Goal: Information Seeking & Learning: Find specific fact

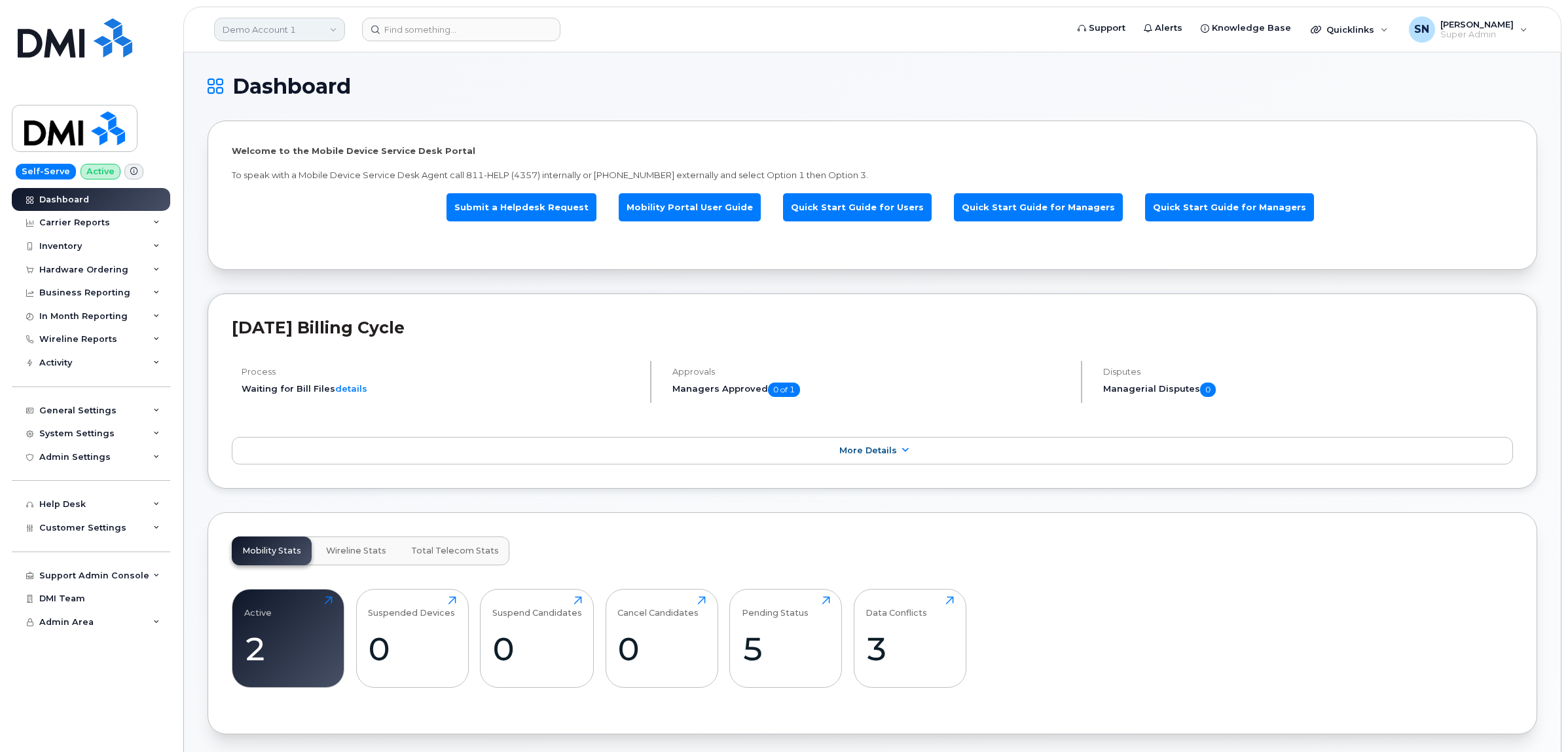
click at [257, 25] on link "Demo Account 1" at bounding box center [280, 30] width 131 height 24
type input "kiew"
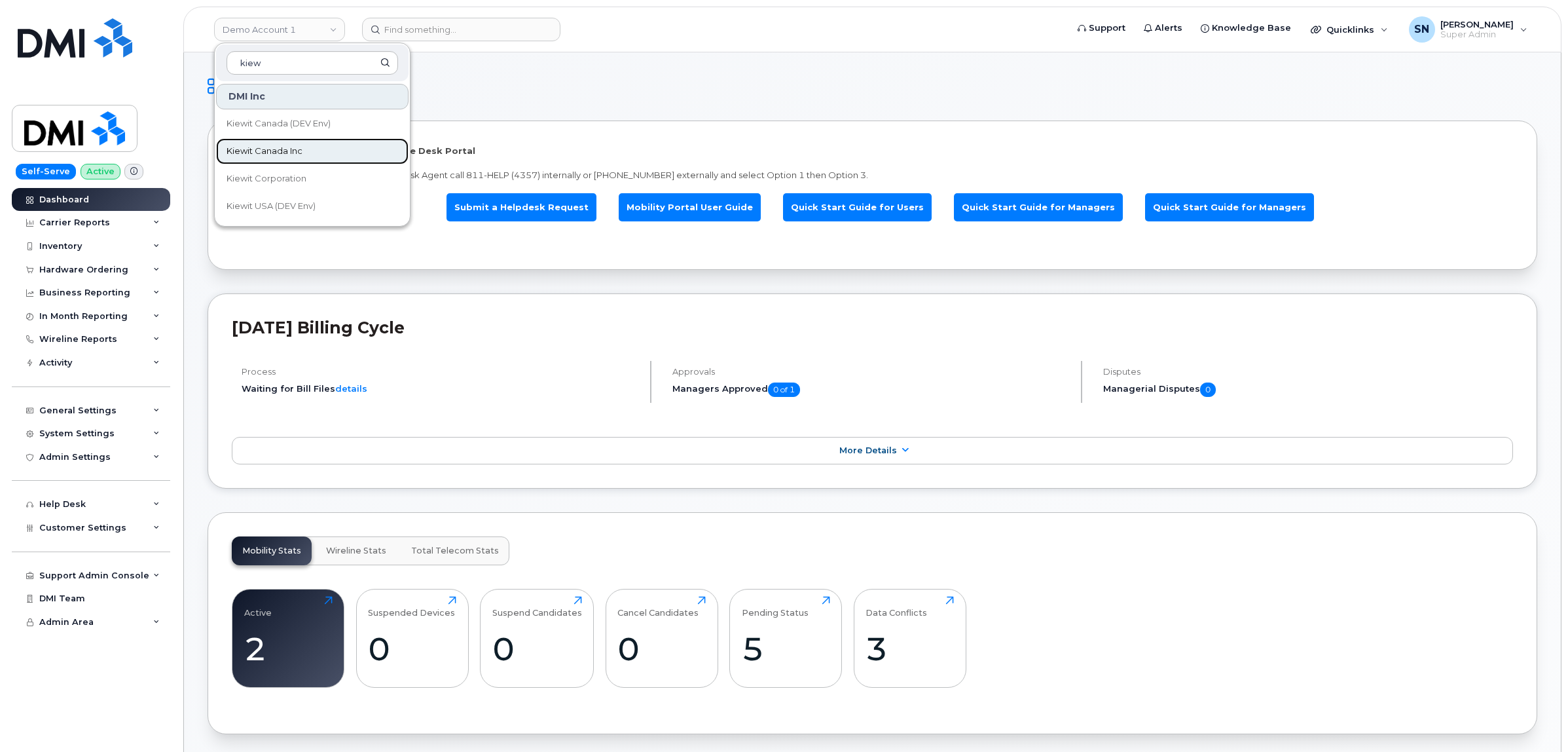
click at [299, 160] on link "Kiewit Canada Inc" at bounding box center [312, 151] width 192 height 26
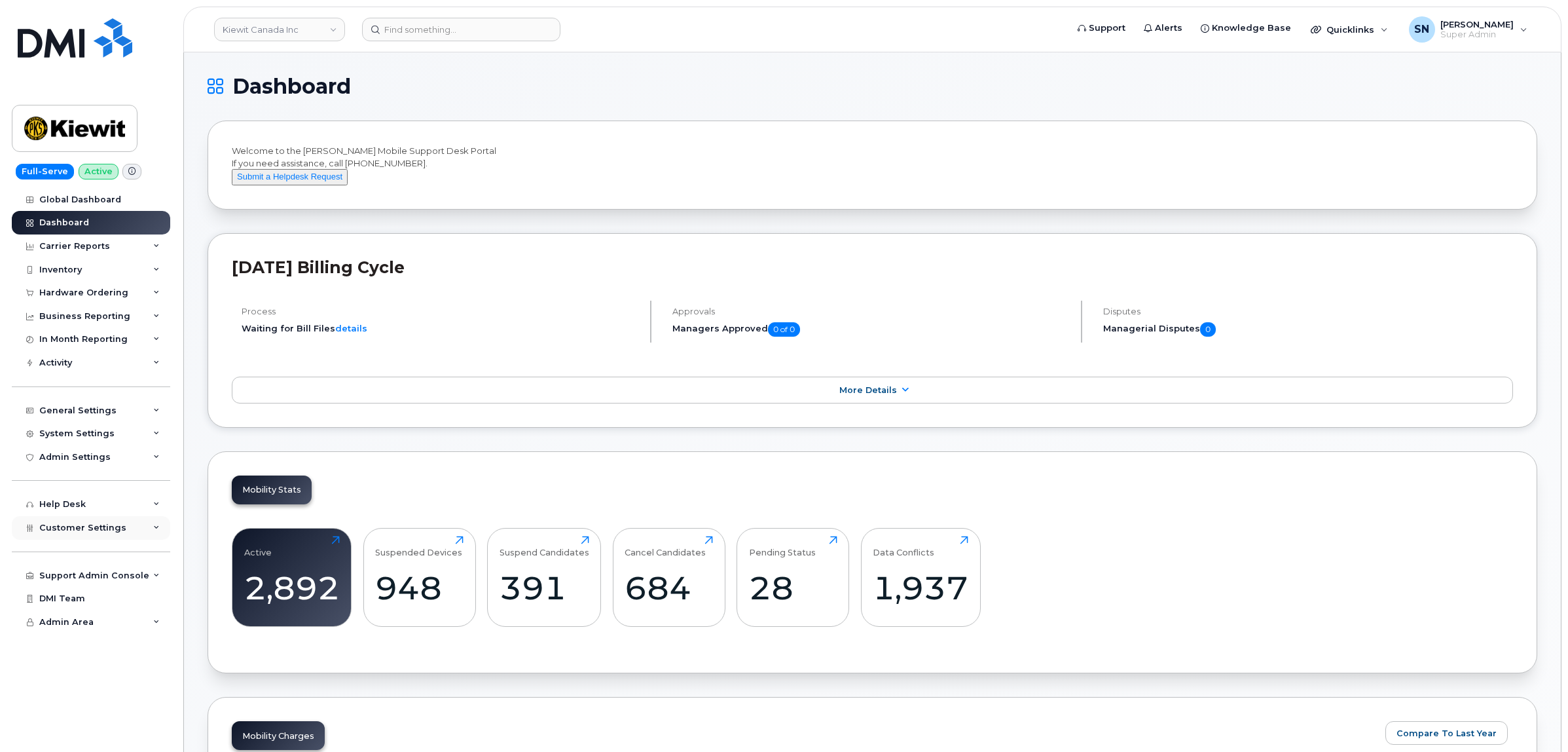
click at [119, 533] on div "Customer Settings" at bounding box center [82, 527] width 87 height 10
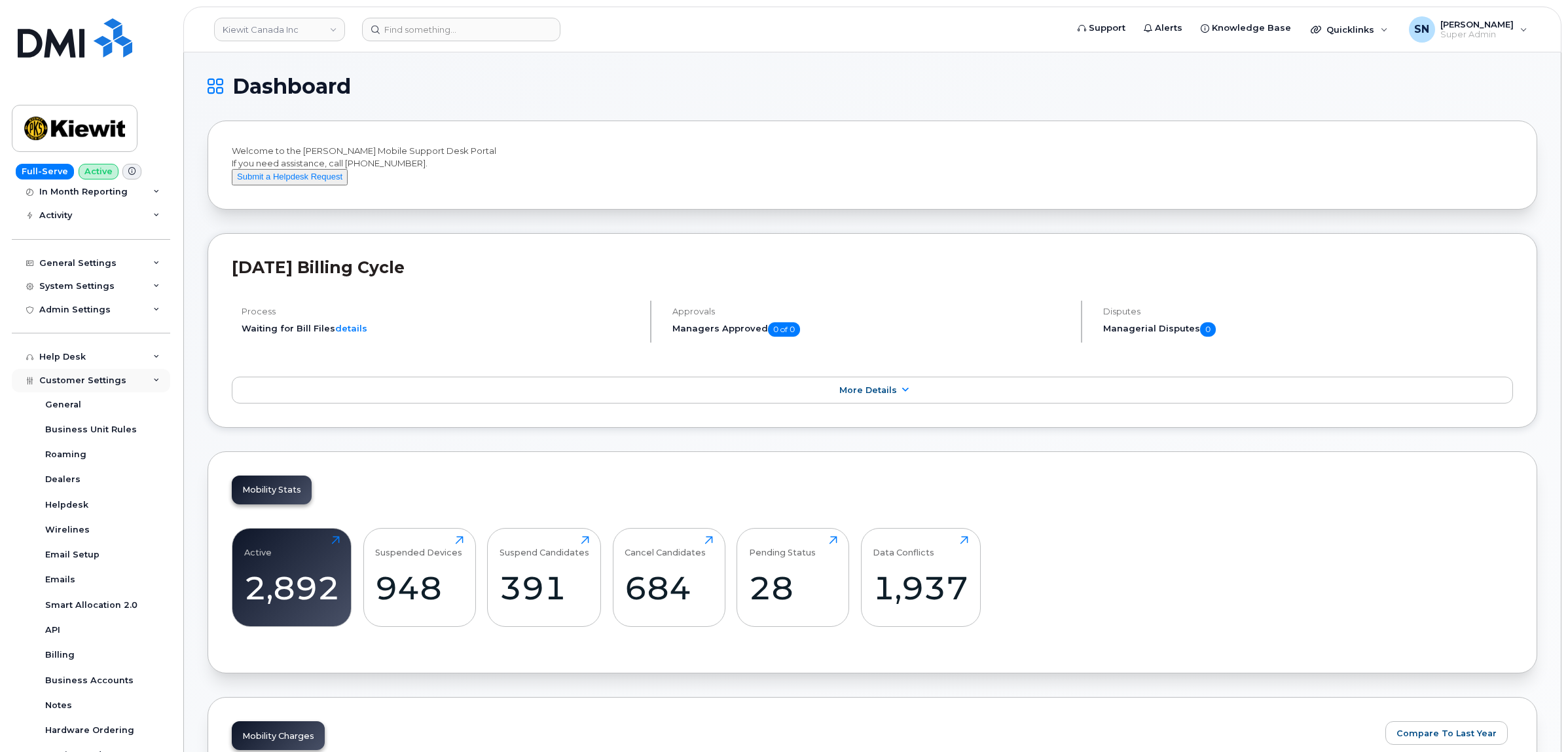
scroll to position [262, 0]
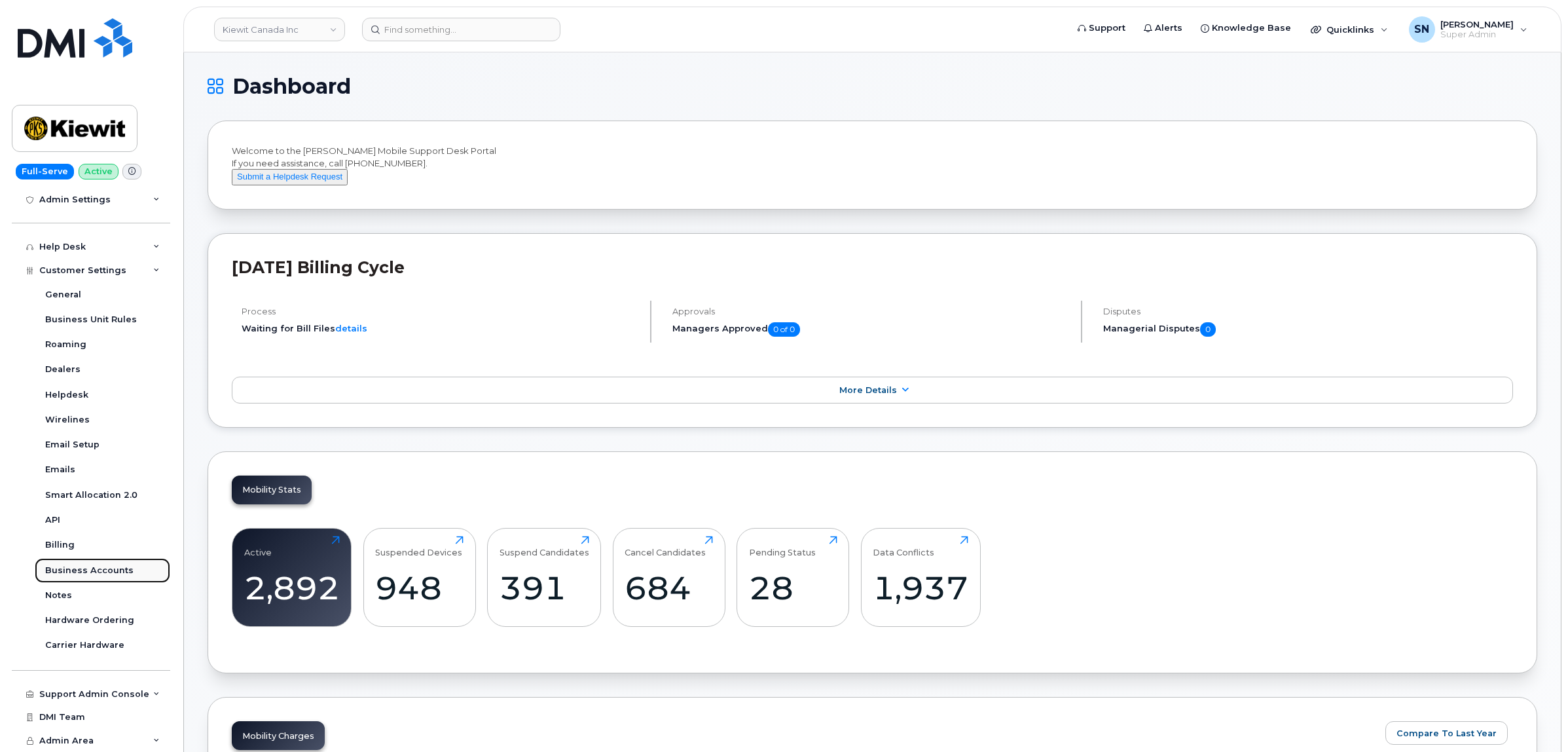
click at [109, 572] on div "Business Accounts" at bounding box center [90, 570] width 89 height 12
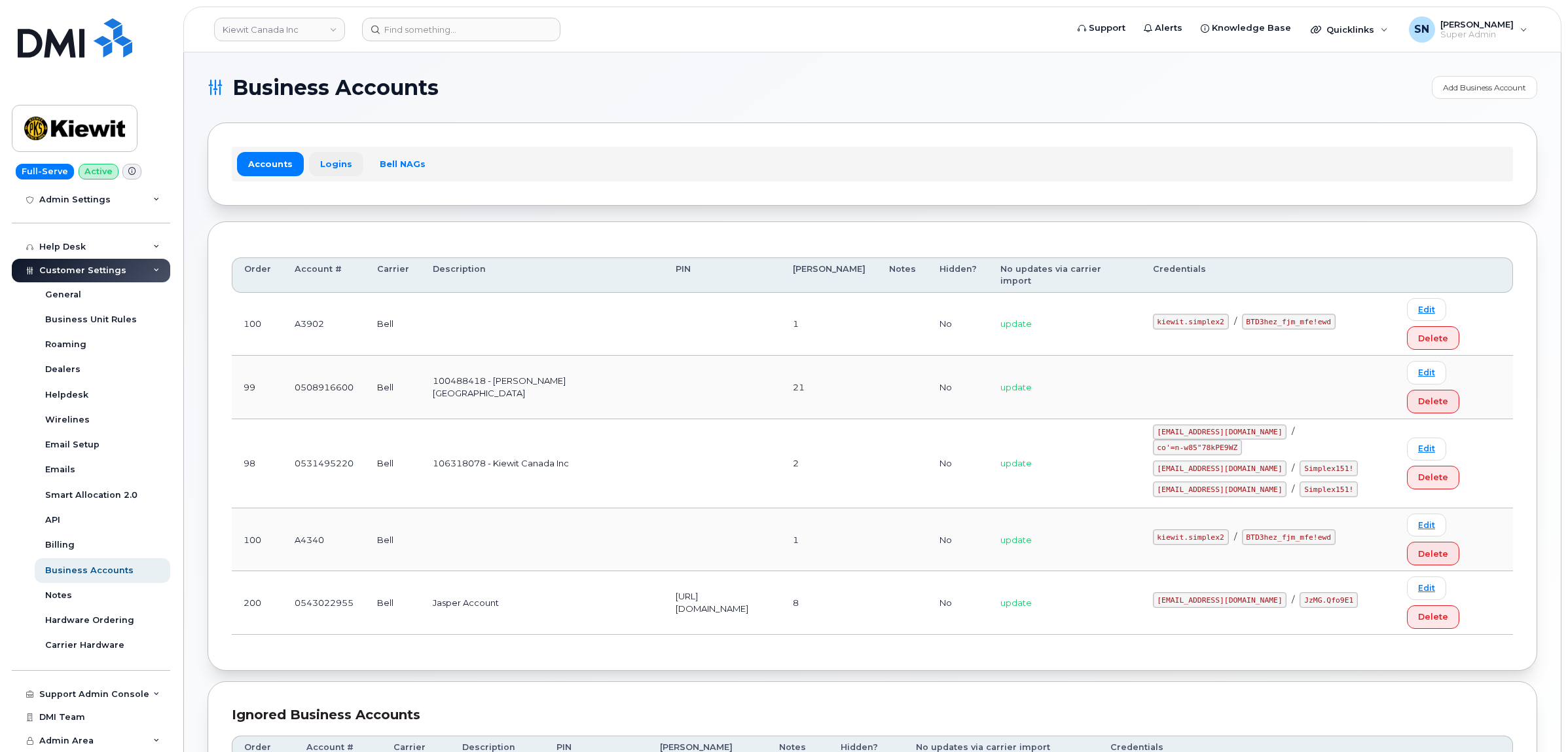
click at [328, 164] on link "Logins" at bounding box center [335, 163] width 54 height 24
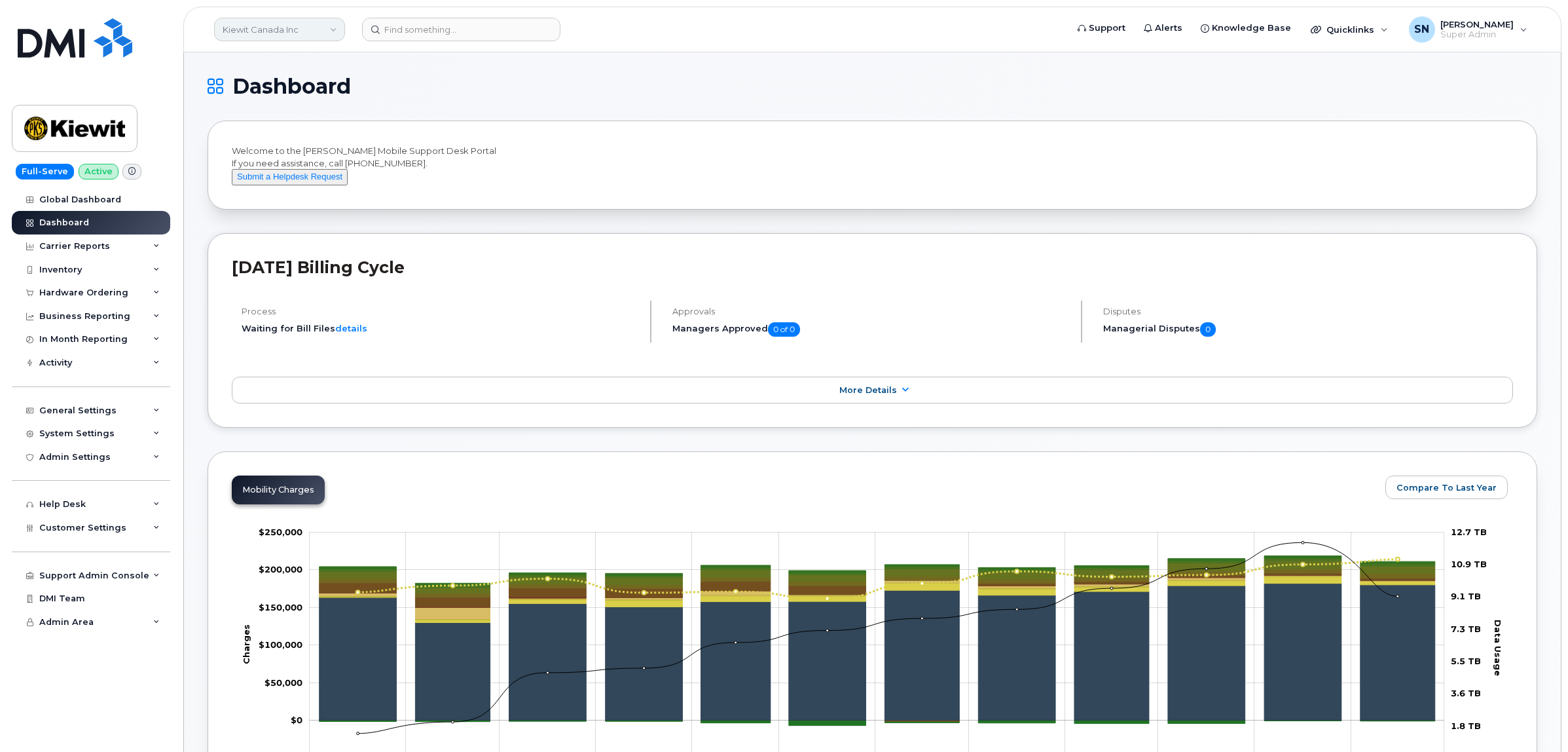
click at [277, 31] on link "Kiewit Canada Inc" at bounding box center [280, 30] width 131 height 24
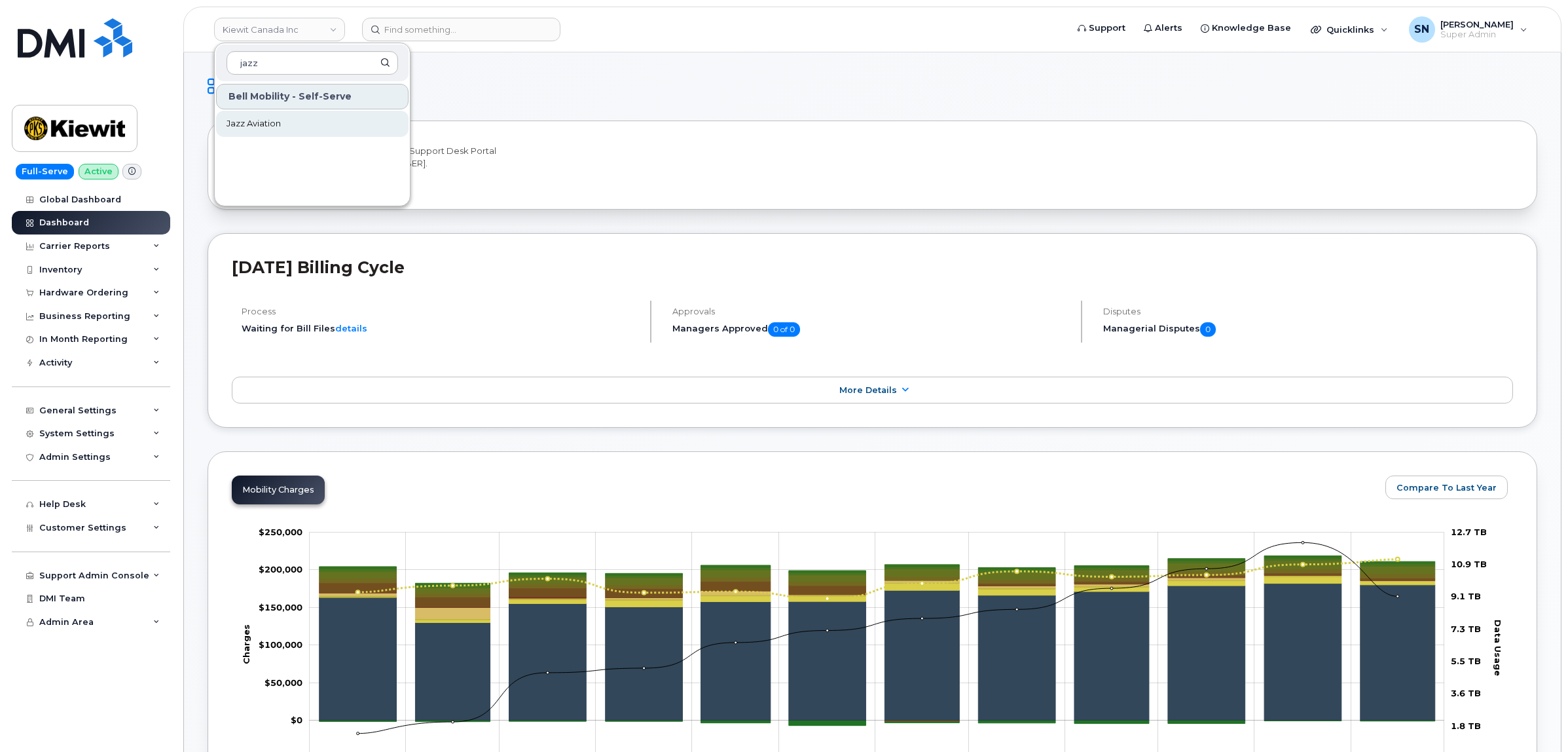
type input "jazz"
click at [317, 123] on link "Jazz Aviation" at bounding box center [312, 123] width 192 height 26
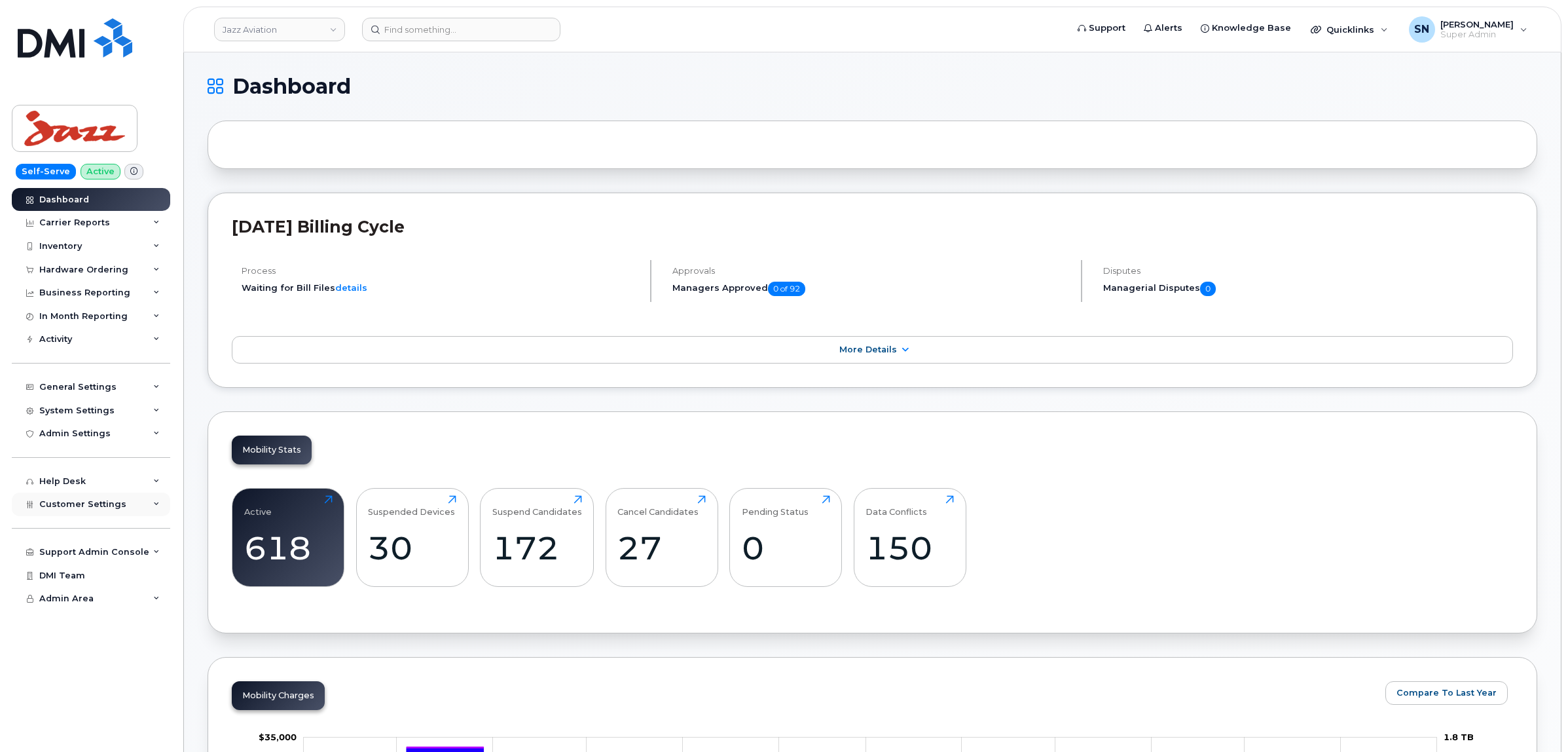
click at [92, 516] on div "Customer Settings" at bounding box center [91, 504] width 159 height 24
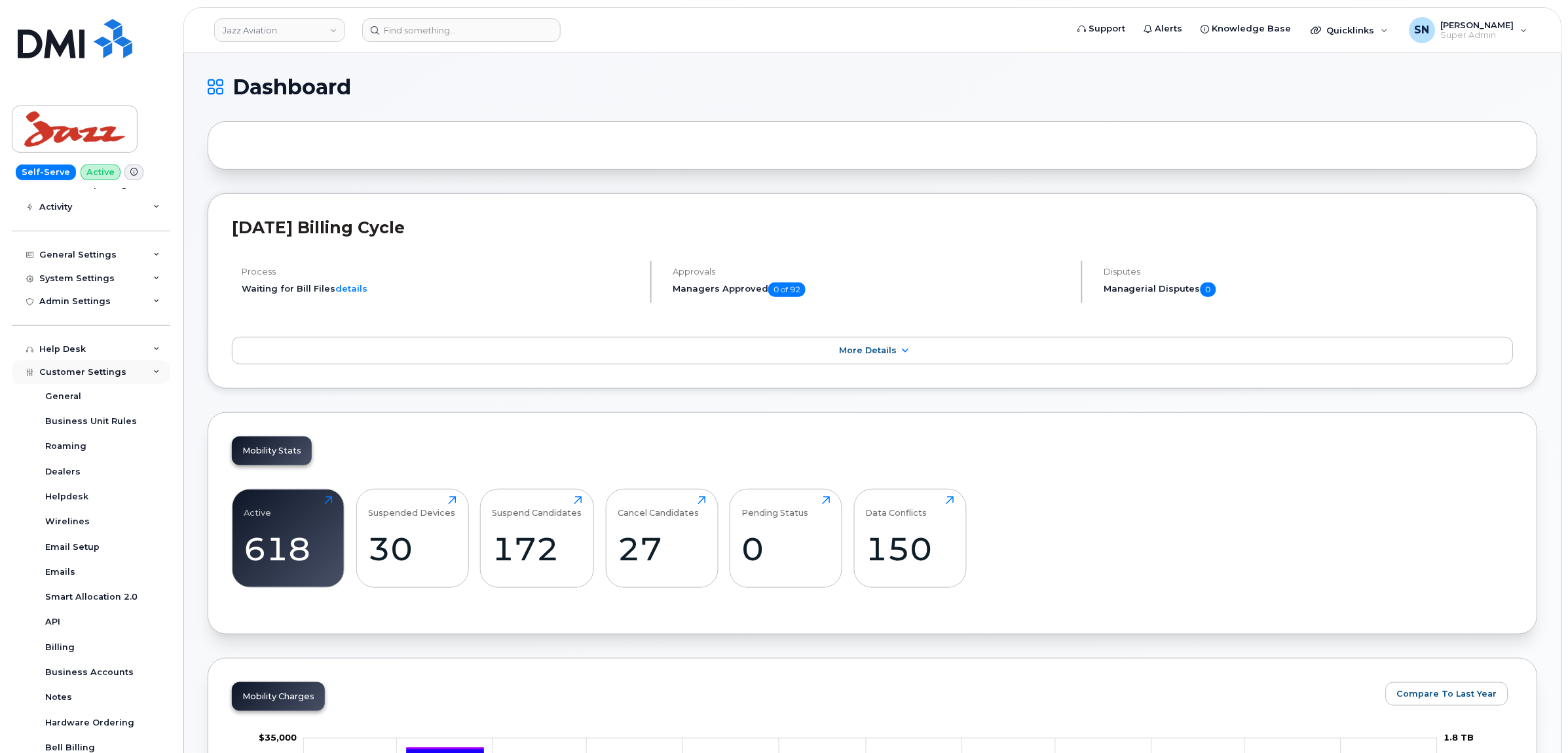
scroll to position [246, 0]
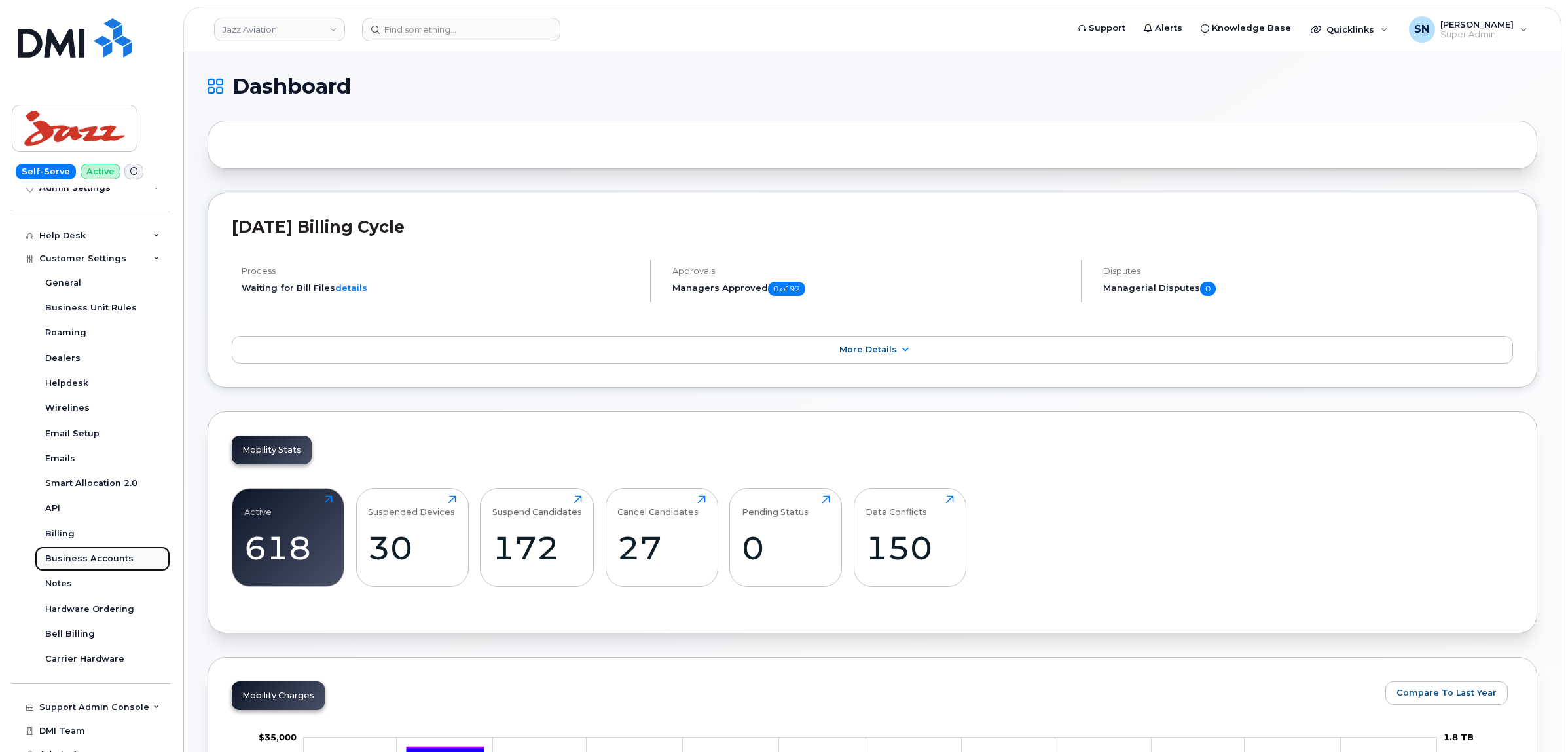
click at [113, 563] on div "Business Accounts" at bounding box center [90, 558] width 89 height 12
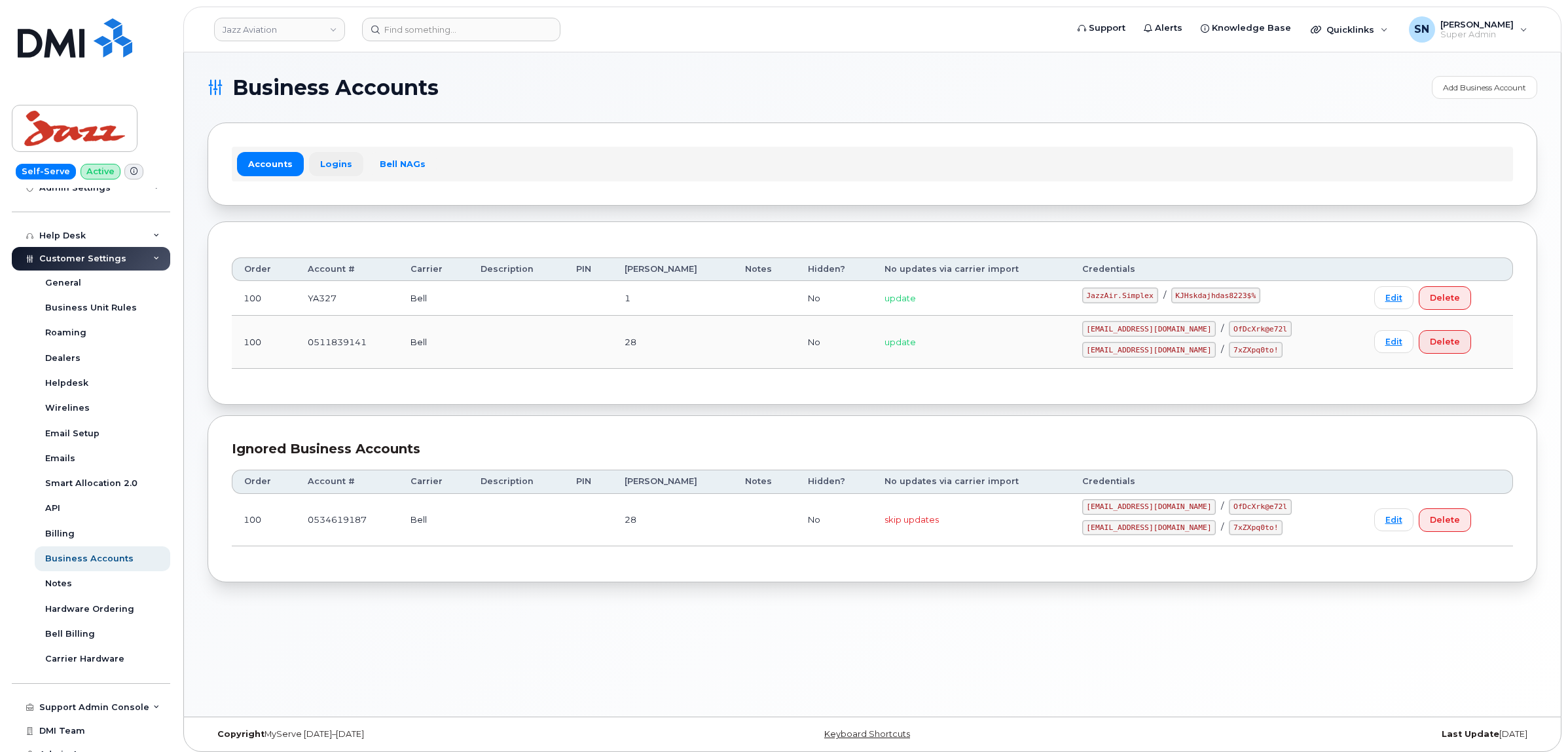
click at [313, 167] on link "Logins" at bounding box center [335, 163] width 54 height 24
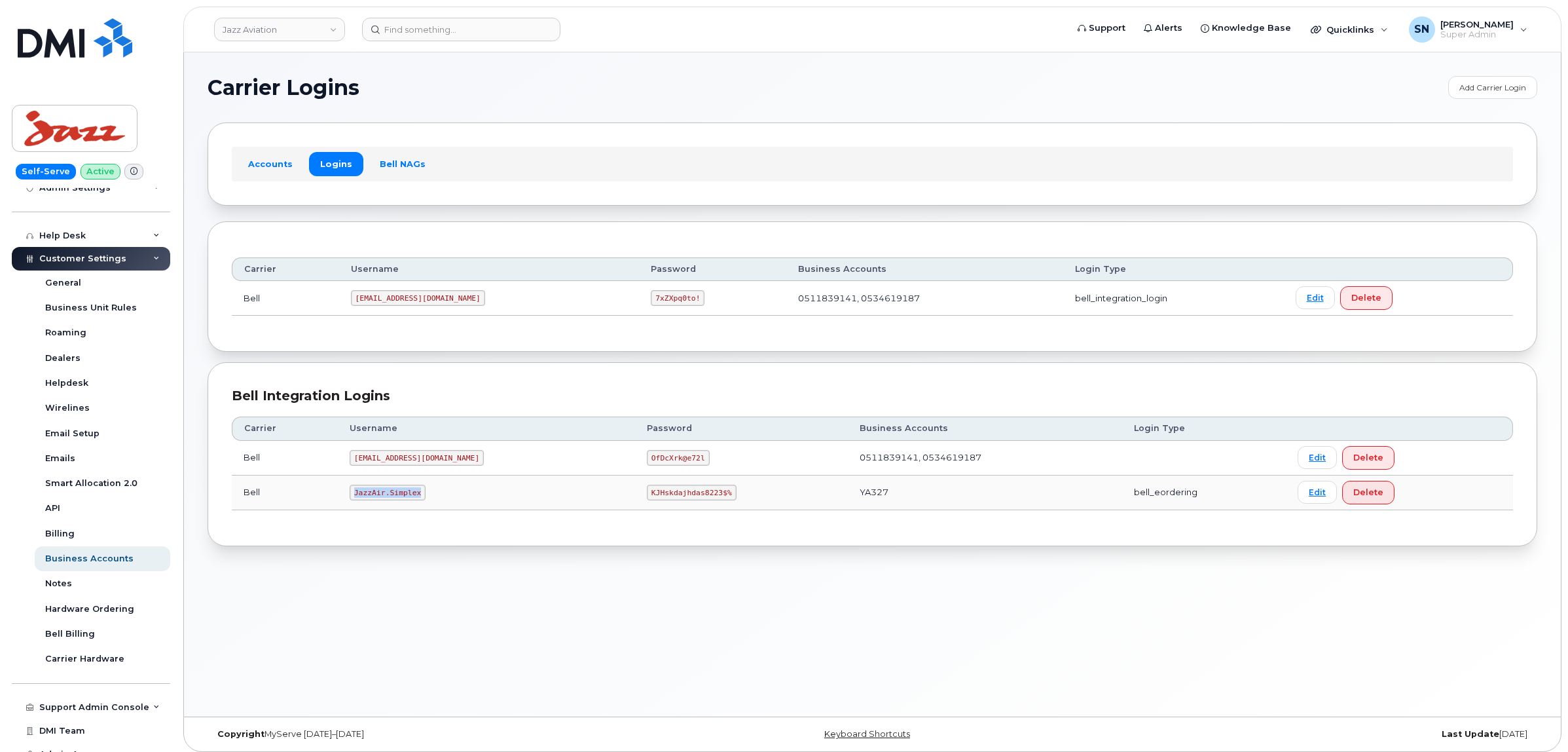
drag, startPoint x: 355, startPoint y: 491, endPoint x: 420, endPoint y: 500, distance: 65.6
click at [420, 500] on code "JazzAir.Simplex" at bounding box center [387, 493] width 76 height 16
copy code "JazzAir.Simplex"
drag, startPoint x: 598, startPoint y: 499, endPoint x: 691, endPoint y: 499, distance: 93.0
click at [691, 499] on td "KJHskdajhdas8223$%" at bounding box center [741, 493] width 213 height 35
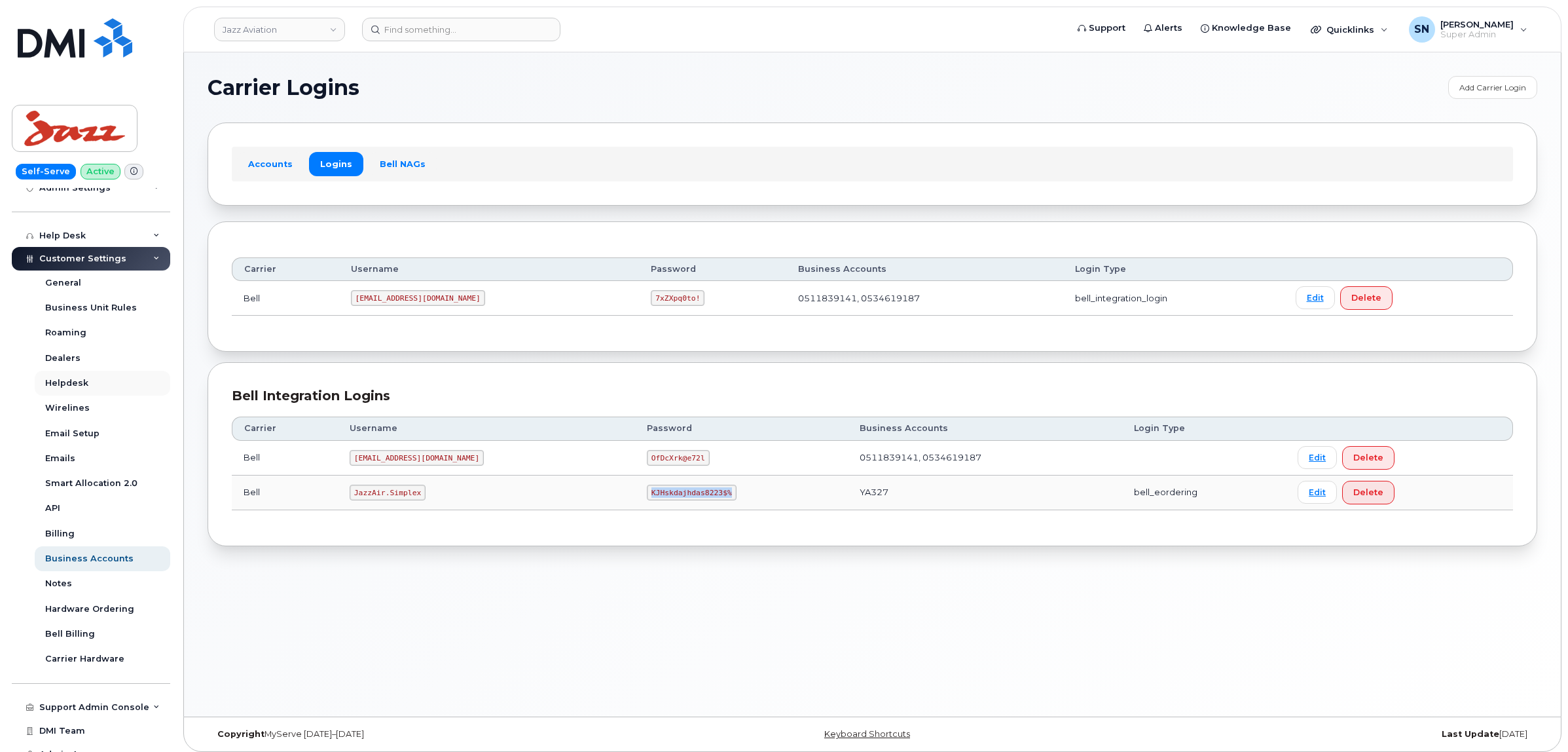
copy code "KJHskdajhdas8223$%"
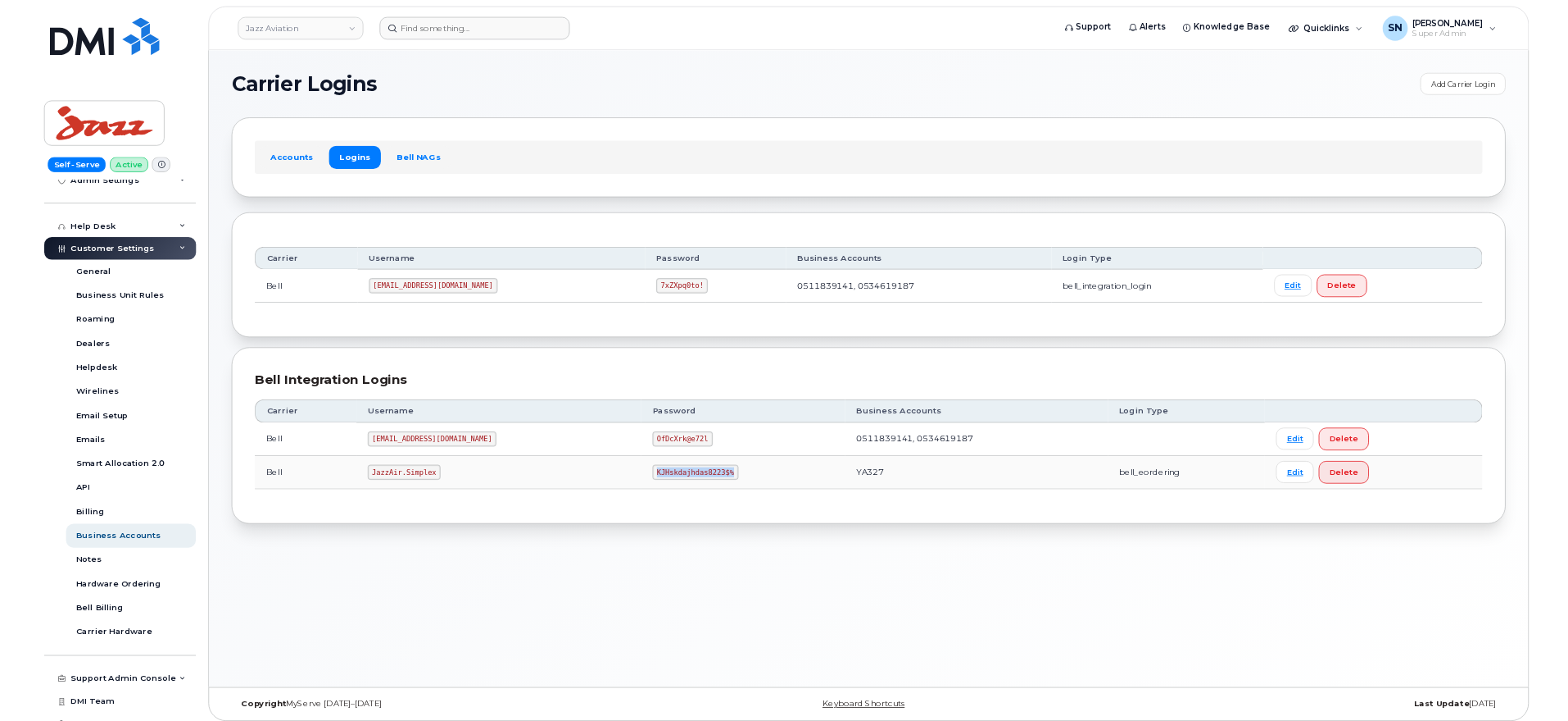
scroll to position [95, 0]
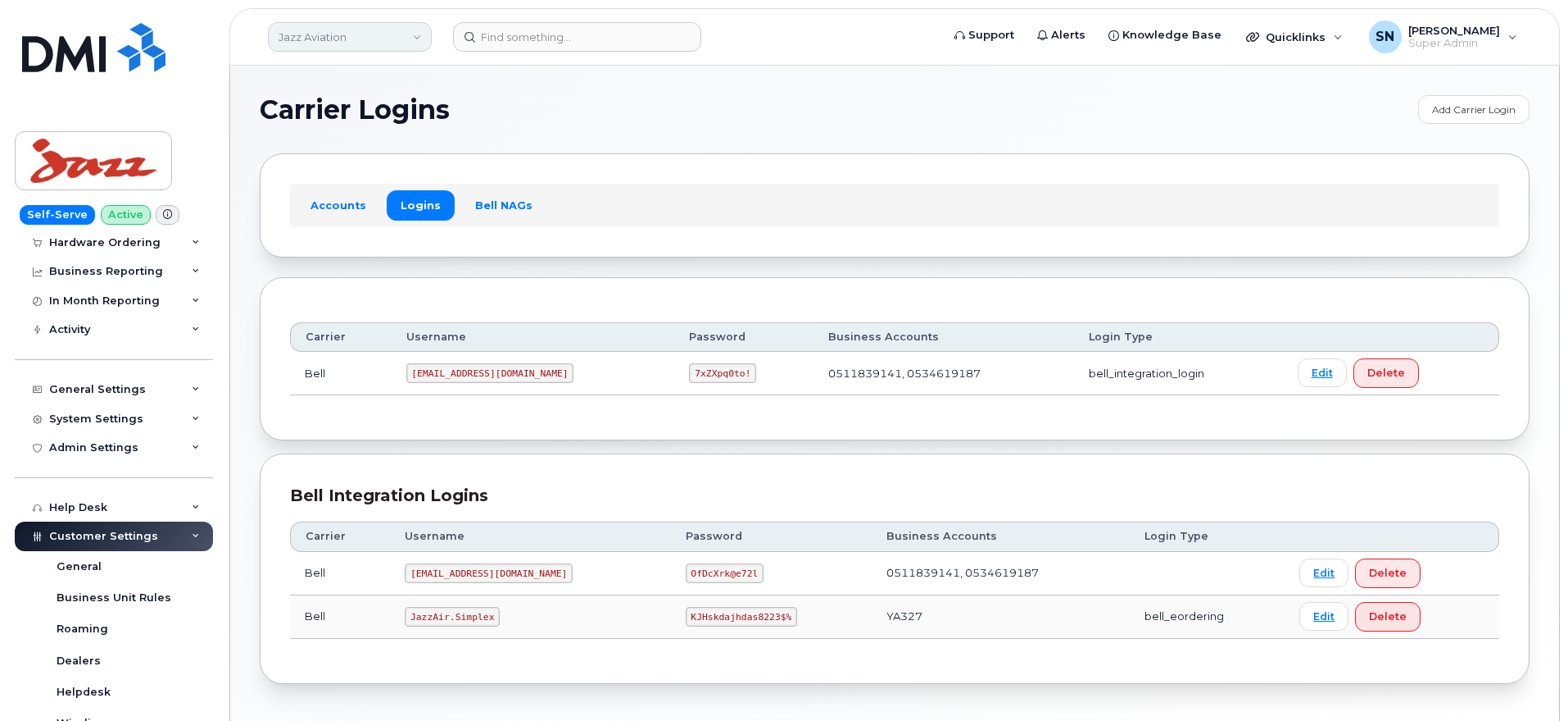
click at [371, 25] on link "Jazz Aviation" at bounding box center [350, 37] width 164 height 30
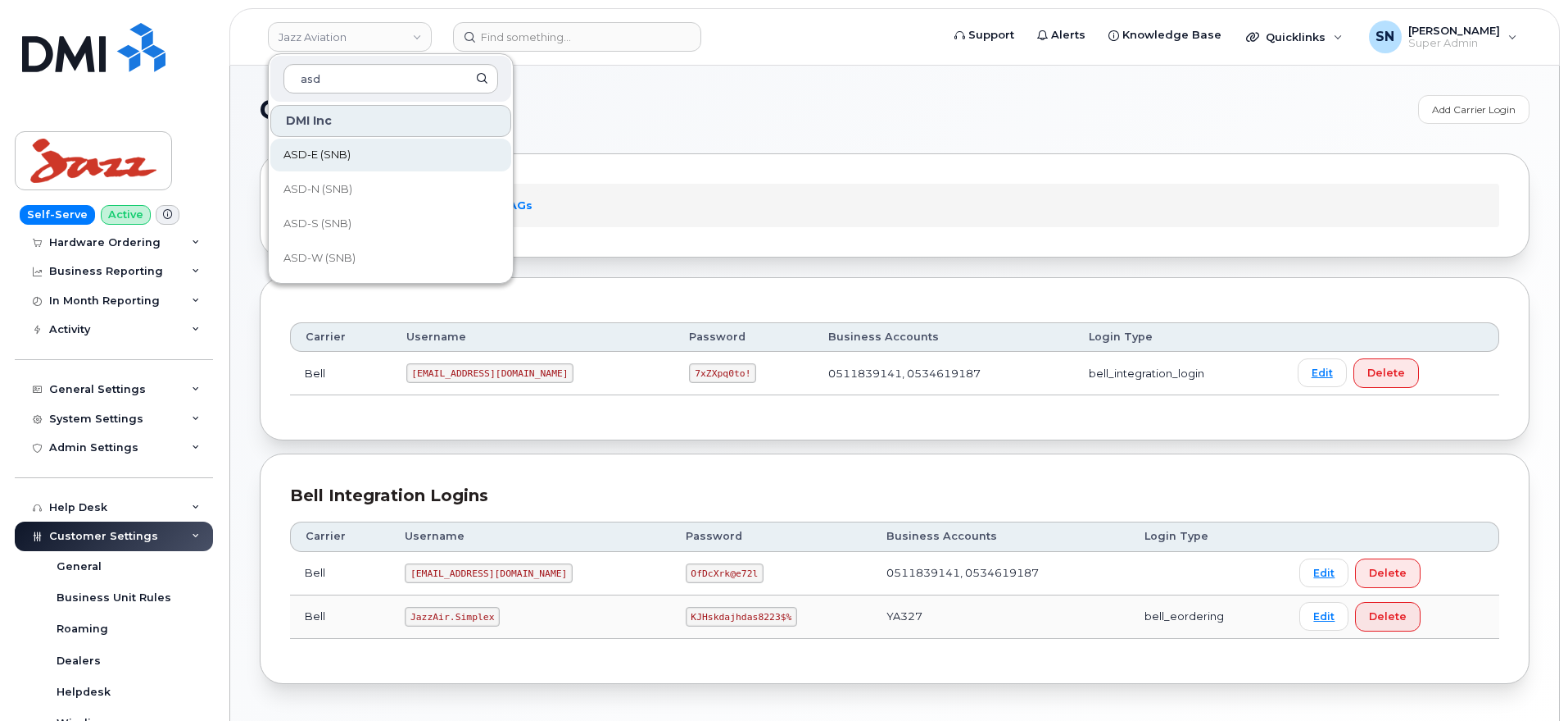
type input "asd"
click at [367, 146] on link "ASD-E (SNB)" at bounding box center [390, 154] width 241 height 32
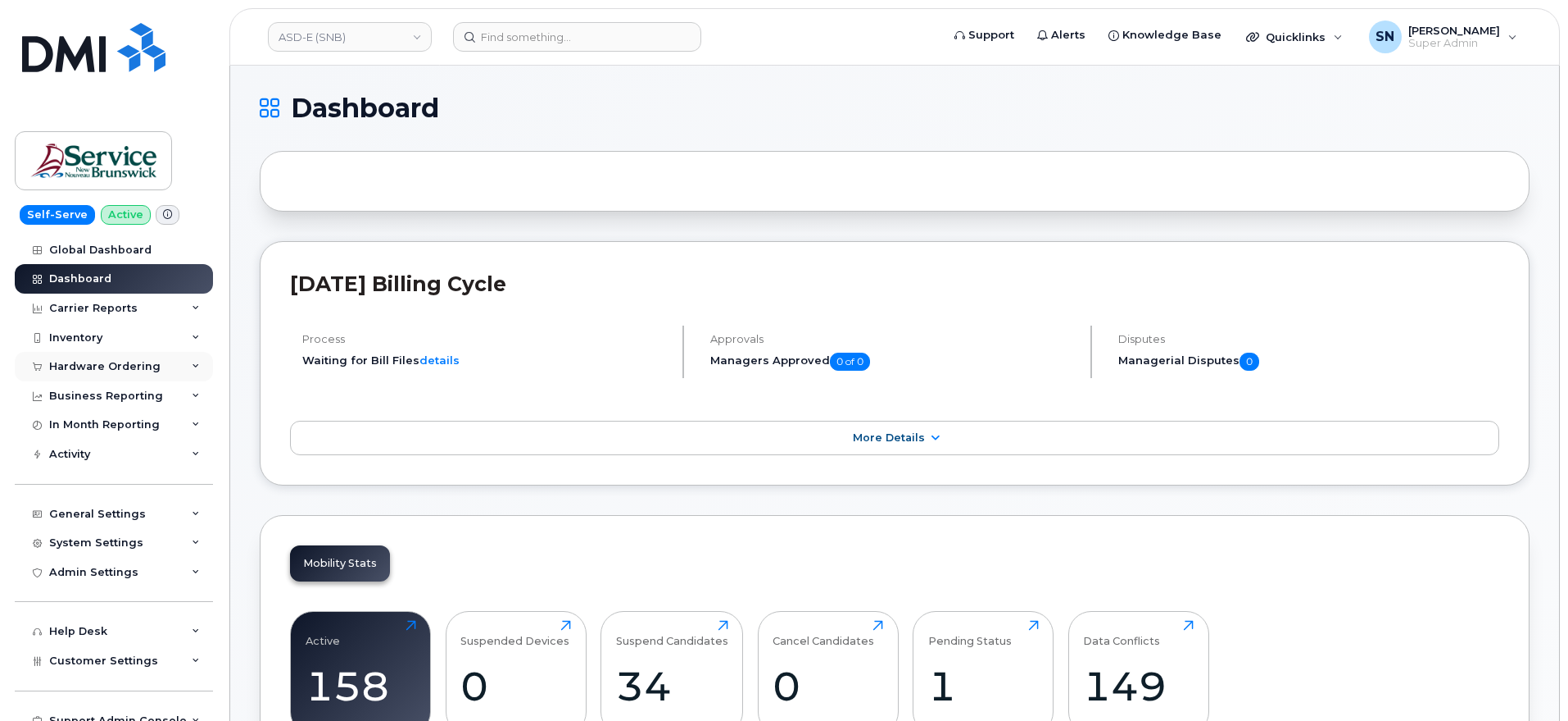
click at [96, 372] on div "Hardware Ordering" at bounding box center [104, 366] width 111 height 13
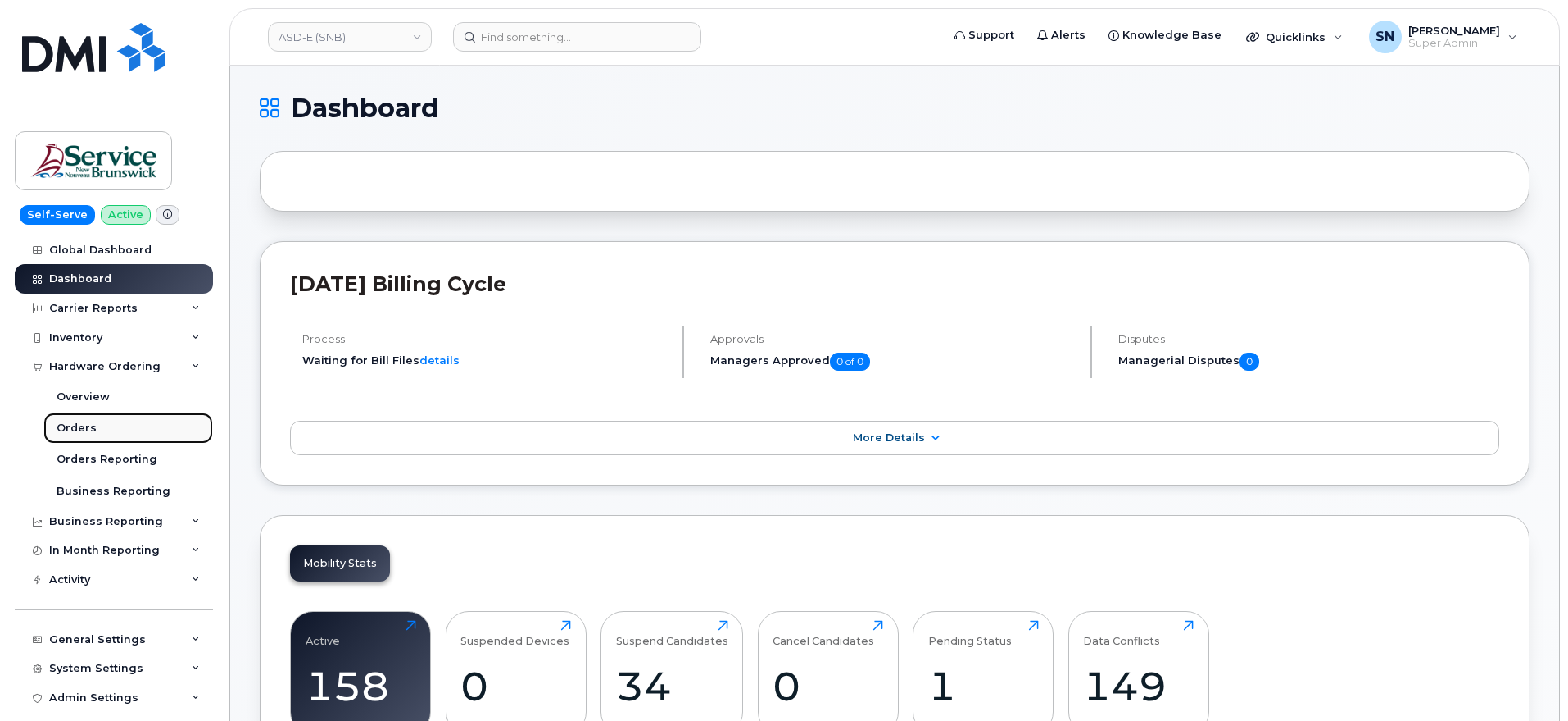
click at [86, 426] on div "Orders" at bounding box center [77, 428] width 40 height 15
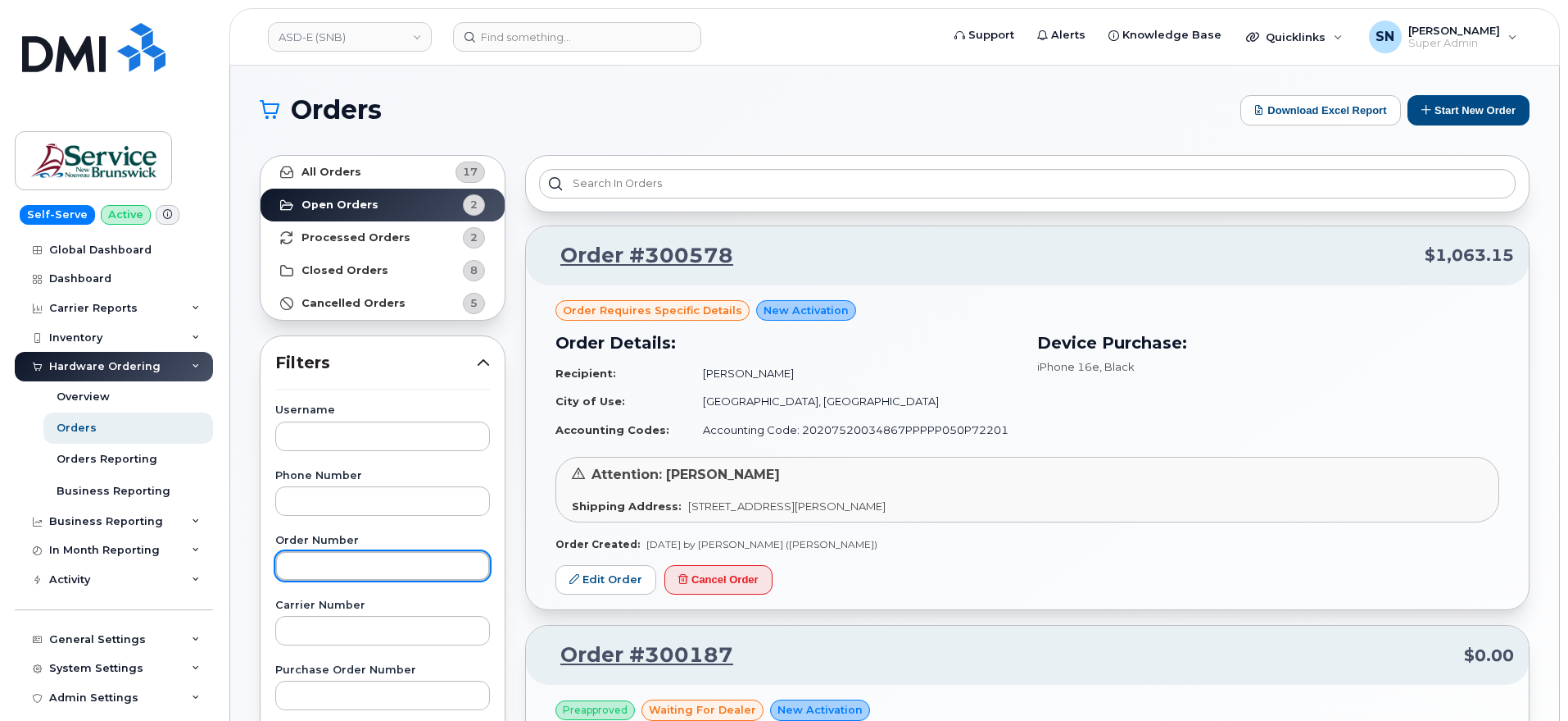
click at [370, 555] on input "text" at bounding box center [382, 566] width 214 height 30
paste input "300187"
type input "300187"
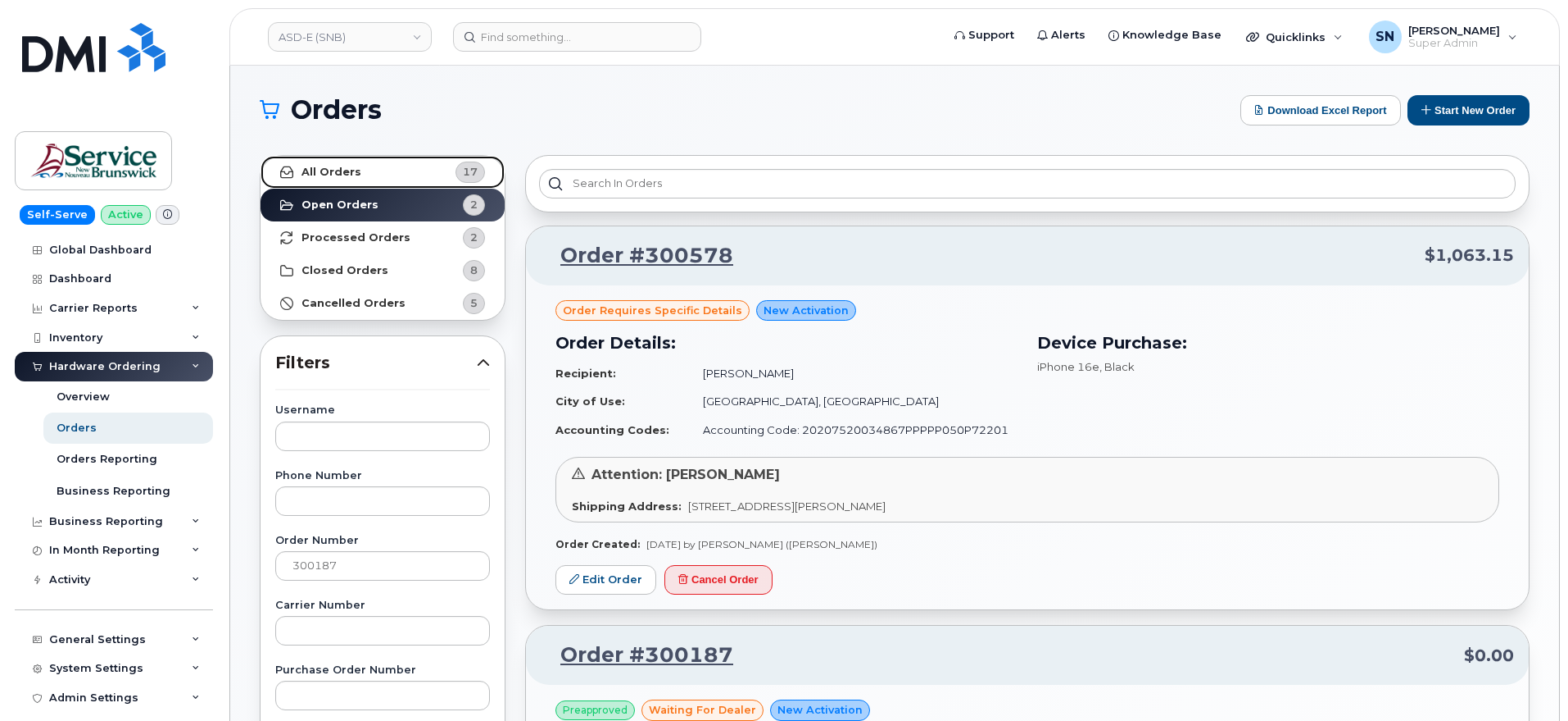
click at [359, 181] on link "All Orders 17" at bounding box center [382, 171] width 244 height 32
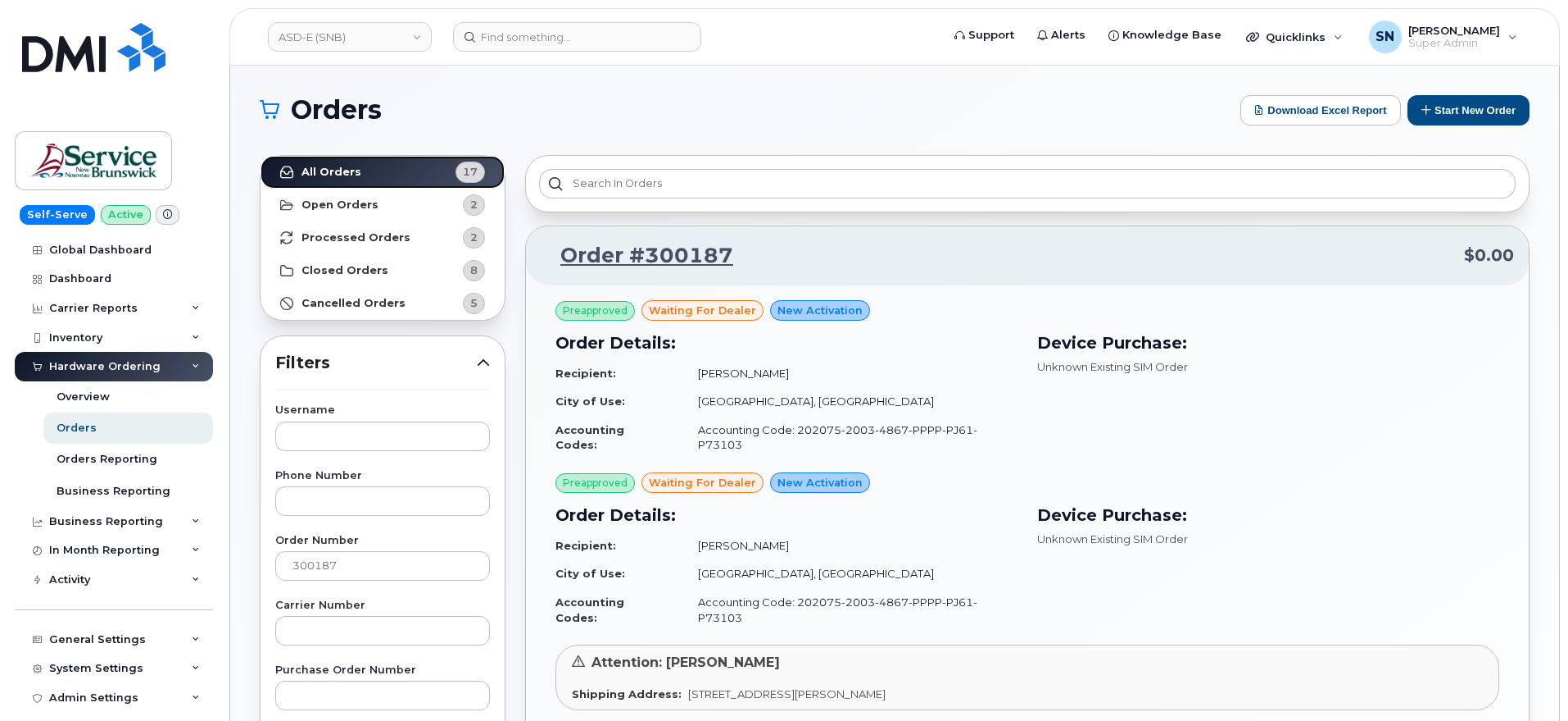
scroll to position [205, 0]
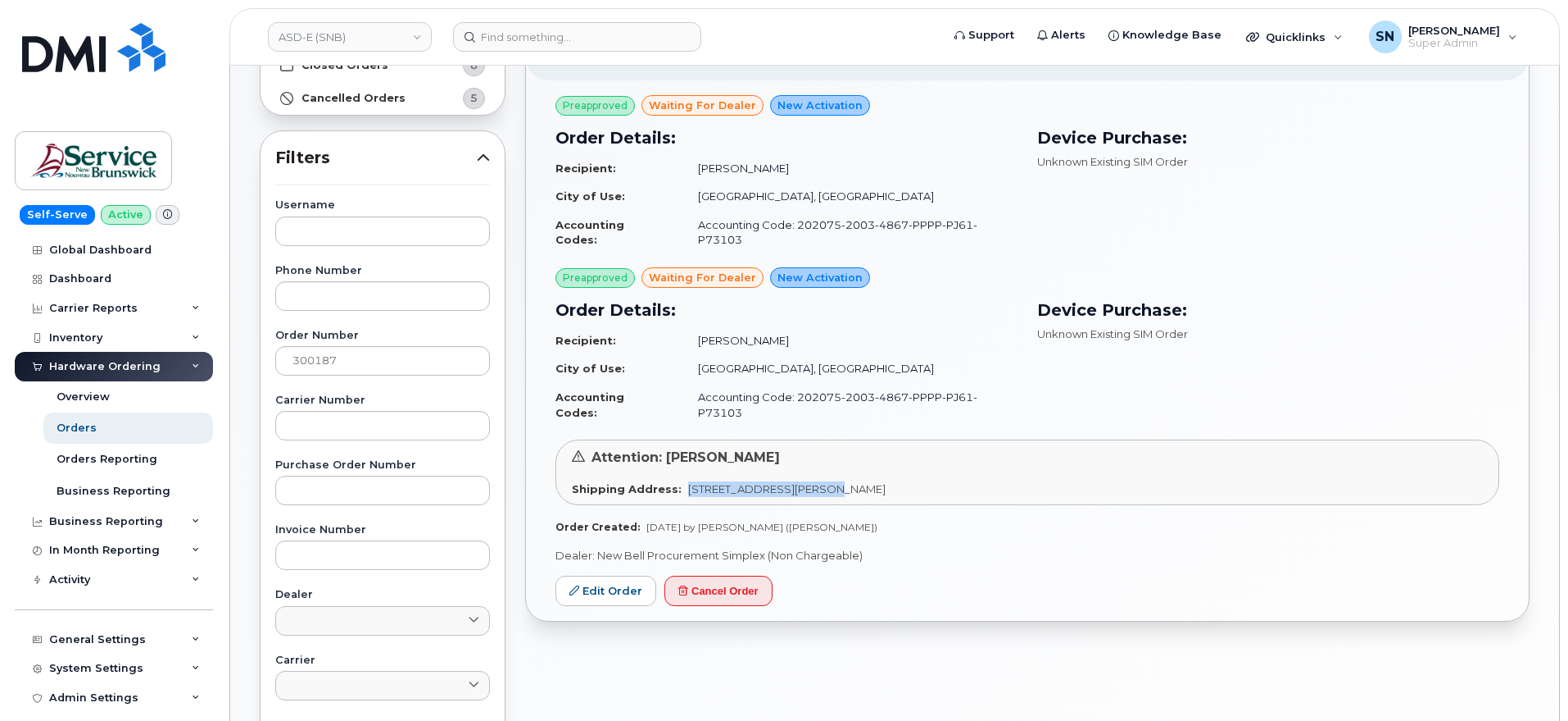
drag, startPoint x: 680, startPoint y: 462, endPoint x: 818, endPoint y: 469, distance: 138.2
click at [818, 469] on div "Attention: Melissa McEachern Shipping Address: 200-1077 St George Blvd Moncton …" at bounding box center [1027, 472] width 944 height 66
copy span "200-1077 St George Blvd"
click at [850, 482] on span "200-1077 St George Blvd Moncton New Brunswick E1E 4C9" at bounding box center [786, 488] width 198 height 13
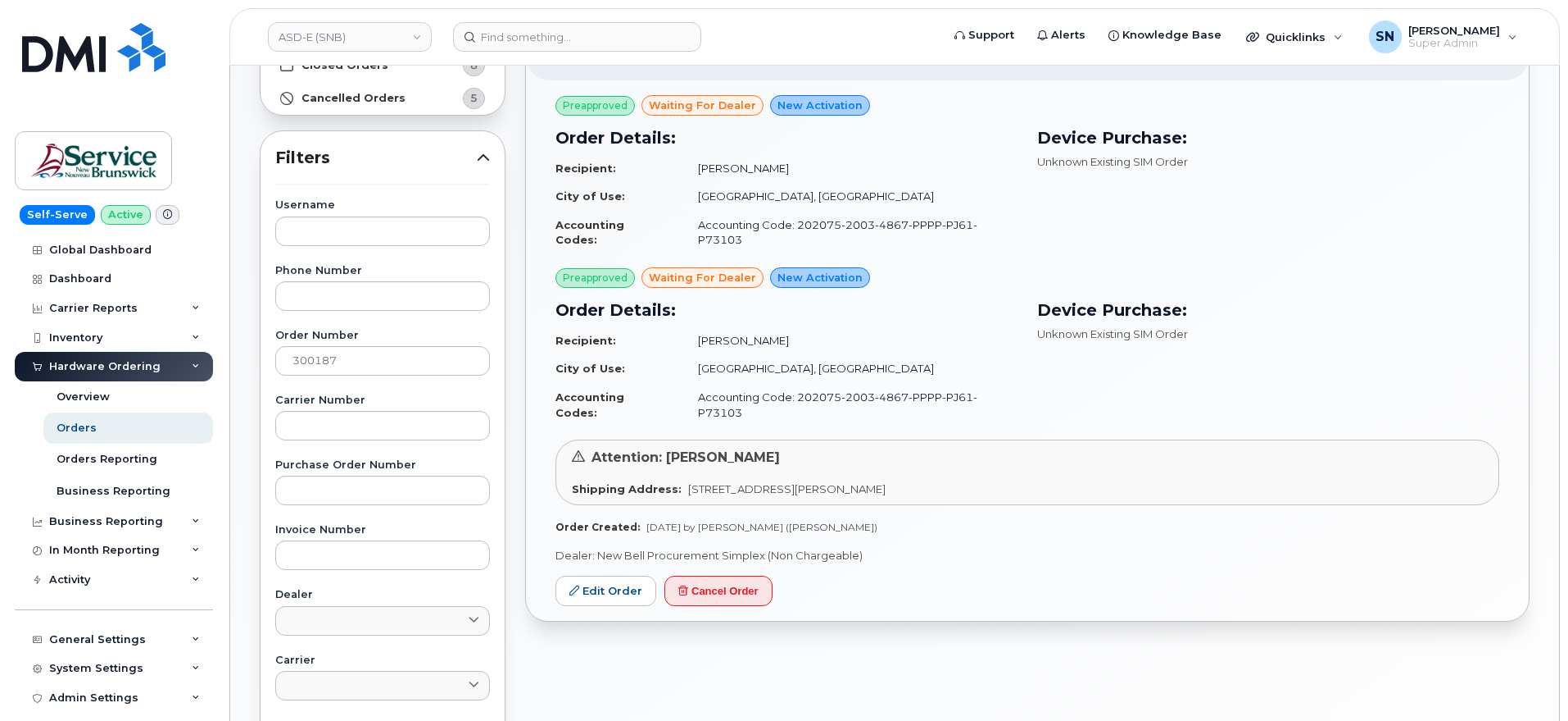
copy span "Moncton"
click at [941, 474] on div "Attention: Melissa McEachern Shipping Address: 200-1077 St George Blvd Moncton …" at bounding box center [1027, 472] width 944 height 66
drag, startPoint x: 870, startPoint y: 460, endPoint x: 945, endPoint y: 468, distance: 75.4
click at [945, 468] on div "Attention: Melissa McEachern Shipping Address: 200-1077 St George Blvd Moncton …" at bounding box center [1027, 472] width 944 height 66
click at [883, 482] on div "Preapproved waiting for dealer New Activation Order Details: Recipient: Alissa …" at bounding box center [1027, 315] width 944 height 440
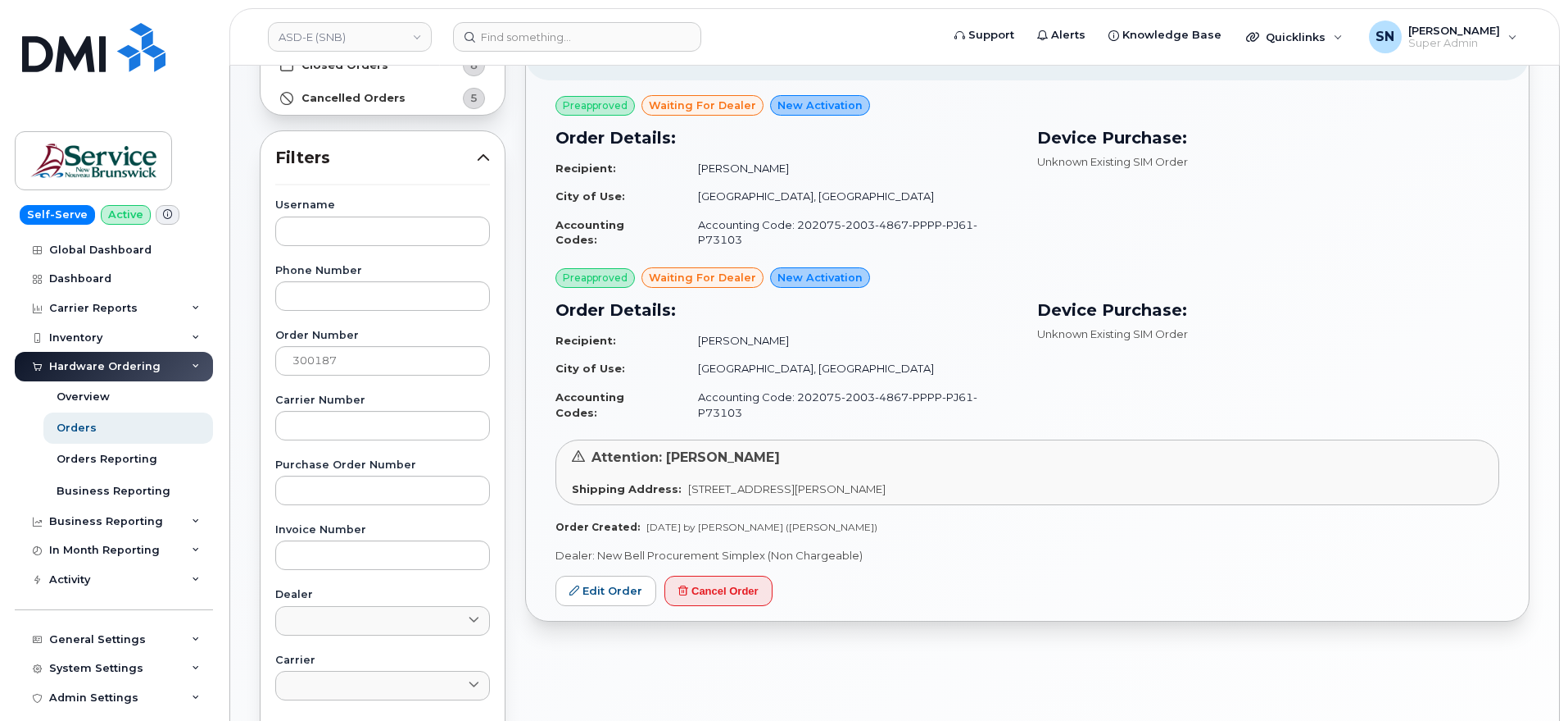
drag, startPoint x: 873, startPoint y: 460, endPoint x: 954, endPoint y: 465, distance: 81.2
click at [954, 481] on div "Shipping Address: 200-1077 St George Blvd Moncton New Brunswick E1E 4C9" at bounding box center [1027, 489] width 911 height 16
copy span "New Brunswick"
drag, startPoint x: 960, startPoint y: 458, endPoint x: 1006, endPoint y: 461, distance: 46.1
click at [886, 482] on span "200-1077 St George Blvd Moncton New Brunswick E1E 4C9" at bounding box center [786, 488] width 198 height 13
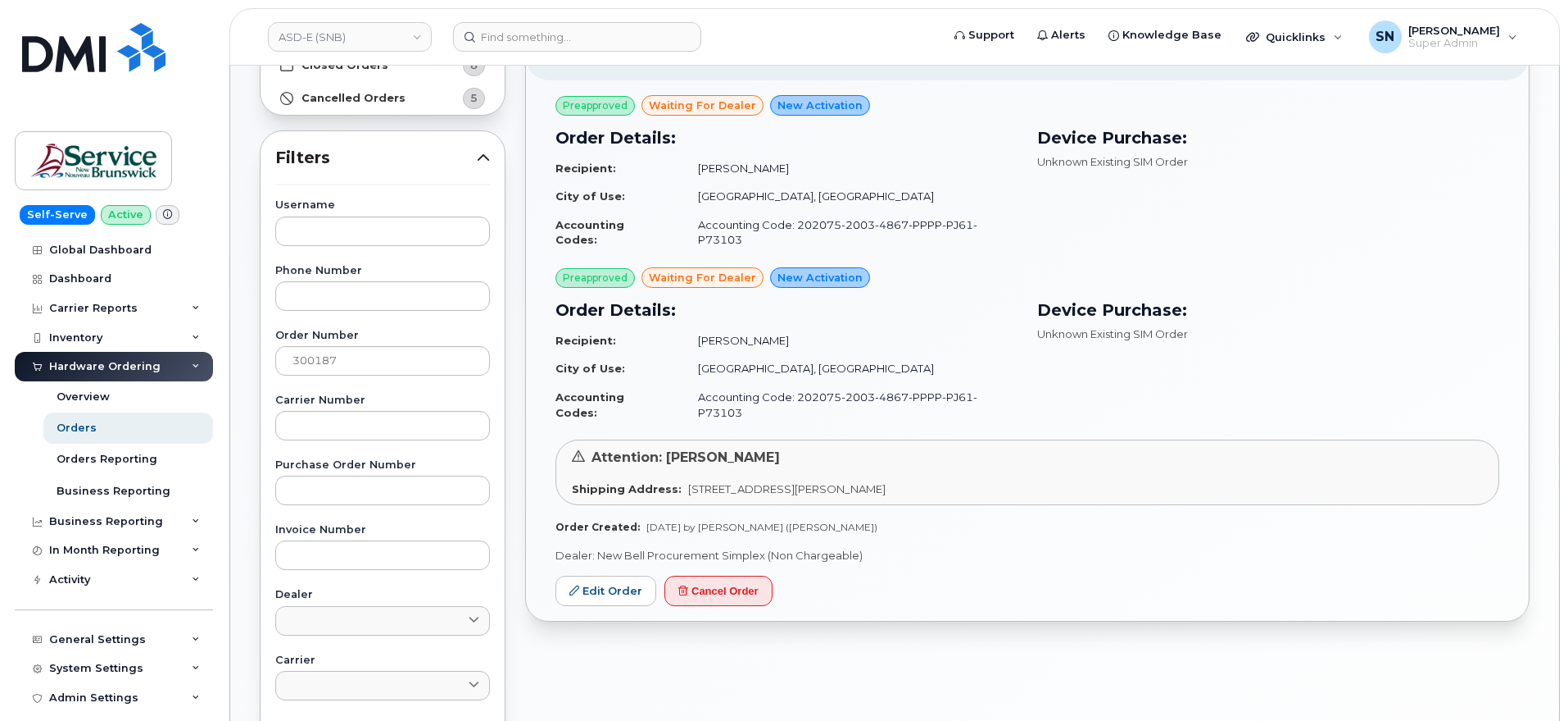
copy span "E1E 4C9"
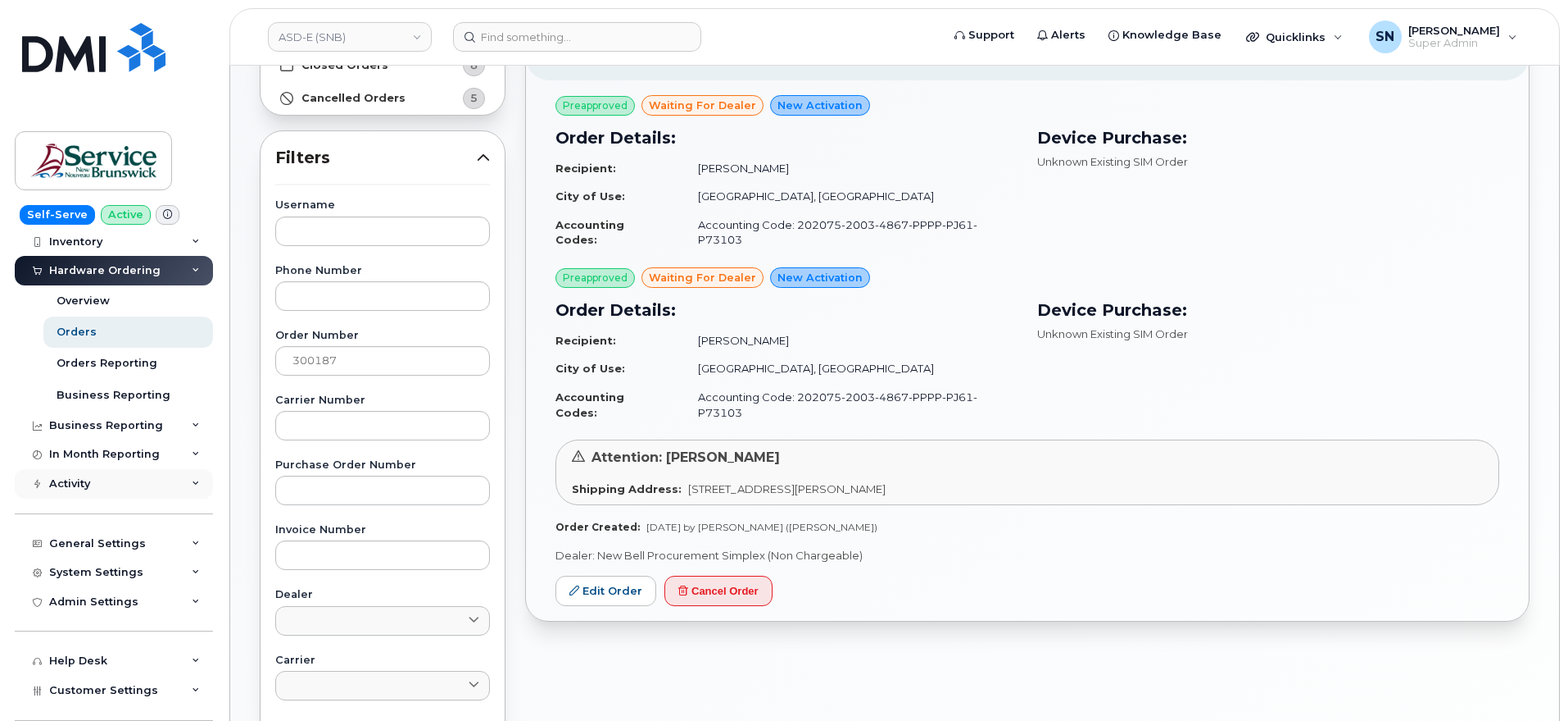
scroll to position [197, 0]
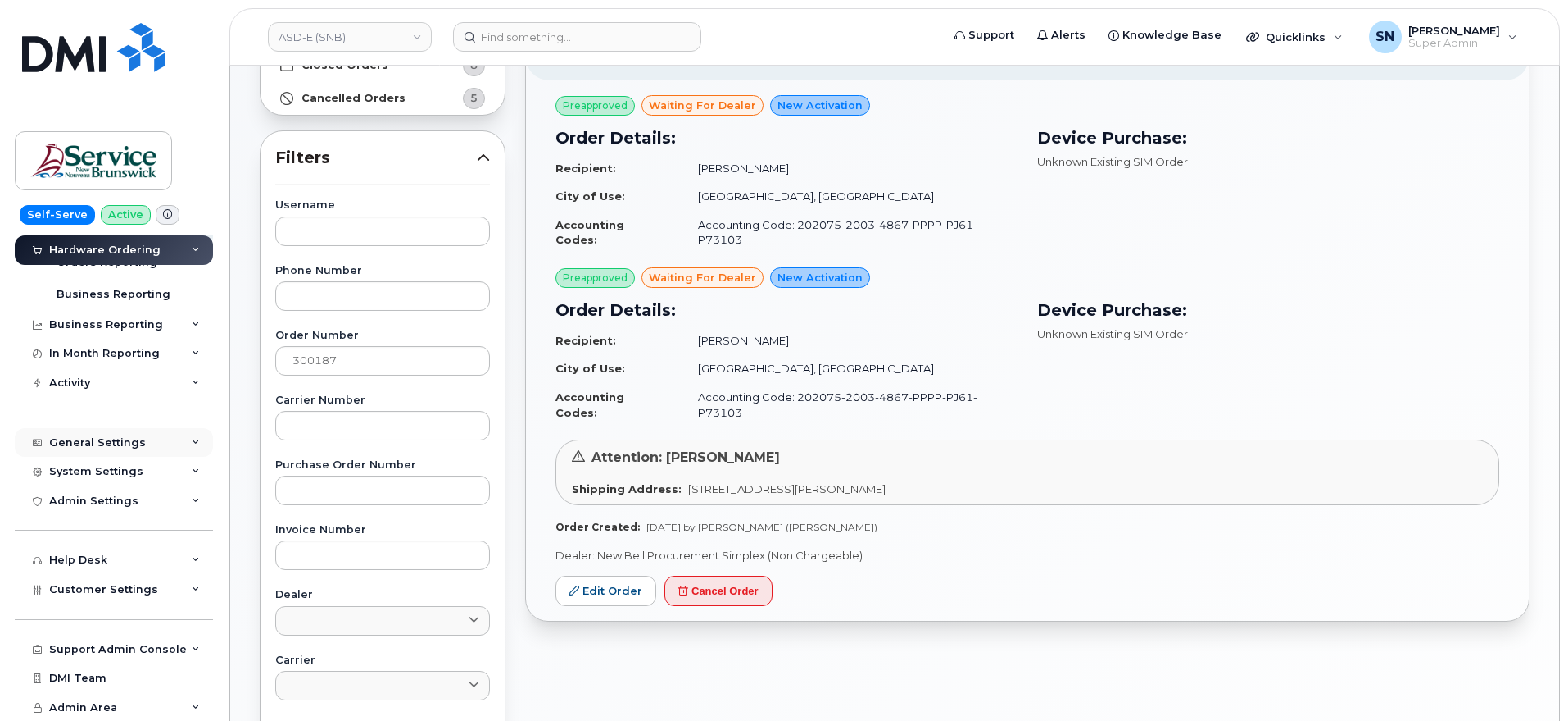
click at [87, 436] on div "General Settings" at bounding box center [97, 442] width 96 height 13
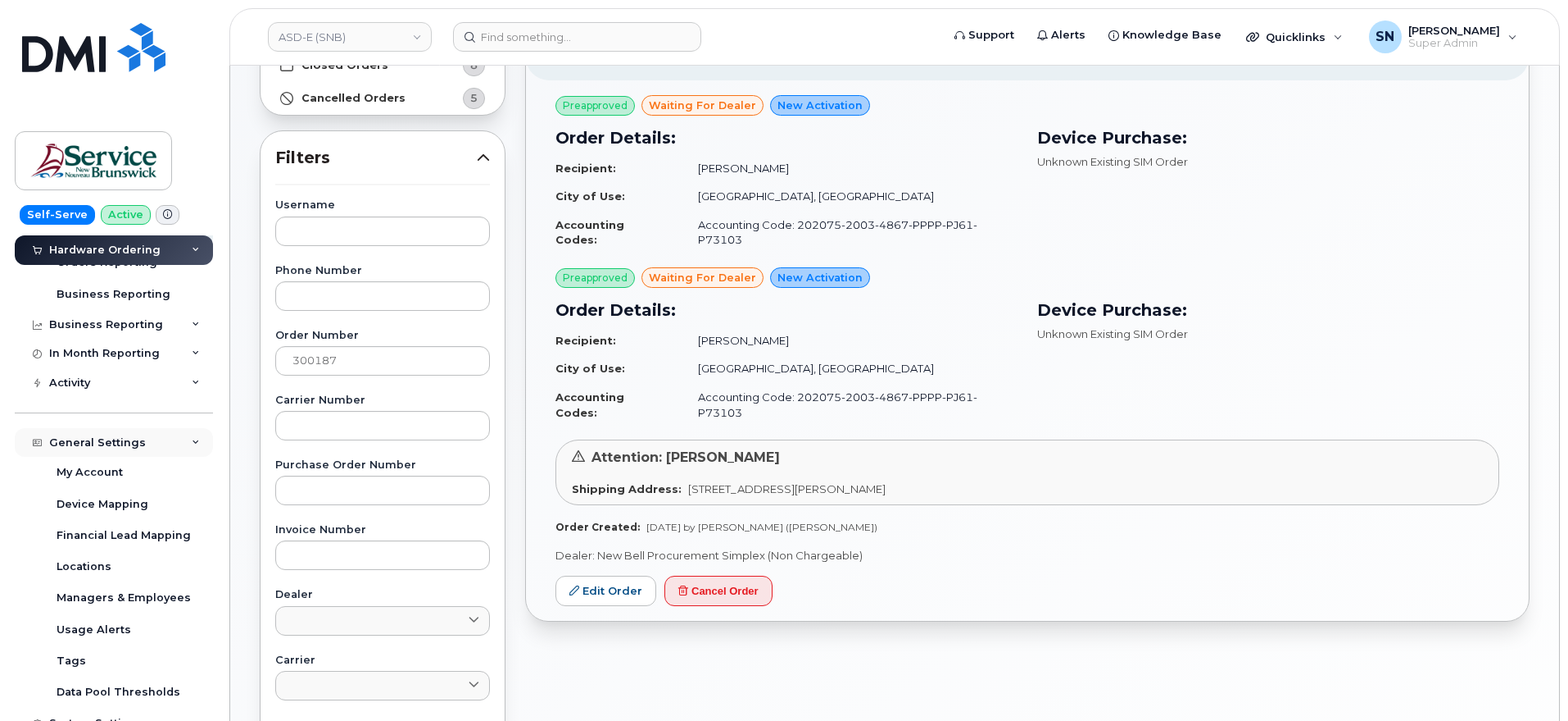
click at [91, 434] on div "General Settings" at bounding box center [114, 443] width 199 height 30
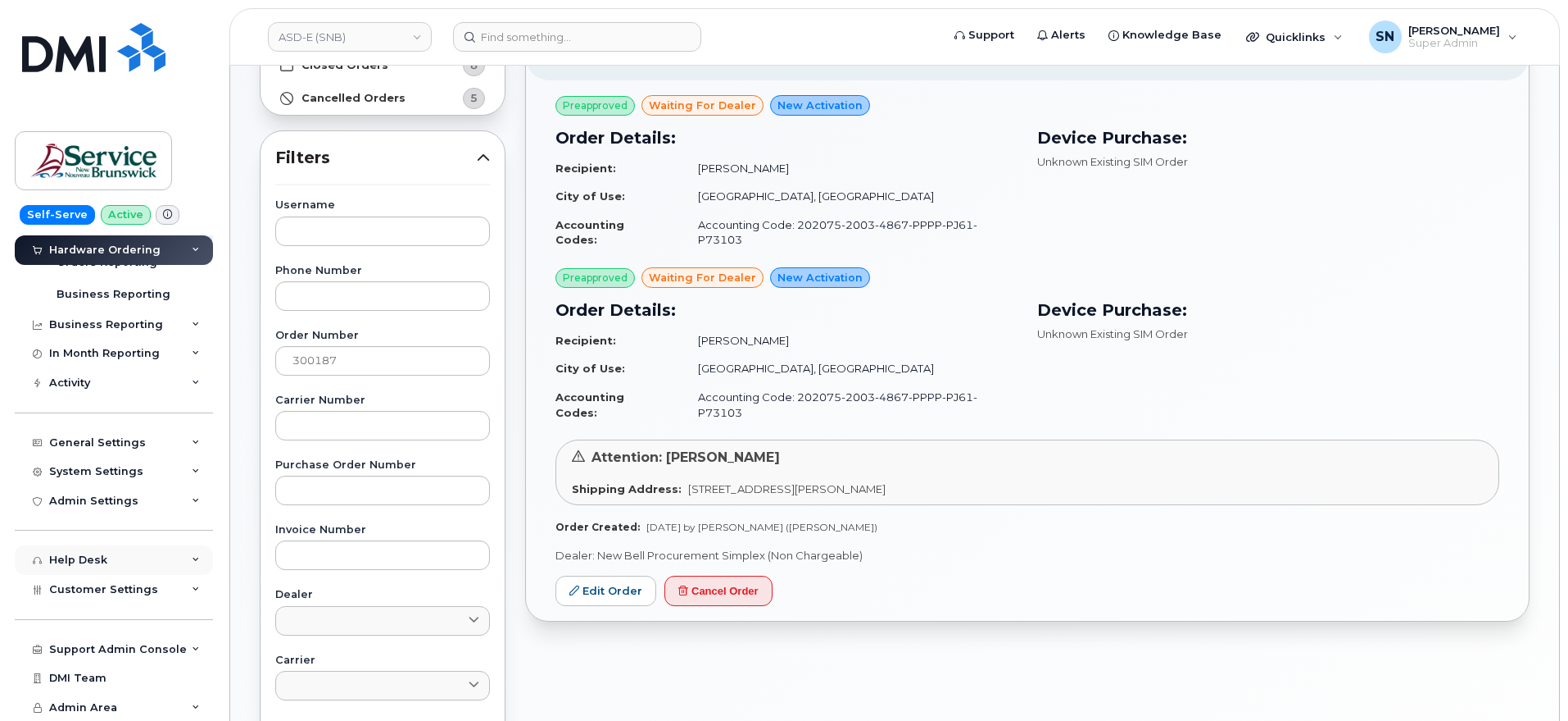
click at [90, 559] on div "Help Desk" at bounding box center [78, 560] width 58 height 13
click at [107, 650] on div "Hardware Orders" at bounding box center [106, 653] width 99 height 15
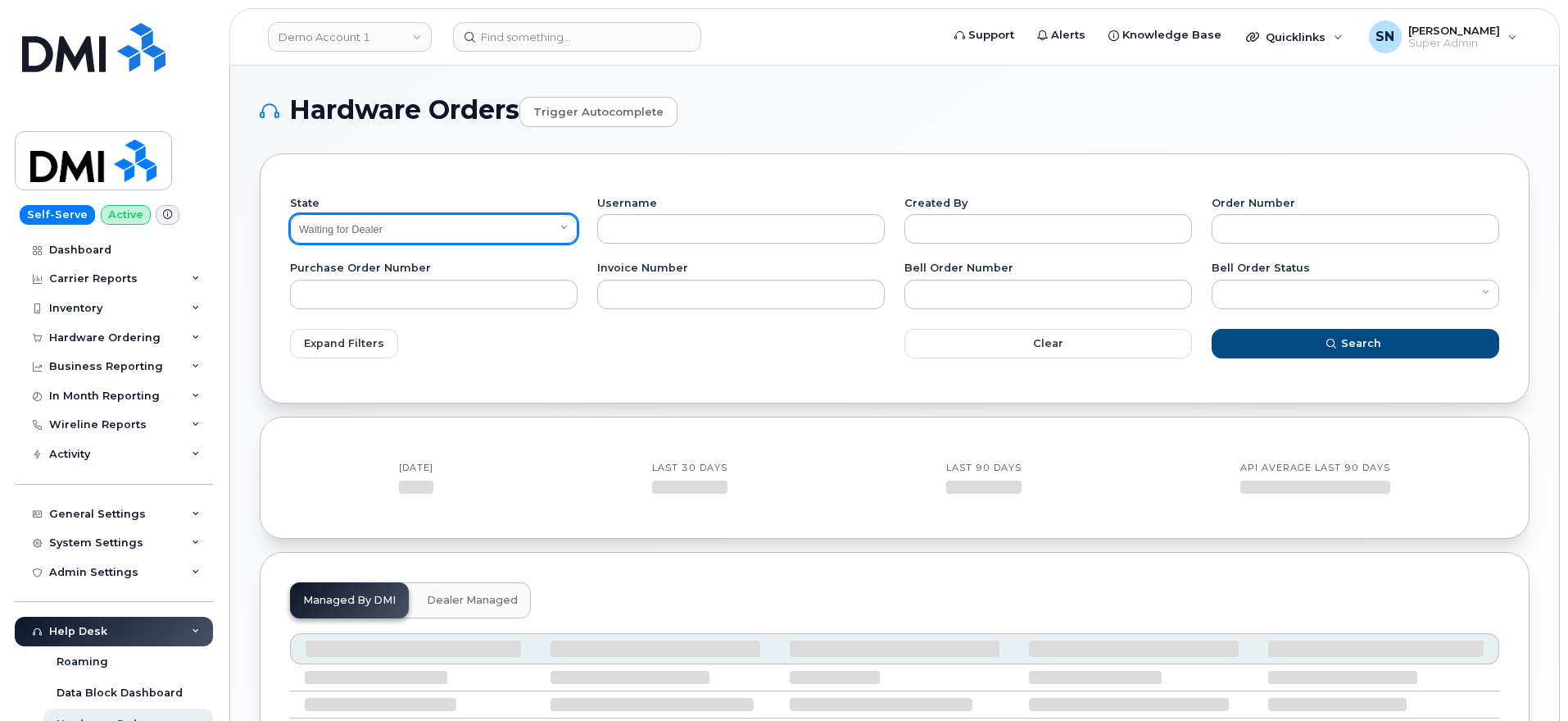
click at [423, 226] on select "All Open Closed Cancelled Waiting for Dealer Waiting On Bell Data Postponed" at bounding box center [434, 229] width 288 height 30
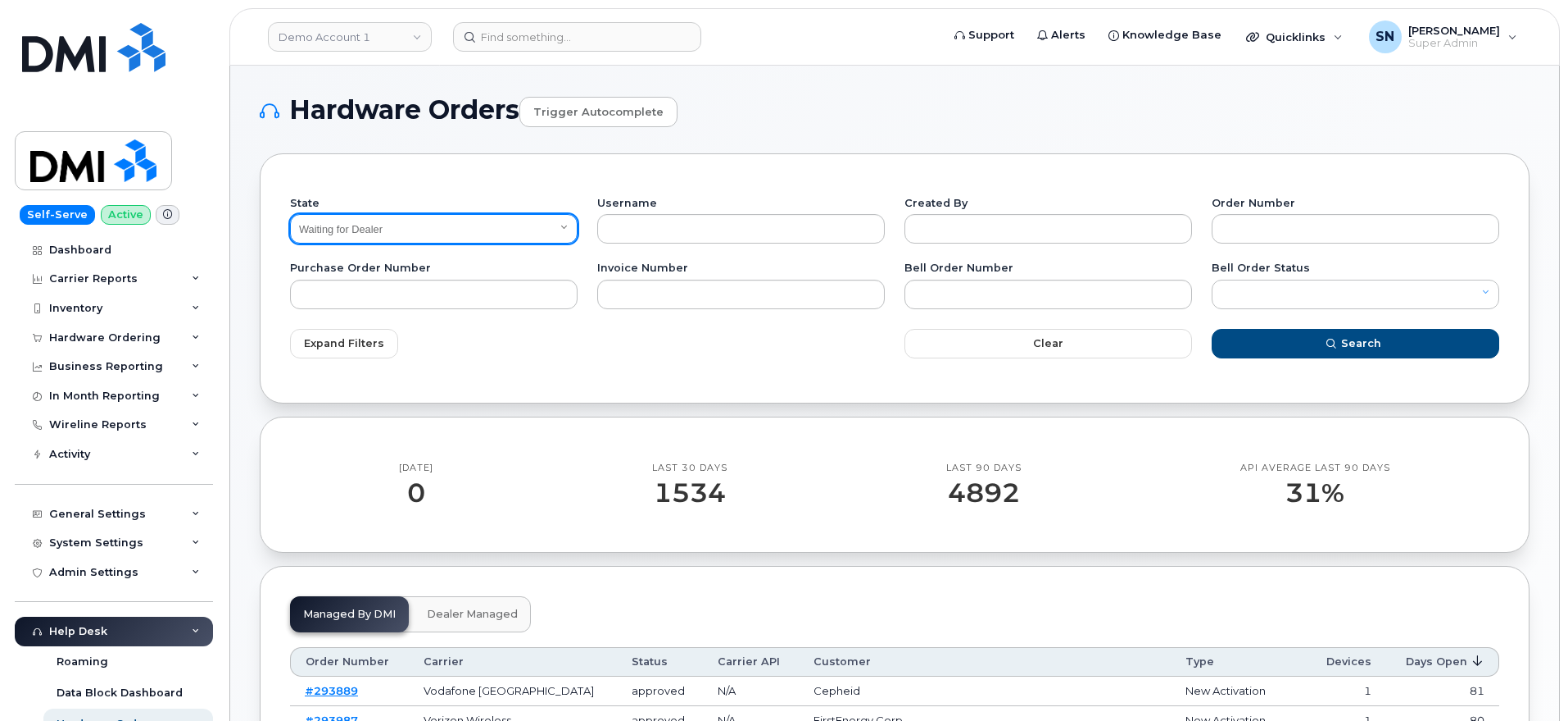
select select "All"
click at [290, 214] on select "All Open Closed Cancelled Waiting for Dealer Waiting On Bell Data Postponed" at bounding box center [434, 229] width 288 height 30
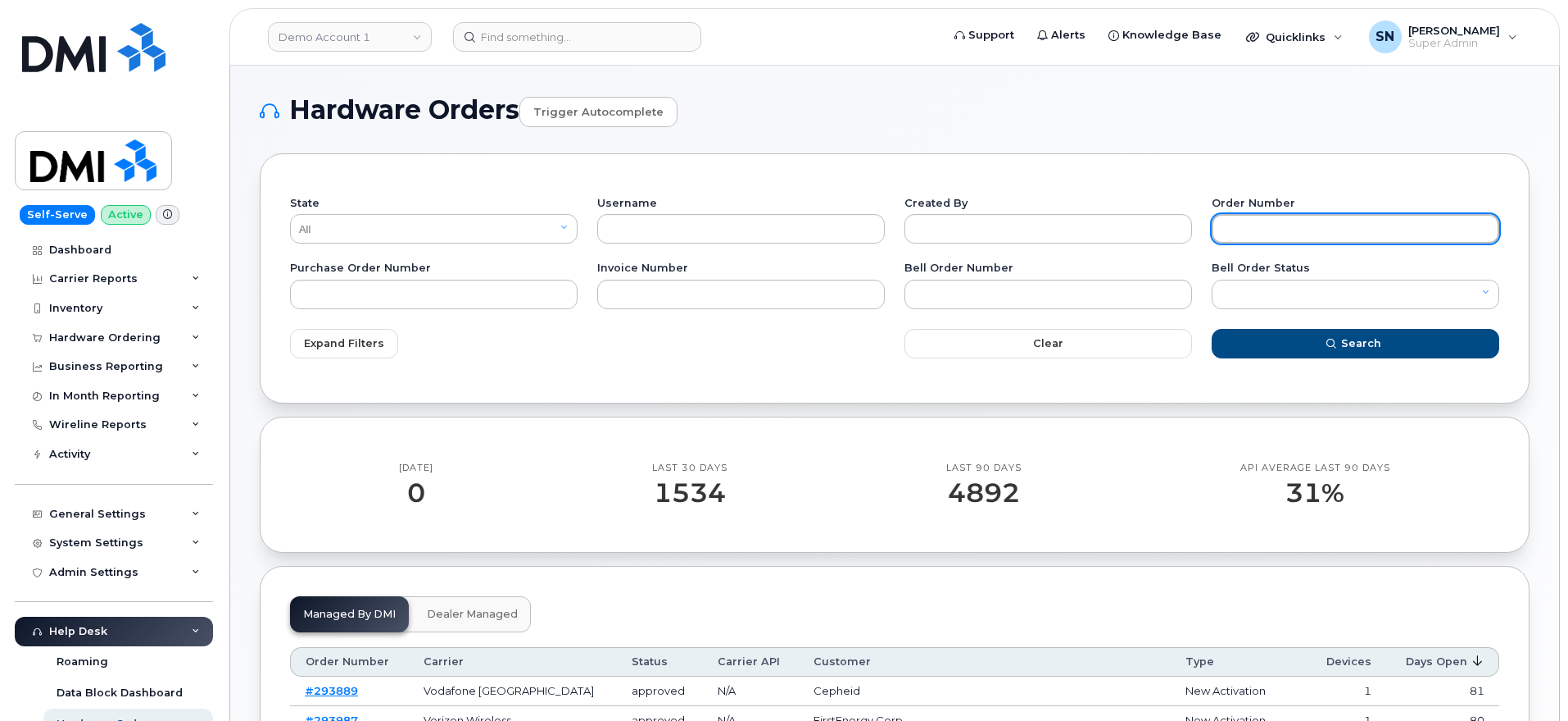
click at [1228, 229] on input "text" at bounding box center [1356, 229] width 288 height 30
type input "202740"
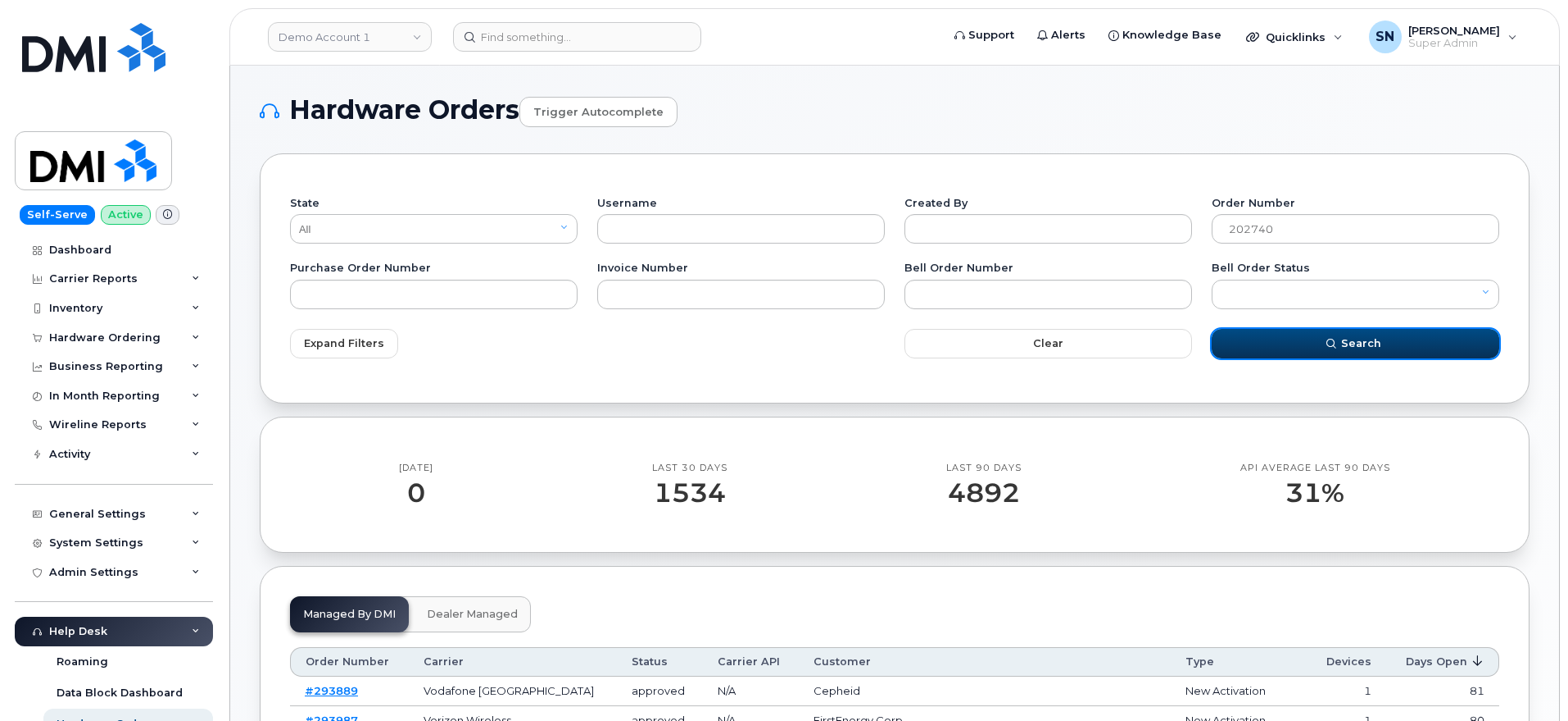
click at [1336, 346] on icon "submit" at bounding box center [1331, 343] width 10 height 10
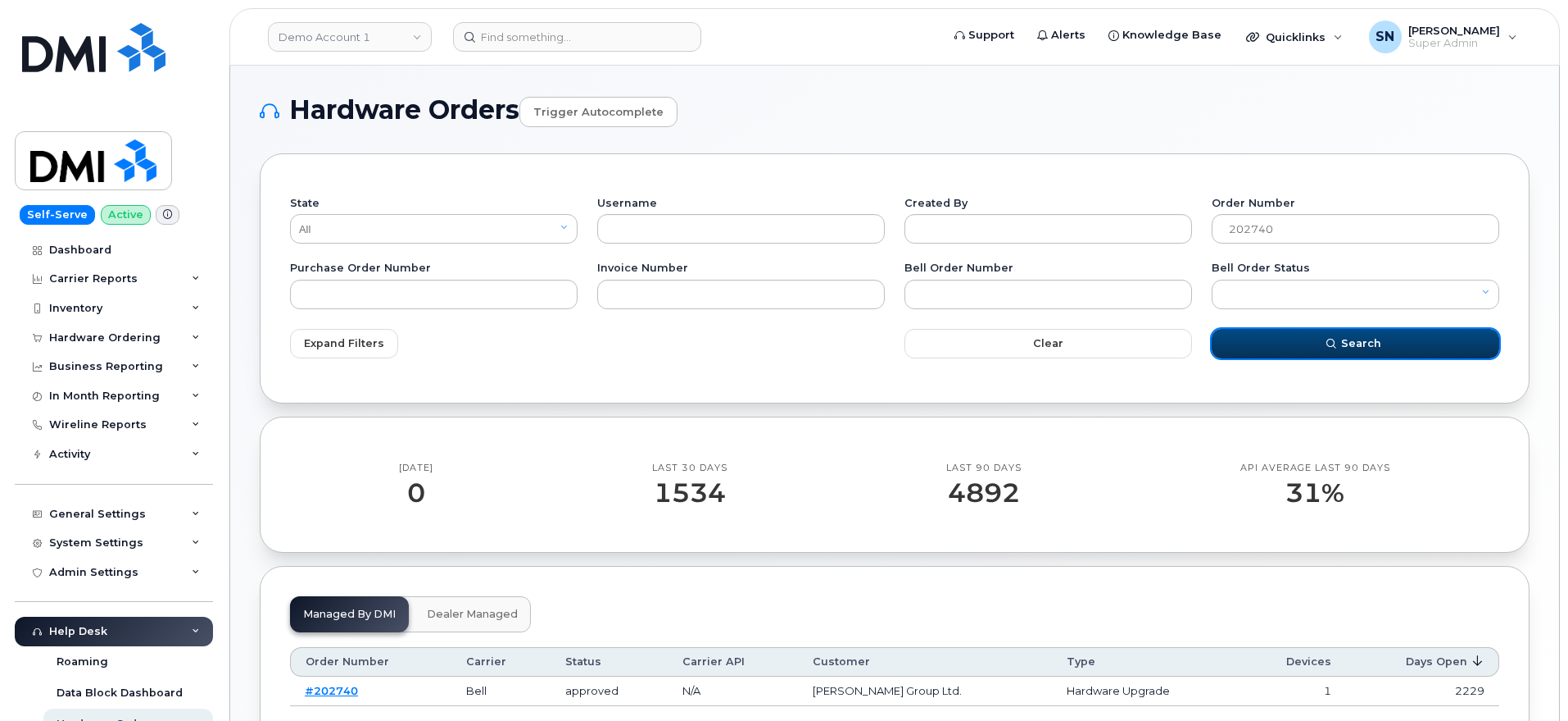
scroll to position [112, 0]
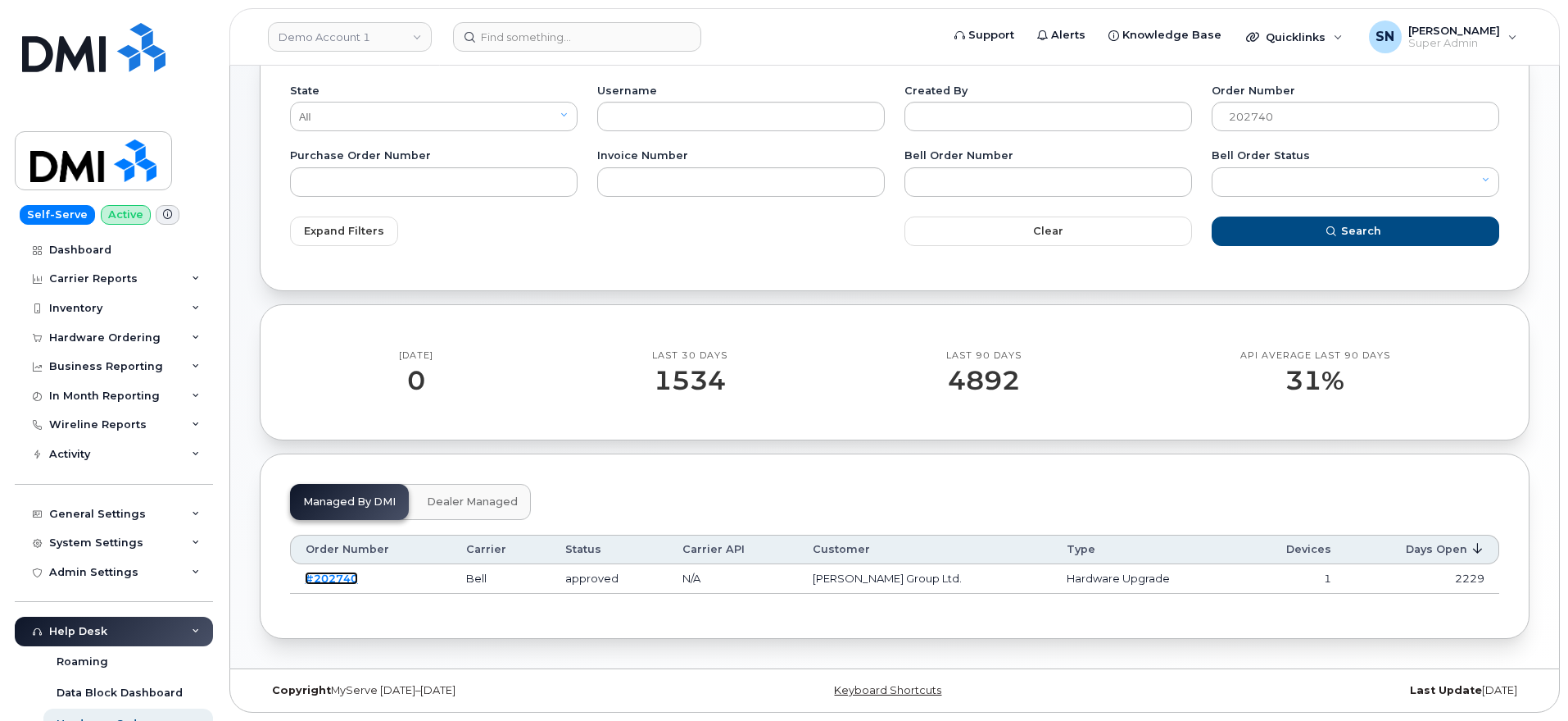
click at [348, 579] on link "#202740" at bounding box center [331, 577] width 53 height 13
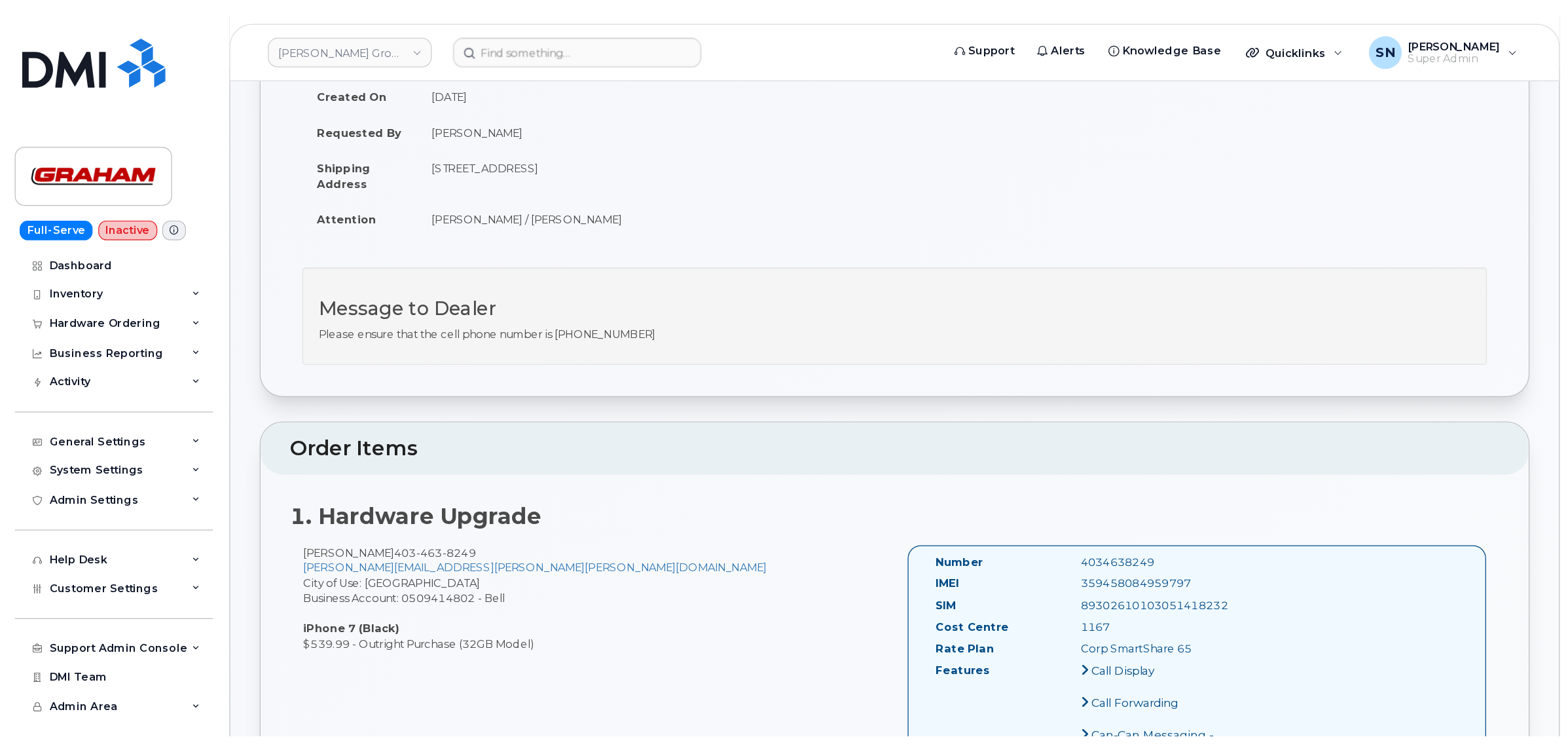
scroll to position [246, 0]
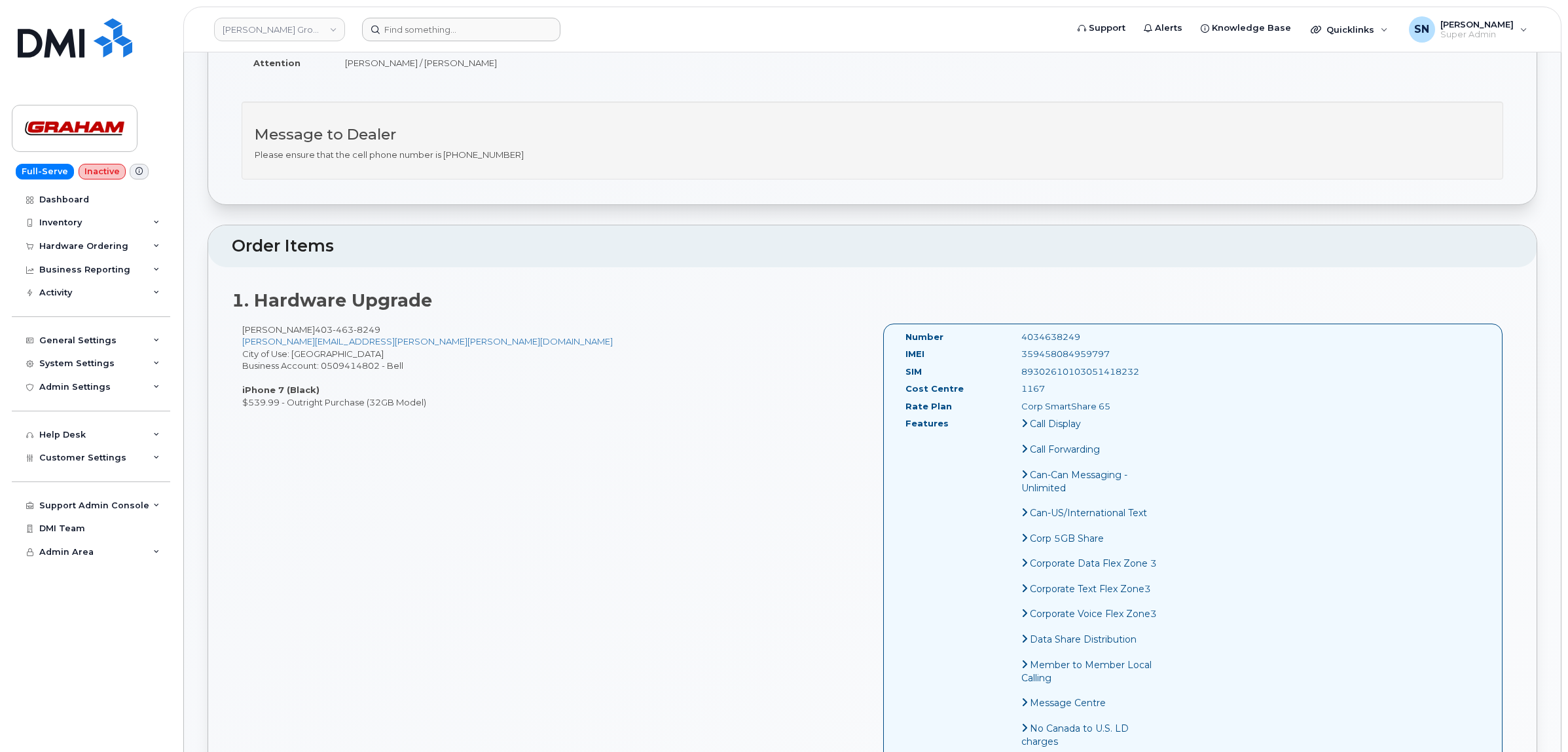
drag, startPoint x: 427, startPoint y: 10, endPoint x: 436, endPoint y: 21, distance: 14.2
click at [432, 15] on header "[PERSON_NAME] Group Ltd. Support Alerts Knowledge Base Quicklinks Suspend / Can…" at bounding box center [872, 29] width 1378 height 46
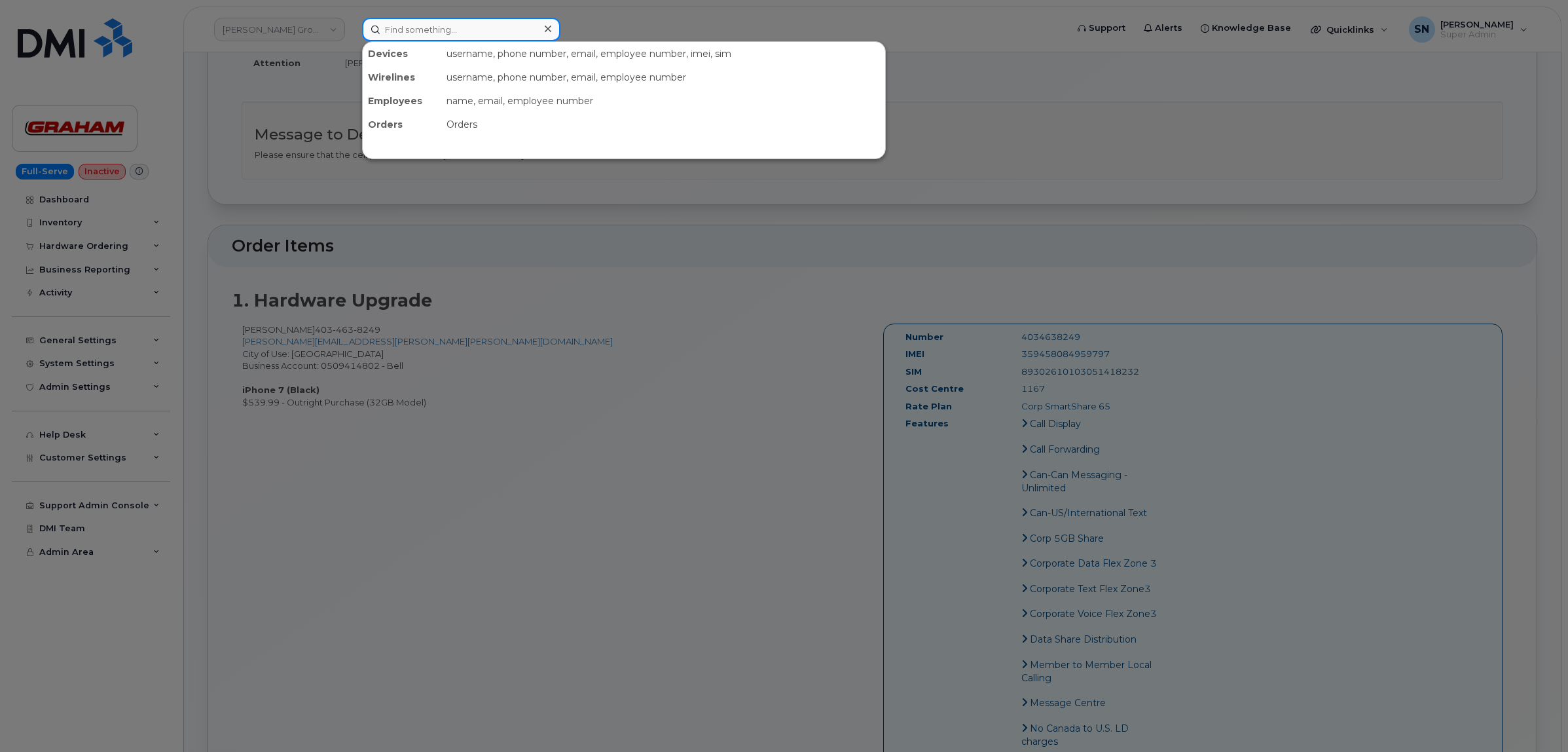
click at [438, 22] on input at bounding box center [461, 30] width 199 height 24
paste input "2045836285"
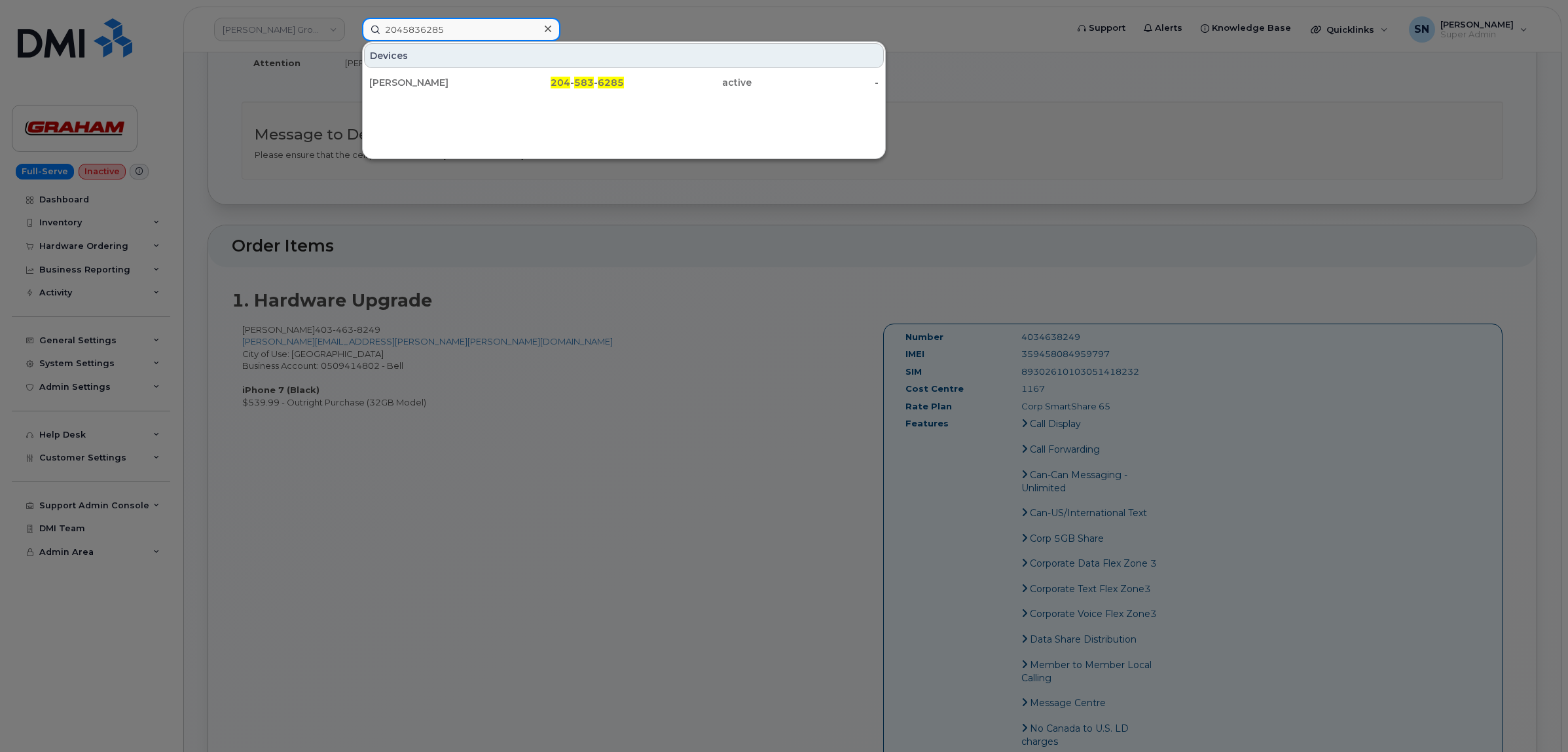
type input "2045836285"
click at [420, 81] on div "[PERSON_NAME]" at bounding box center [433, 83] width 128 height 13
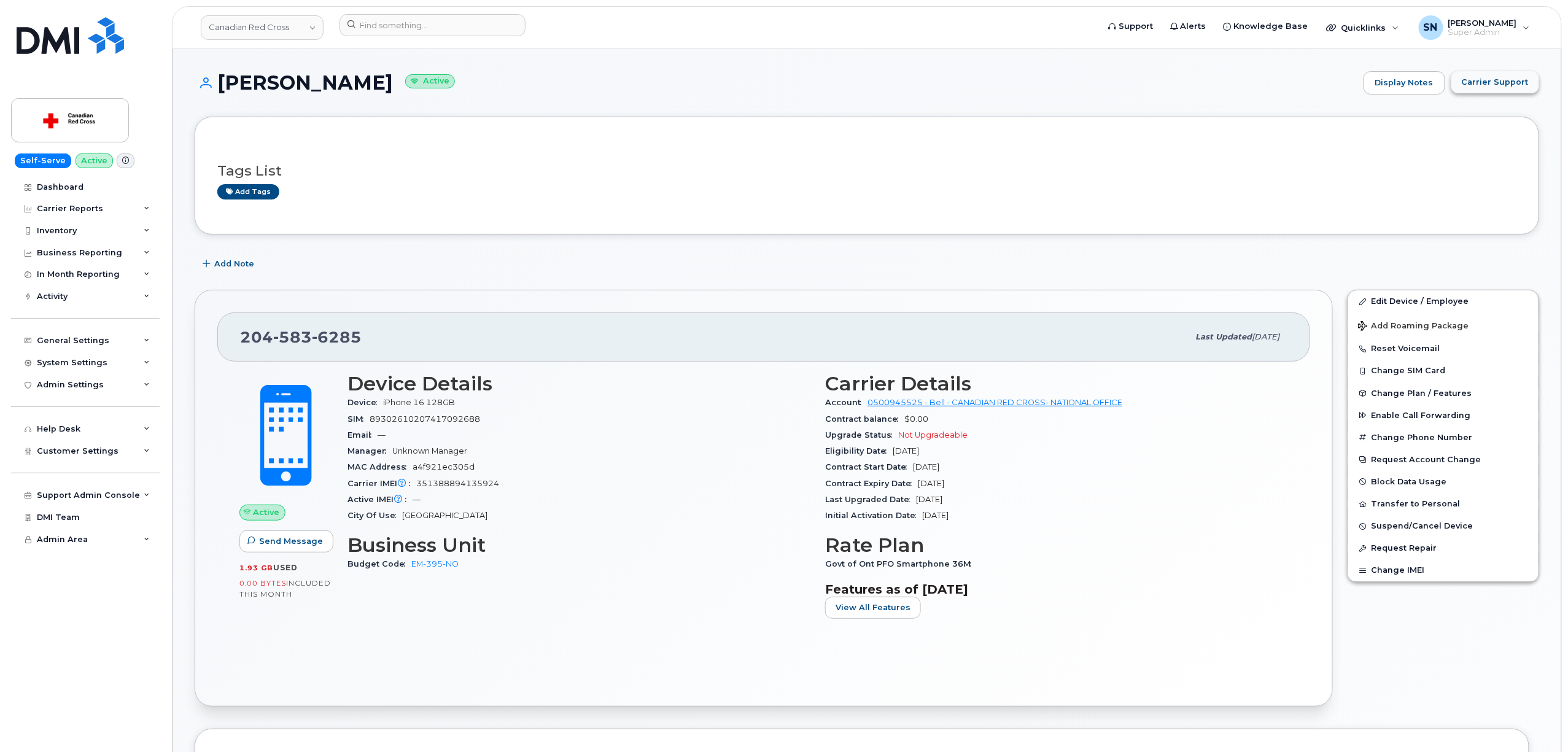
click at [1495, 82] on span "Carrier Support" at bounding box center [1495, 82] width 67 height 12
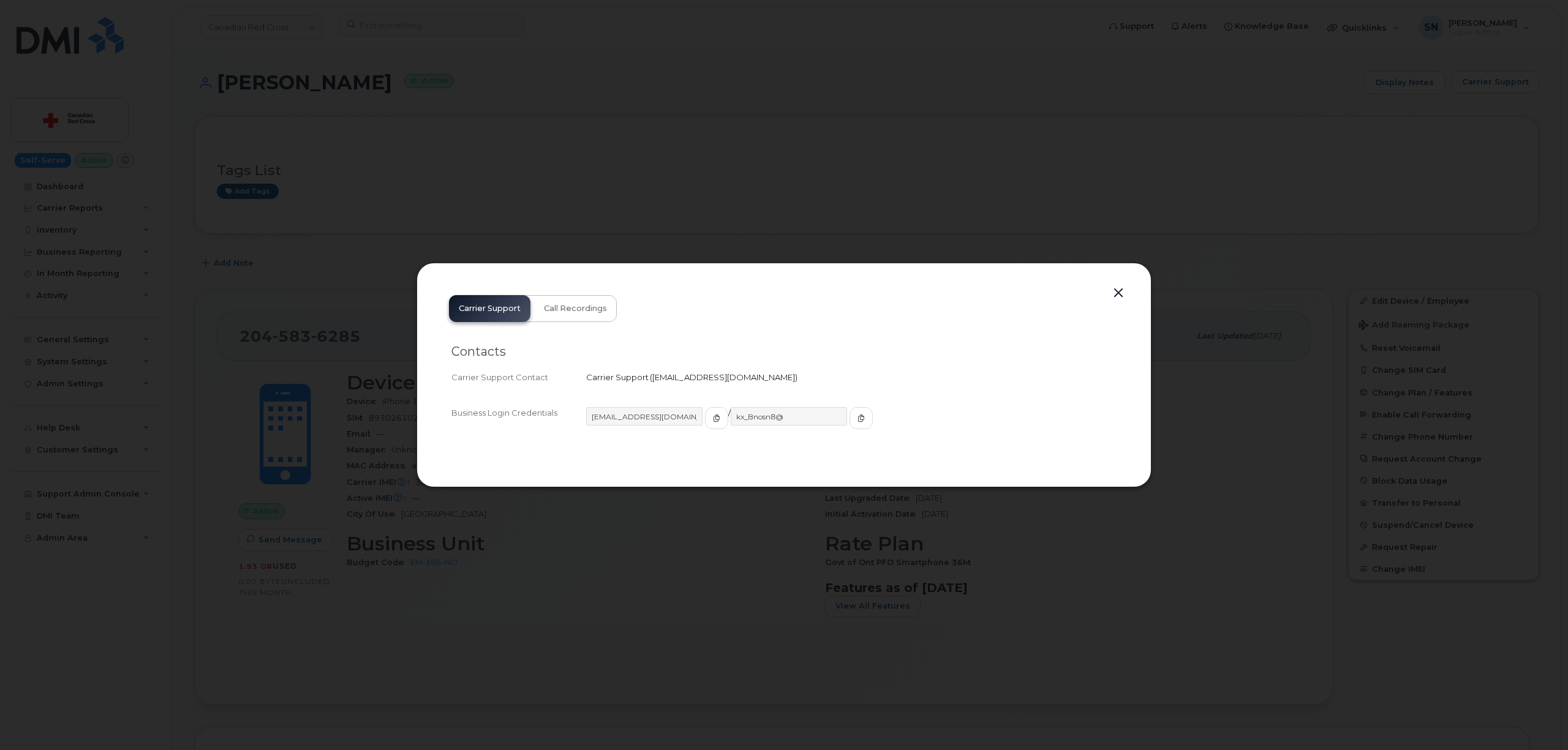
click at [1117, 294] on button "button" at bounding box center [1118, 293] width 18 height 17
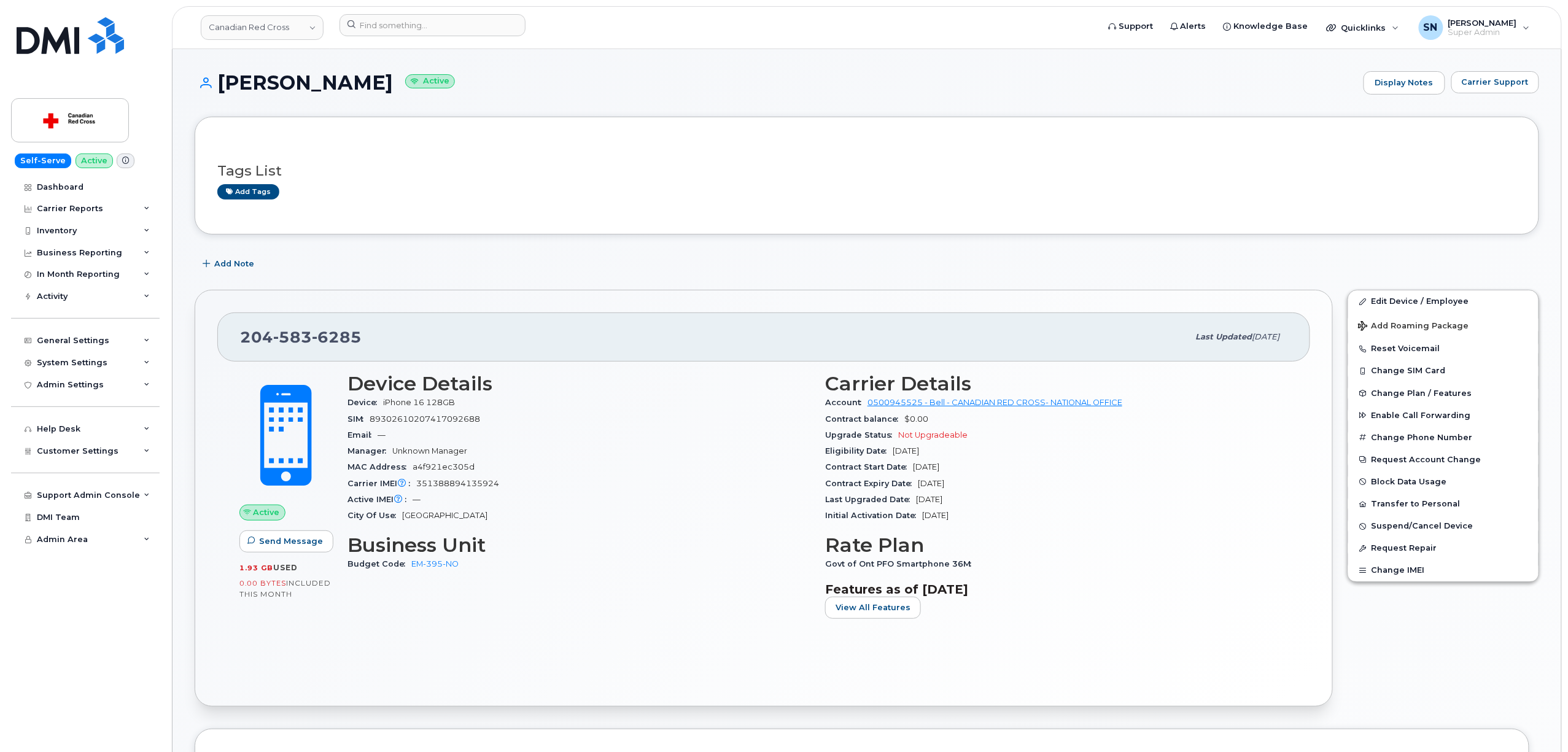
click at [549, 412] on div "SIM [TECHNICAL_ID]" at bounding box center [579, 419] width 463 height 16
click at [531, 346] on div "[PHONE_NUMBER]" at bounding box center [714, 337] width 949 height 26
click at [1480, 81] on span "Carrier Support" at bounding box center [1495, 82] width 67 height 12
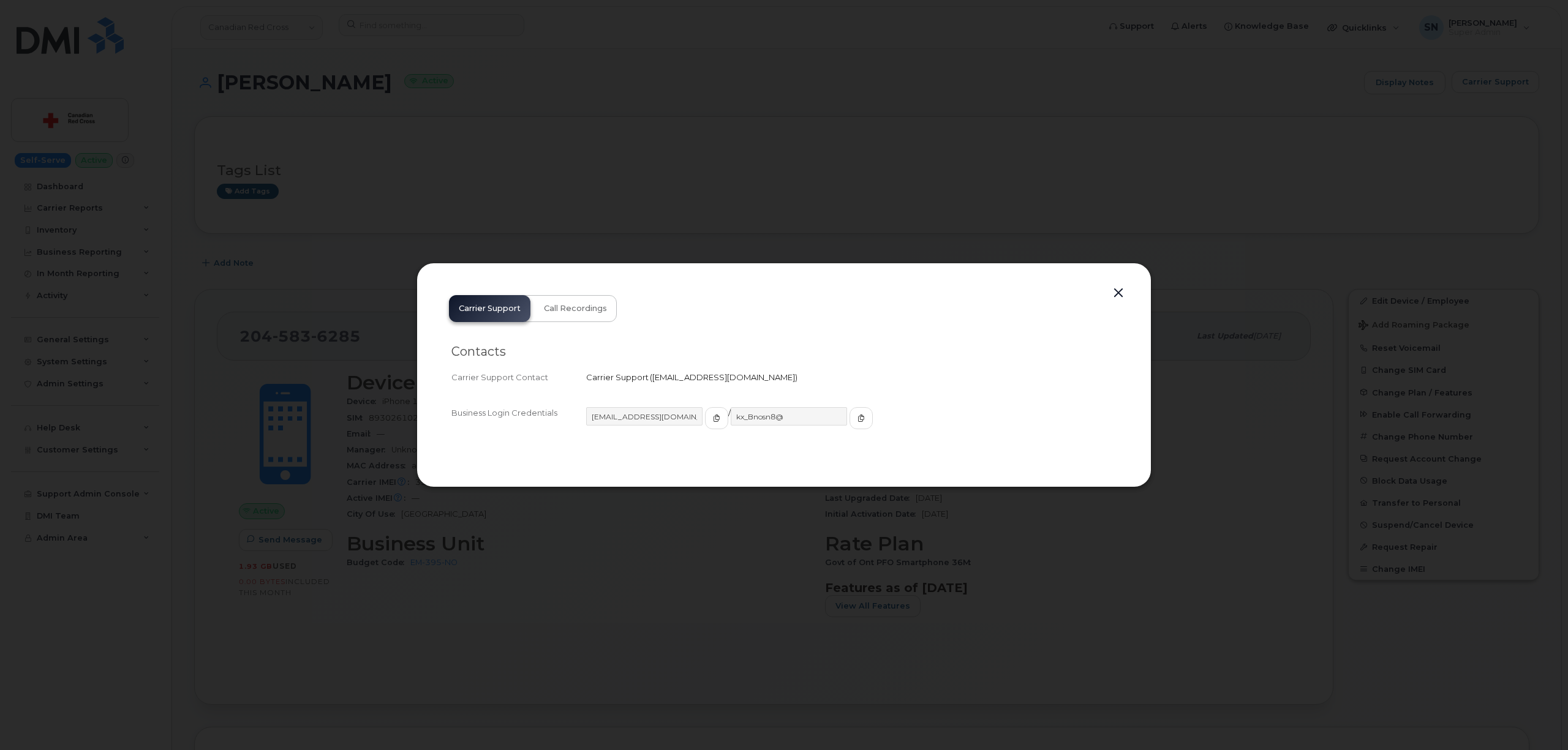
click at [694, 206] on div at bounding box center [784, 375] width 1568 height 750
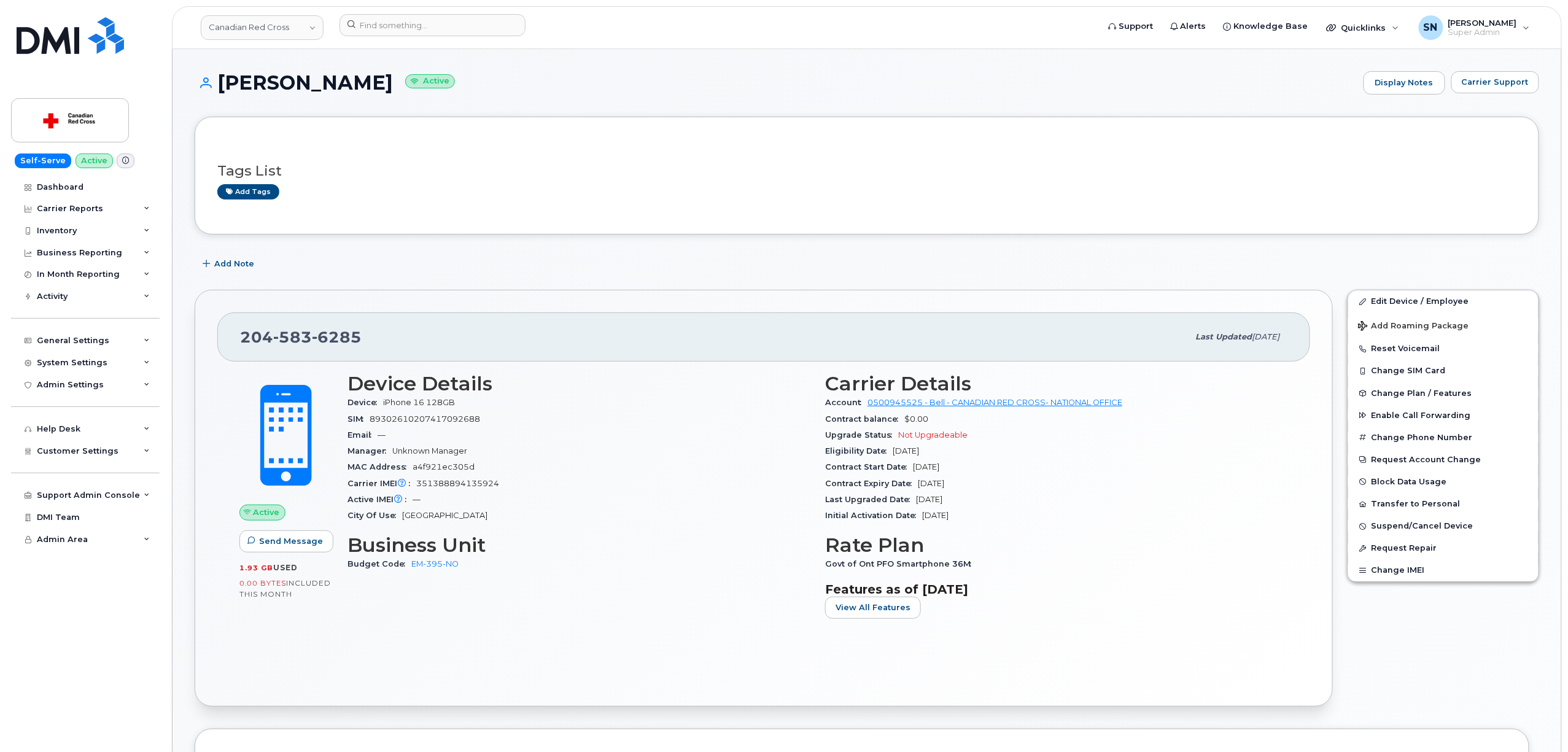
click at [122, 163] on icon at bounding box center [125, 160] width 7 height 7
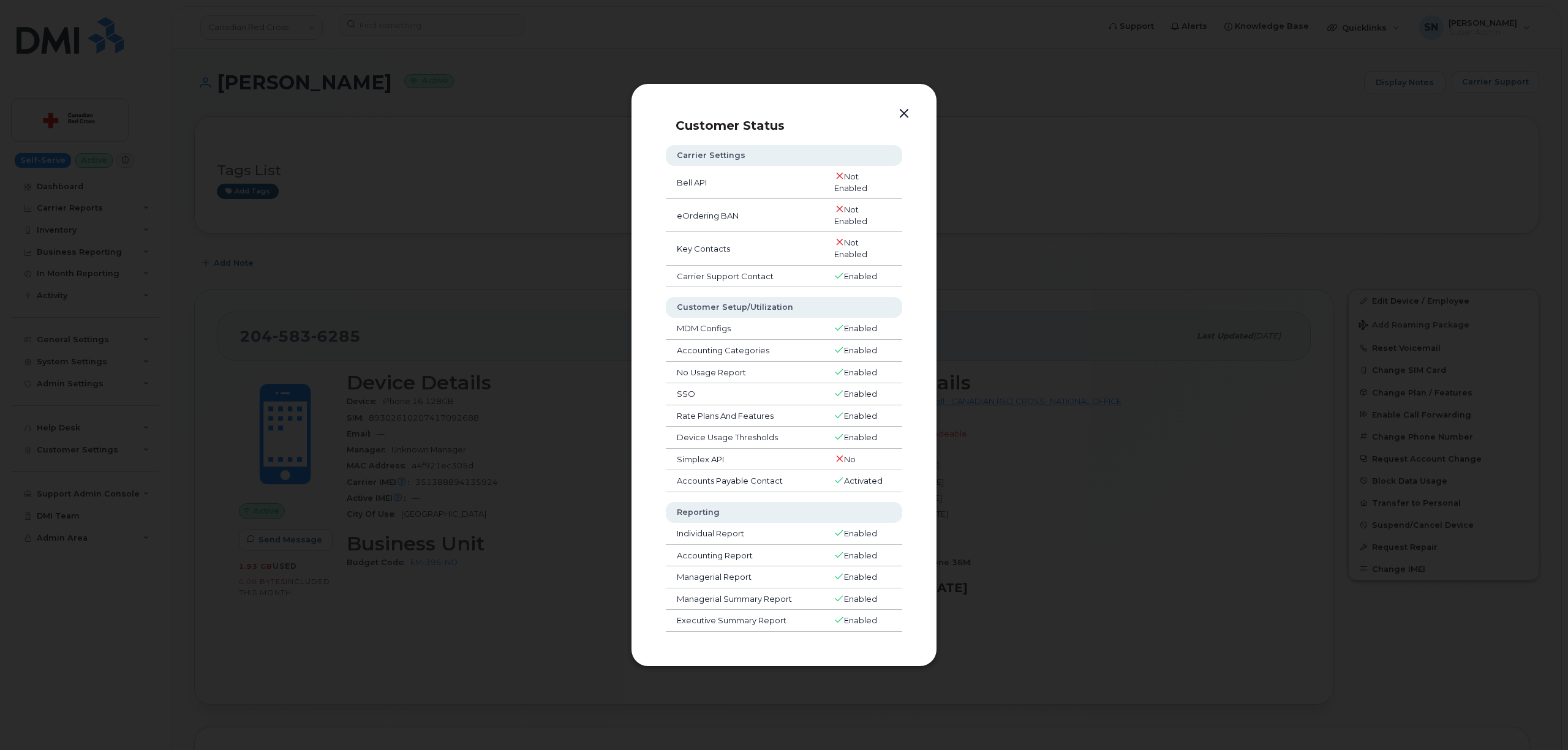
click at [902, 110] on button "button" at bounding box center [904, 113] width 18 height 17
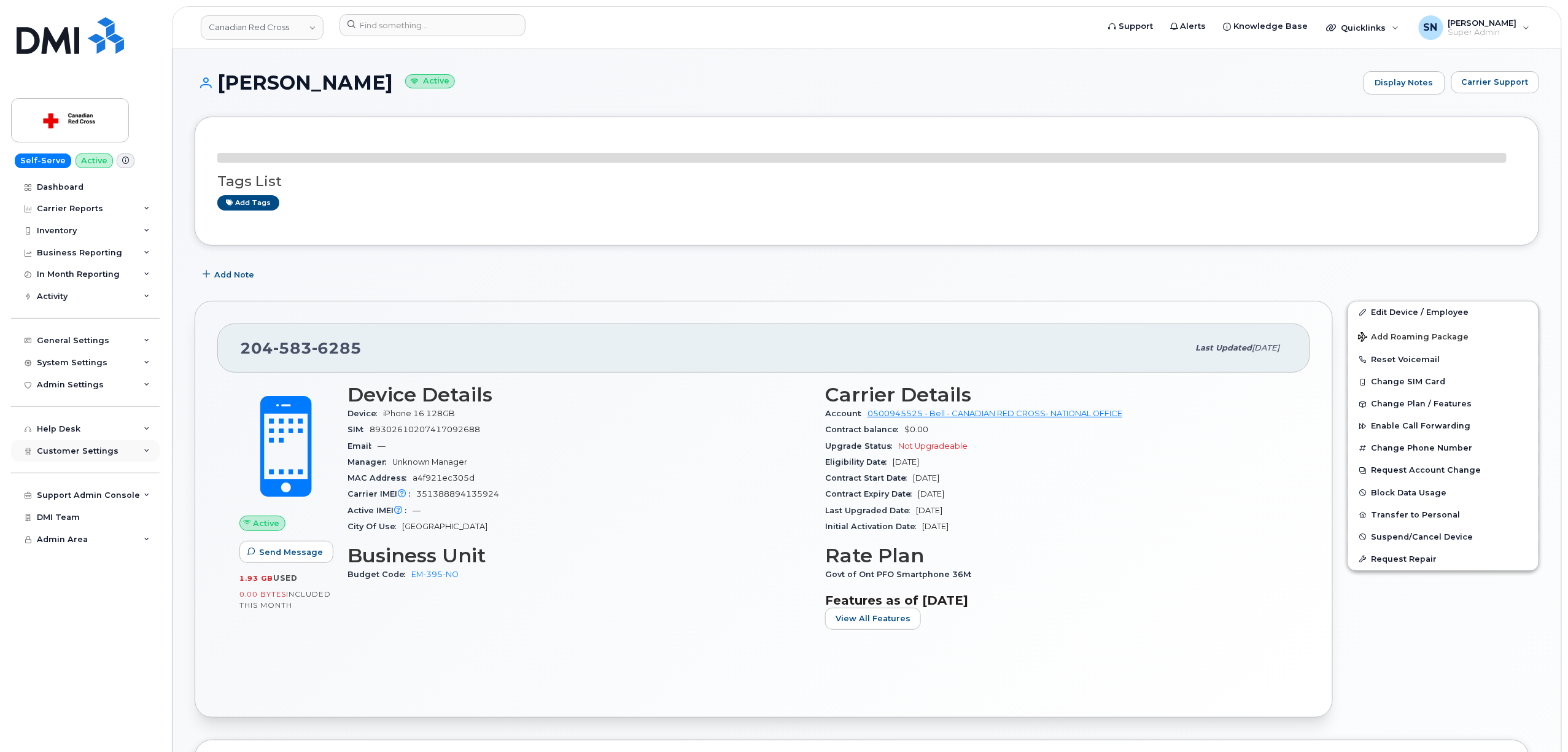
click at [98, 448] on span "Customer Settings" at bounding box center [77, 451] width 82 height 10
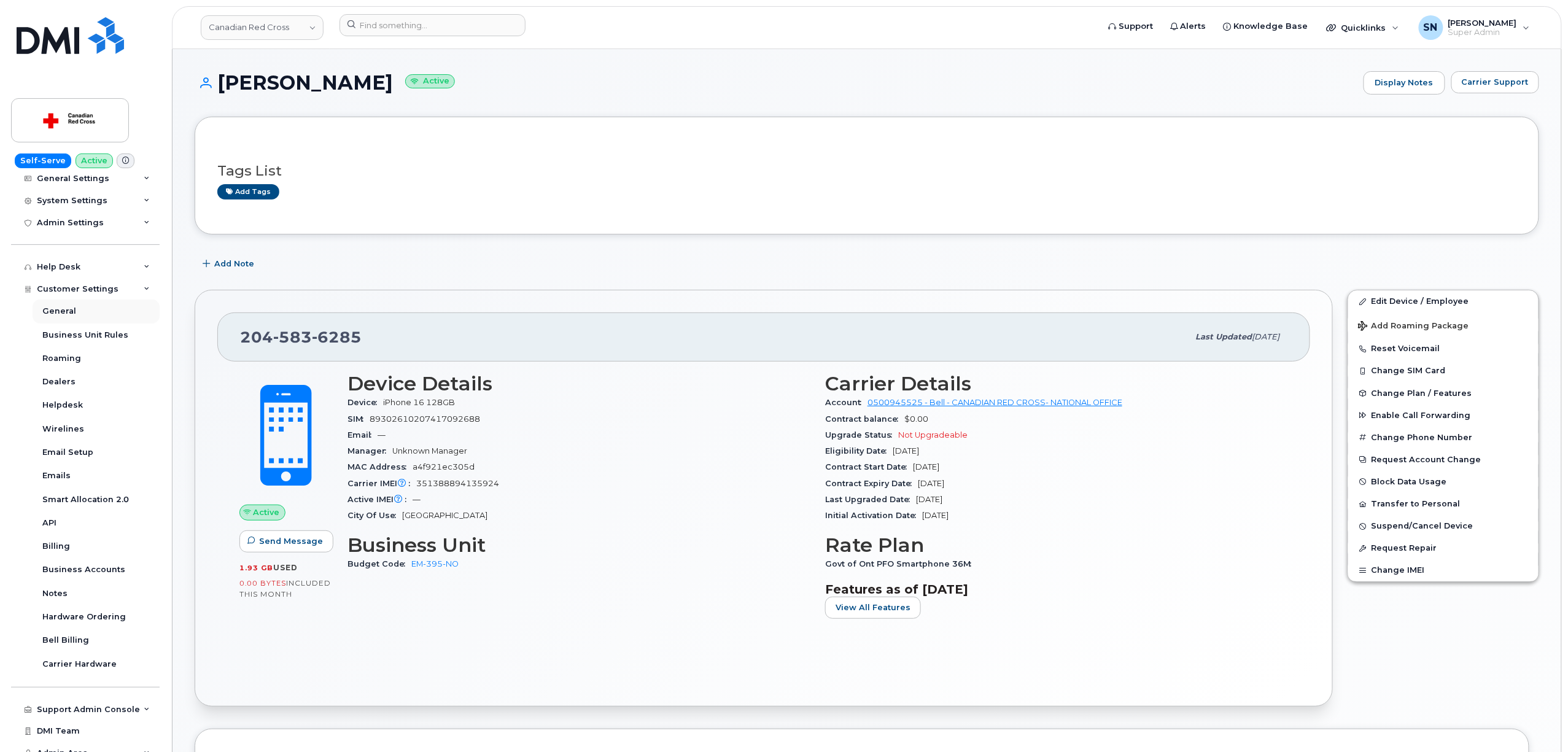
scroll to position [172, 0]
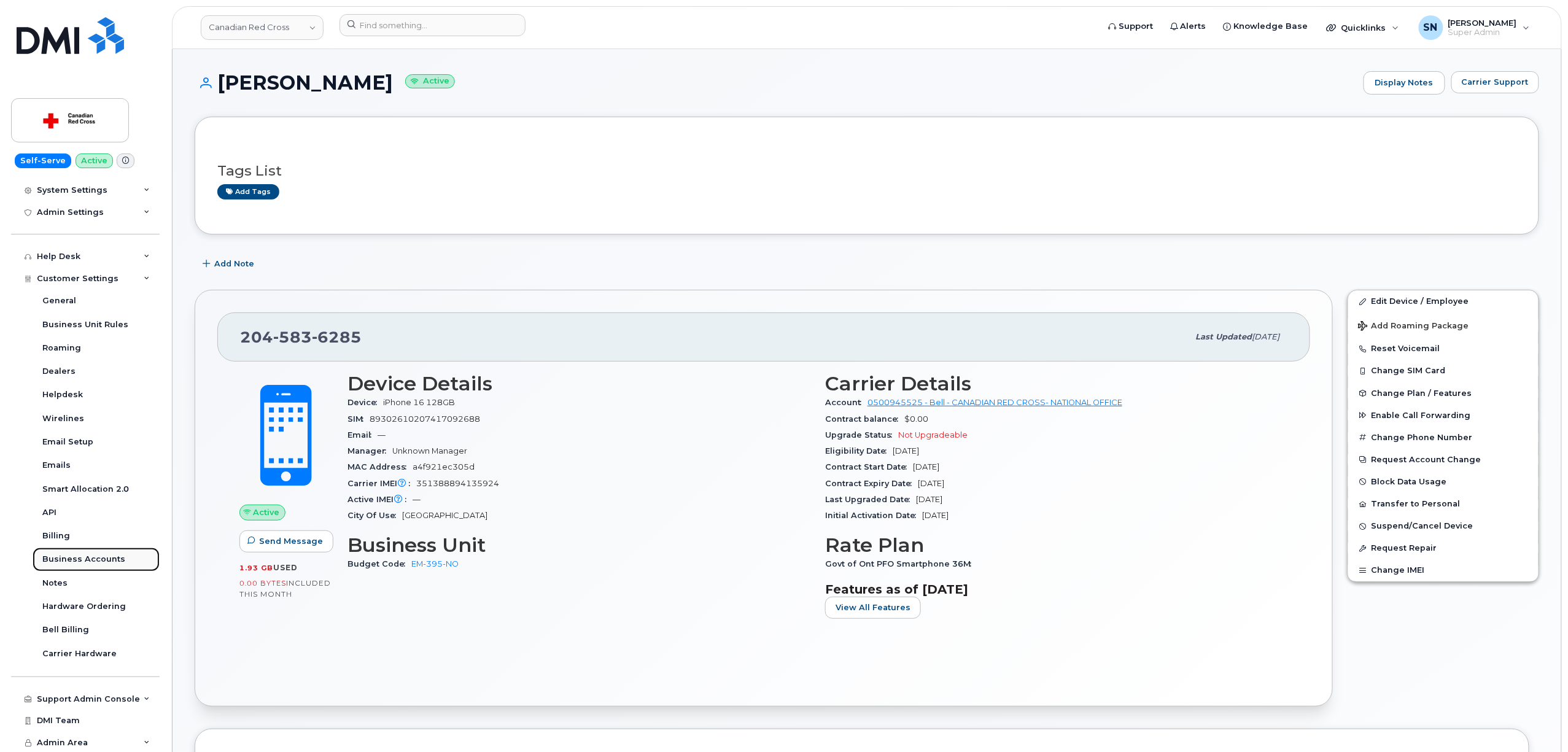
click at [101, 551] on link "Business Accounts" at bounding box center [96, 559] width 127 height 24
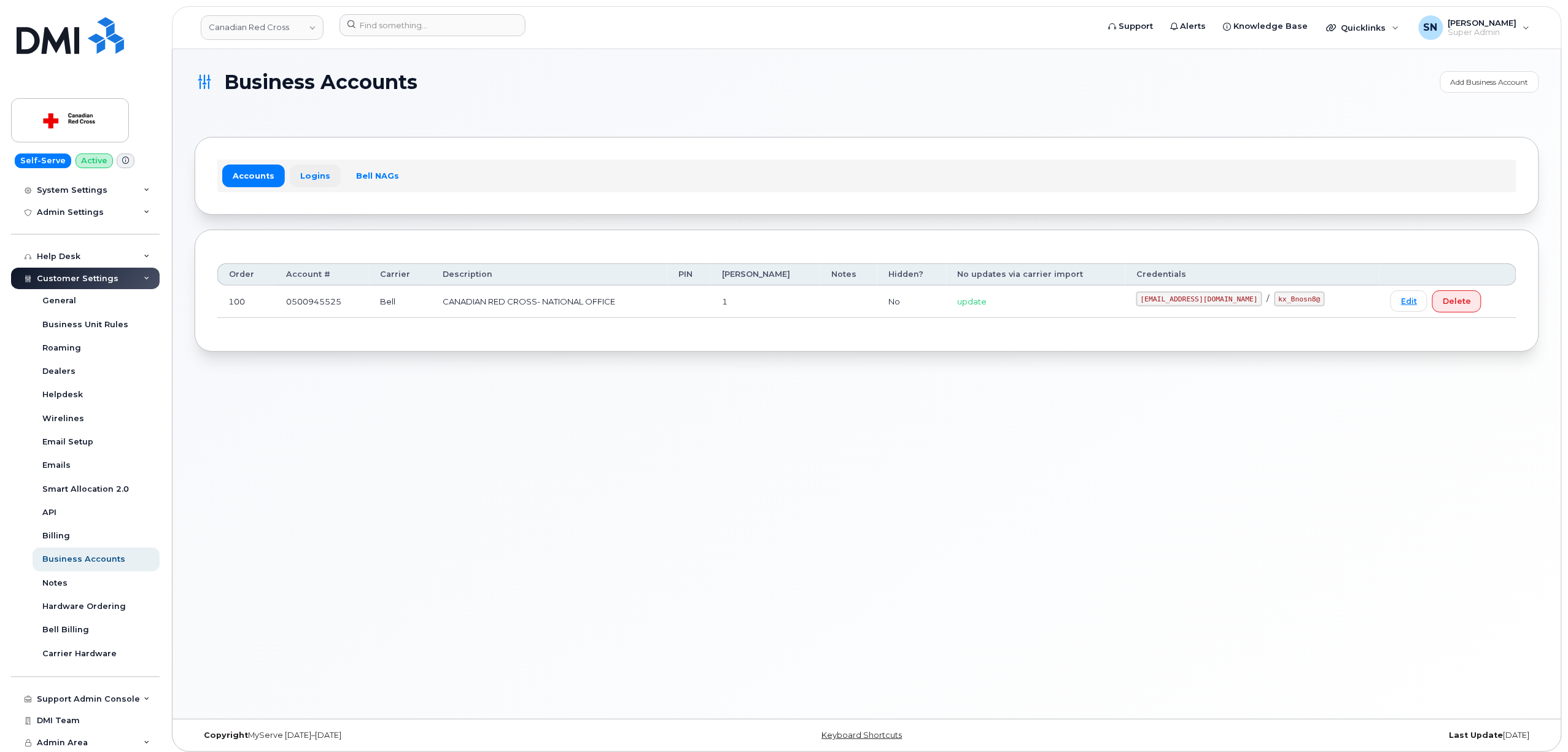
click at [302, 175] on link "Logins" at bounding box center [314, 175] width 51 height 22
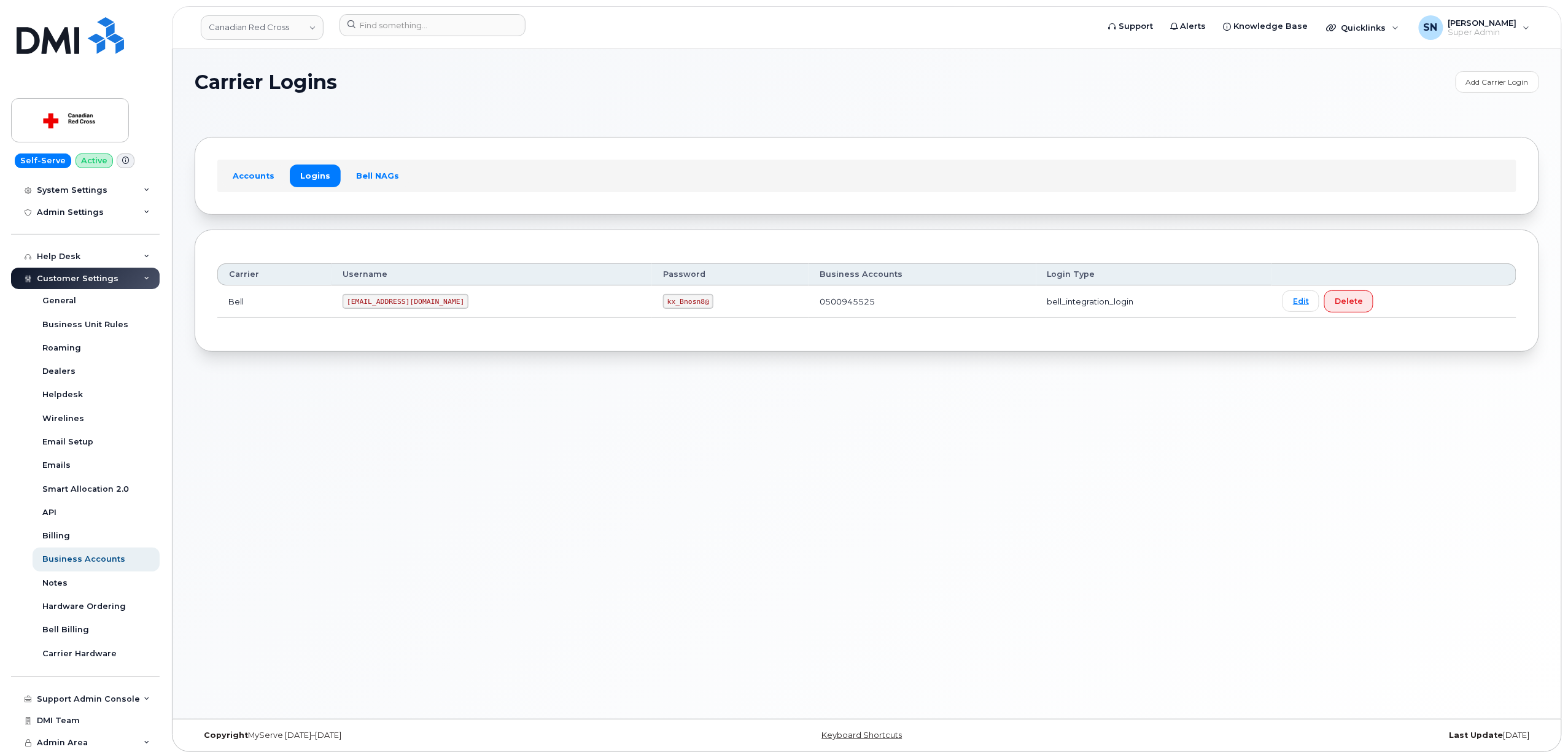
click at [453, 418] on div "Carrier Logins Add Carrier Login Accounts Logins Bell NAGs Carrier Username Pas…" at bounding box center [866, 384] width 1388 height 670
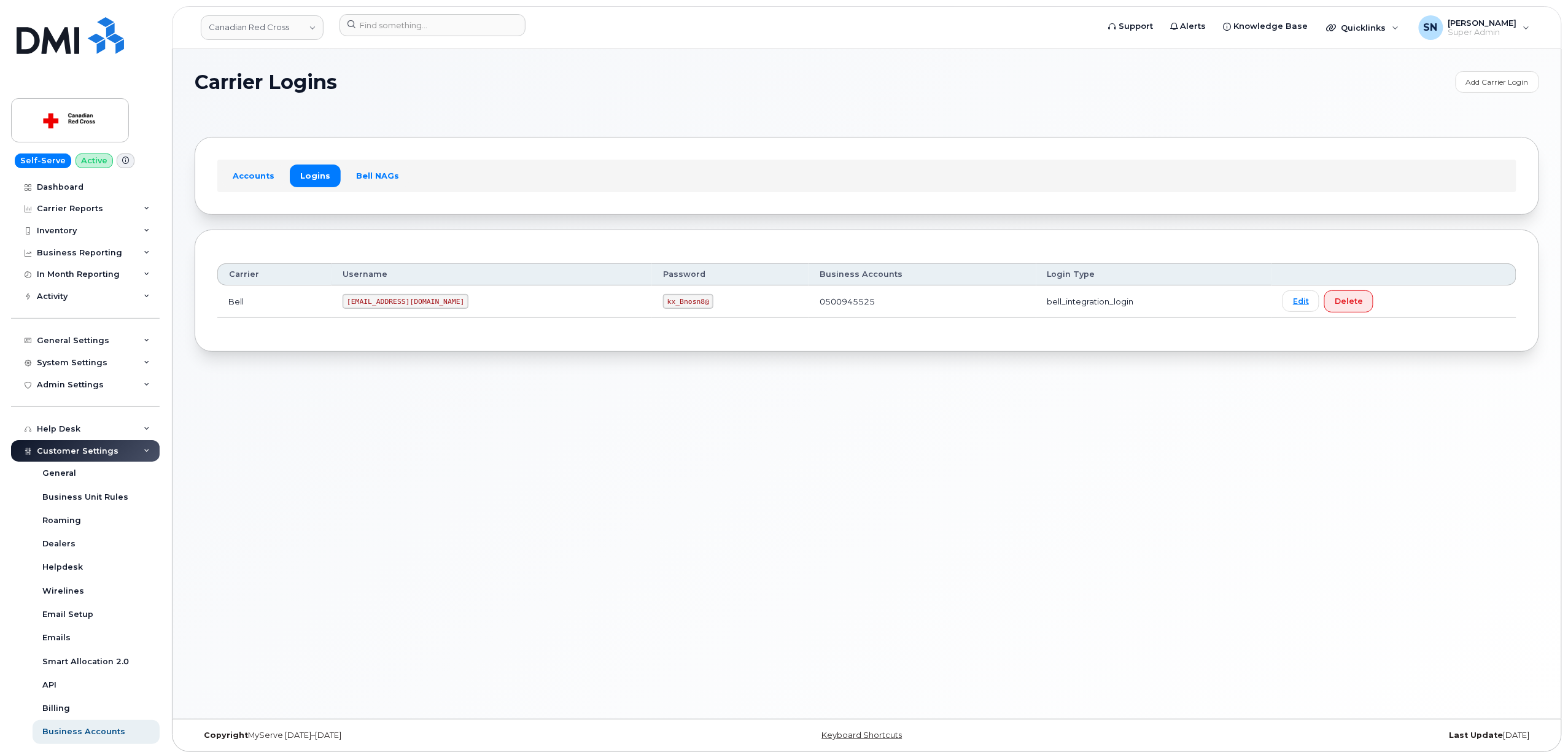
scroll to position [172, 0]
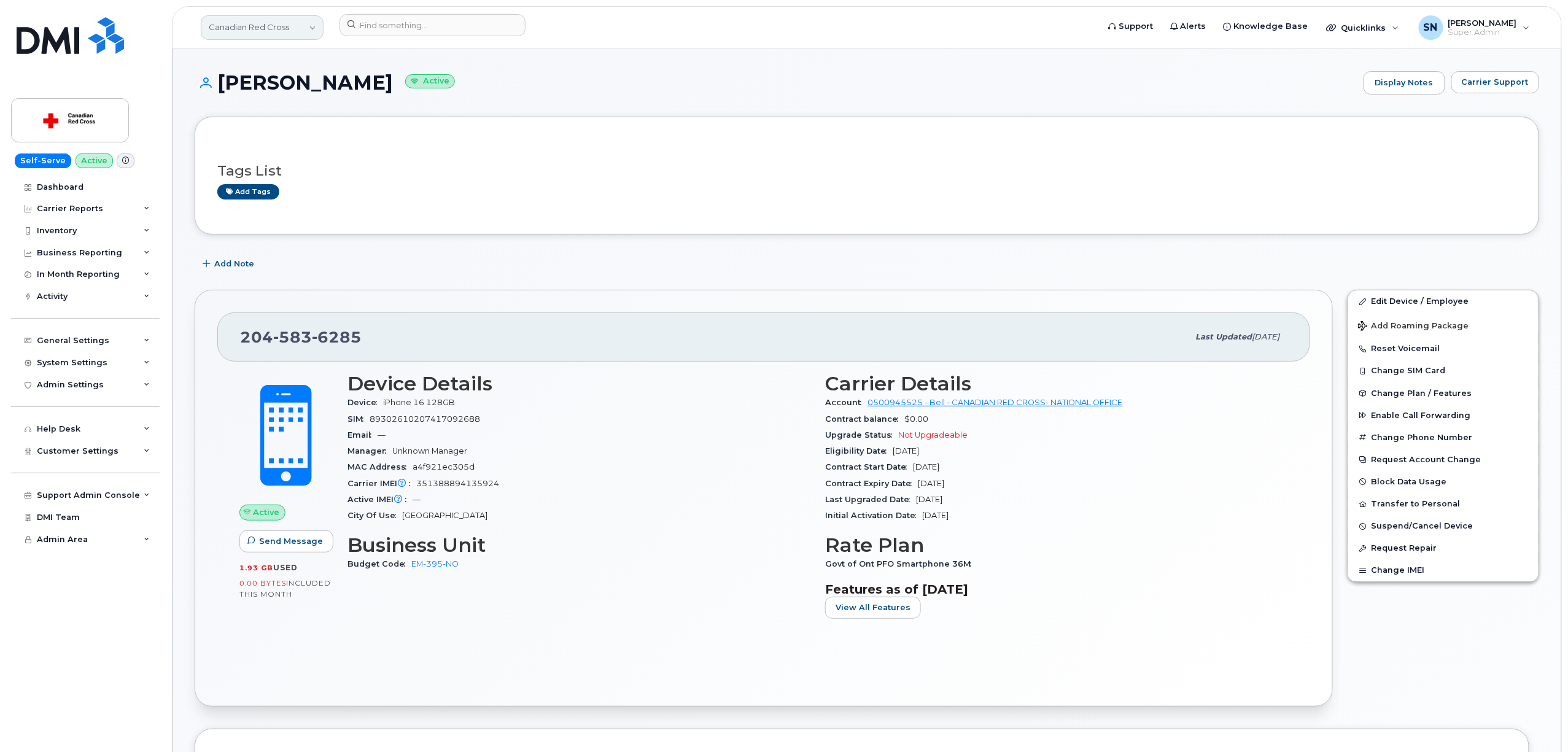
click at [313, 29] on link "Canadian Red Cross" at bounding box center [262, 27] width 123 height 24
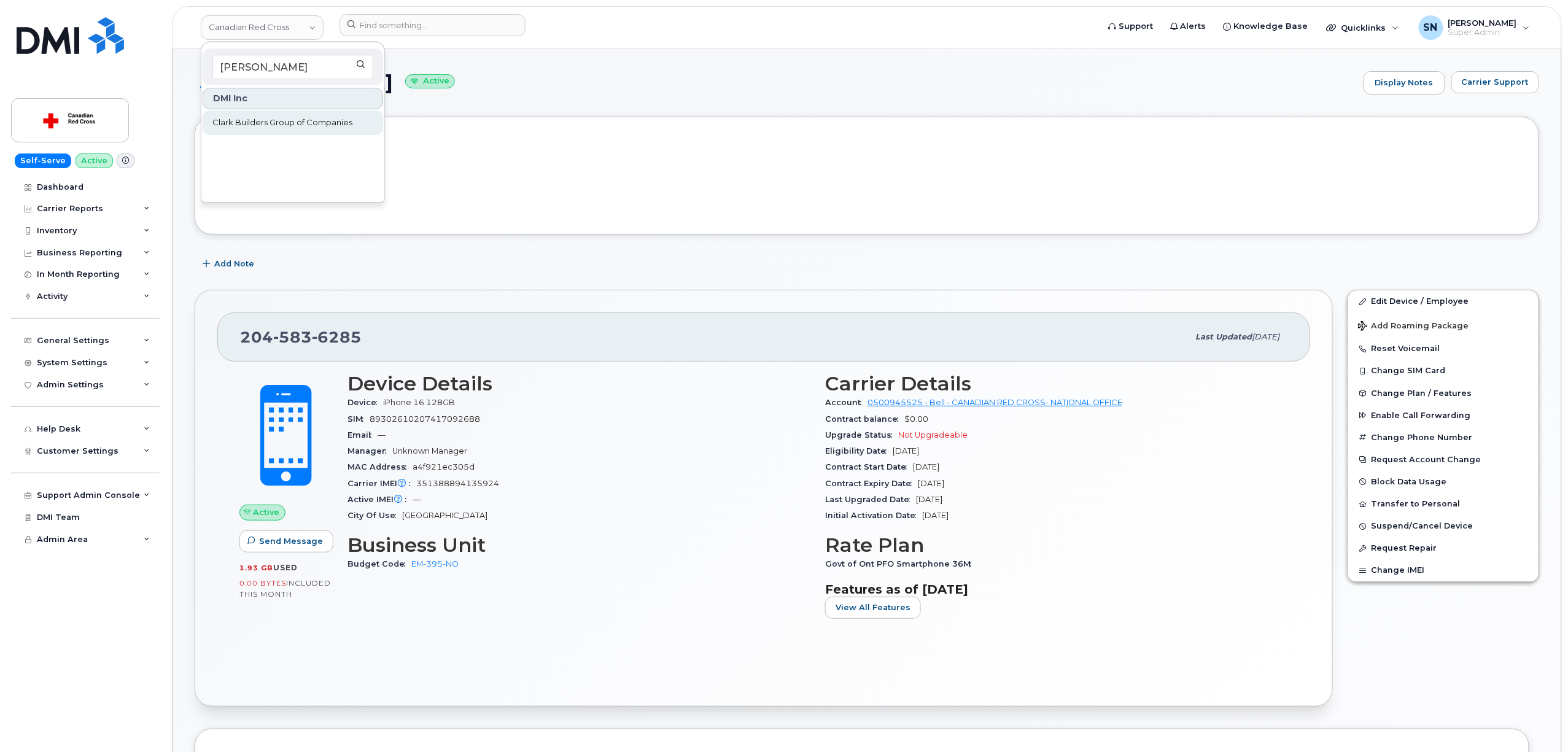
type input "[PERSON_NAME]"
click at [322, 122] on span "Clark Builders Group of Companies" at bounding box center [282, 122] width 140 height 13
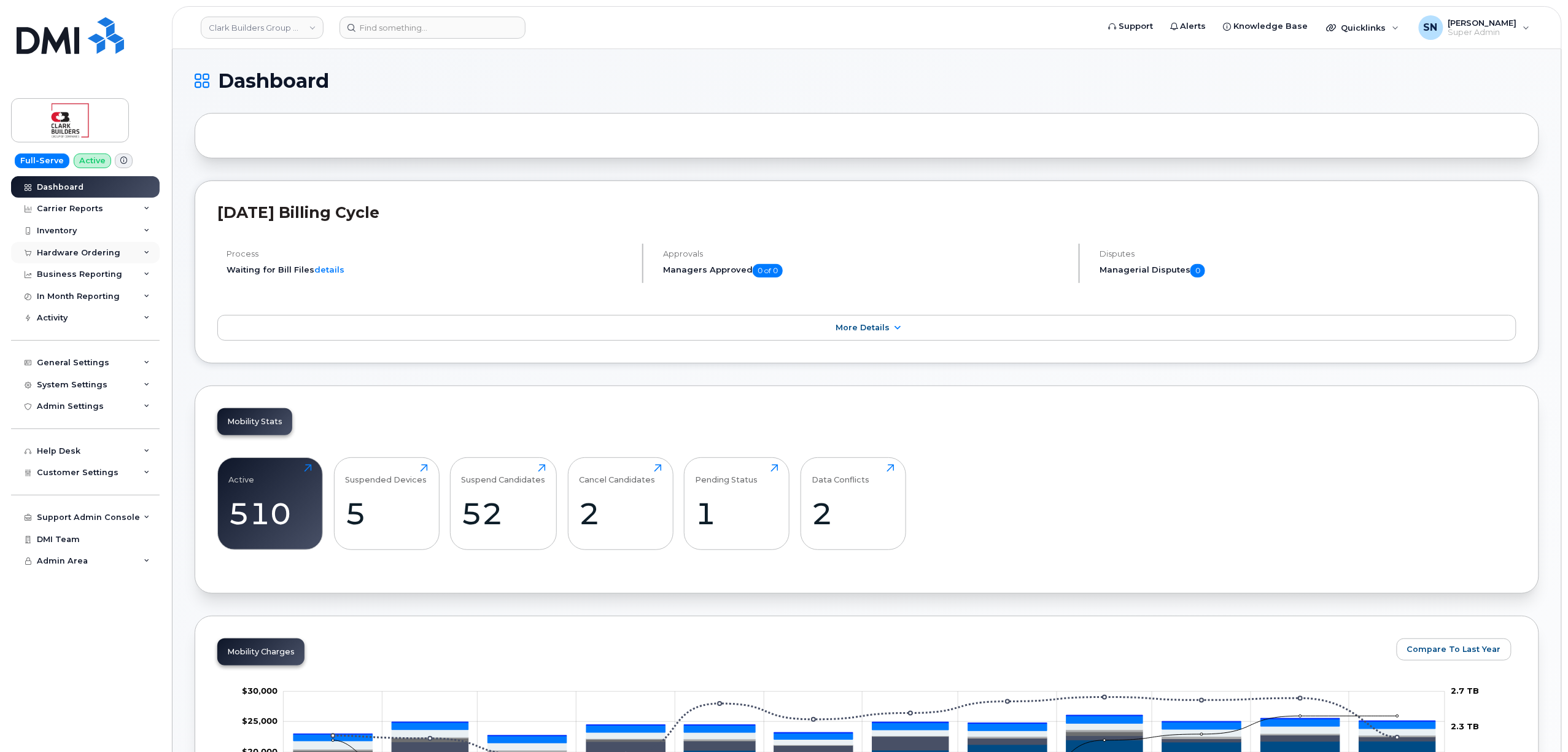
click at [72, 249] on div "Hardware Ordering" at bounding box center [78, 253] width 83 height 10
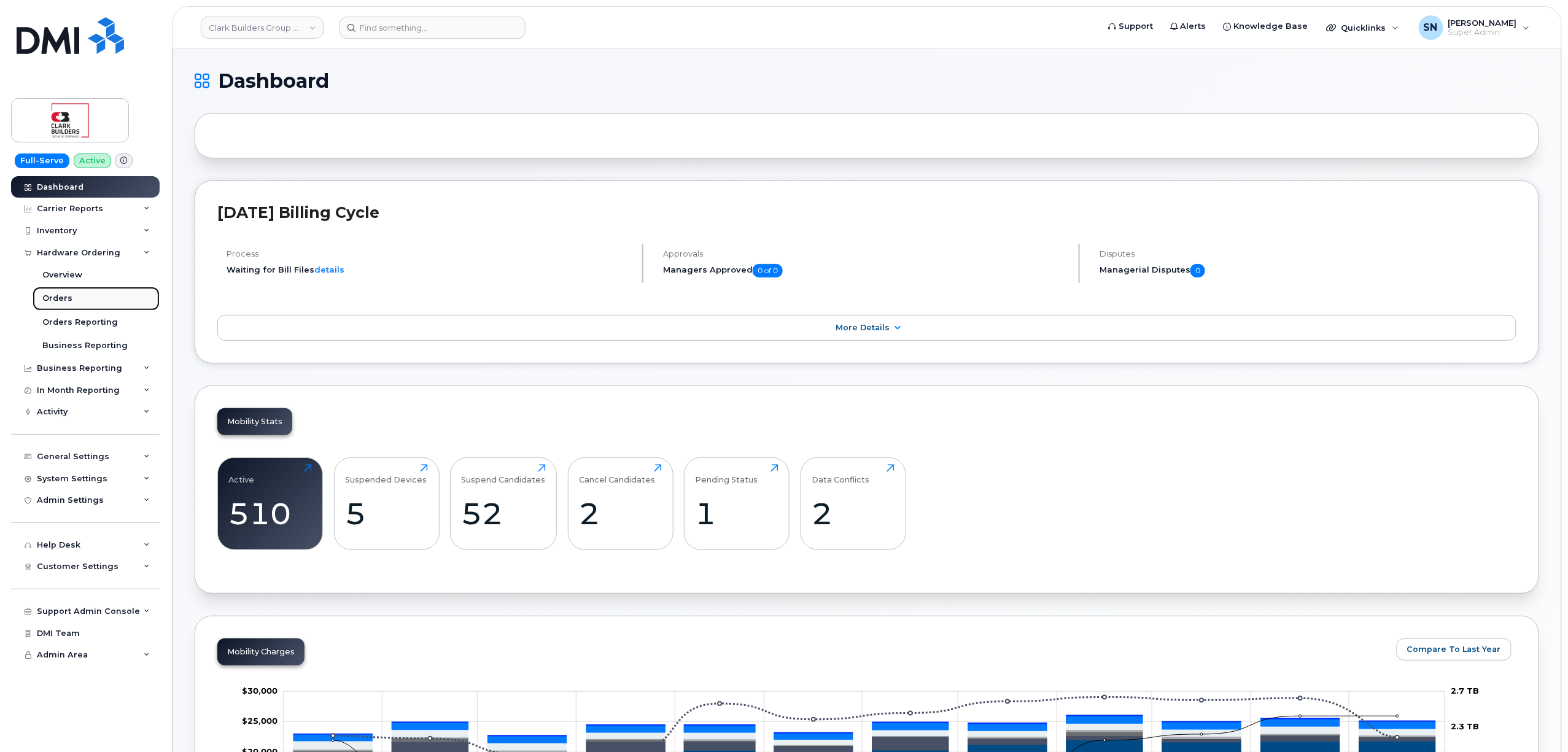
click at [66, 292] on link "Orders" at bounding box center [96, 298] width 127 height 24
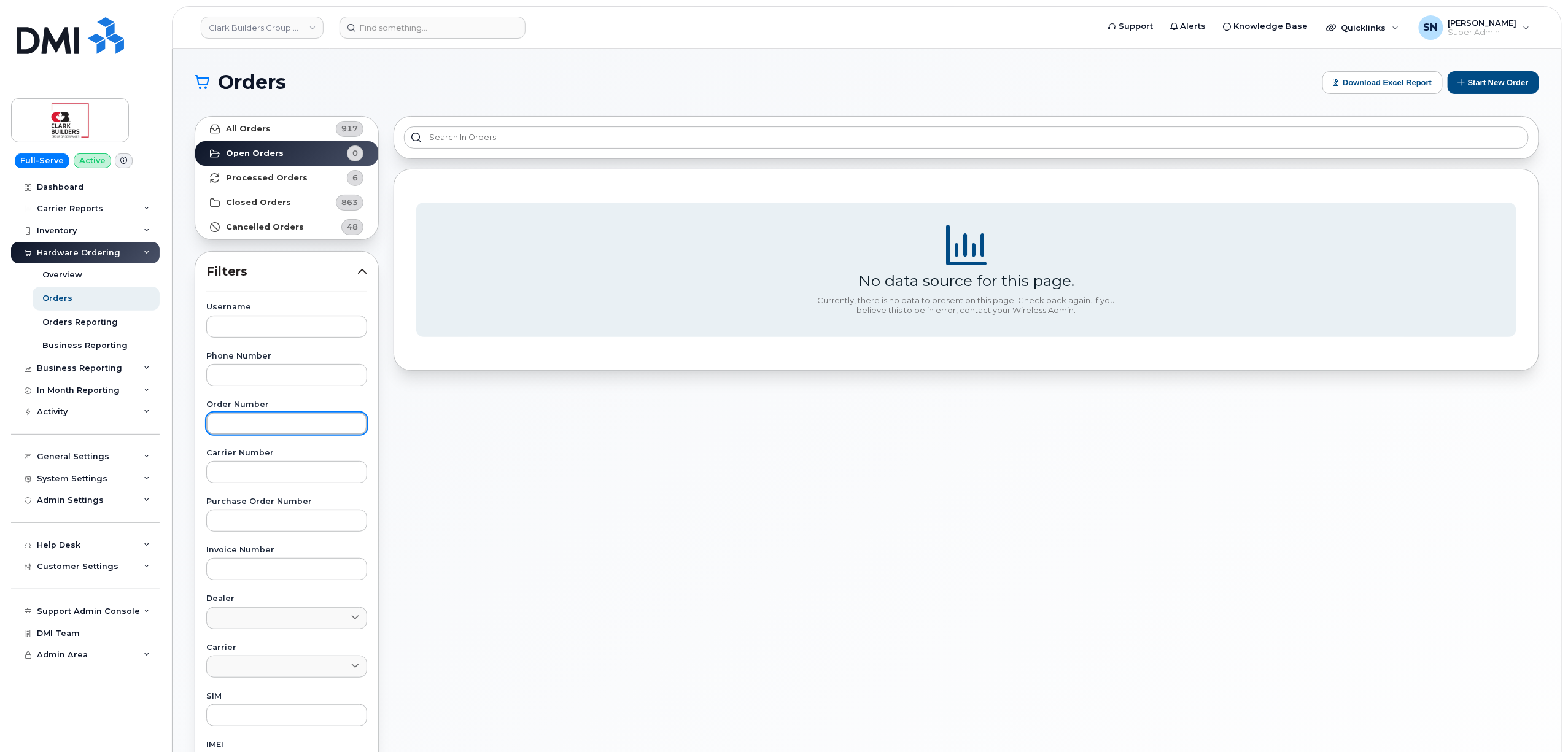
click at [302, 422] on input "text" at bounding box center [286, 424] width 161 height 22
paste input "299262"
type input "299262"
click at [283, 128] on link "All Orders 917" at bounding box center [286, 128] width 183 height 24
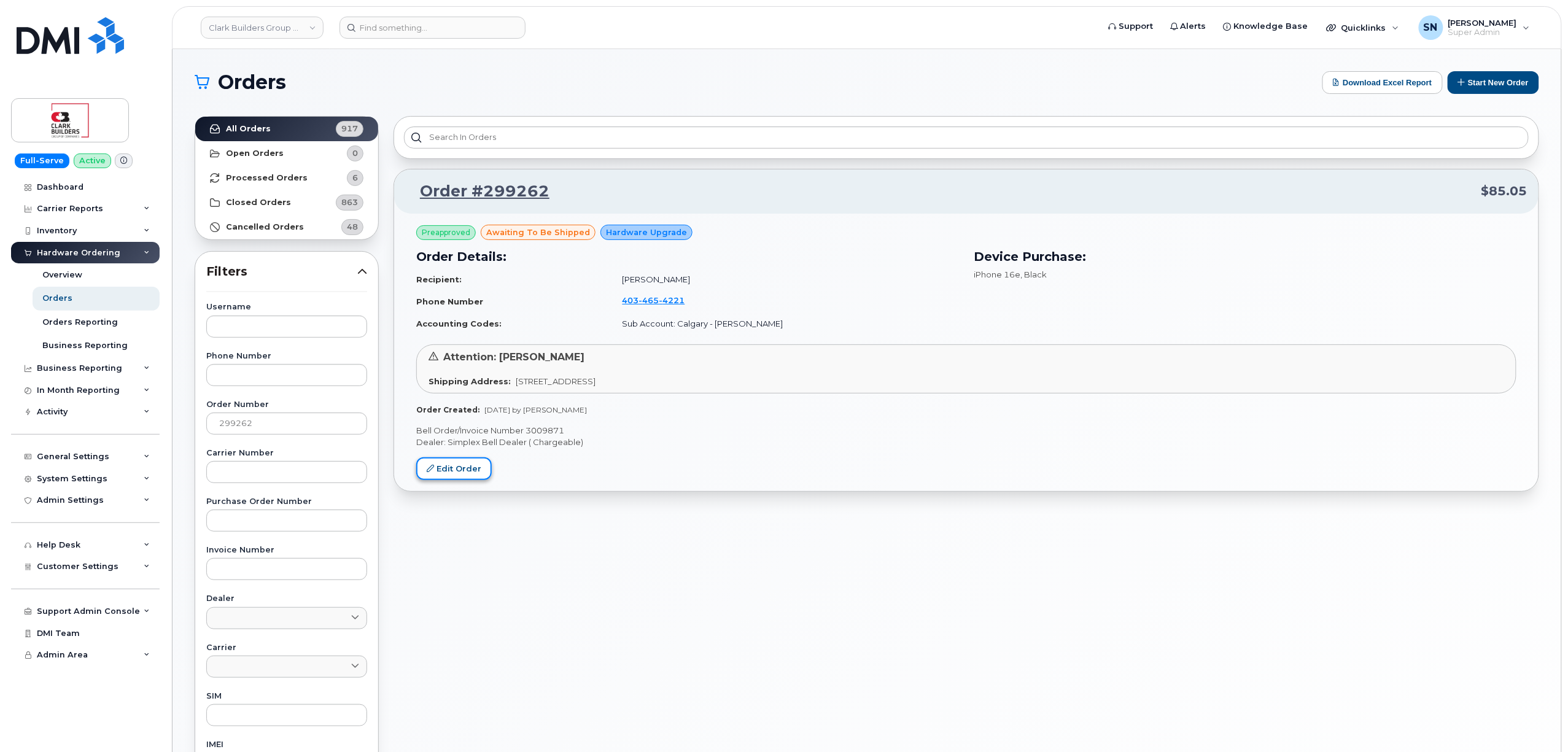
click at [479, 471] on link "Edit Order" at bounding box center [454, 468] width 76 height 23
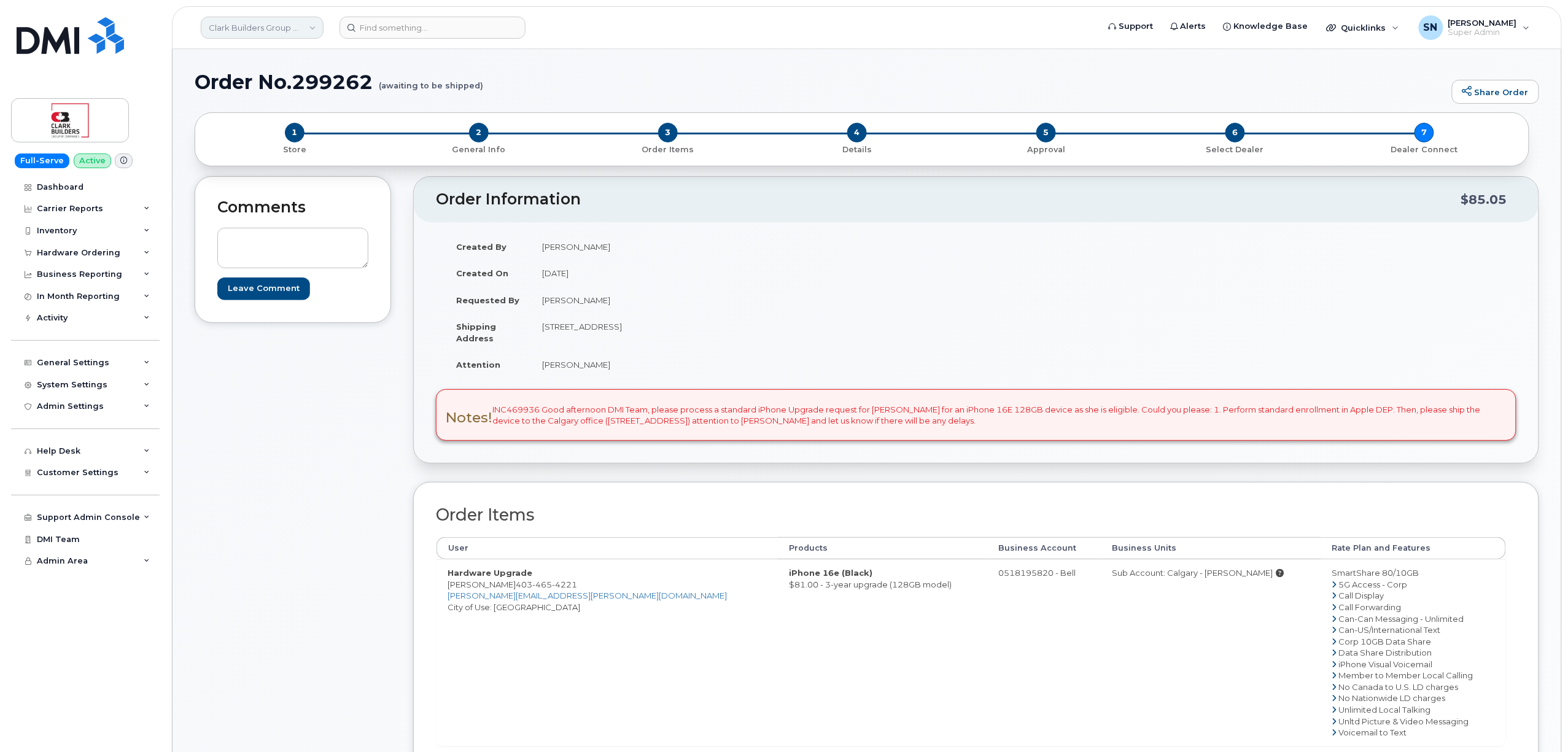
click at [295, 33] on link "Clark Builders Group of Companies" at bounding box center [262, 28] width 123 height 22
type input "[PERSON_NAME]"
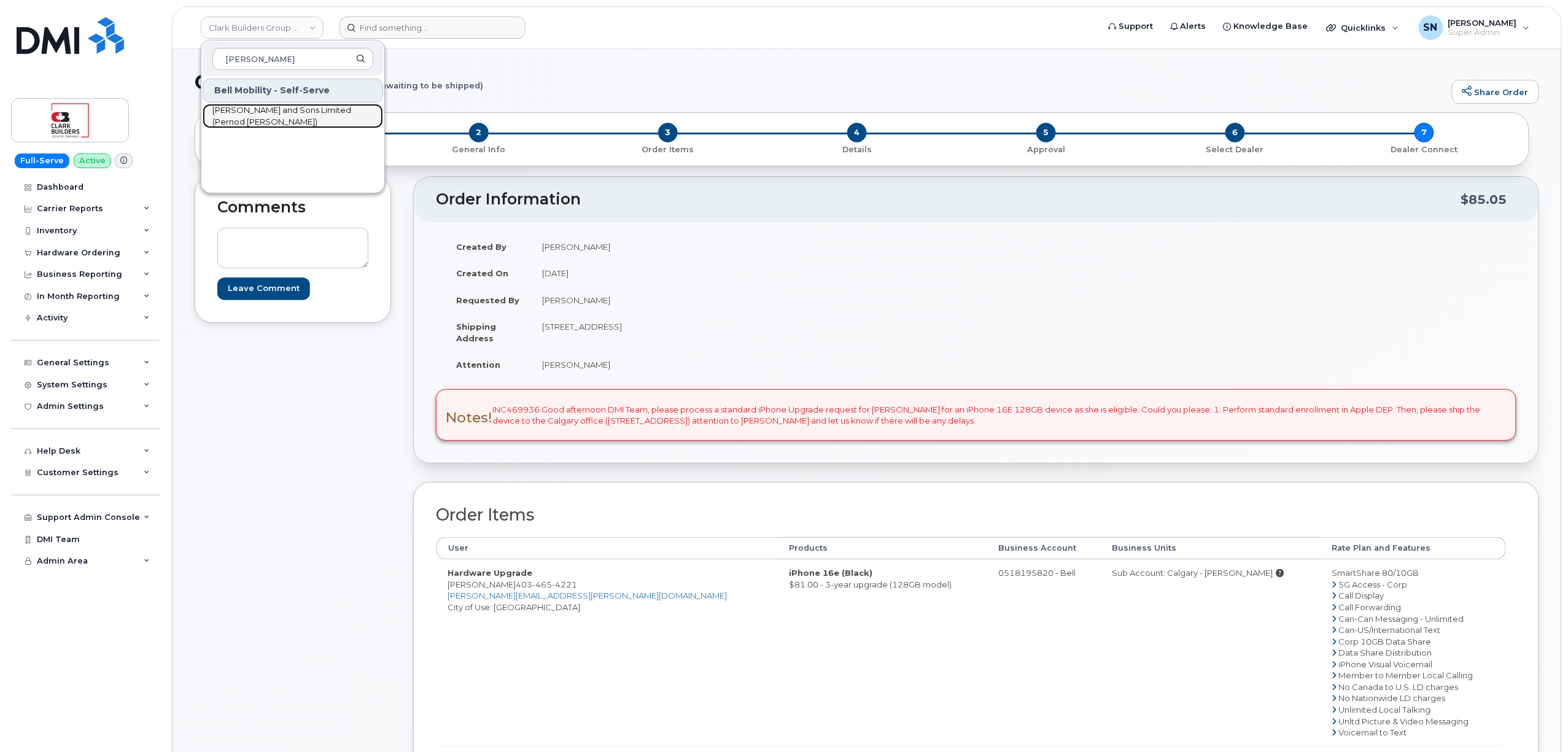
click at [315, 116] on span "[PERSON_NAME] and Sons Limited (Pernod [PERSON_NAME])" at bounding box center [283, 116] width 141 height 24
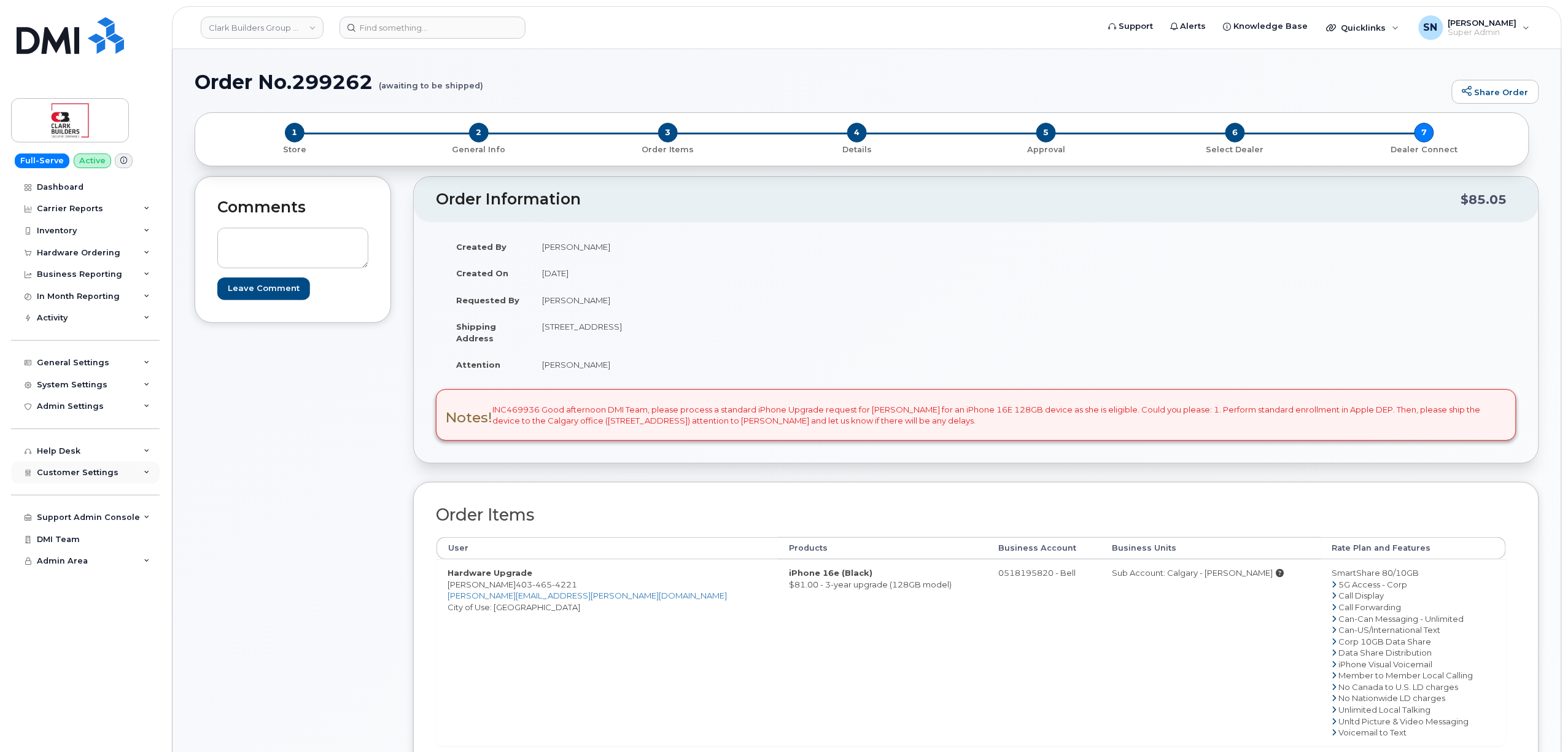
click at [99, 465] on div "Customer Settings" at bounding box center [85, 473] width 149 height 22
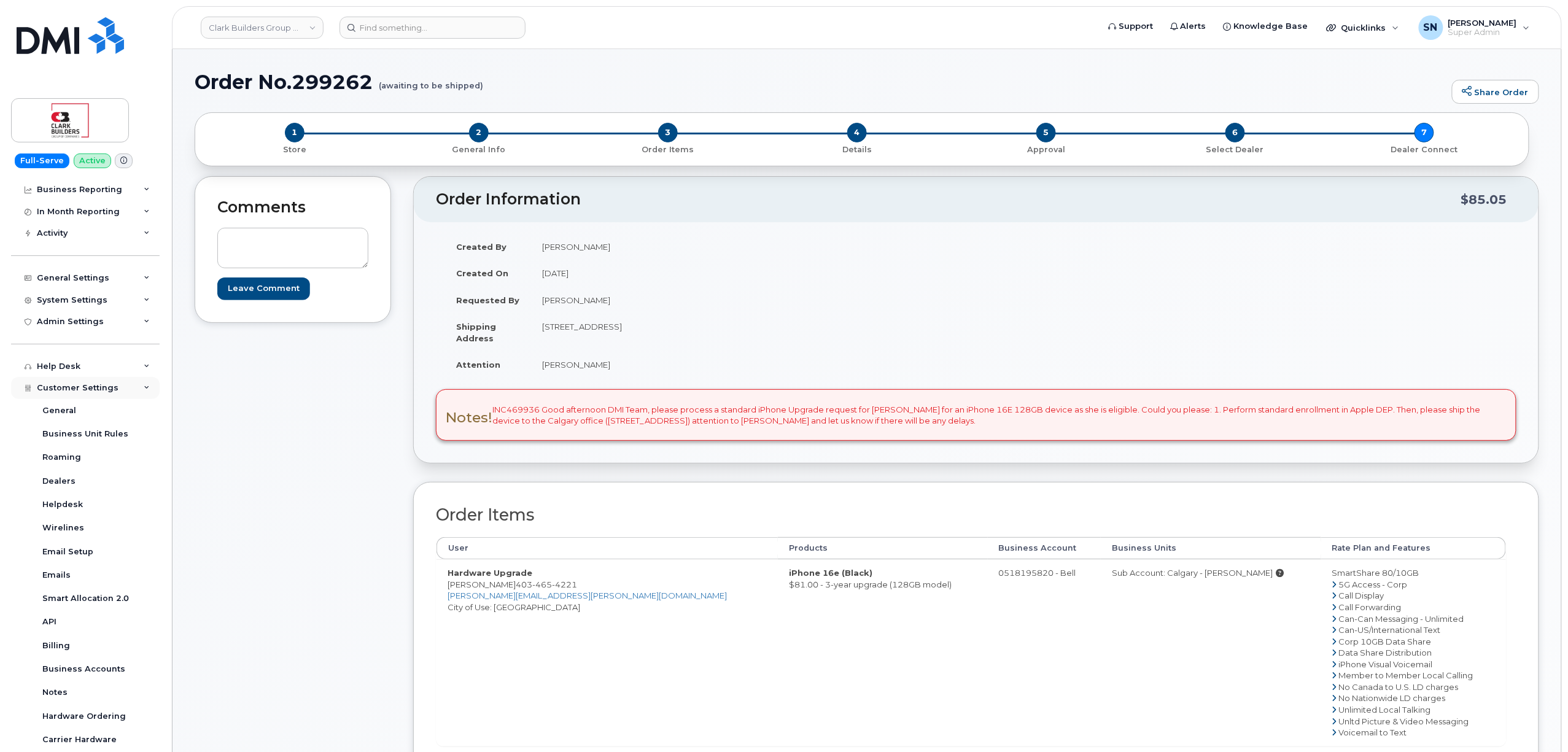
scroll to position [171, 0]
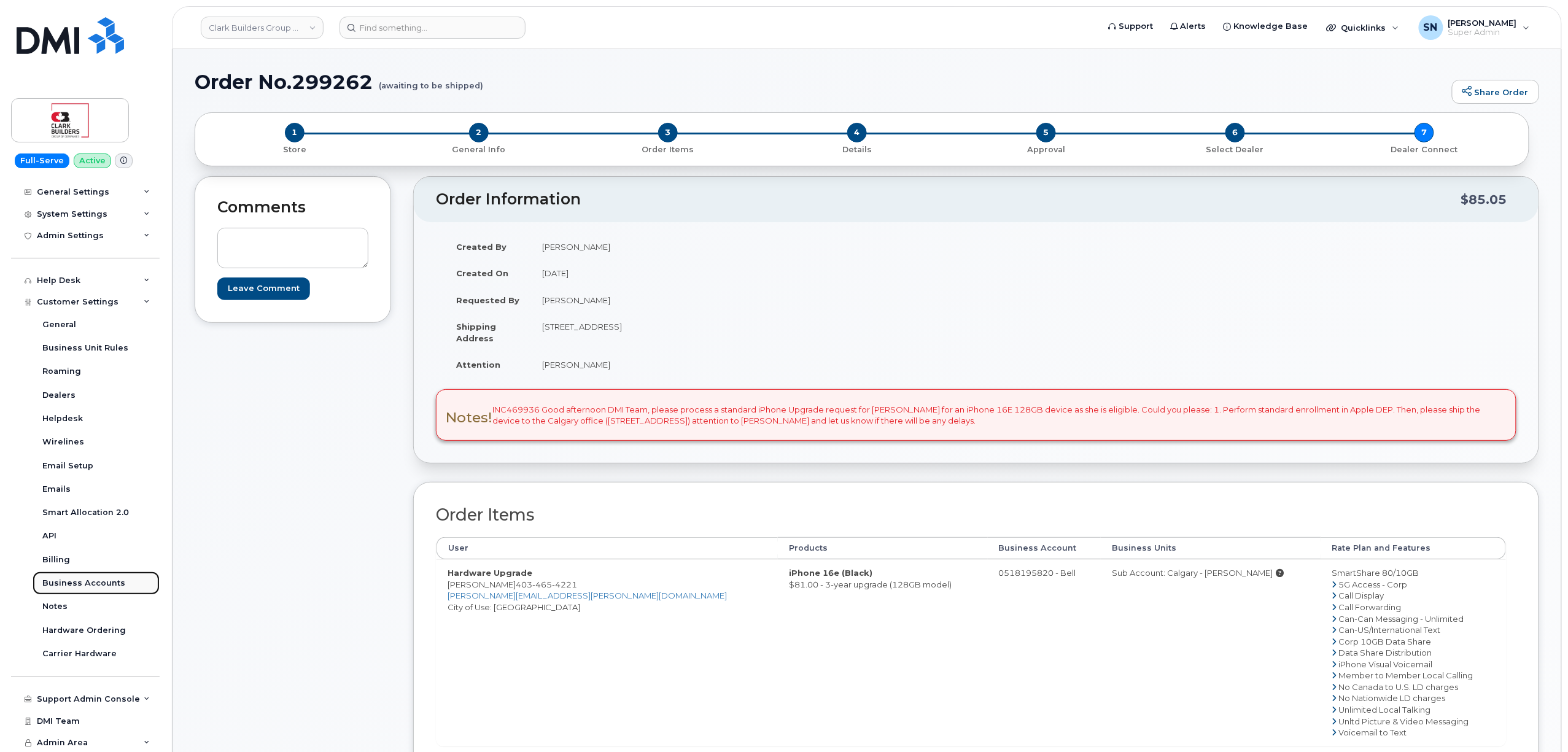
click at [121, 580] on link "Business Accounts" at bounding box center [96, 583] width 127 height 24
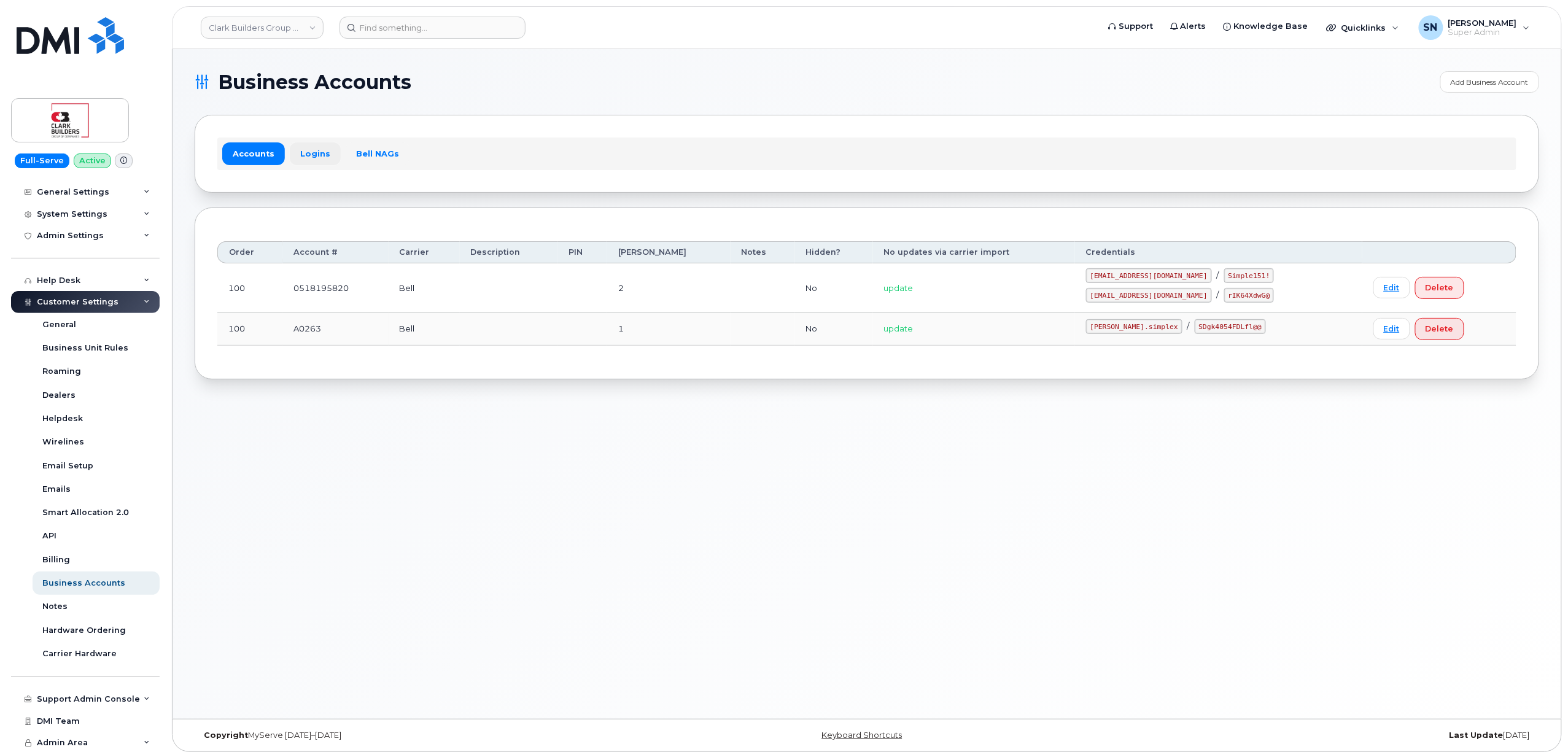
click at [328, 155] on link "Logins" at bounding box center [314, 153] width 51 height 22
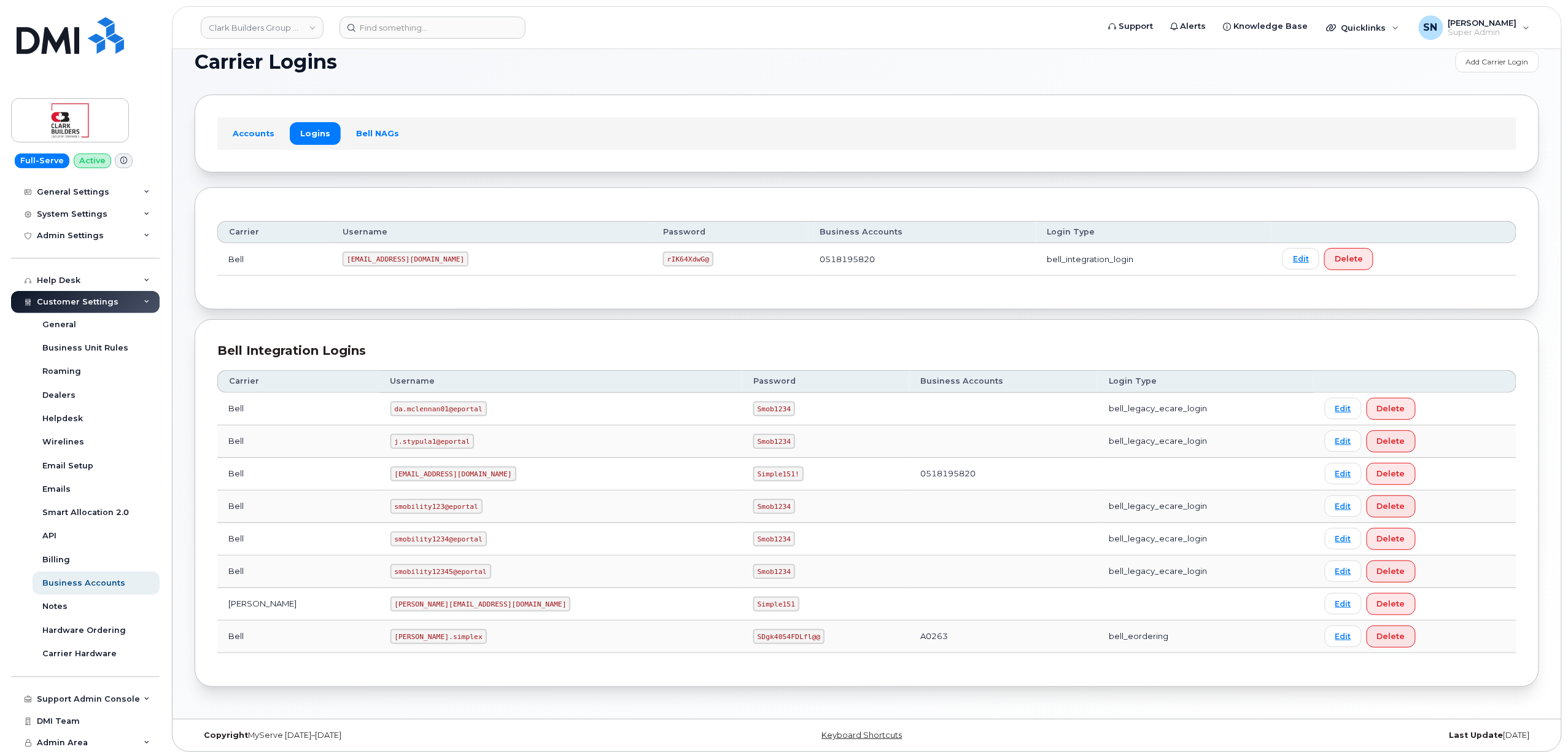
scroll to position [31, 0]
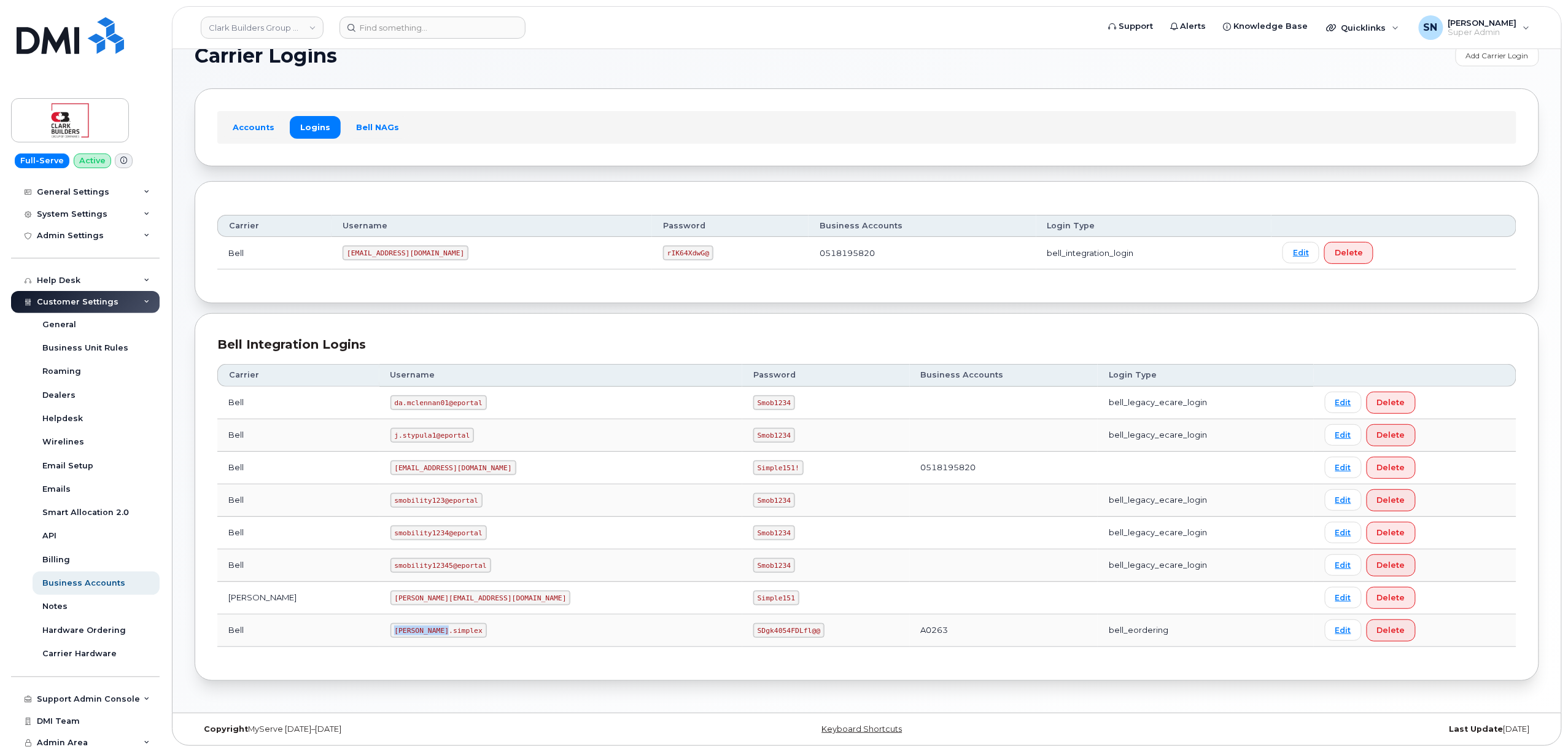
drag, startPoint x: 342, startPoint y: 633, endPoint x: 398, endPoint y: 633, distance: 56.0
click at [398, 633] on td "clark.simplex" at bounding box center [560, 630] width 363 height 32
copy code "clark.simplex"
drag, startPoint x: 613, startPoint y: 628, endPoint x: 678, endPoint y: 635, distance: 65.4
click at [742, 635] on td "SDgk4054FDLfl@@" at bounding box center [826, 630] width 168 height 32
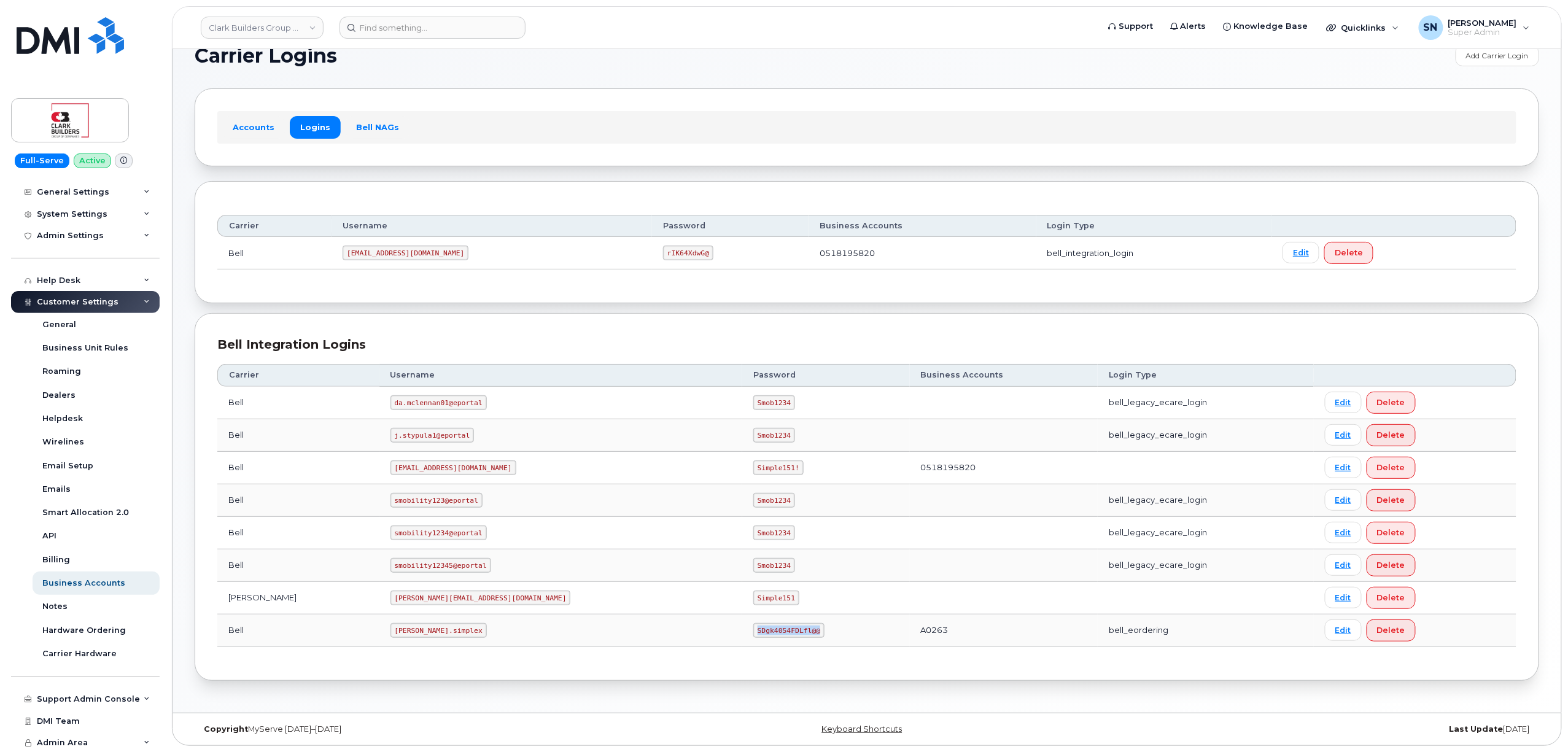
copy code "SDgk4054FDLfl@@"
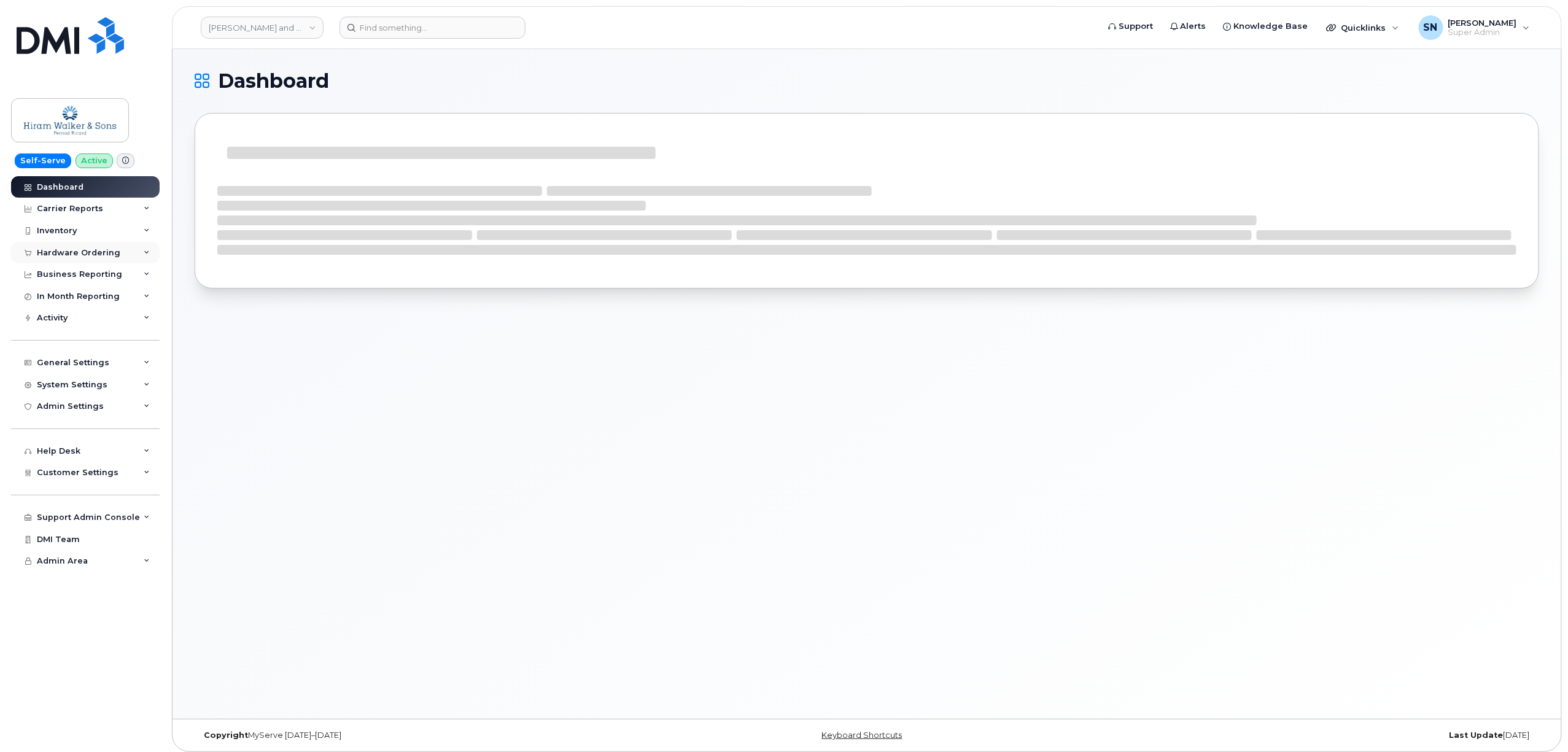
click at [85, 254] on div "Hardware Ordering" at bounding box center [78, 253] width 83 height 10
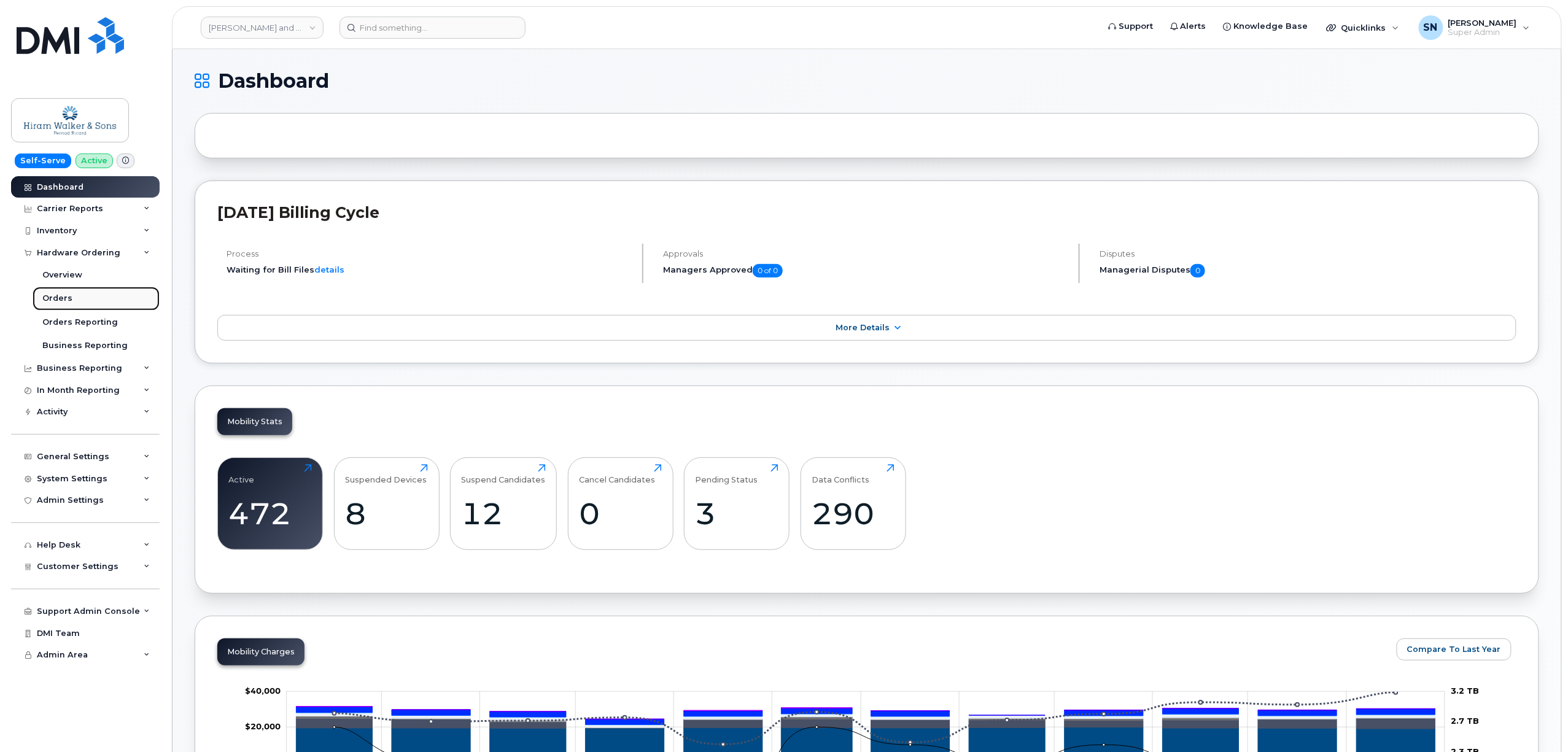
click at [75, 295] on link "Orders" at bounding box center [96, 298] width 127 height 24
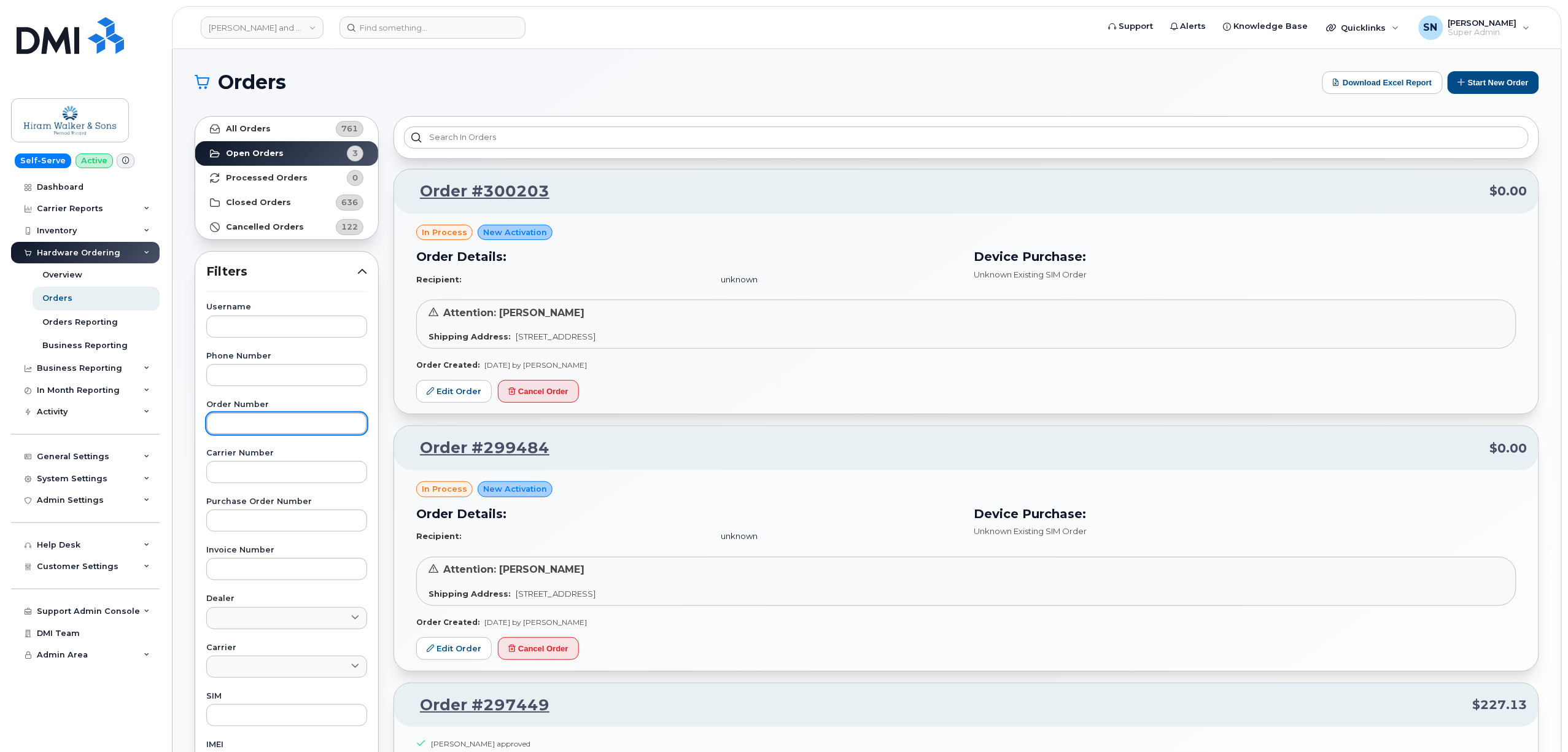
click at [298, 421] on input "text" at bounding box center [286, 424] width 161 height 22
paste input "3014352"
type input "3014352"
click at [256, 133] on strong "All Orders" at bounding box center [248, 128] width 45 height 10
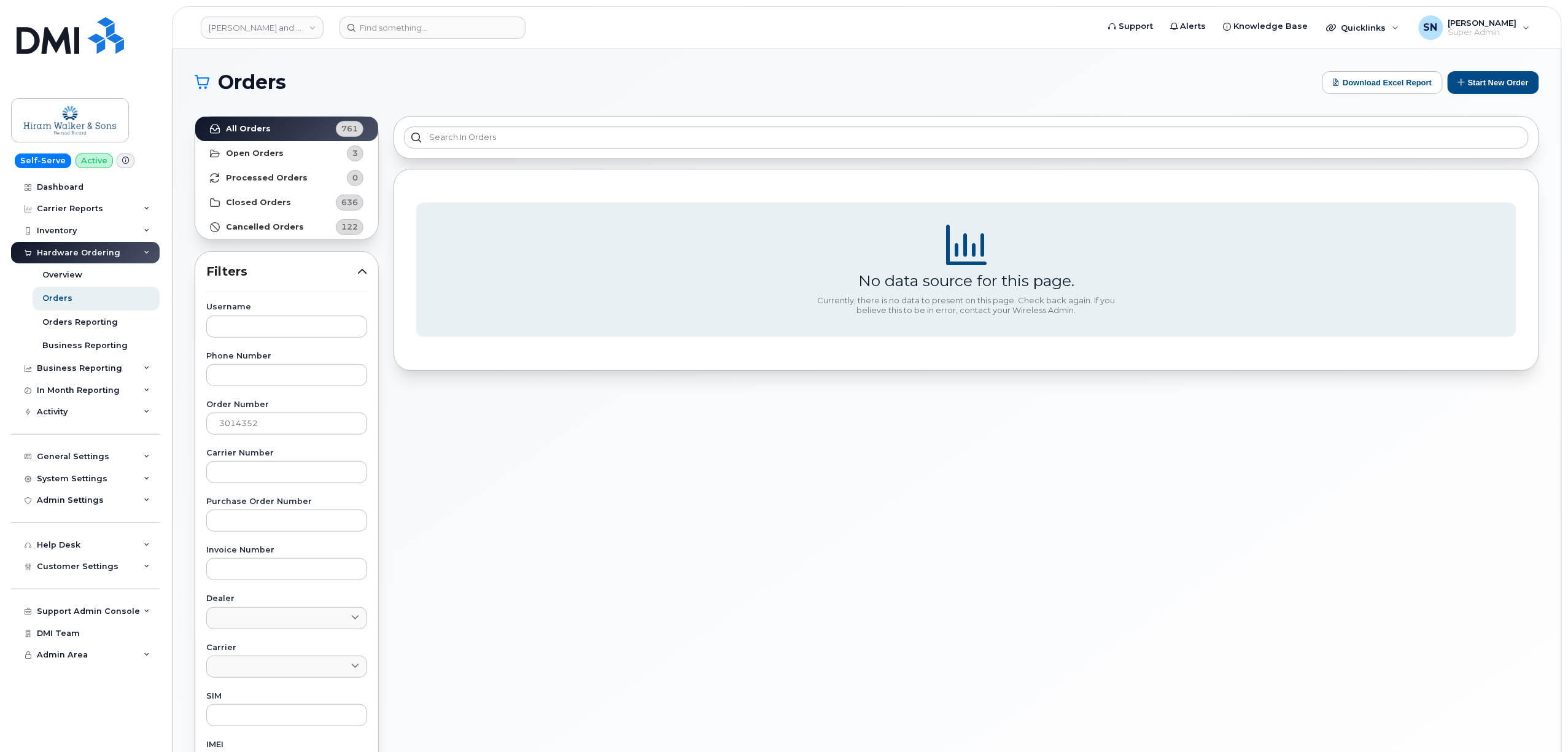
click at [303, 488] on div "Username Phone Number Order Number 3014352 Carrier Number Purchase Order Number…" at bounding box center [286, 588] width 190 height 569
click at [300, 477] on input "text" at bounding box center [286, 472] width 161 height 22
paste input "3014352"
type input "3014352"
drag, startPoint x: 287, startPoint y: 427, endPoint x: 82, endPoint y: 429, distance: 205.0
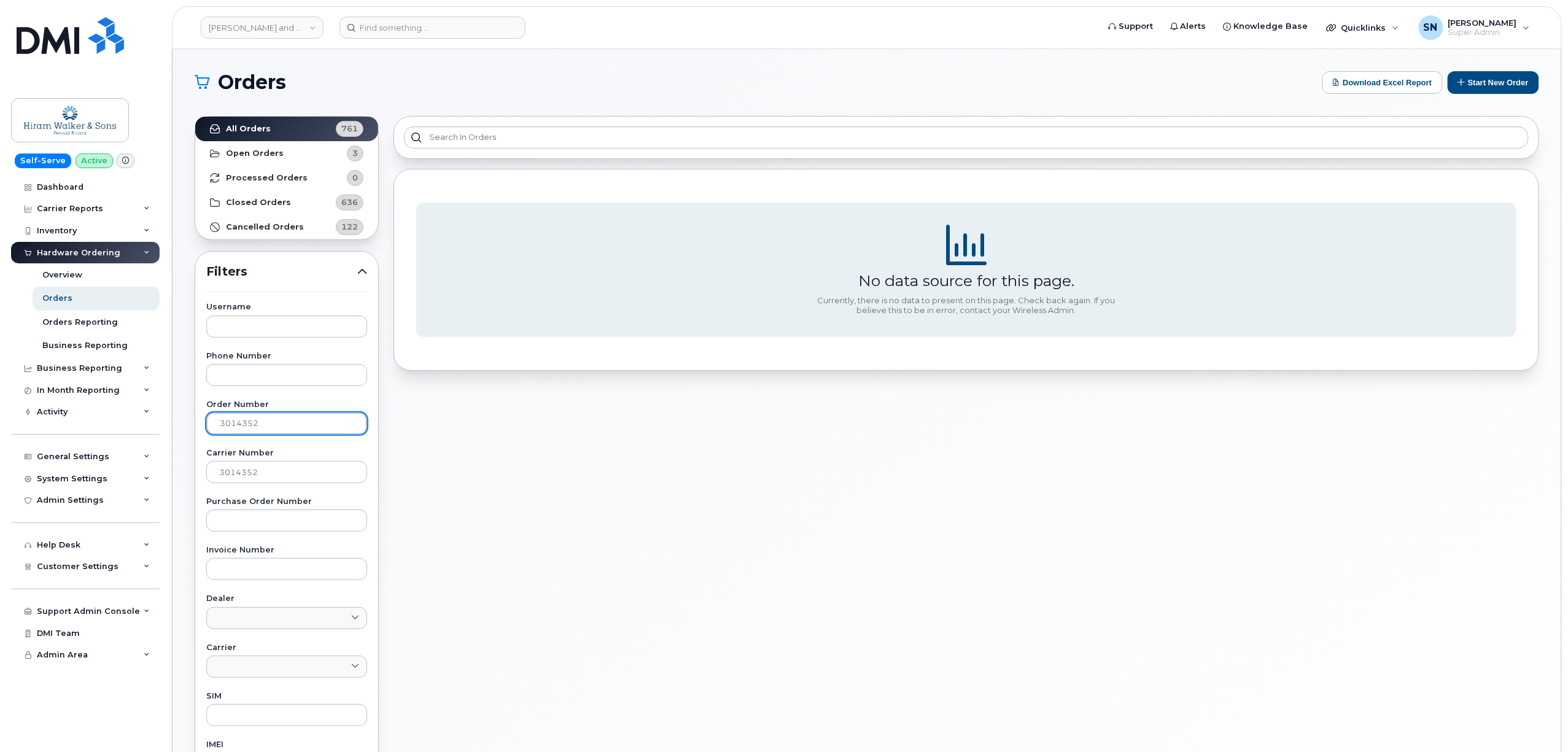
click at [172, 429] on div "Hiram Walker and Sons Limited (Pernod Ricard) Support Alerts Knowledge Base Qui…" at bounding box center [866, 518] width 1388 height 937
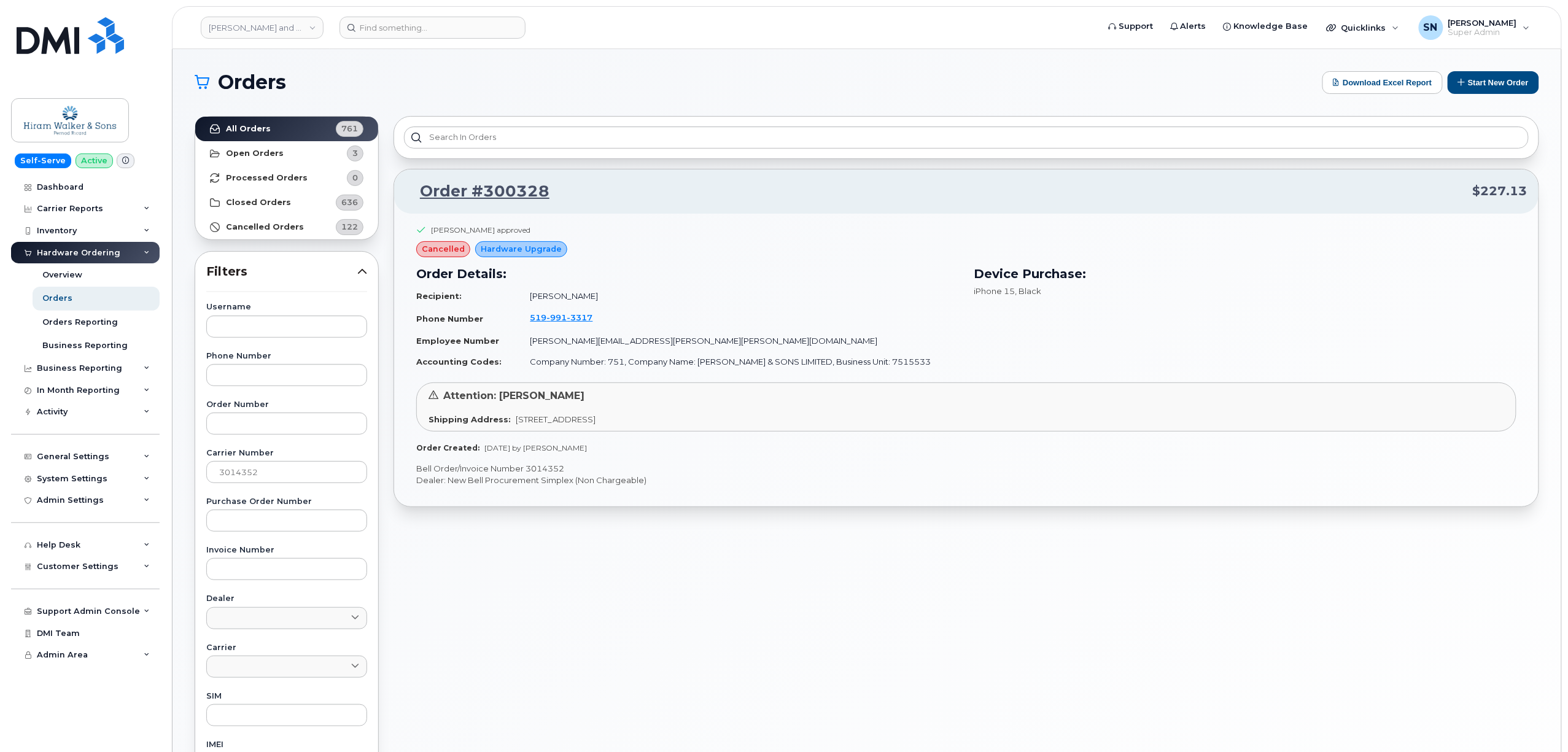
click at [314, 11] on header "Hiram Walker and Sons Limited (Pernod Ricard) Support Alerts Knowledge Base Qui…" at bounding box center [866, 27] width 1390 height 43
click at [304, 28] on link "Hiram Walker and Sons Limited (Pernod Ricard)" at bounding box center [262, 28] width 123 height 22
type input "clark"
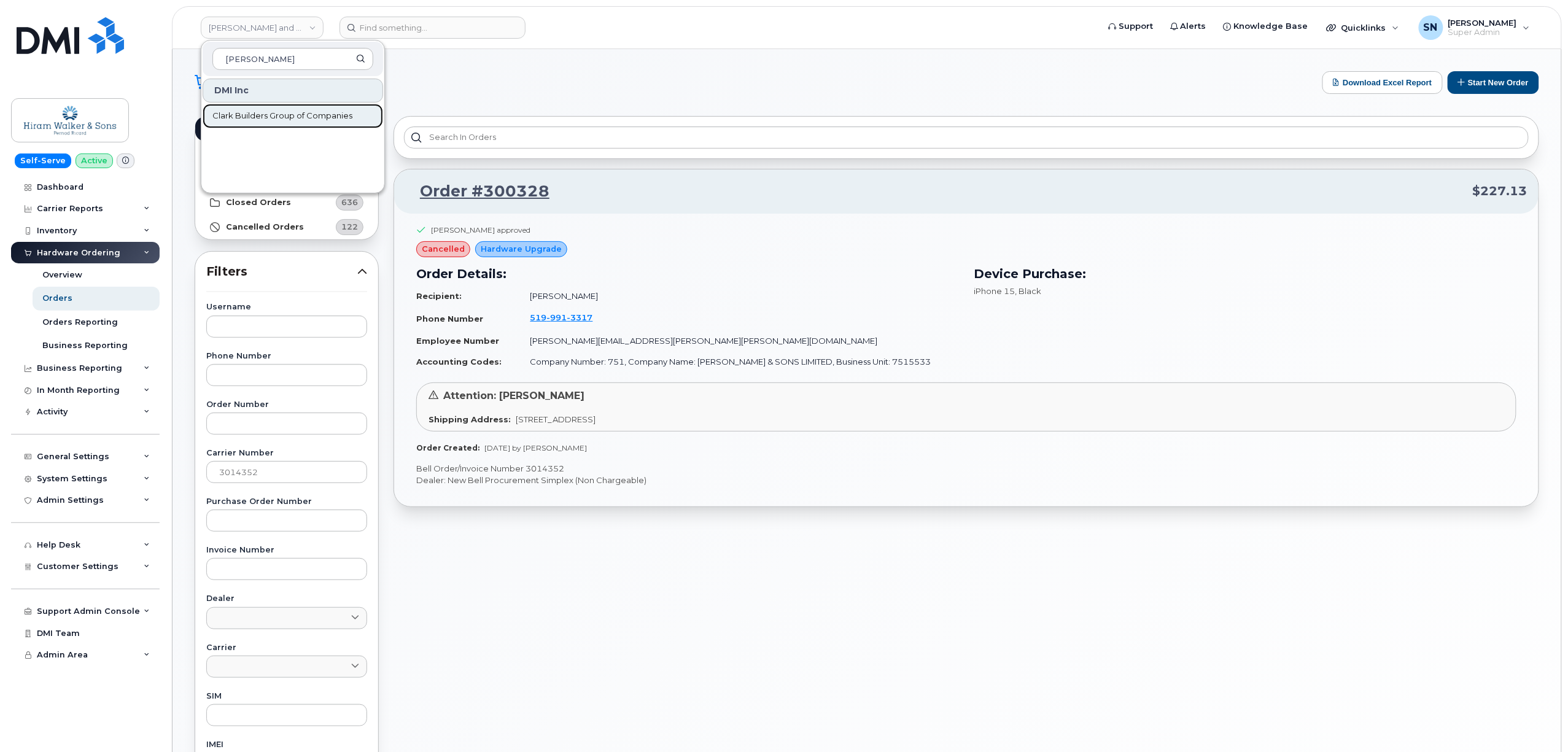
click at [326, 124] on link "Clark Builders Group of Companies" at bounding box center [292, 116] width 180 height 24
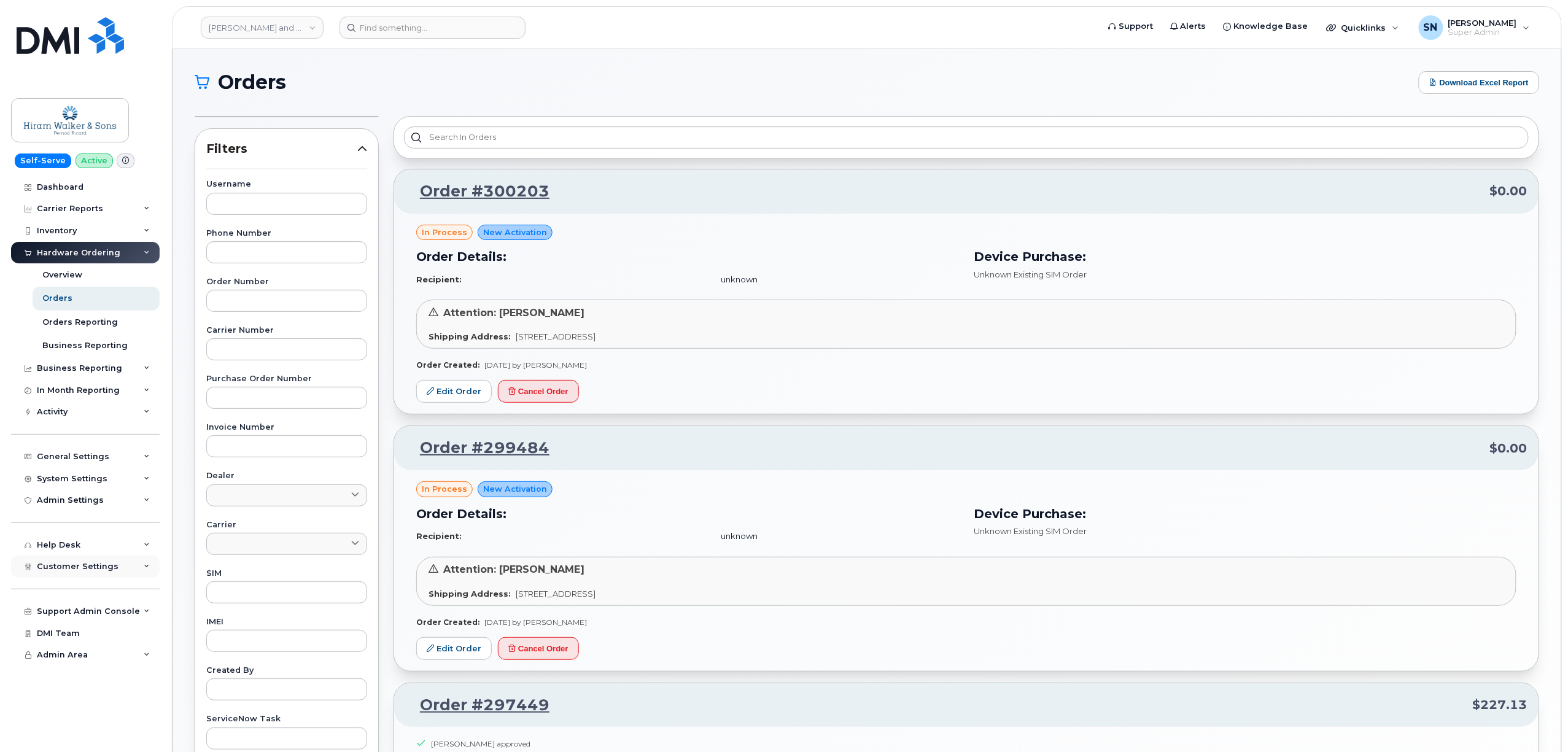
click at [97, 572] on div "Customer Settings" at bounding box center [85, 566] width 149 height 22
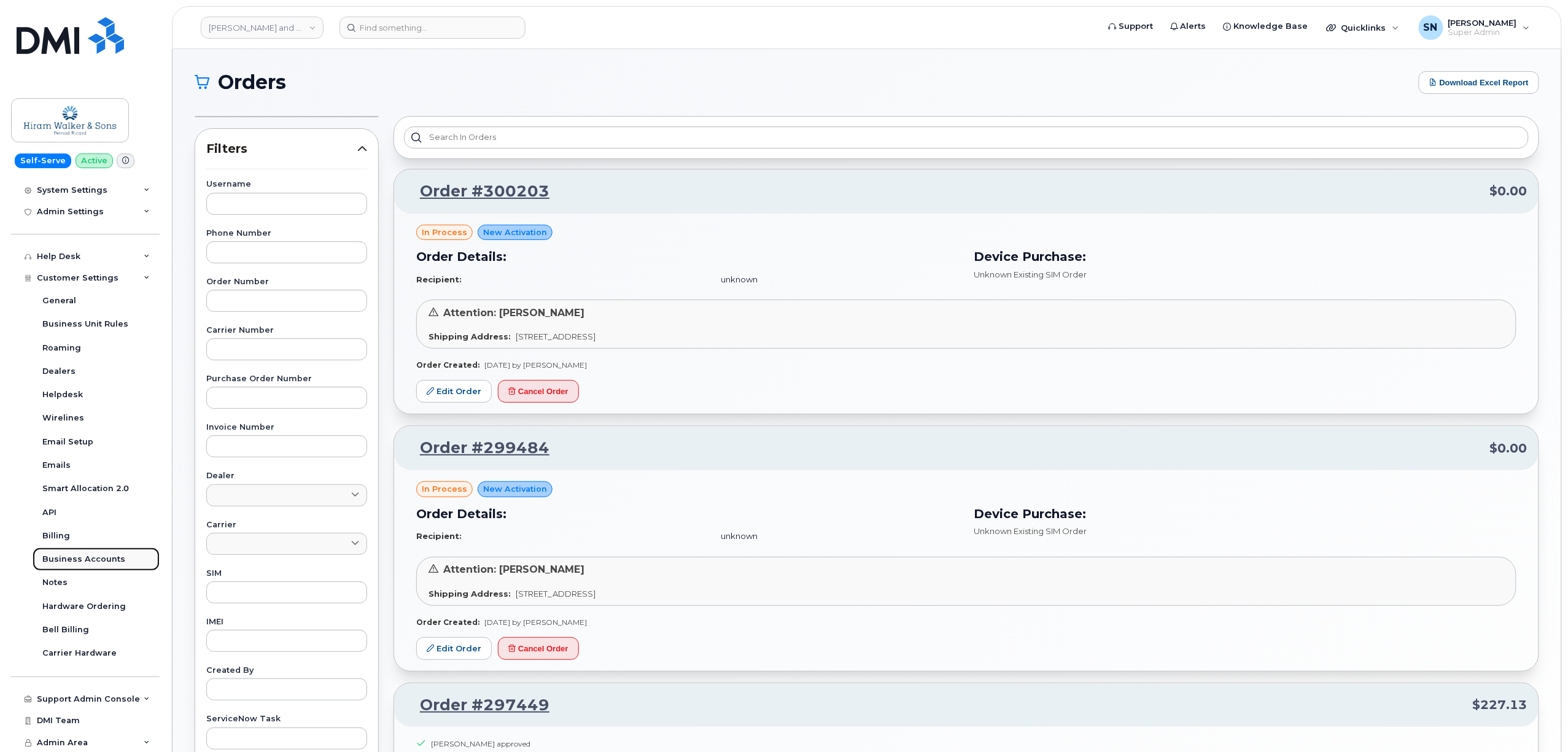
click at [97, 561] on div "Business Accounts" at bounding box center [84, 559] width 83 height 11
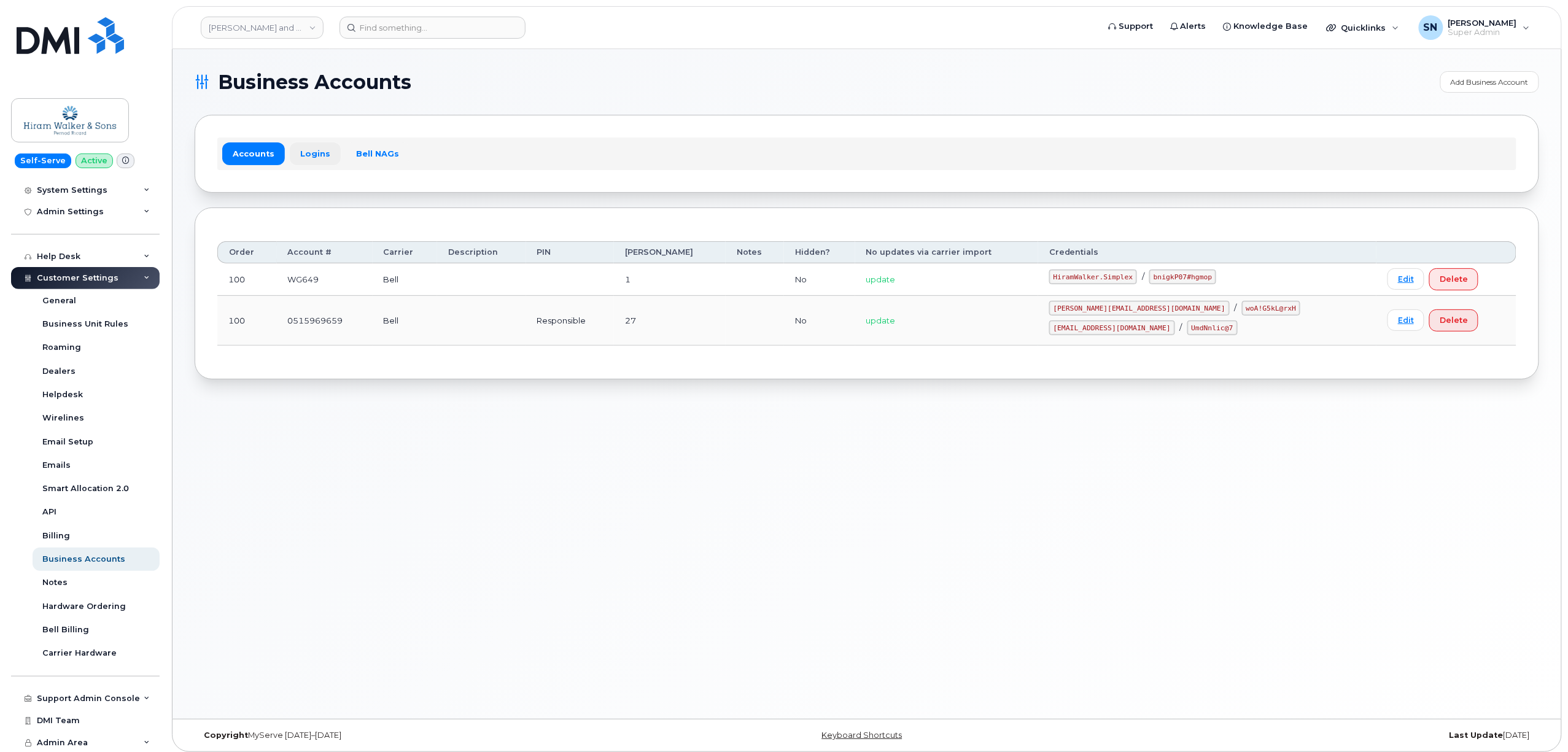
click at [309, 146] on link "Logins" at bounding box center [314, 153] width 51 height 22
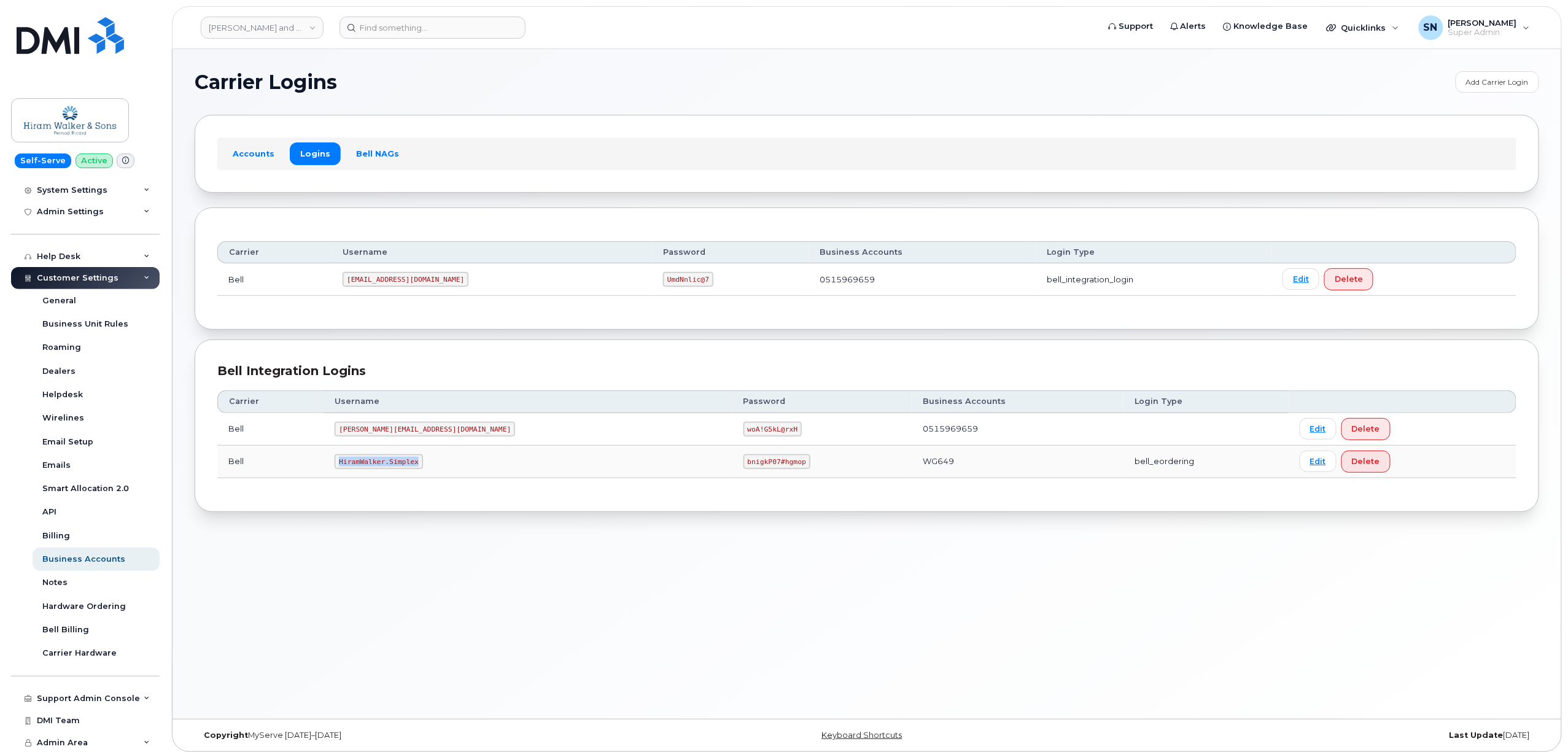
drag, startPoint x: 355, startPoint y: 464, endPoint x: 431, endPoint y: 467, distance: 76.1
click at [422, 467] on code "HiramWalker.Simplex" at bounding box center [378, 462] width 88 height 15
copy code "HiramWalker.Simplex"
drag, startPoint x: 610, startPoint y: 460, endPoint x: 666, endPoint y: 470, distance: 56.9
click at [743, 469] on code "bnigkP07#hgmop" at bounding box center [776, 462] width 67 height 15
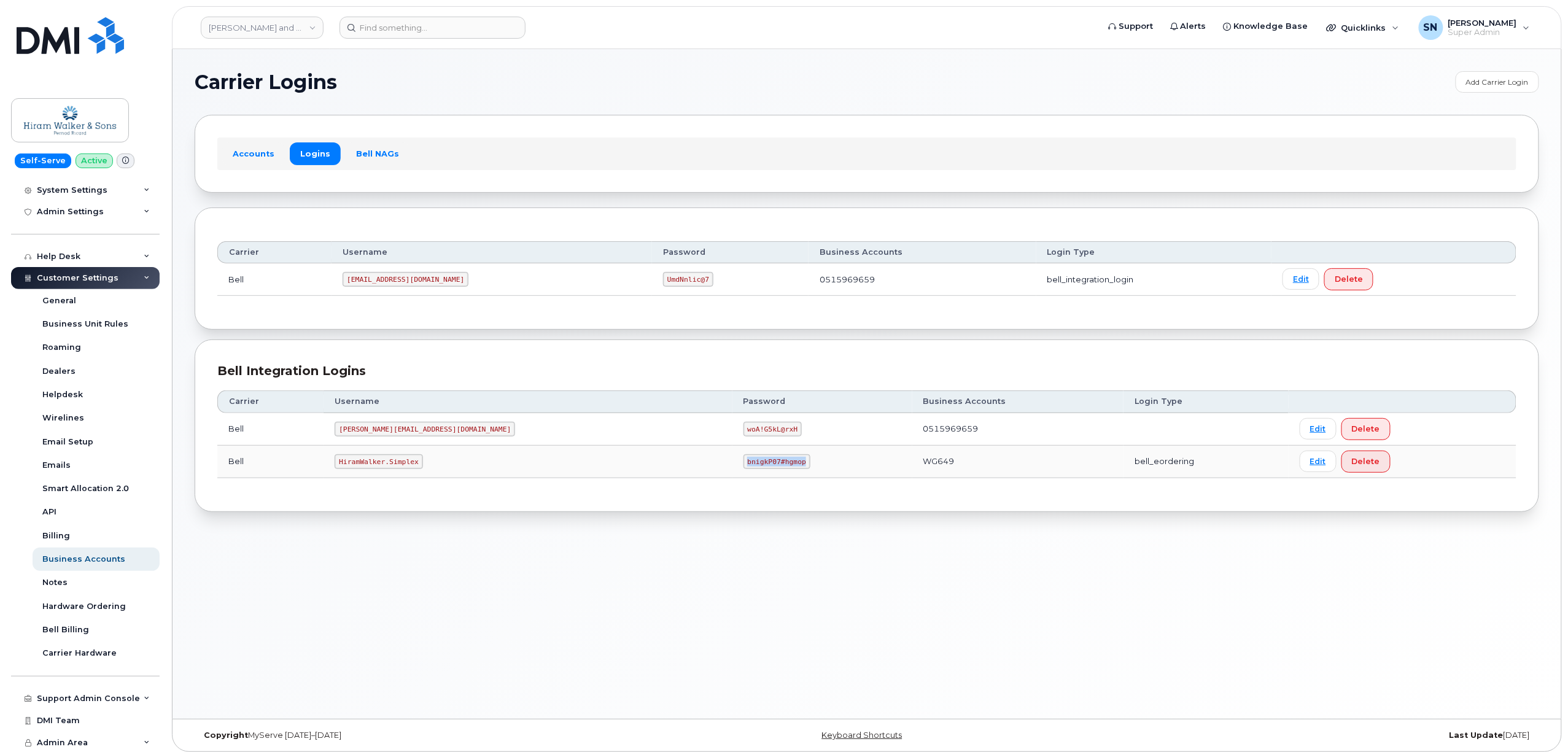
copy code "bnigkP07#hgmop"
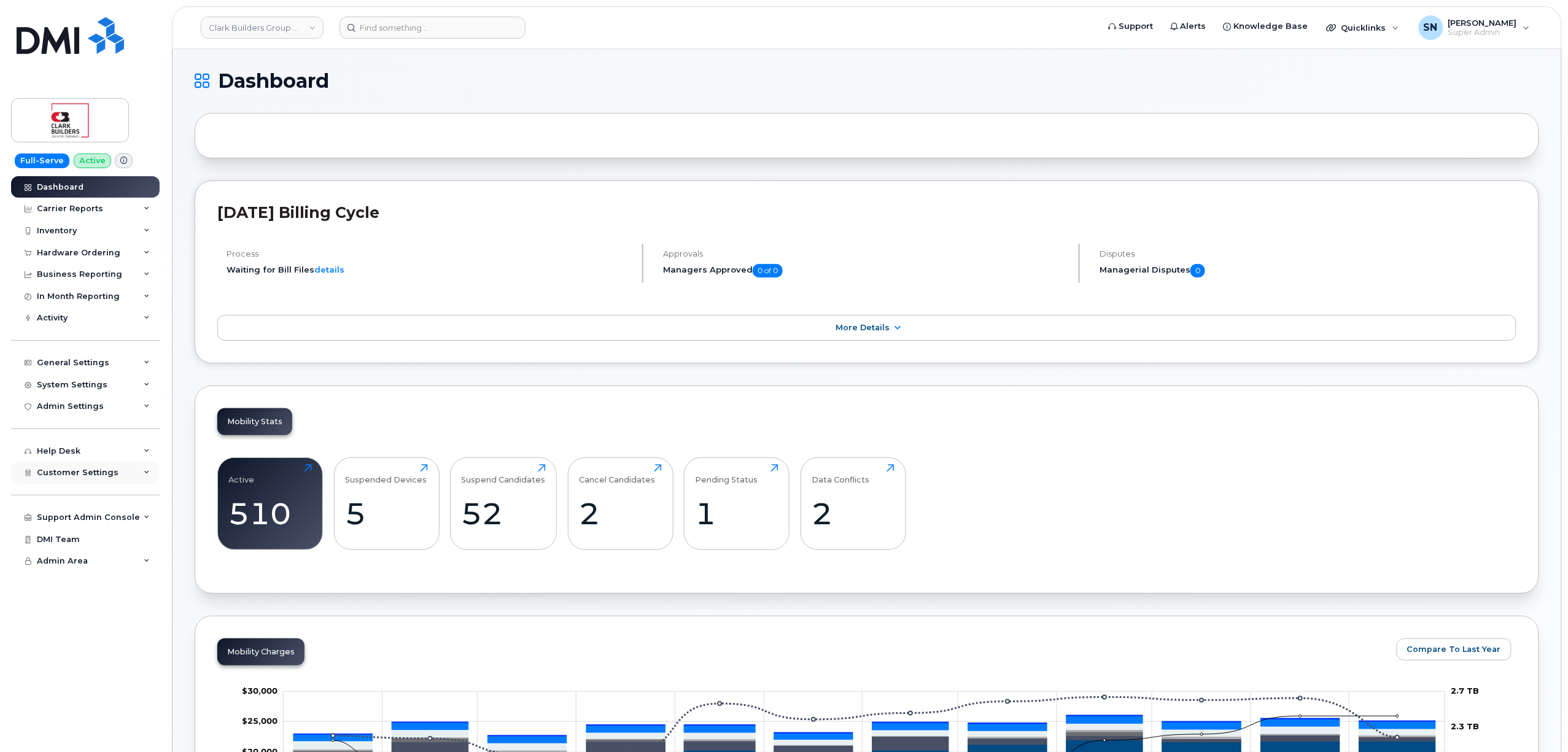
click at [92, 465] on div "Customer Settings" at bounding box center [85, 473] width 149 height 22
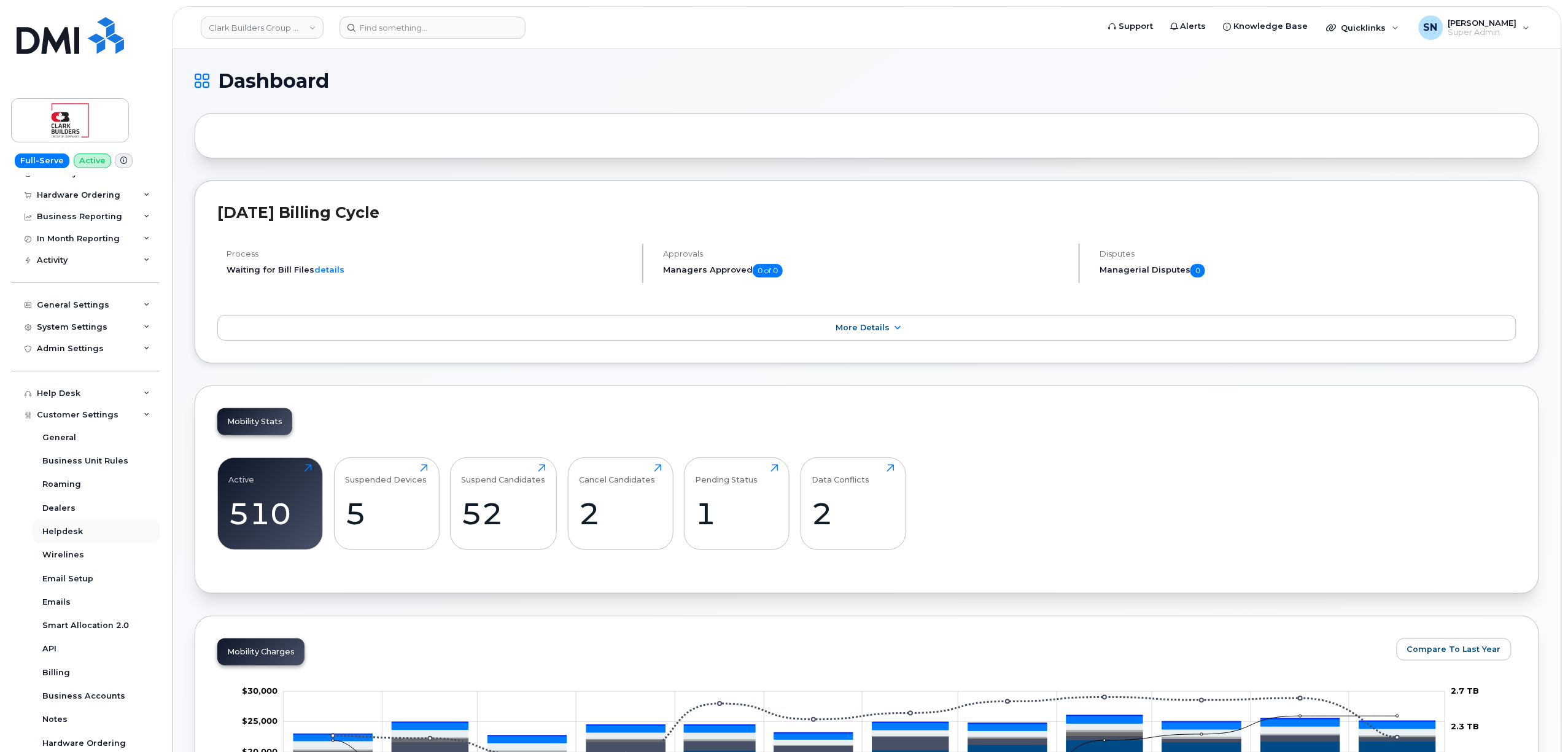
scroll to position [171, 0]
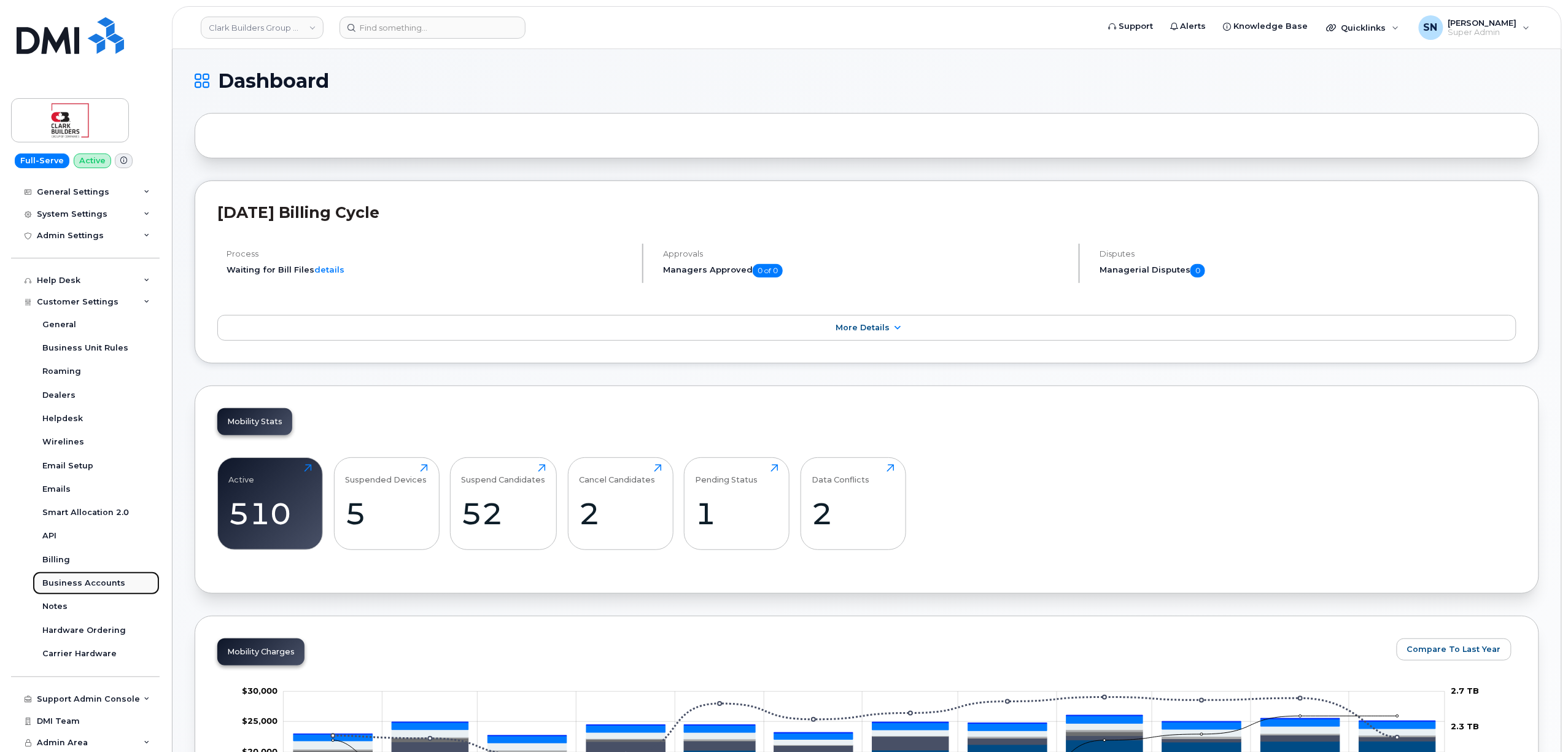
click at [109, 585] on div "Business Accounts" at bounding box center [84, 583] width 83 height 11
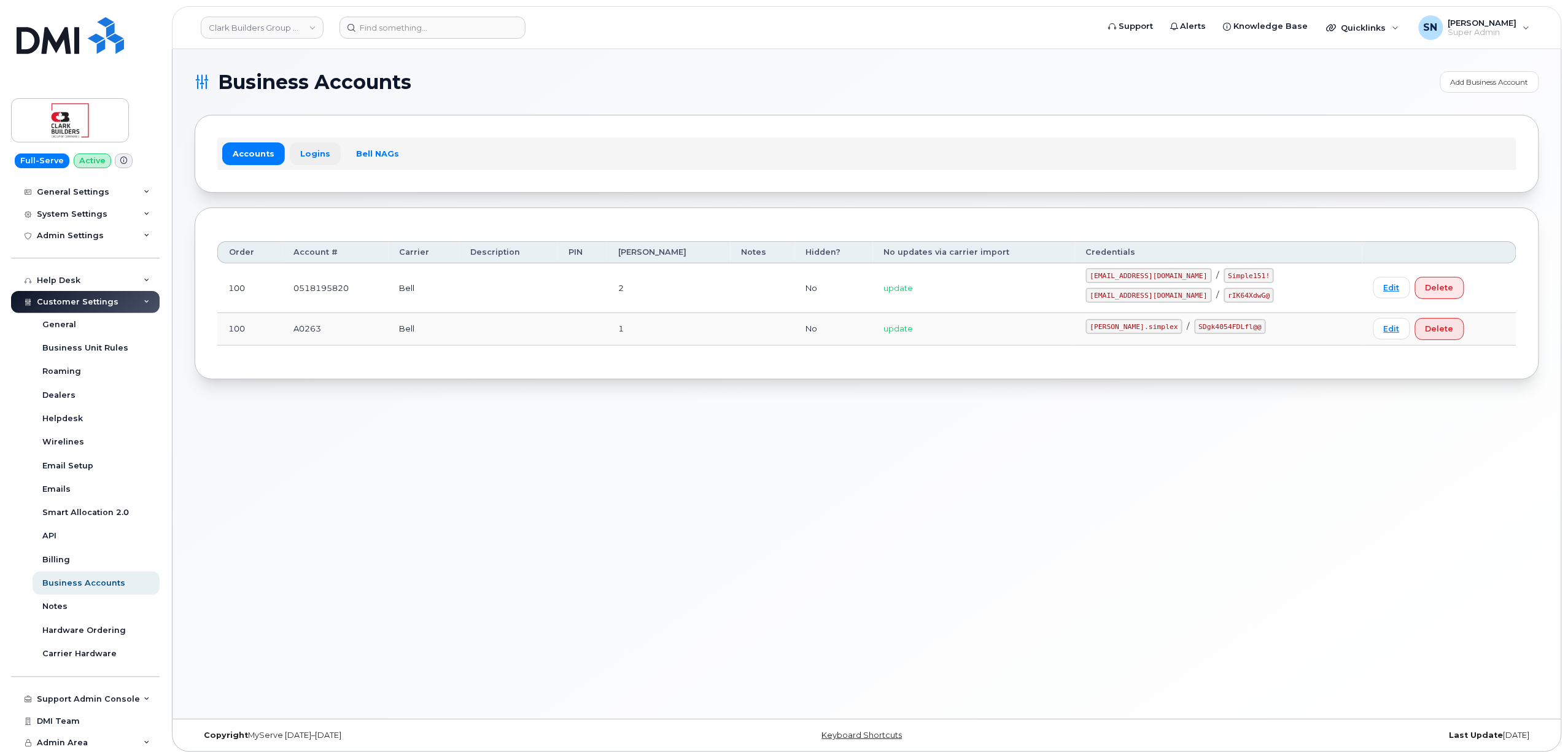
click at [311, 148] on link "Logins" at bounding box center [314, 153] width 51 height 22
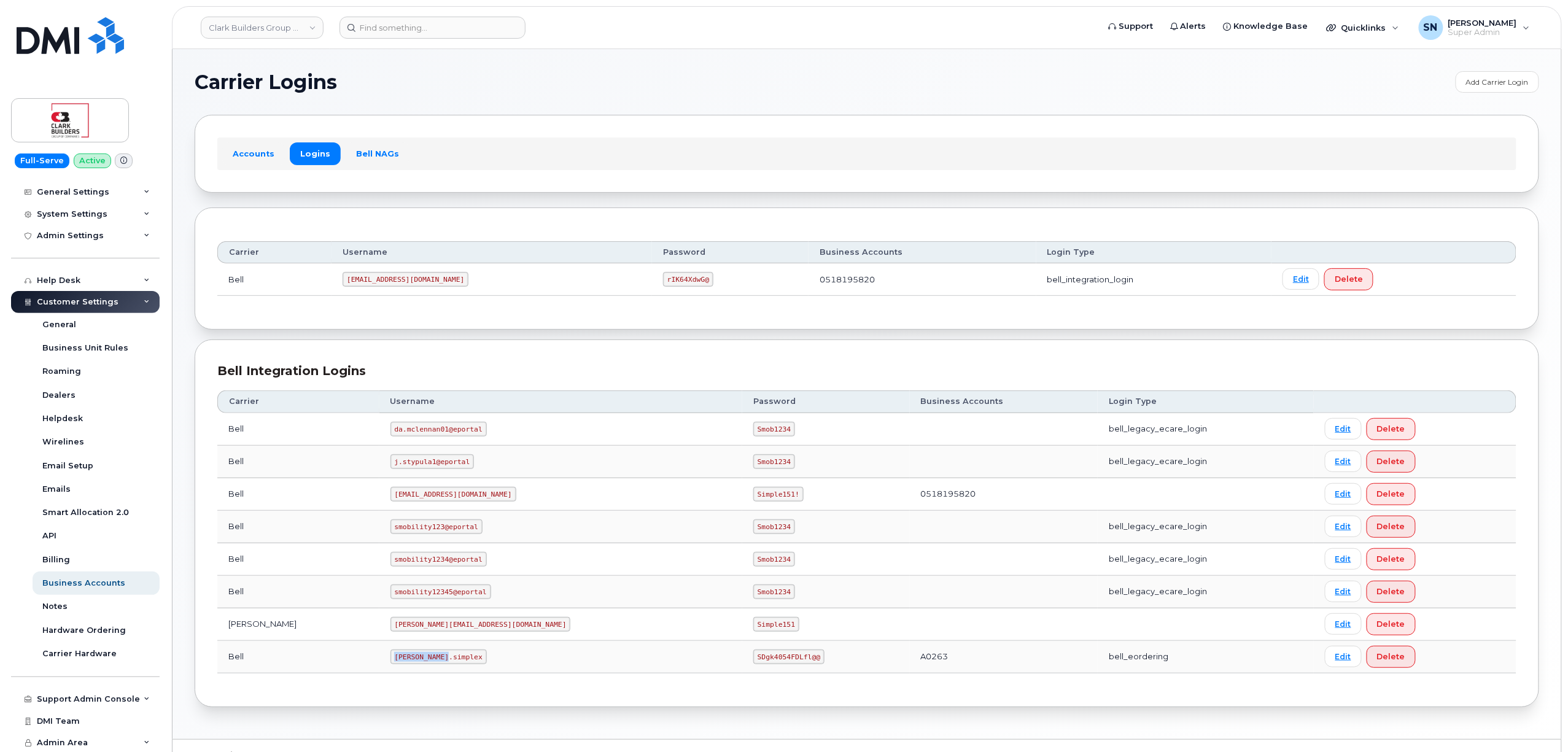
drag, startPoint x: 341, startPoint y: 666, endPoint x: 394, endPoint y: 671, distance: 53.2
click at [394, 671] on td "clark.simplex" at bounding box center [560, 657] width 363 height 32
copy code "clark.simplex"
drag, startPoint x: 614, startPoint y: 664, endPoint x: 673, endPoint y: 670, distance: 59.3
click at [742, 670] on td "SDgk4054FDLfl@@" at bounding box center [826, 657] width 168 height 32
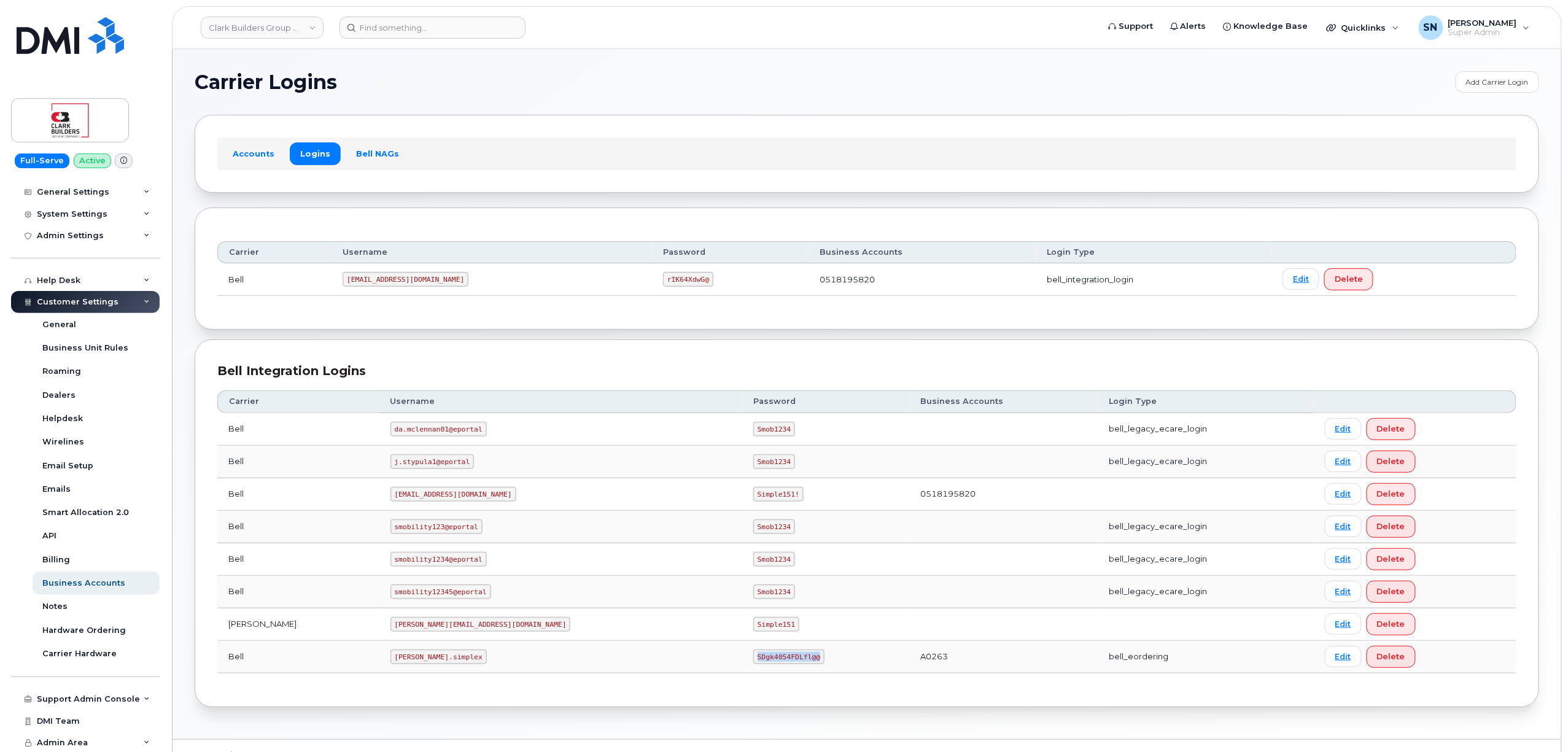
copy code "SDgk4054FDLfl@@"
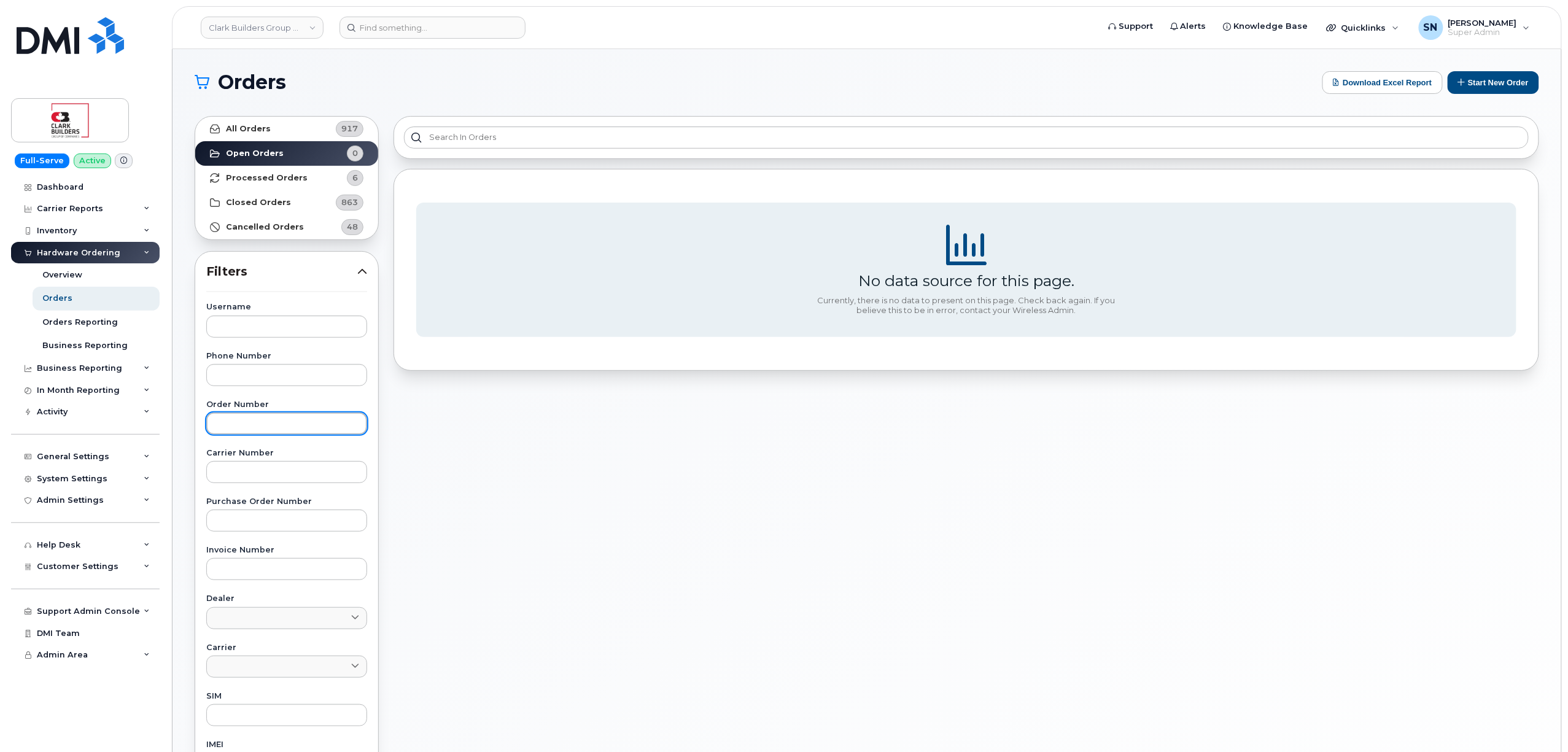
click at [282, 421] on input "text" at bounding box center [286, 424] width 161 height 22
paste input "299262"
type input "299262"
click at [243, 129] on strong "All Orders" at bounding box center [248, 128] width 45 height 10
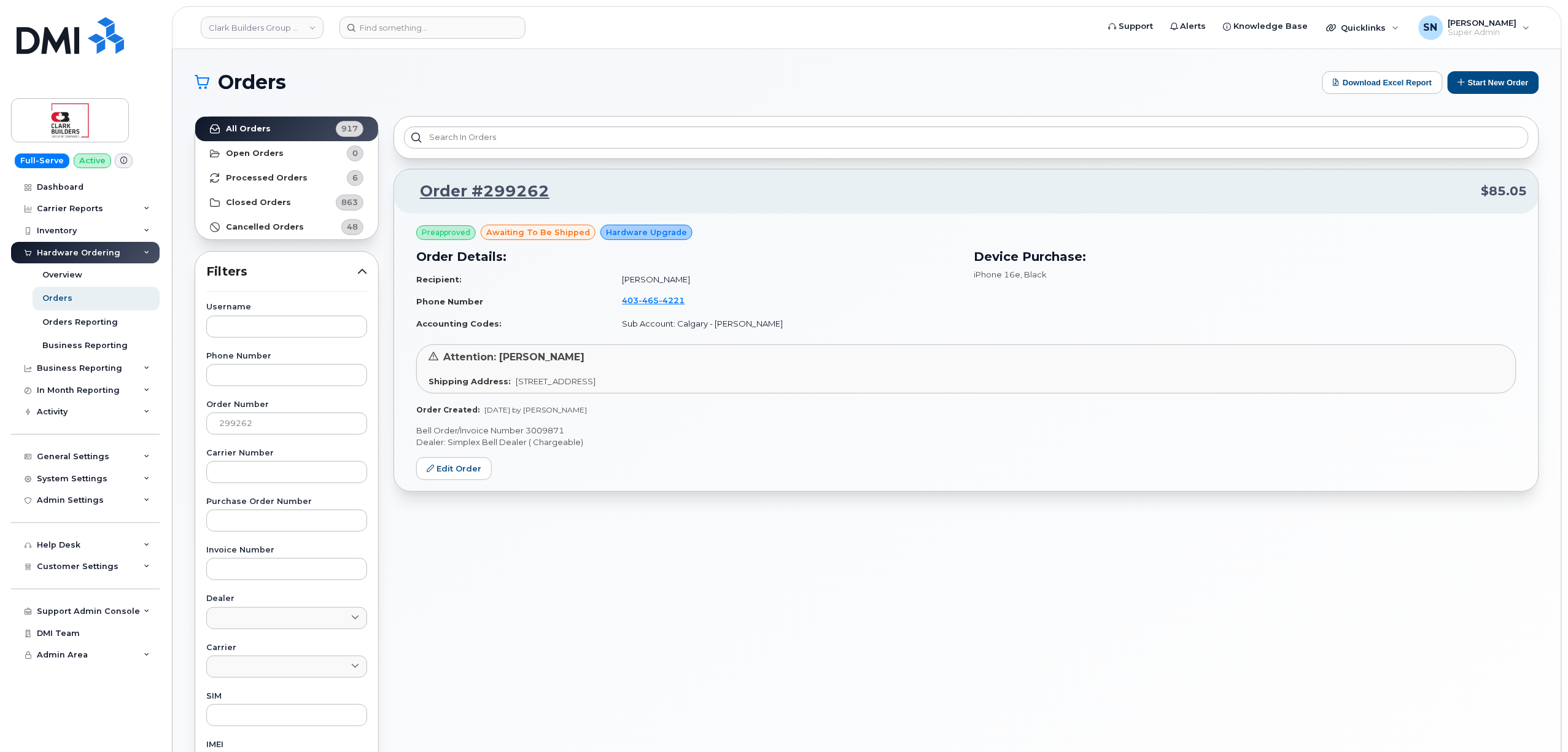
click at [555, 428] on p "Bell Order/Invoice Number 3009871" at bounding box center [966, 431] width 1100 height 12
copy p "3009871"
drag, startPoint x: 610, startPoint y: 287, endPoint x: 703, endPoint y: 287, distance: 93.0
click at [703, 287] on td "[PERSON_NAME]" at bounding box center [785, 279] width 348 height 21
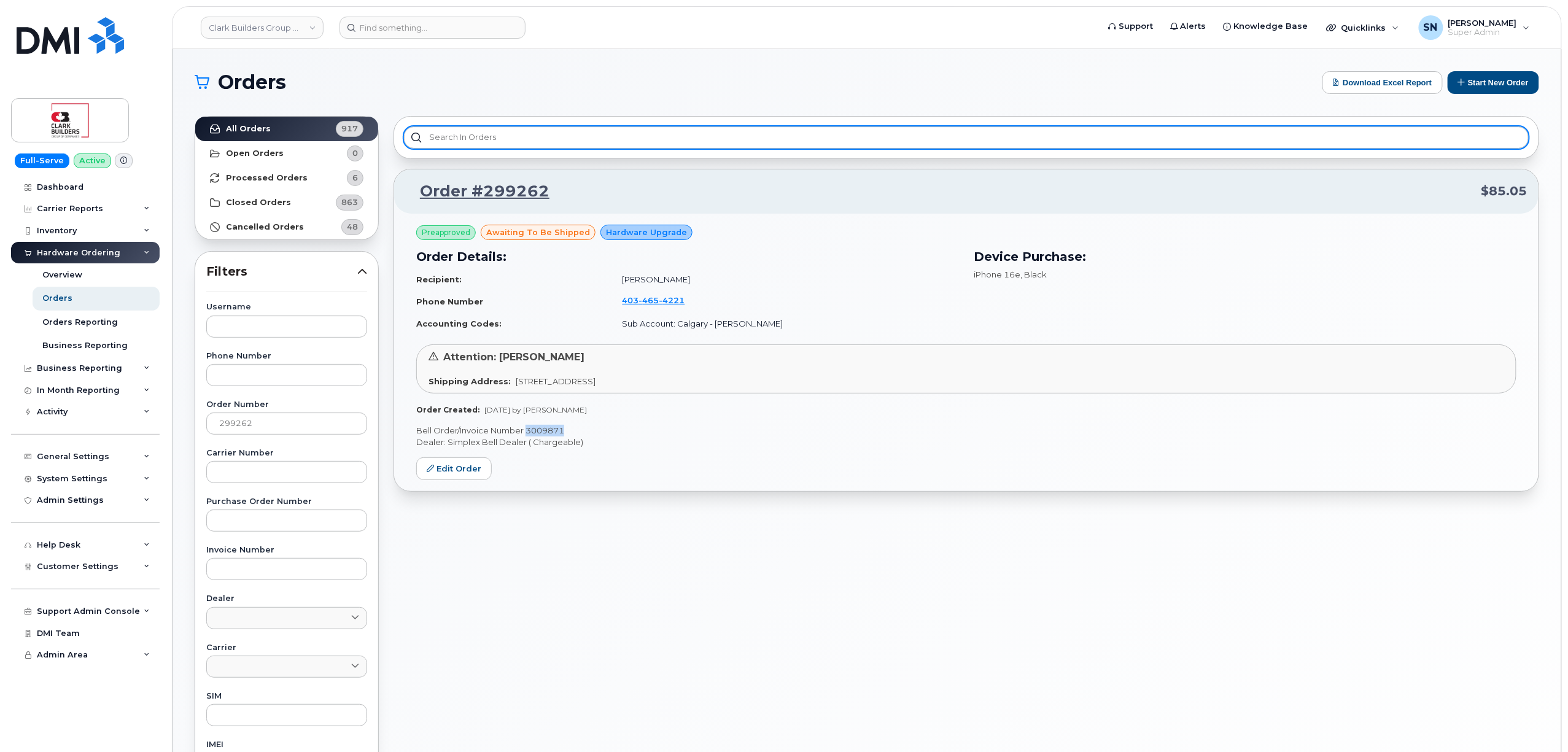
copy td "[PERSON_NAME]"
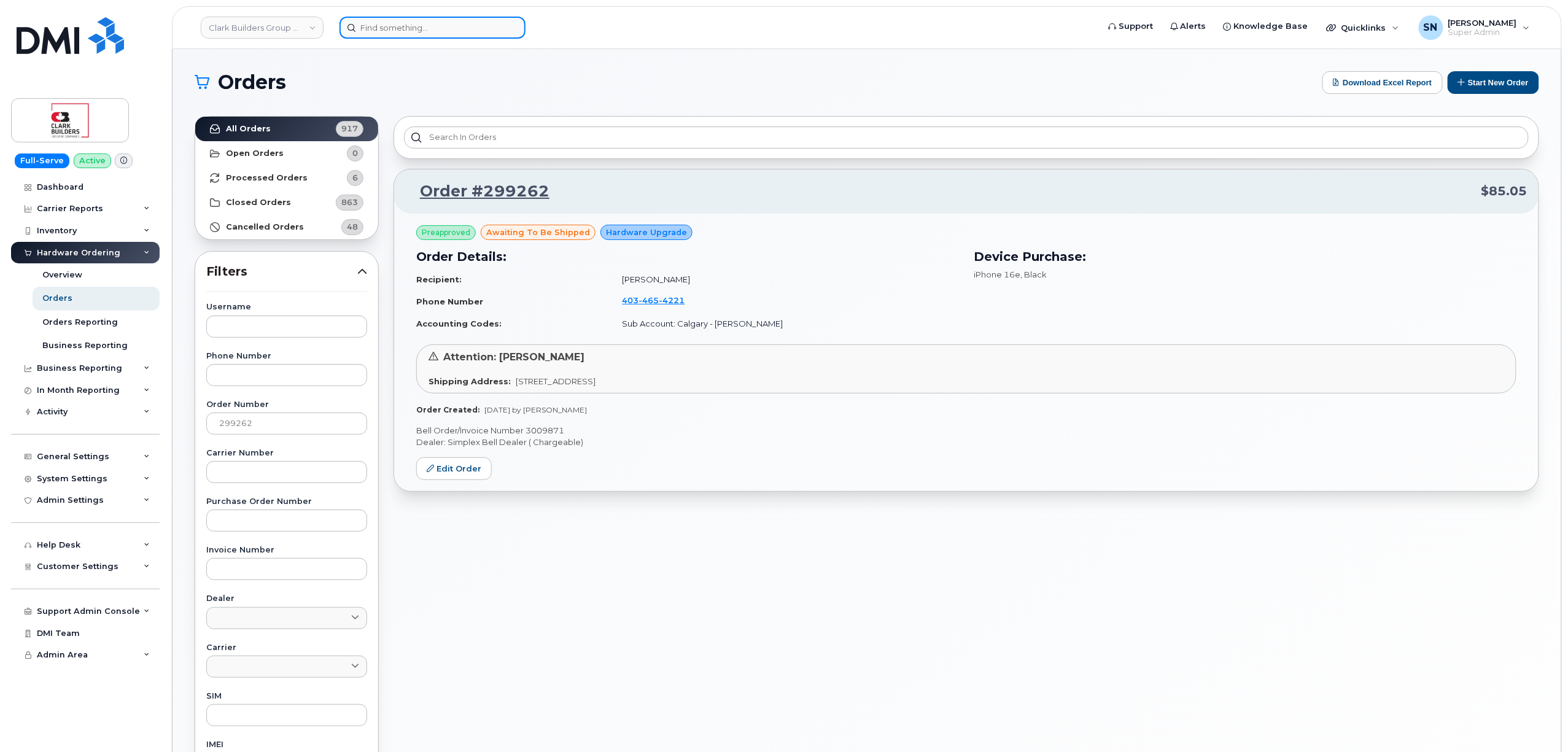
click at [460, 20] on input at bounding box center [432, 28] width 186 height 22
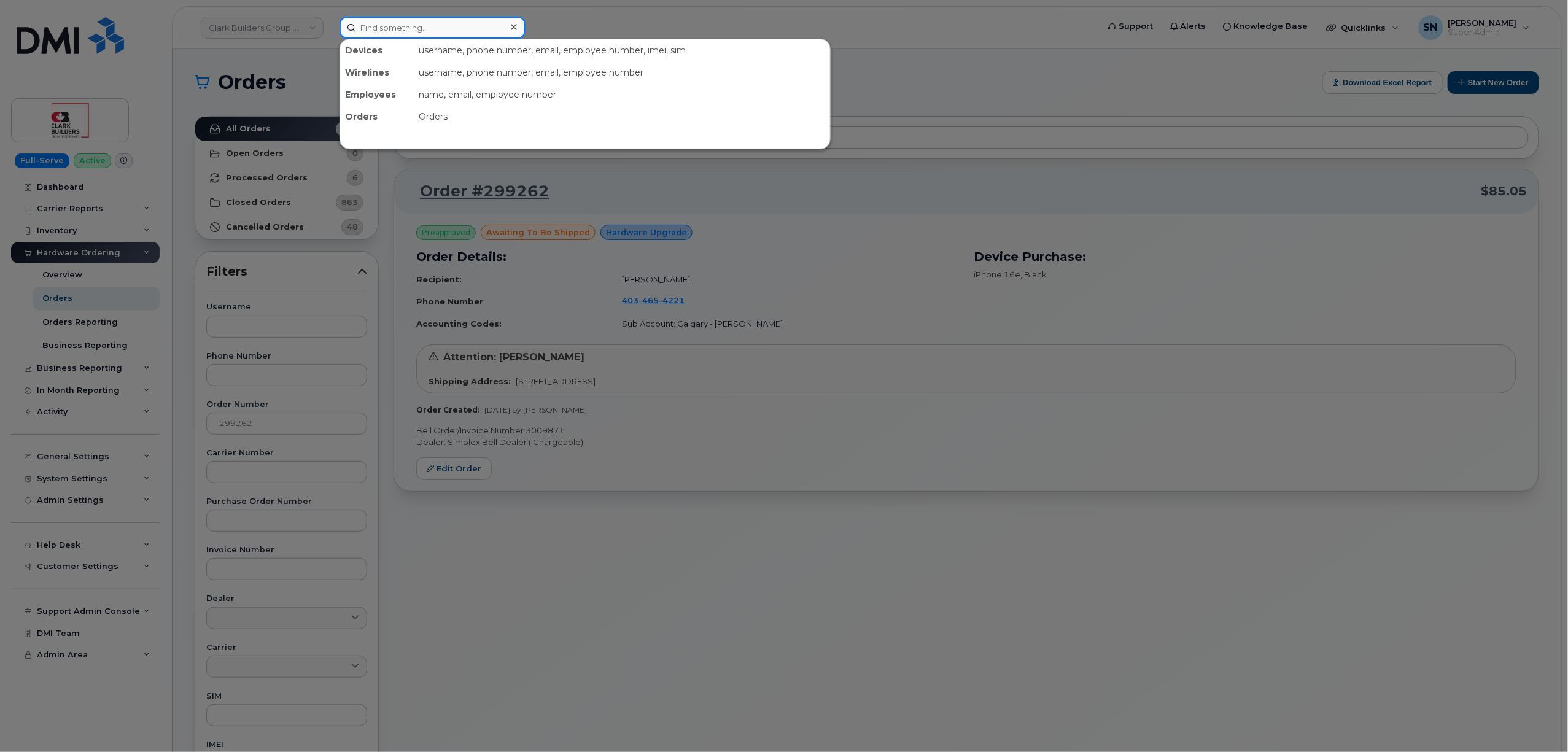
paste input "403.305.3400"
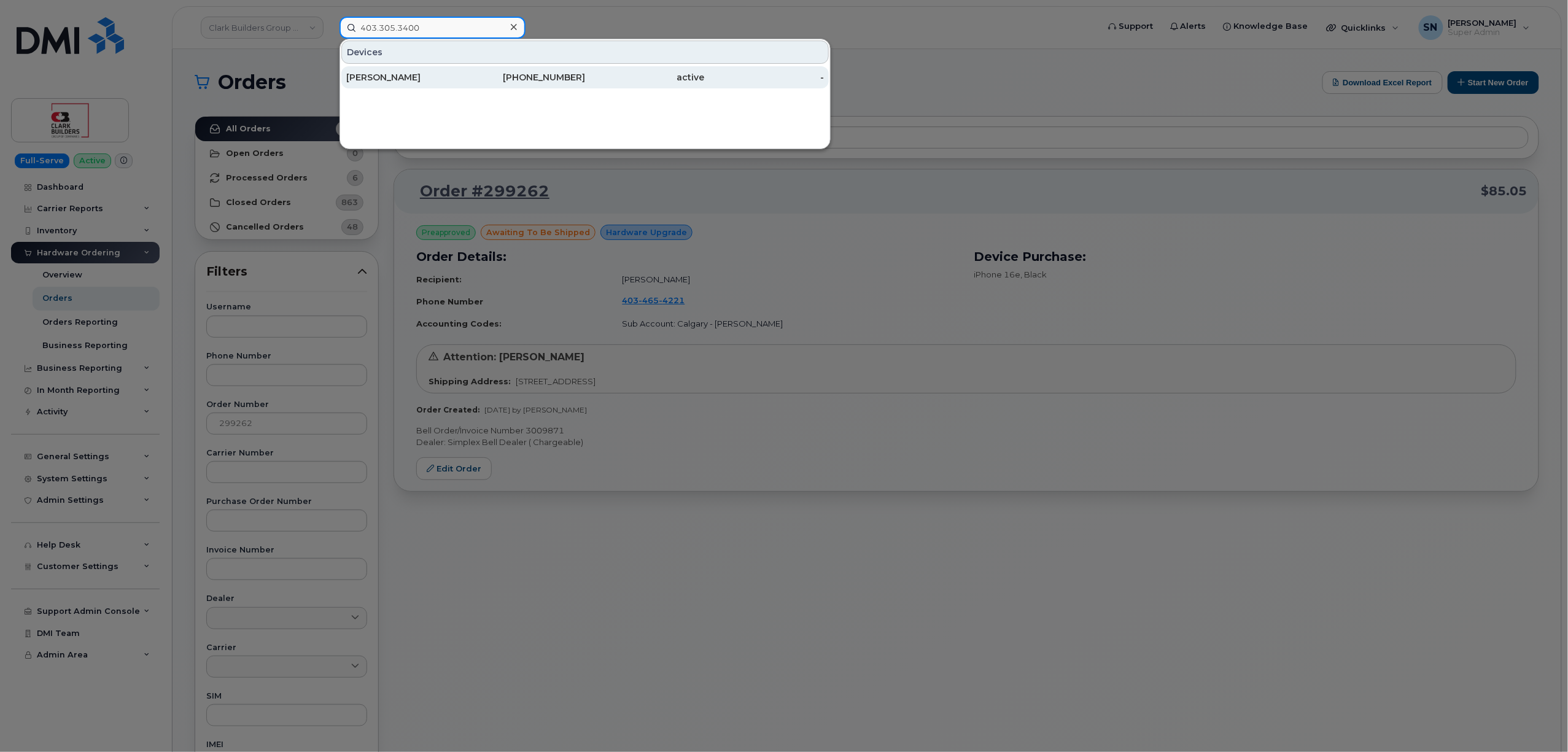
type input "403.305.3400"
click at [437, 80] on div "[PERSON_NAME]" at bounding box center [406, 77] width 120 height 13
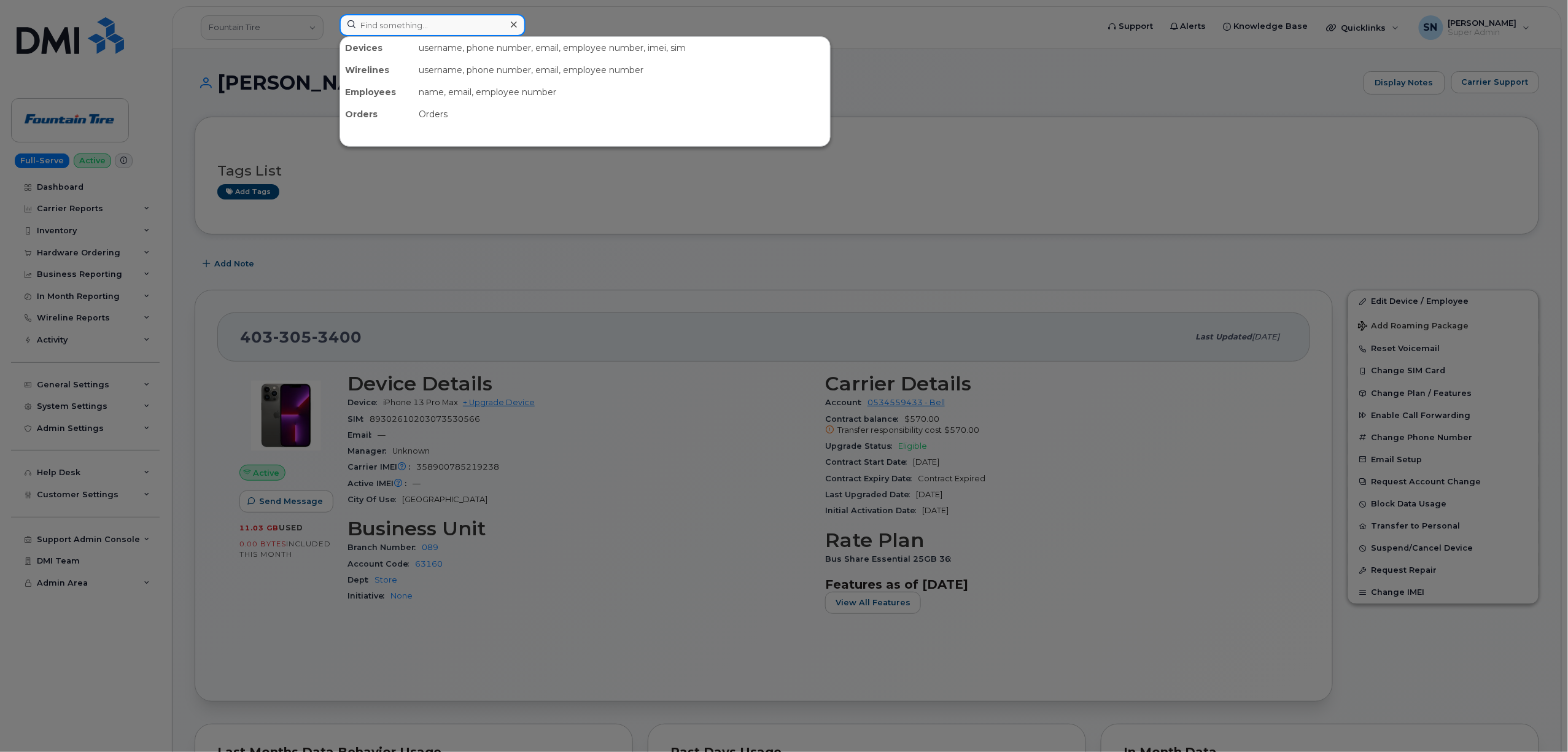
click at [405, 27] on input at bounding box center [432, 25] width 186 height 22
paste input "705-507-4948"
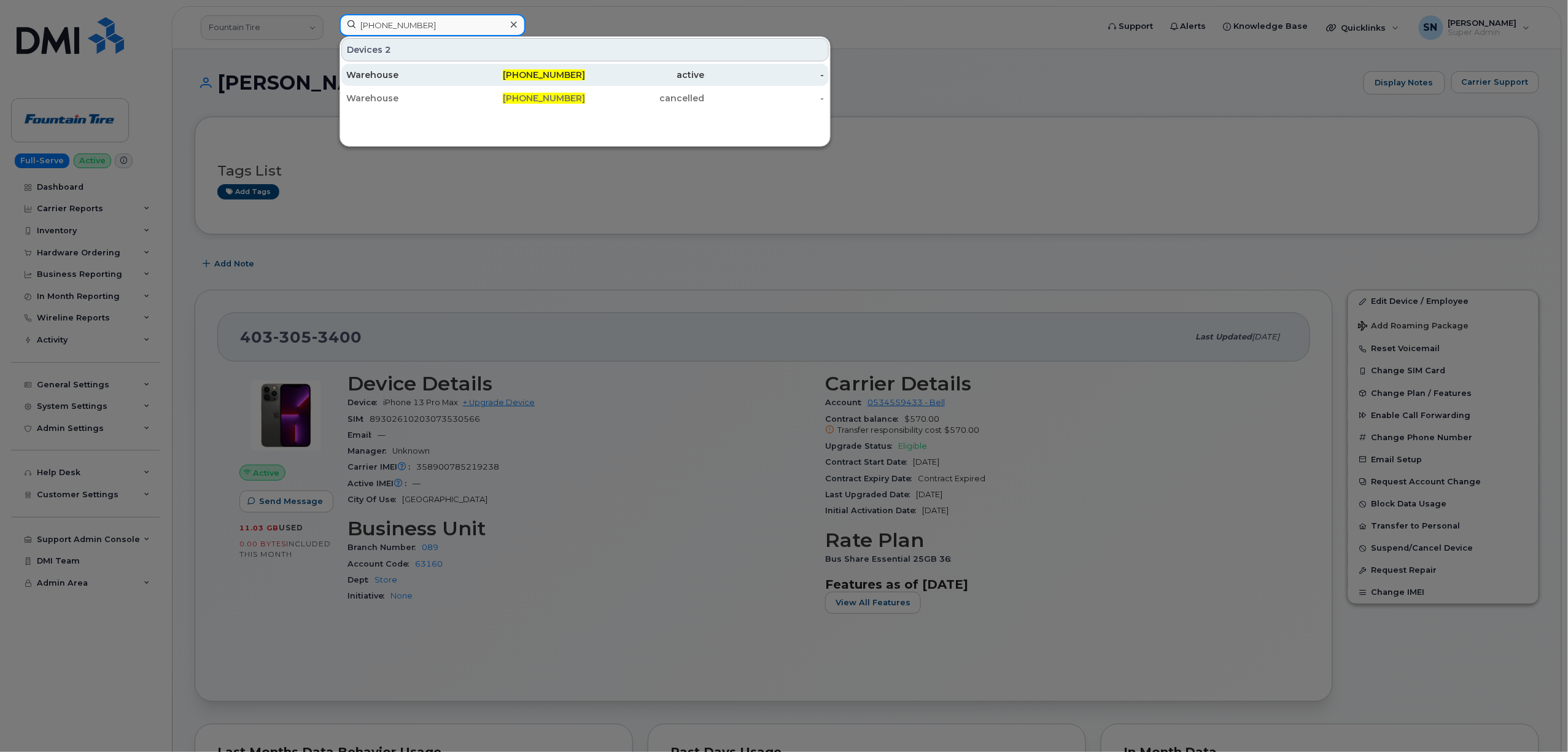
type input "705-507-4948"
click at [507, 261] on div at bounding box center [784, 376] width 1568 height 752
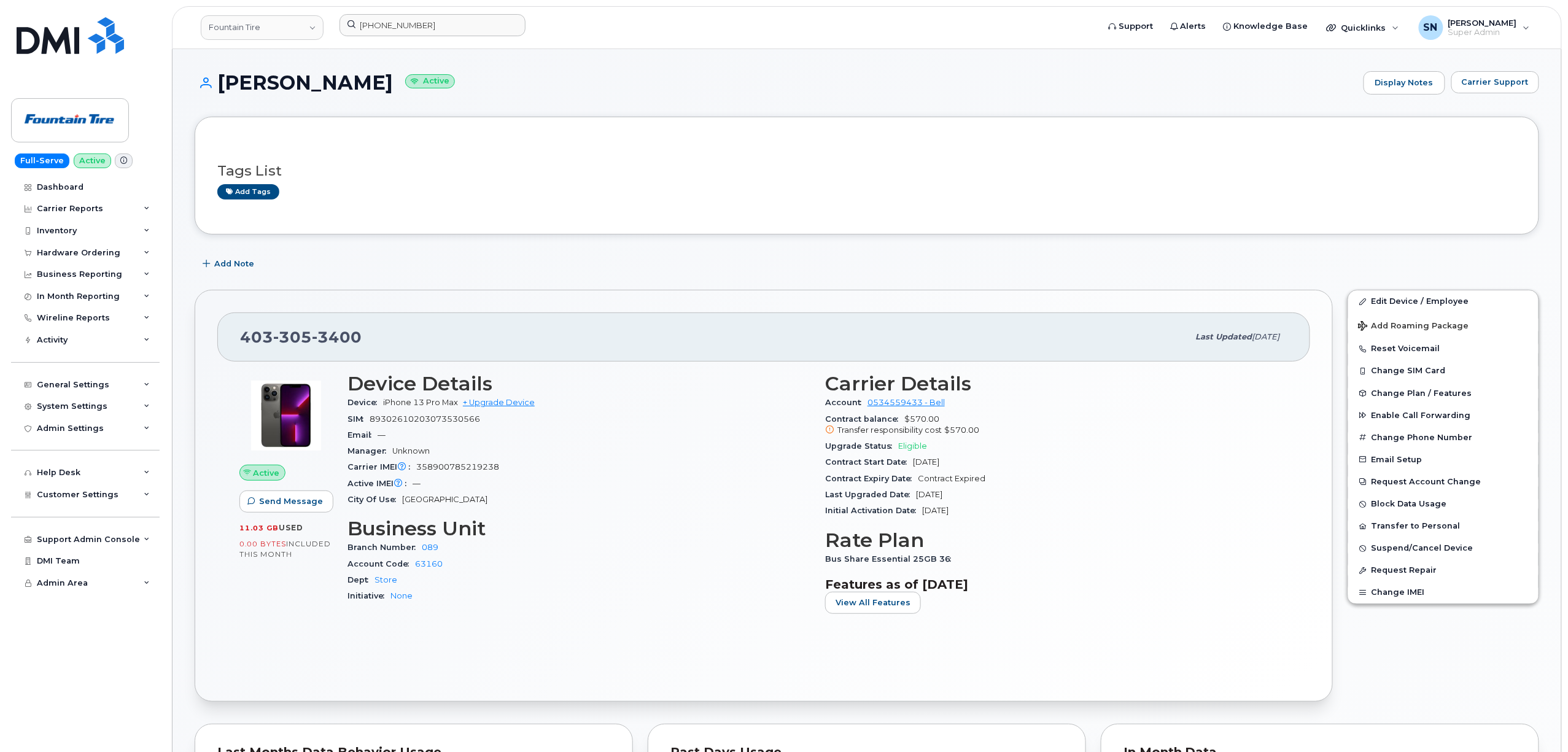
drag, startPoint x: 334, startPoint y: 337, endPoint x: 308, endPoint y: 329, distance: 27.2
click at [329, 333] on span "3400" at bounding box center [337, 337] width 50 height 18
drag, startPoint x: 242, startPoint y: 342, endPoint x: 367, endPoint y: 341, distance: 125.0
click at [367, 341] on div "403 305 3400" at bounding box center [714, 337] width 949 height 26
copy span "403 305 3400"
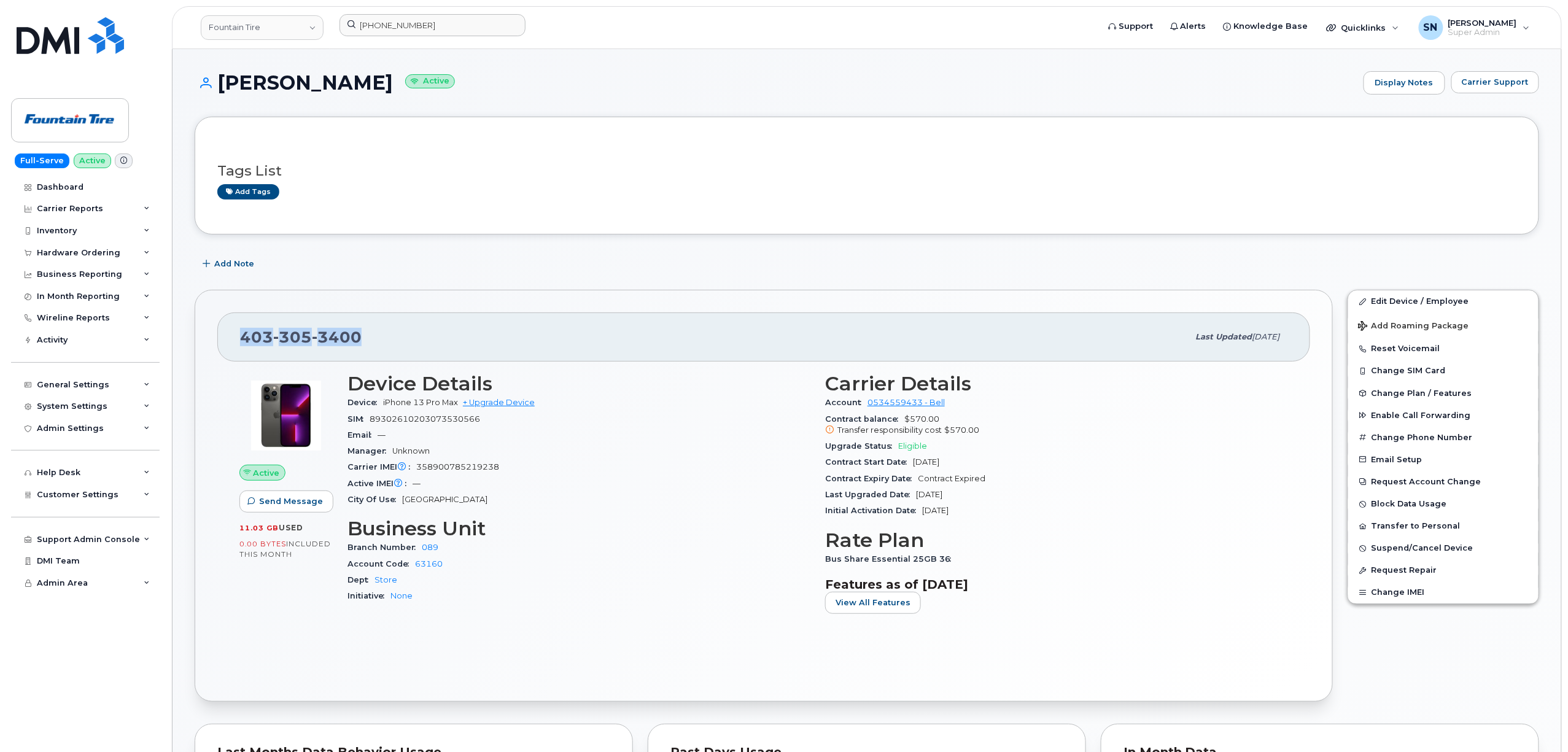
copy span "403 305 3400"
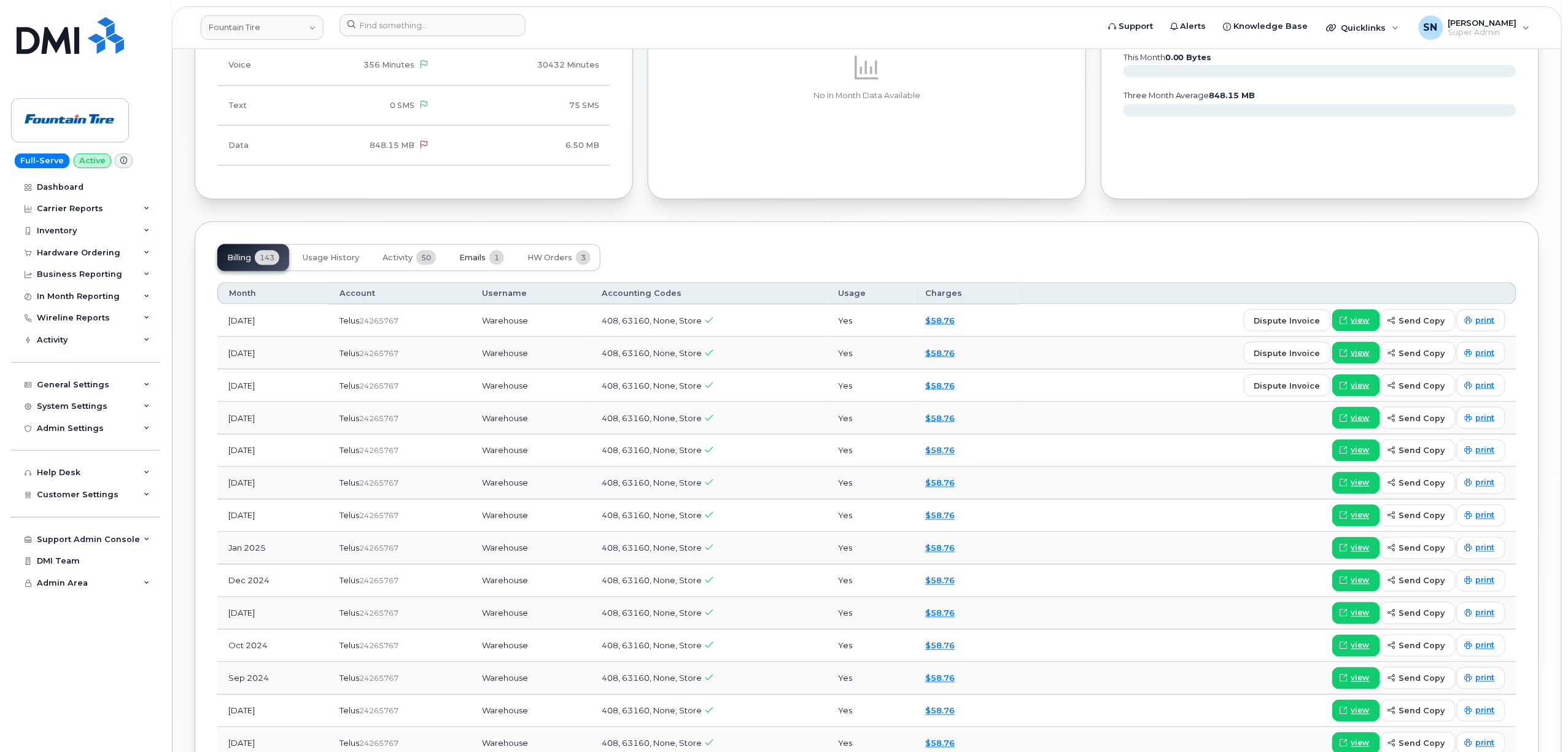
click at [480, 258] on span "Emails" at bounding box center [472, 257] width 27 height 10
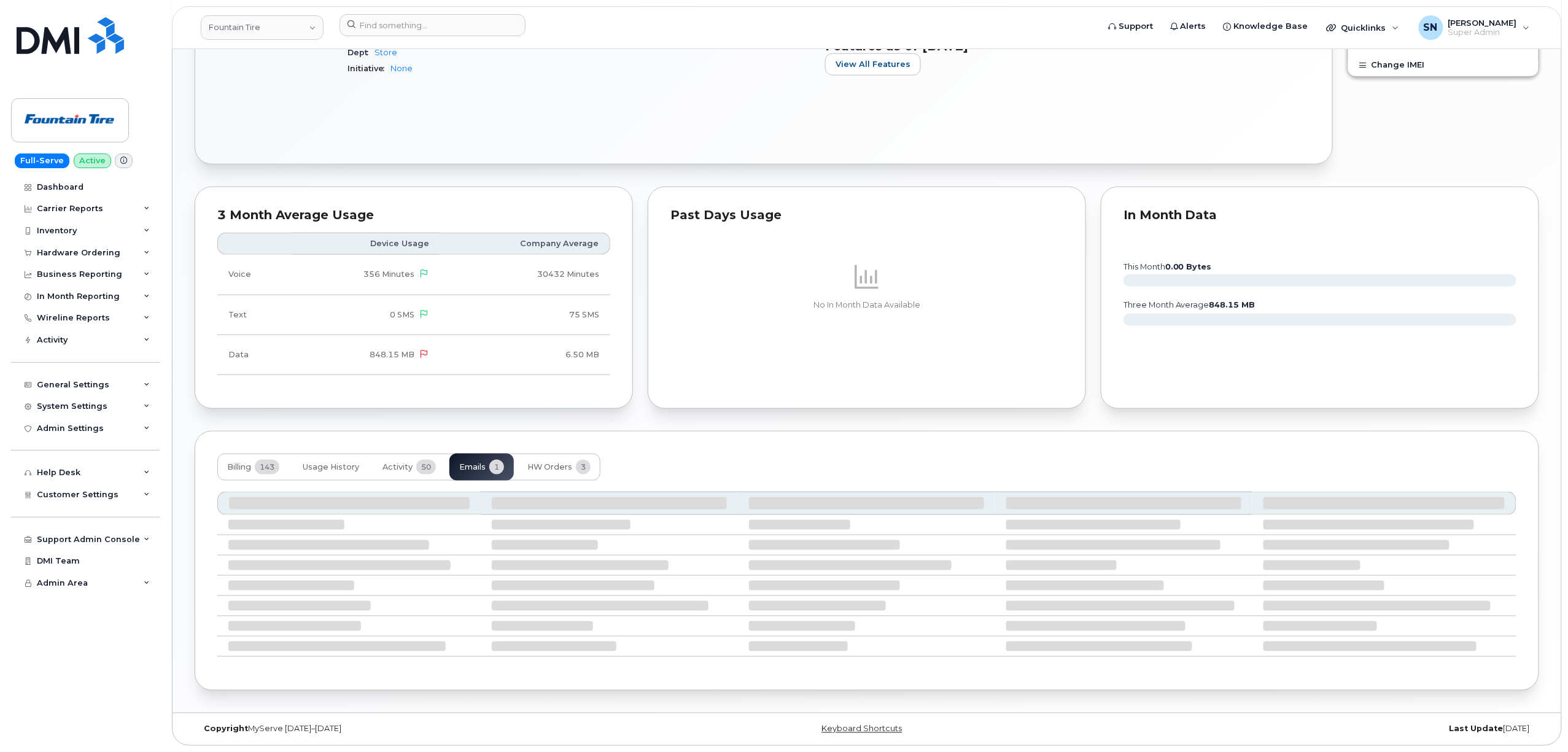
scroll to position [411, 0]
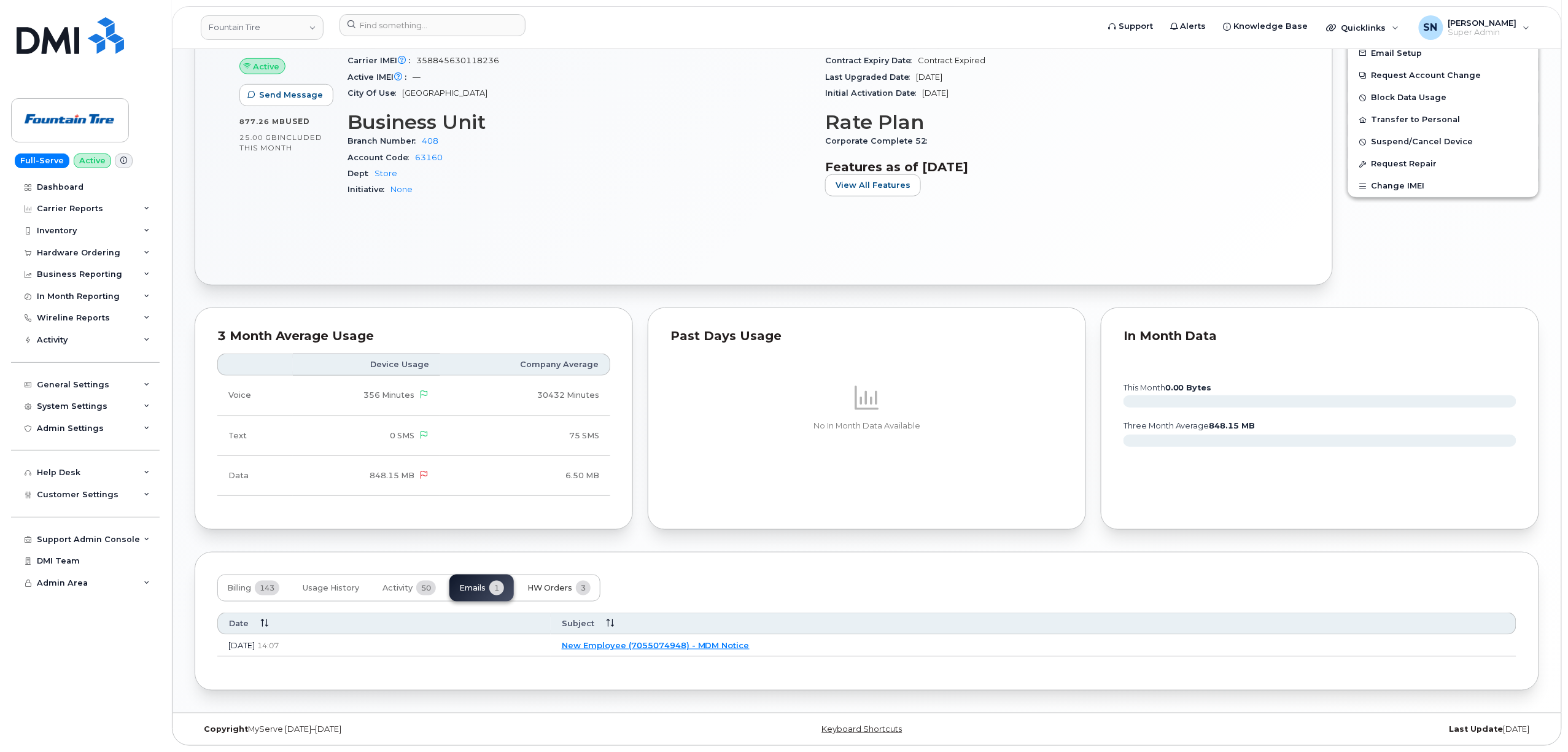
click at [555, 580] on button "HW Orders 3" at bounding box center [559, 588] width 83 height 27
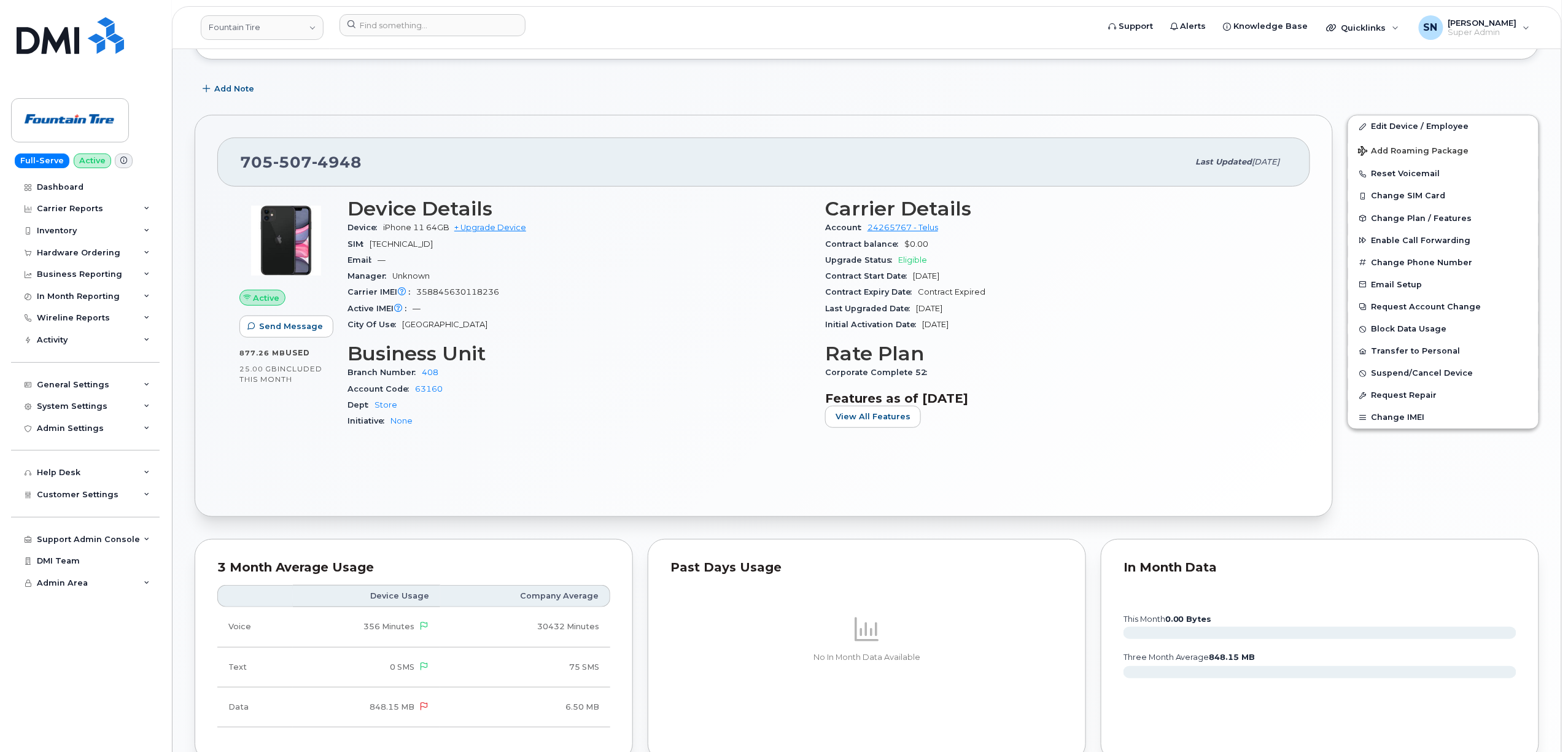
scroll to position [0, 0]
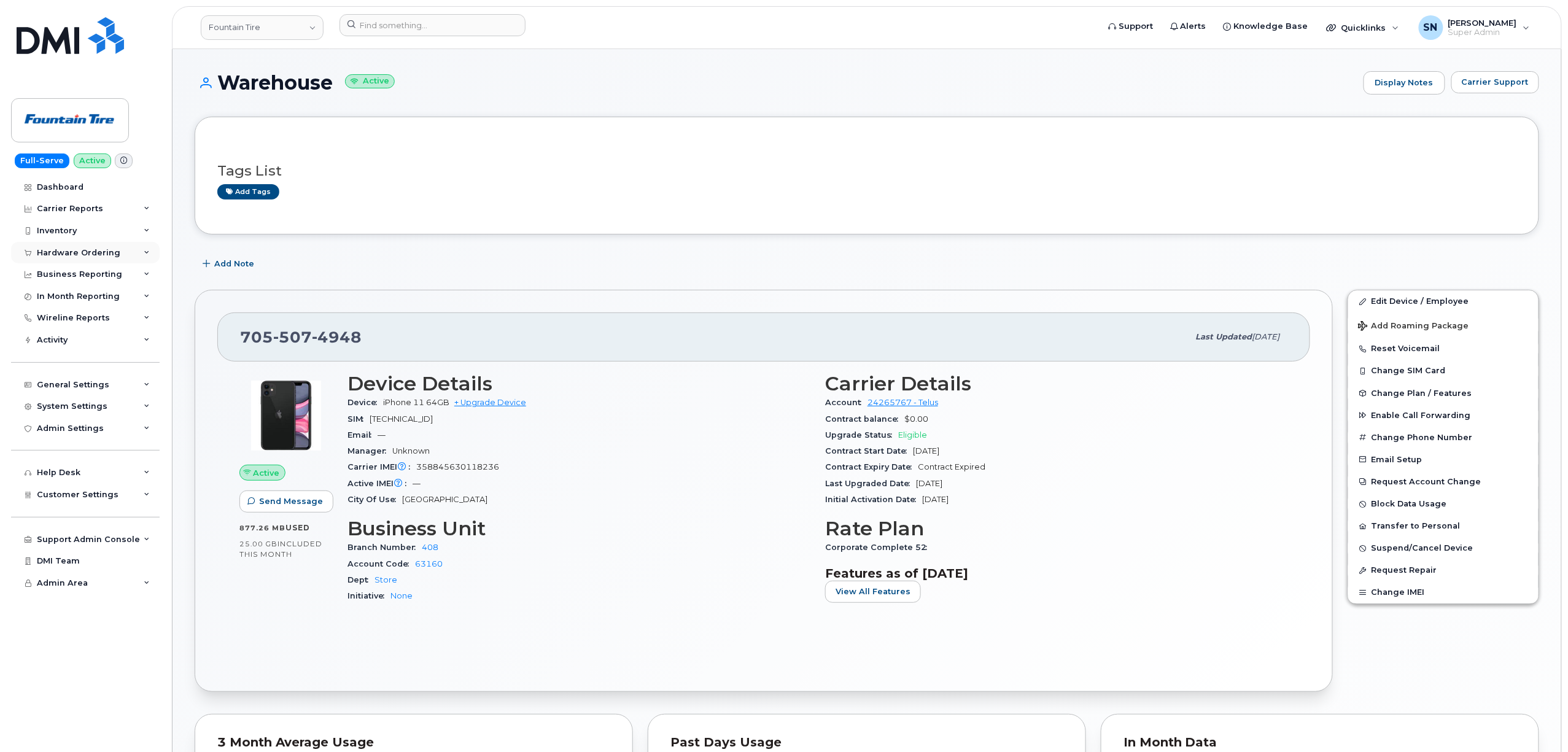
click at [87, 256] on div "Hardware Ordering" at bounding box center [78, 253] width 83 height 10
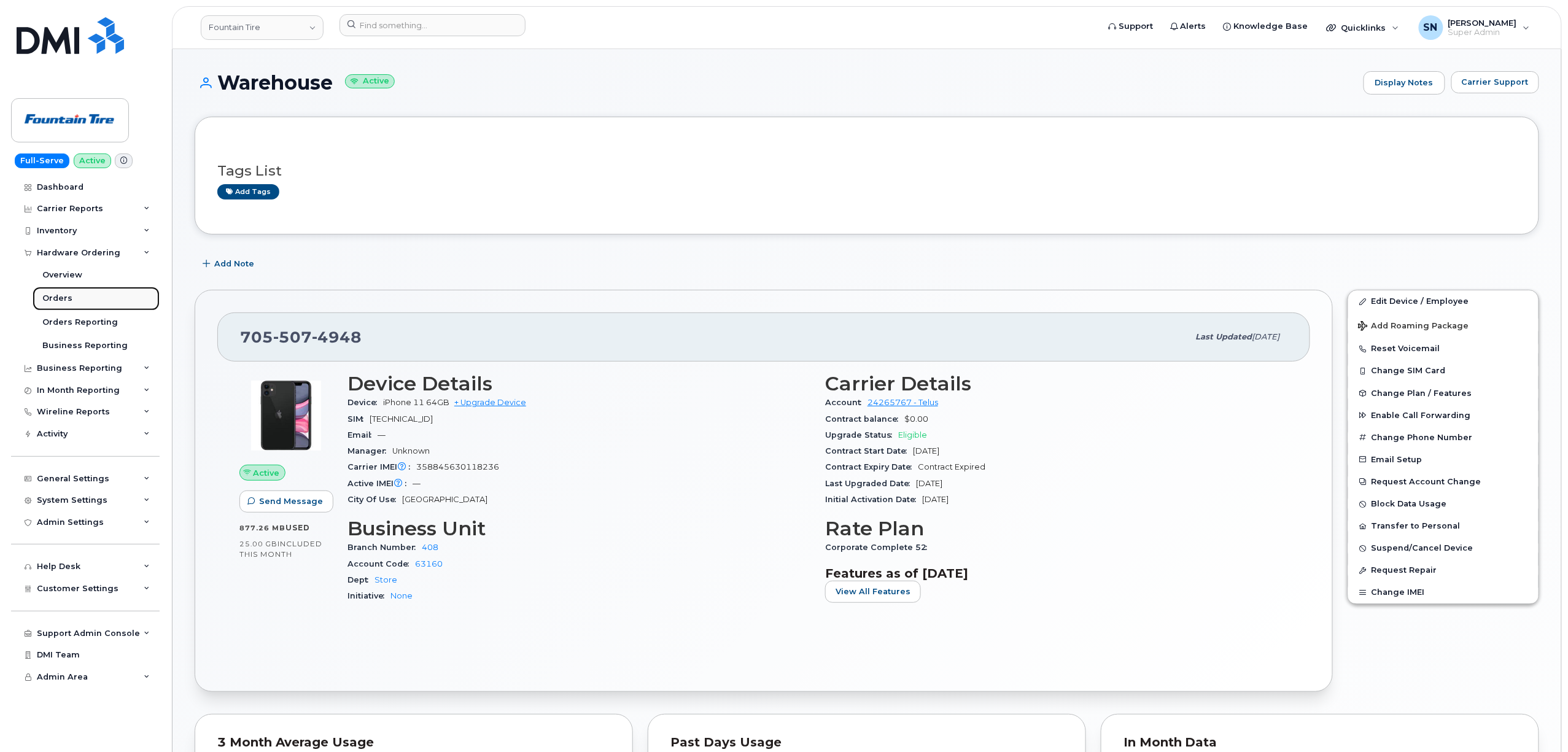
click at [70, 298] on link "Orders" at bounding box center [96, 298] width 127 height 24
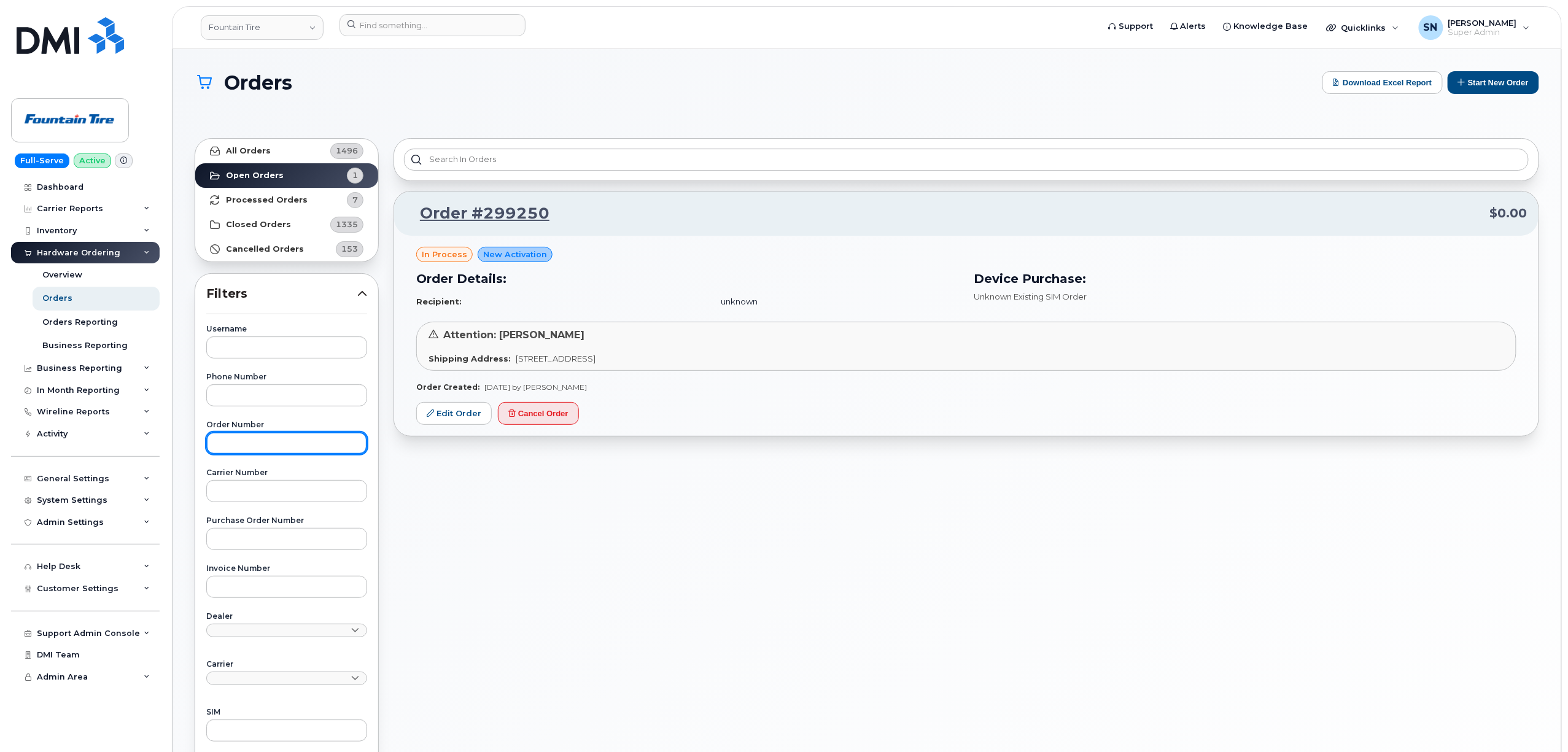
click at [282, 452] on input "text" at bounding box center [286, 443] width 161 height 22
paste input "293597"
type input "293597"
click at [265, 135] on div "All Orders 1496 Open Orders 1 Processed Orders 7 Closed Orders 1335 Cancelled O…" at bounding box center [286, 558] width 199 height 854
click at [273, 160] on link "All Orders 1496" at bounding box center [286, 150] width 183 height 24
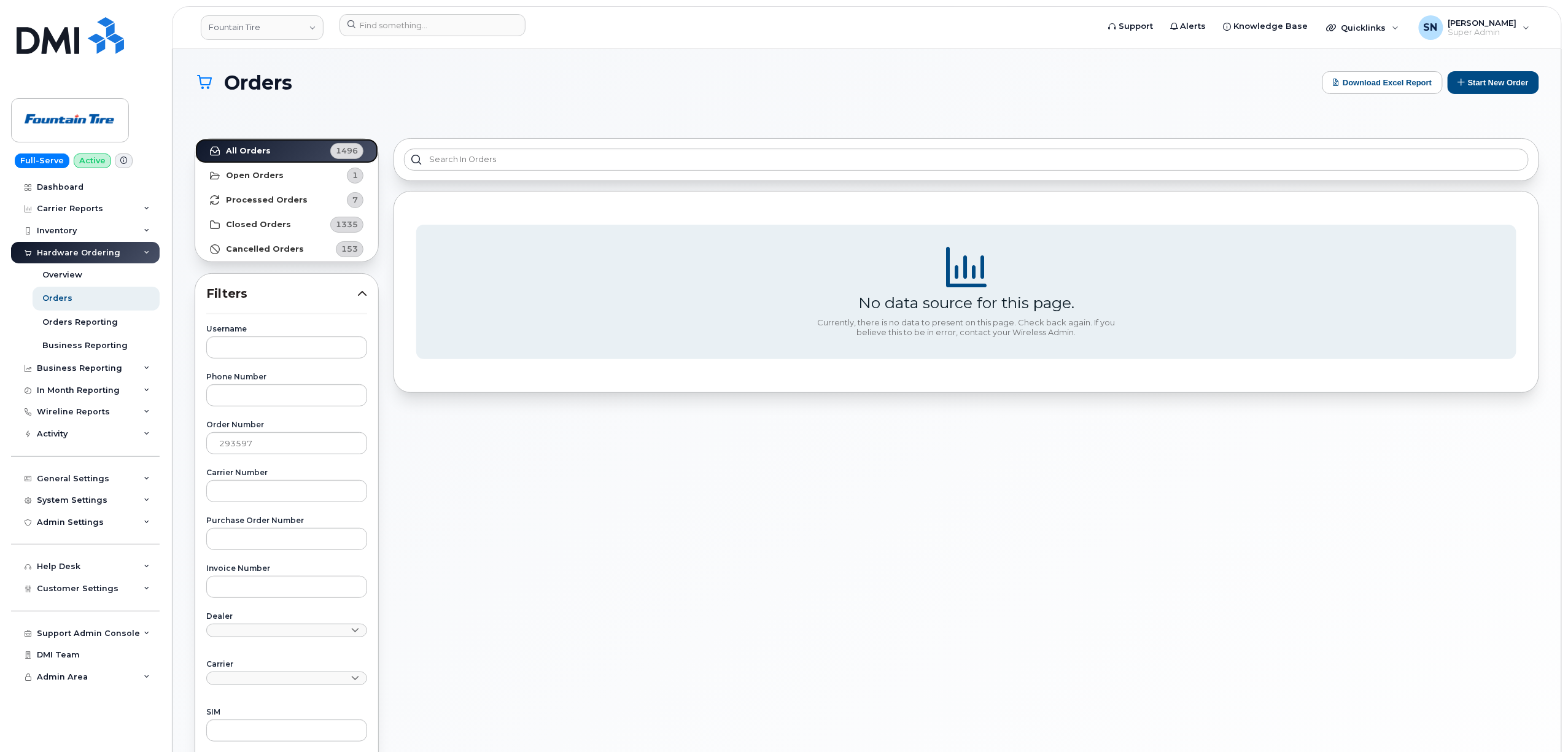
click at [271, 157] on link "All Orders 1496" at bounding box center [286, 150] width 183 height 24
click at [477, 13] on header "Fountain Tire Support Alerts Knowledge Base Quicklinks Suspend / Cancel Device …" at bounding box center [866, 27] width 1390 height 43
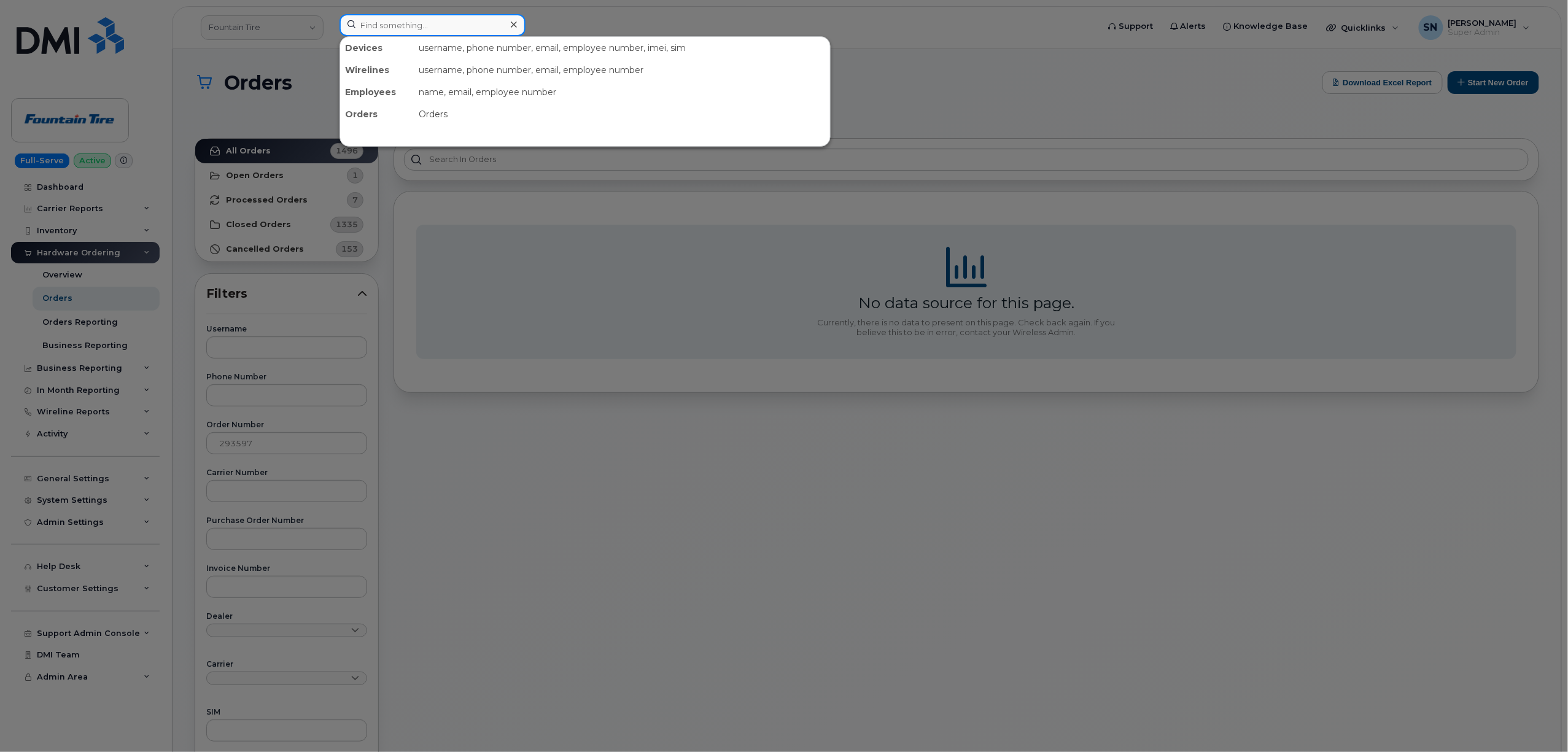
click at [482, 23] on input at bounding box center [432, 25] width 186 height 22
paste input "[PHONE_NUMBER]"
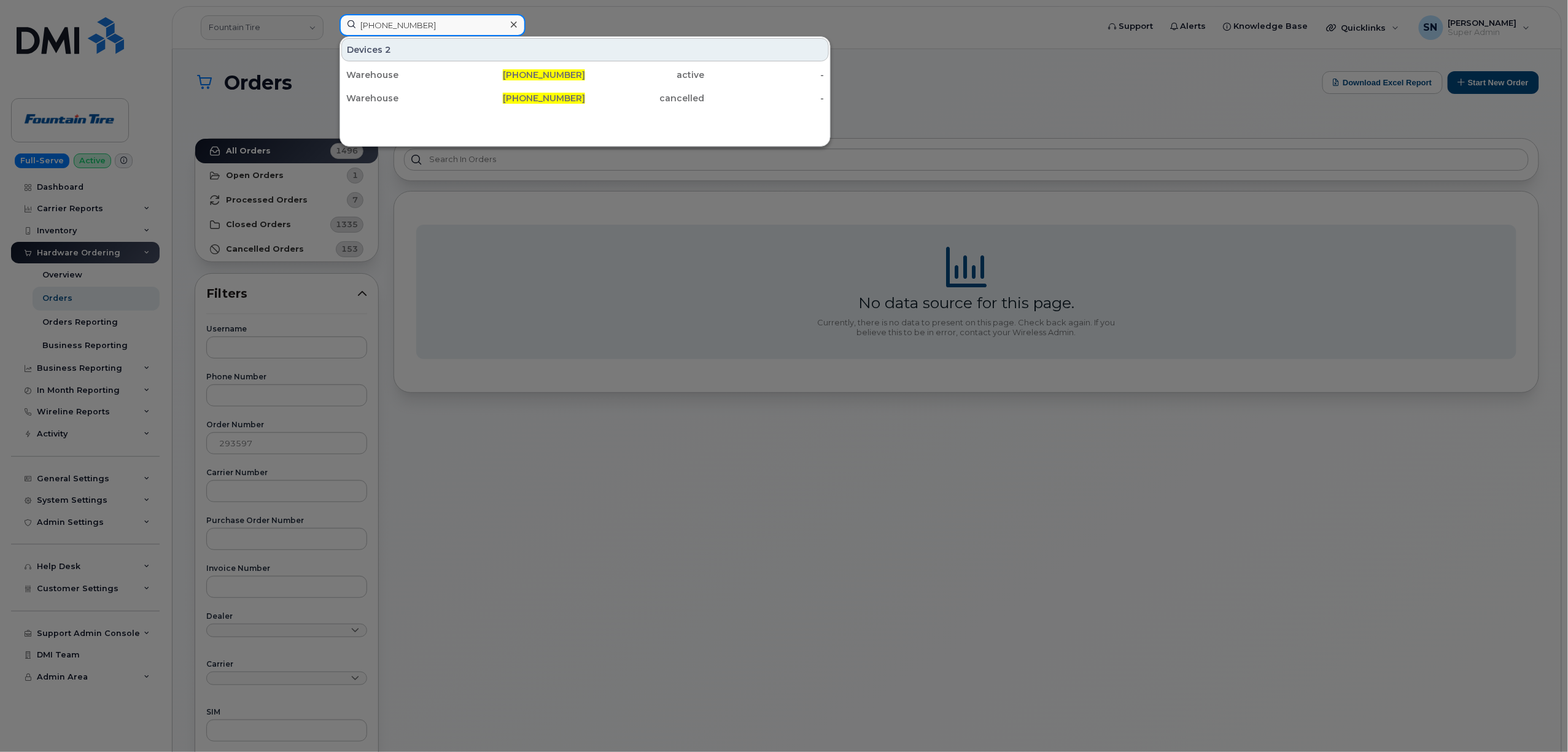
type input "[PHONE_NUMBER]"
click at [452, 80] on div "Warehouse" at bounding box center [406, 74] width 120 height 13
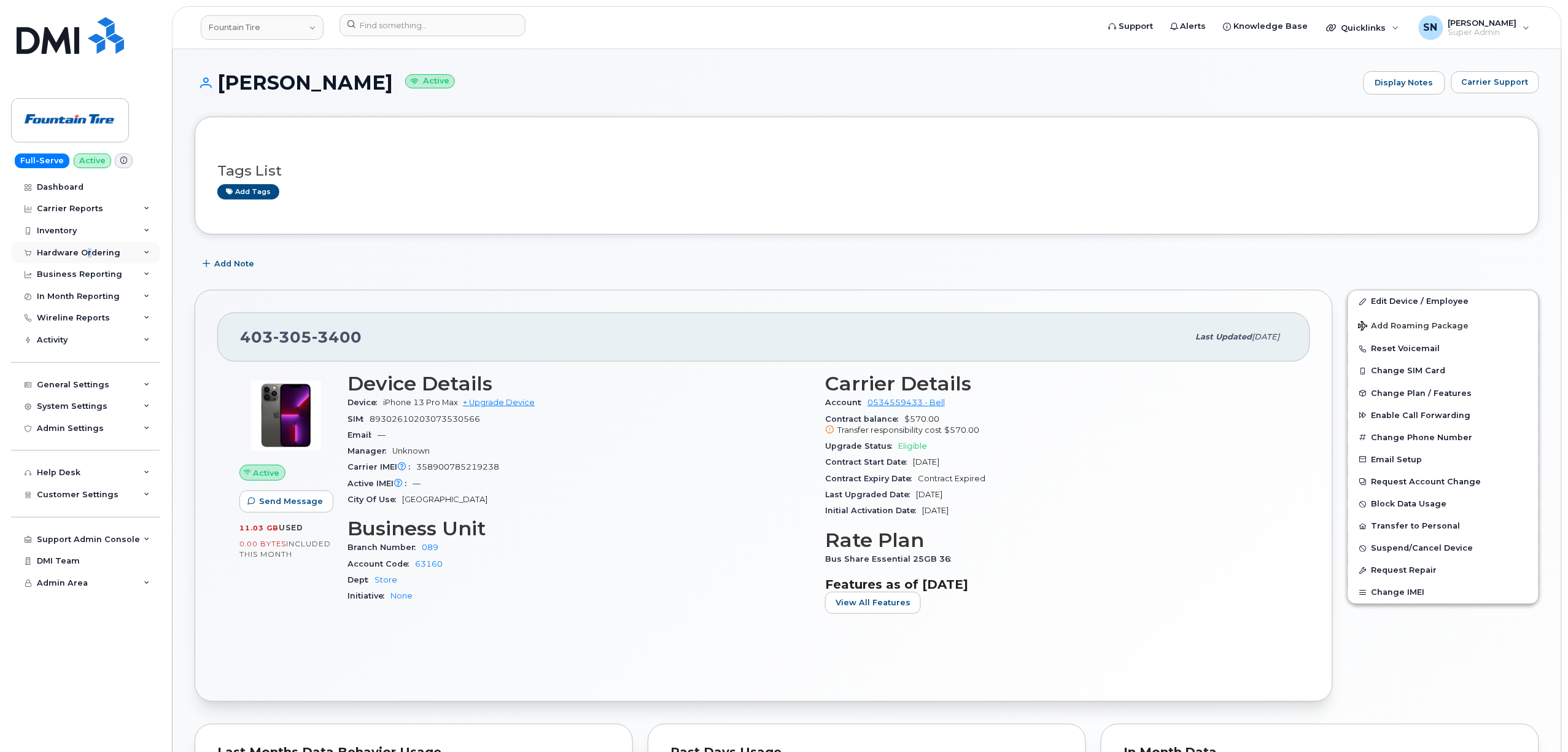
click at [87, 249] on div "Hardware Ordering" at bounding box center [78, 253] width 83 height 10
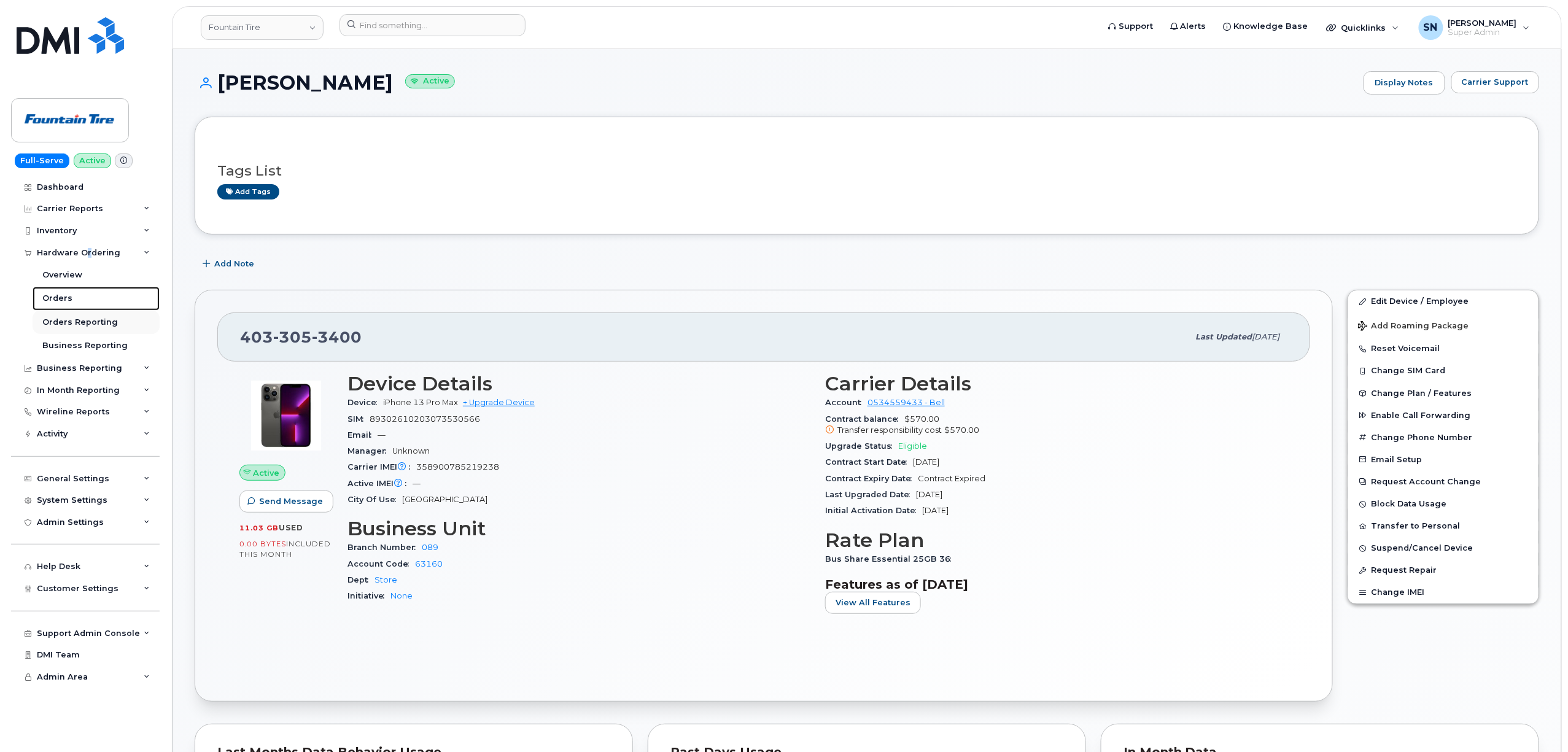
click at [71, 293] on link "Orders" at bounding box center [96, 298] width 127 height 24
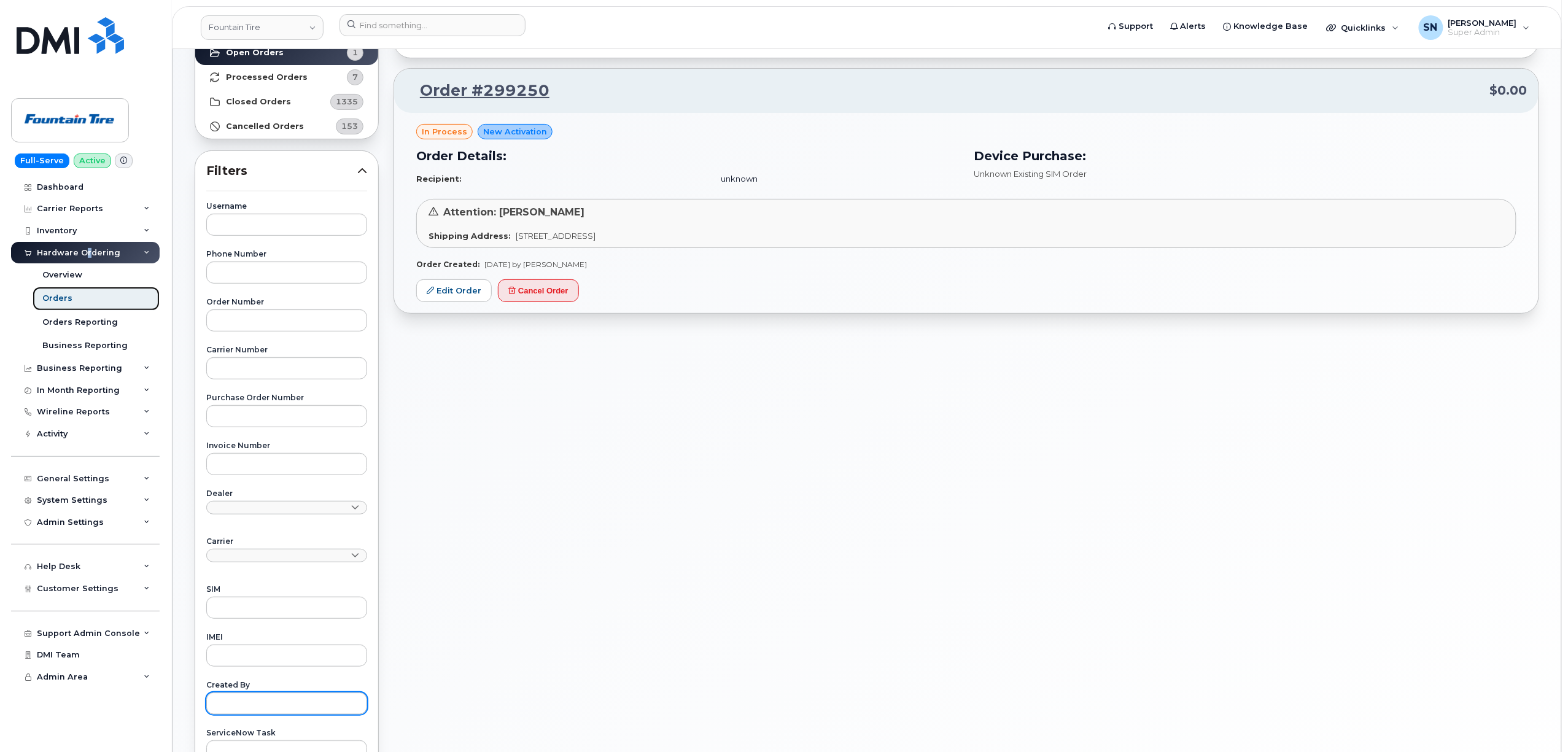
scroll to position [288, 0]
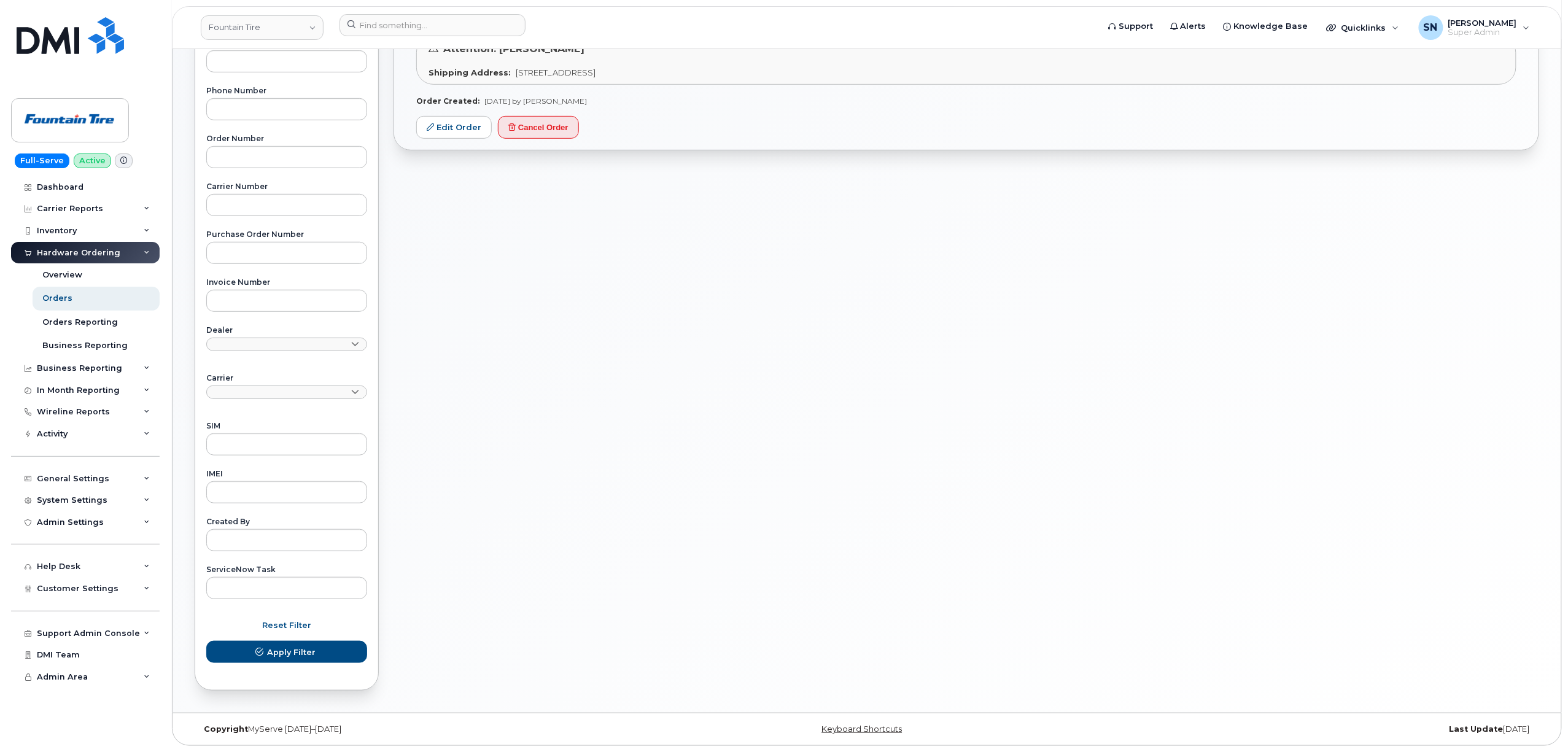
click at [286, 383] on div "Carrier Bell Telus Rogers" at bounding box center [286, 390] width 161 height 33
click at [288, 339] on link at bounding box center [286, 344] width 161 height 13
click at [362, 325] on div "Username Phone Number Order Number Carrier Number Purchase Order Number Invoice…" at bounding box center [286, 319] width 190 height 560
click at [332, 390] on link at bounding box center [286, 392] width 161 height 13
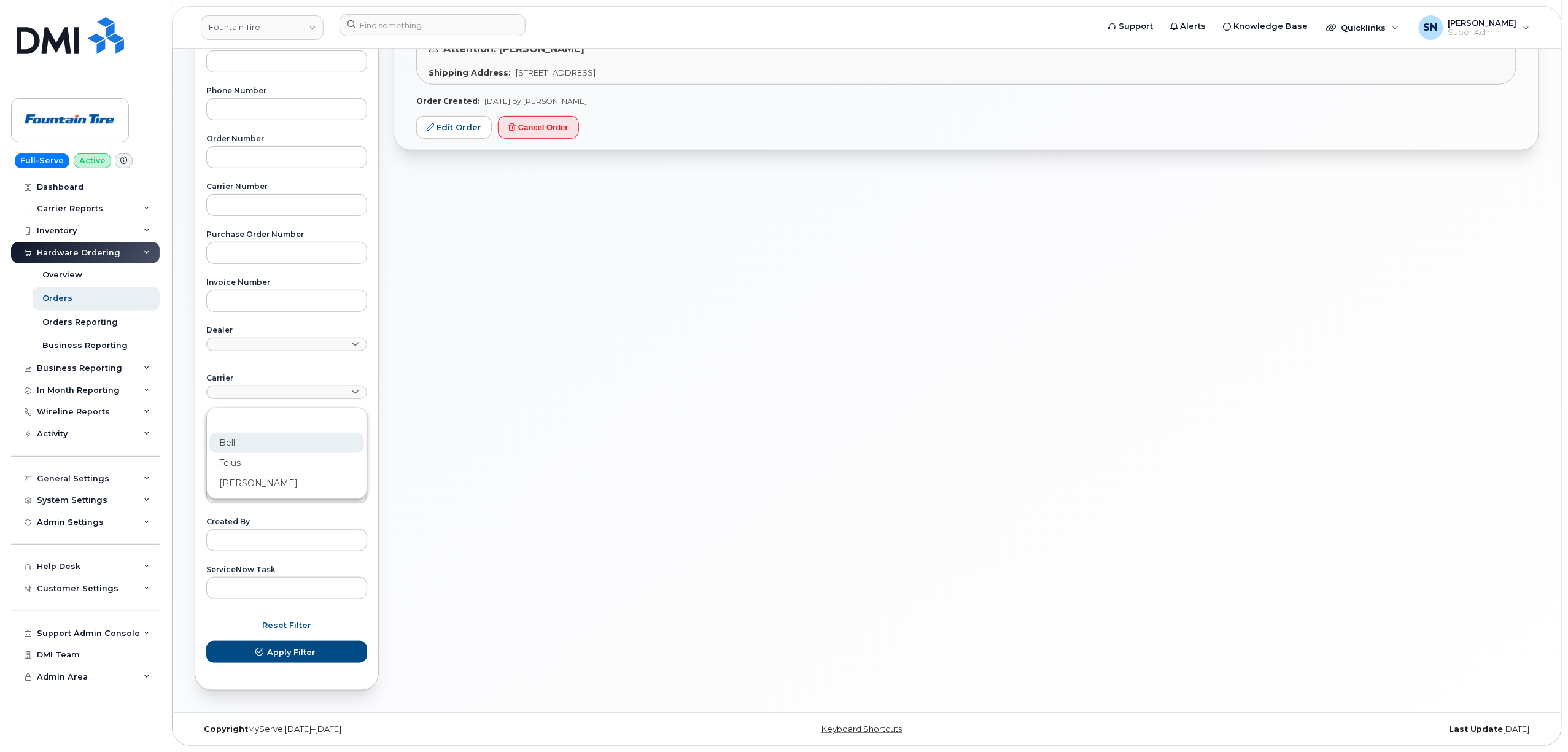
click at [266, 443] on div "Bell" at bounding box center [286, 443] width 155 height 21
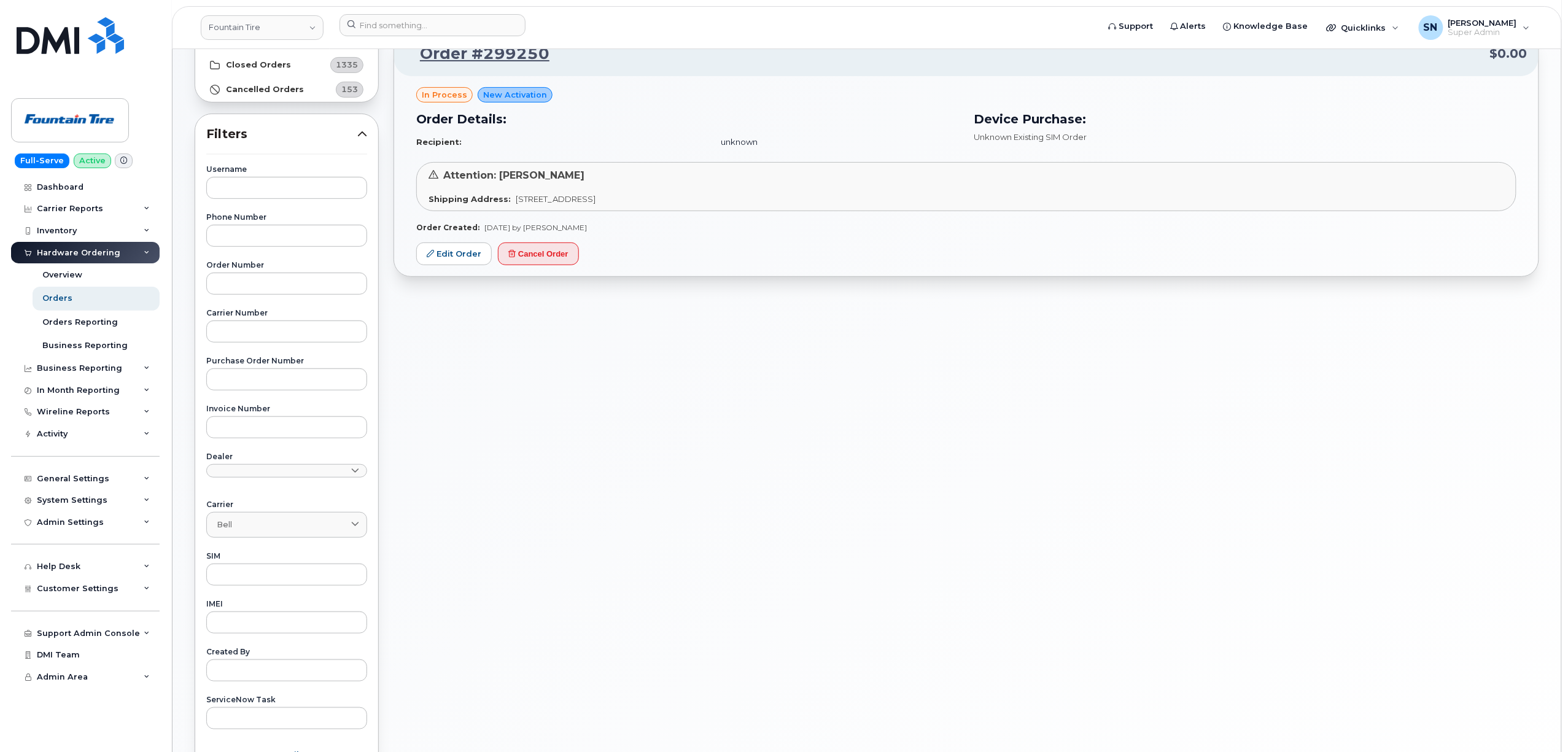
scroll to position [0, 0]
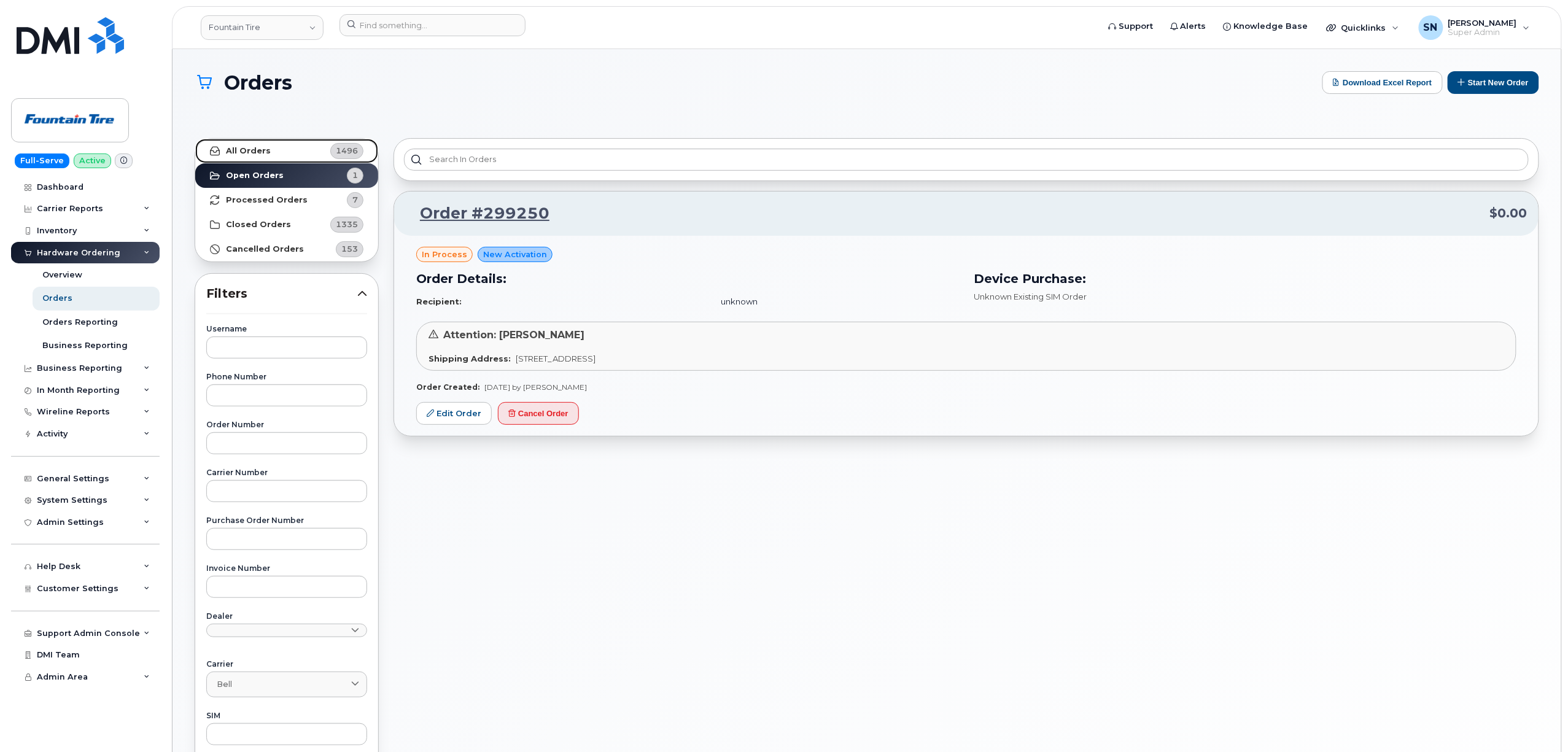
click at [271, 149] on link "All Orders 1496" at bounding box center [286, 150] width 183 height 24
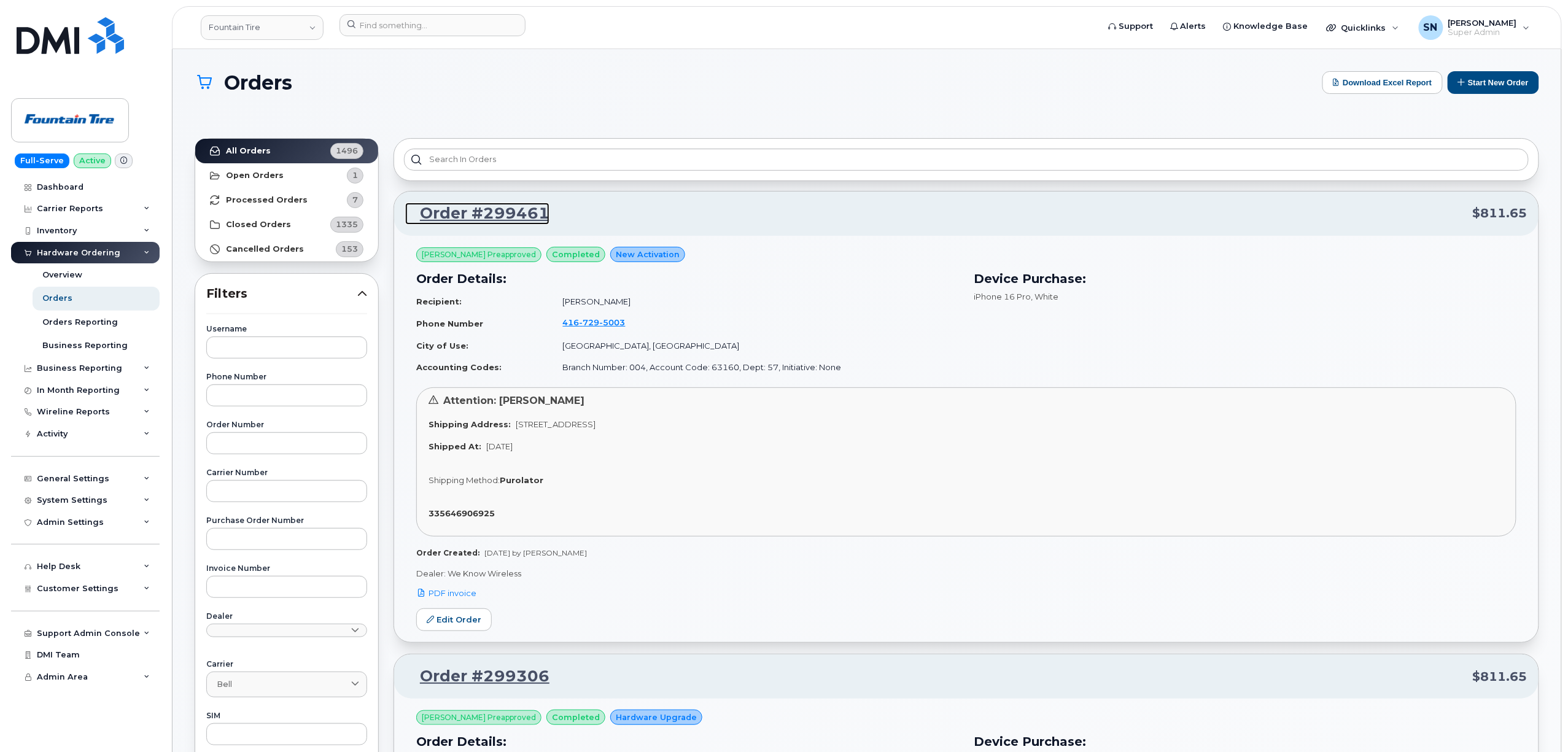
drag, startPoint x: 480, startPoint y: 216, endPoint x: 474, endPoint y: 452, distance: 236.1
click at [481, 216] on link "Order #299461" at bounding box center [477, 214] width 144 height 22
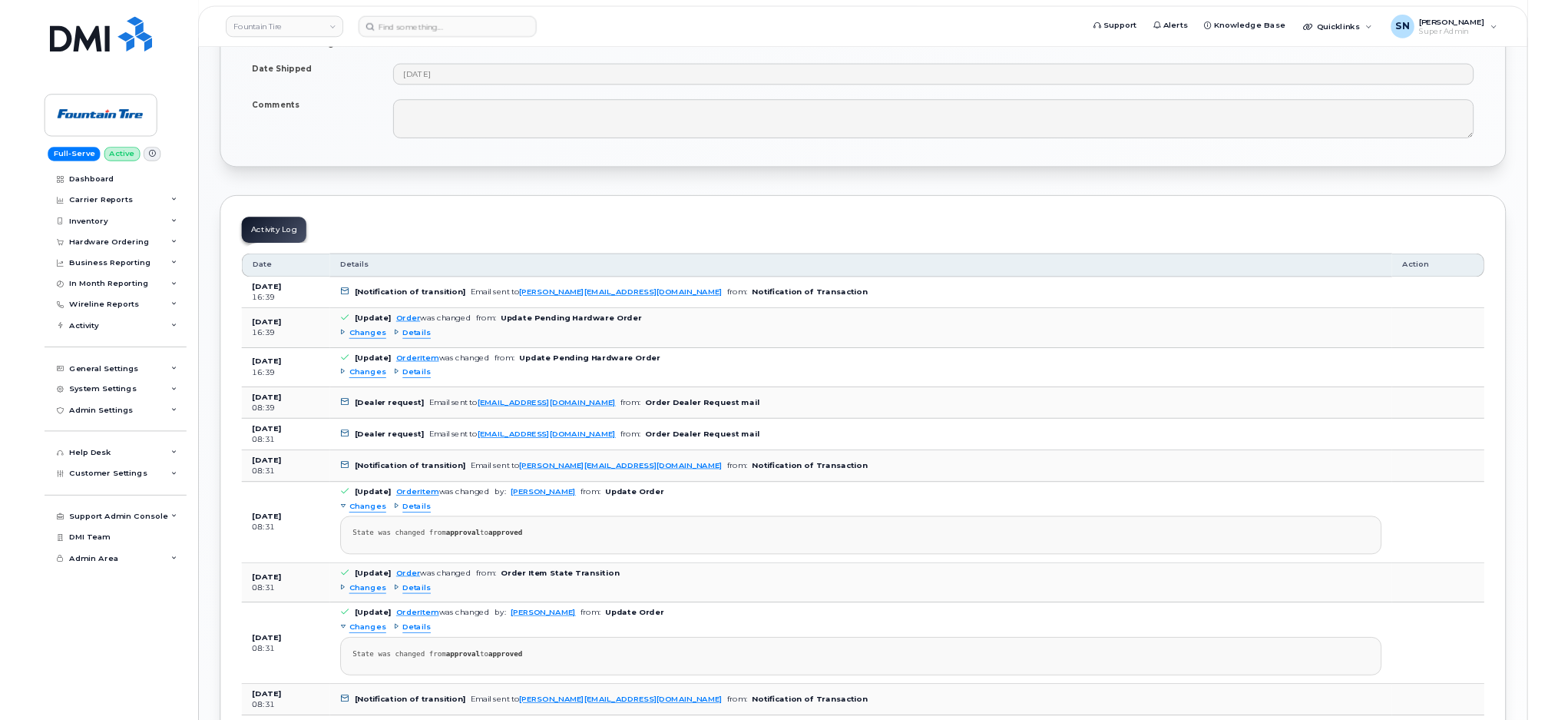
scroll to position [1537, 0]
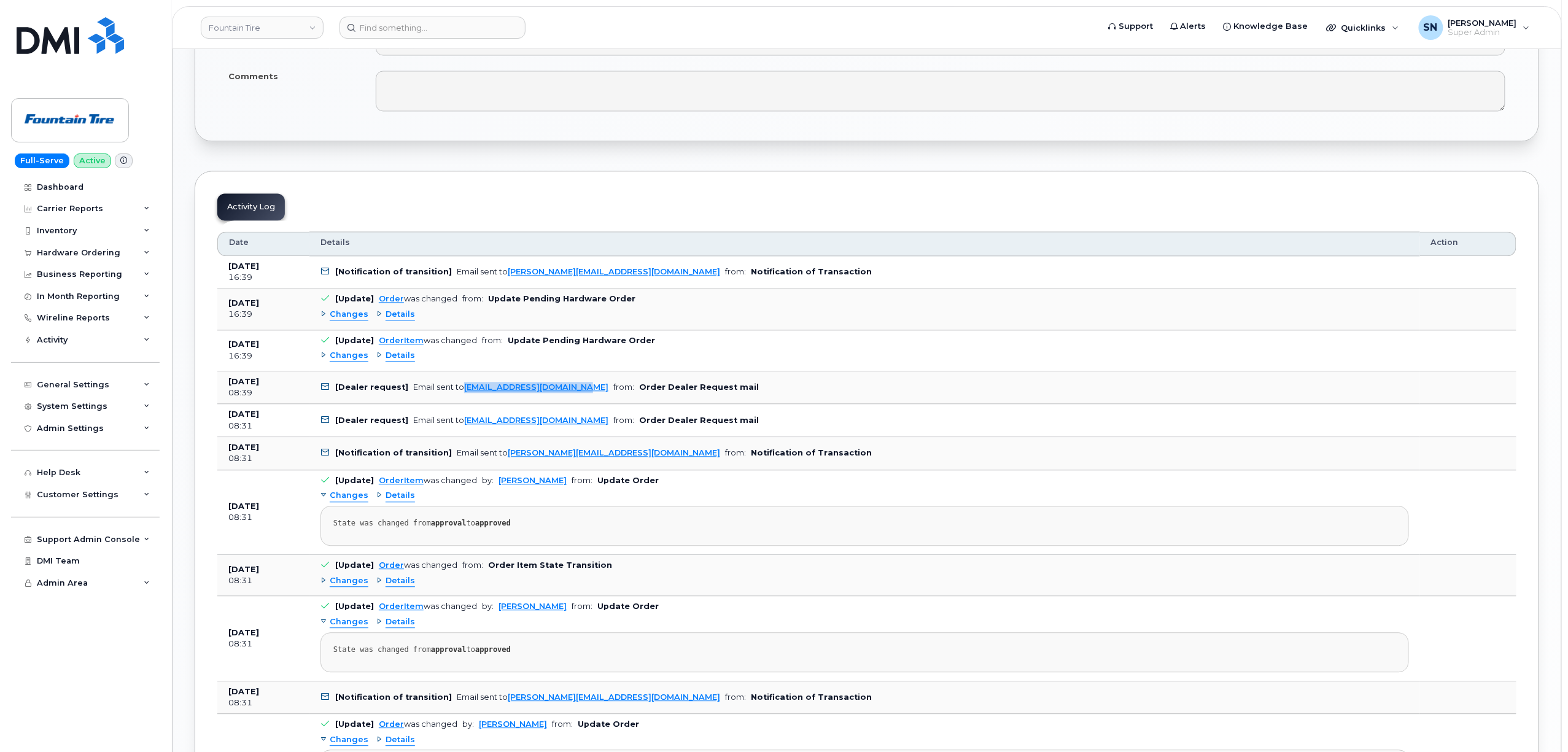
drag, startPoint x: 580, startPoint y: 398, endPoint x: 460, endPoint y: 403, distance: 120.1
click at [460, 403] on td "[Dealer request] Email sent to [EMAIL_ADDRESS][DOMAIN_NAME] from: Order Dealer …" at bounding box center [865, 387] width 1111 height 33
copy link "[EMAIL_ADDRESS][DOMAIN_NAME]"
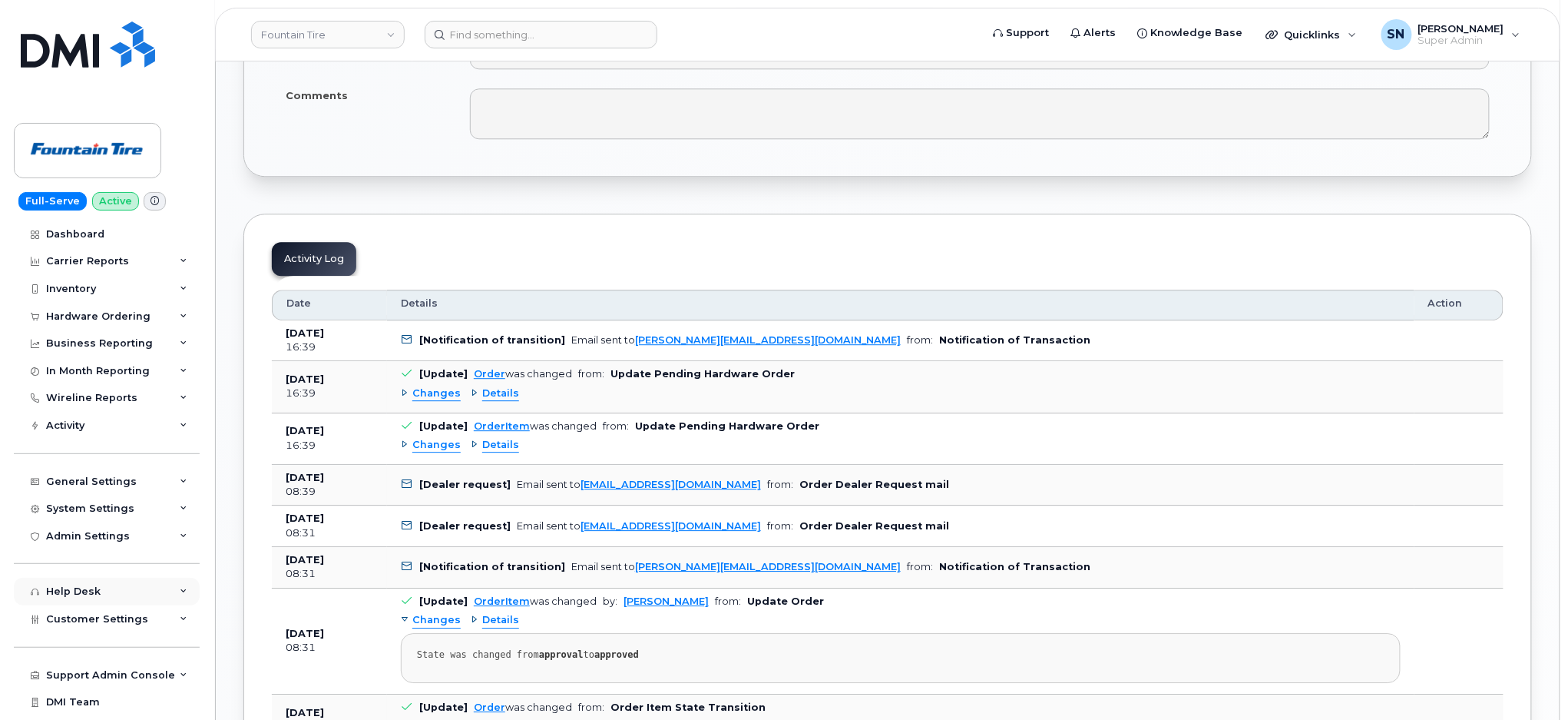
click at [101, 596] on div "Help Desk" at bounding box center [107, 592] width 186 height 28
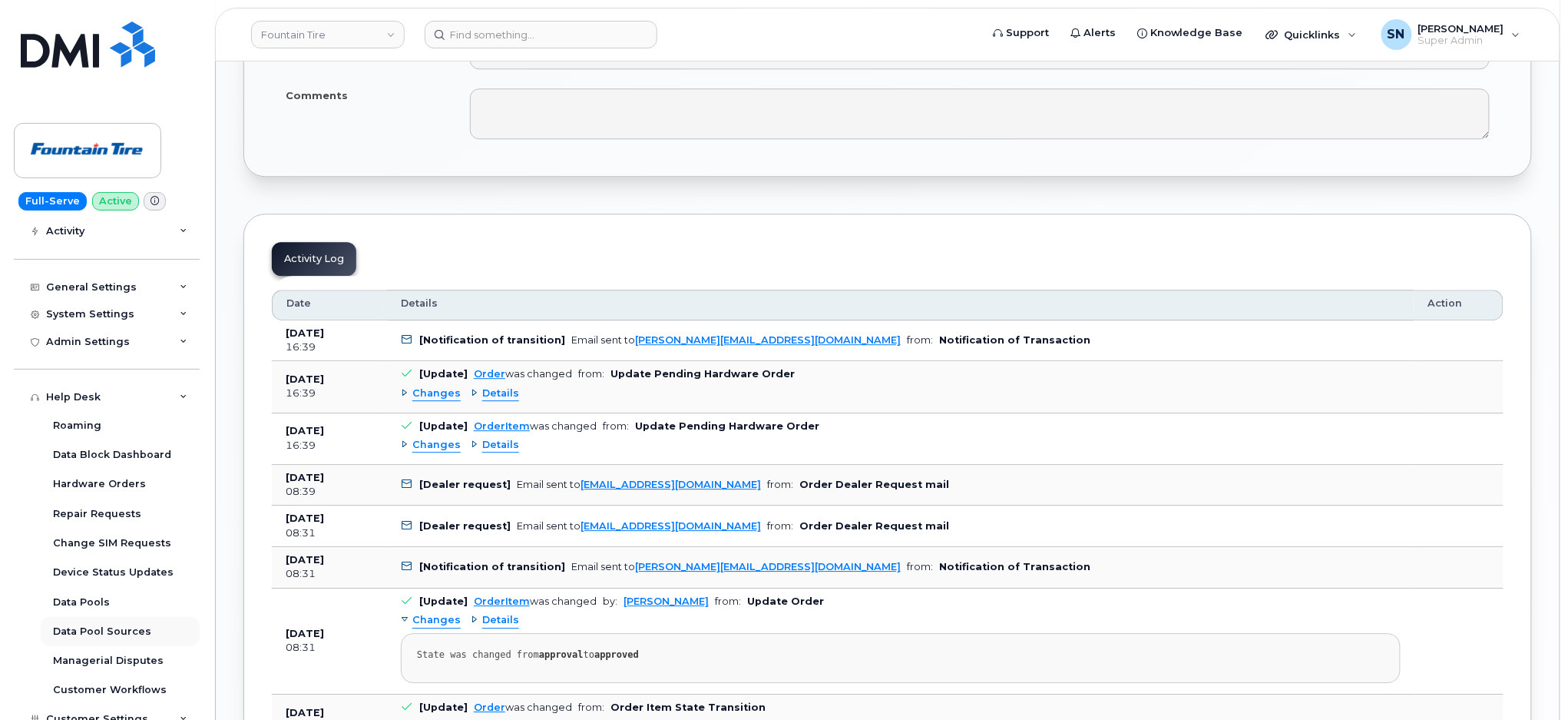
scroll to position [205, 0]
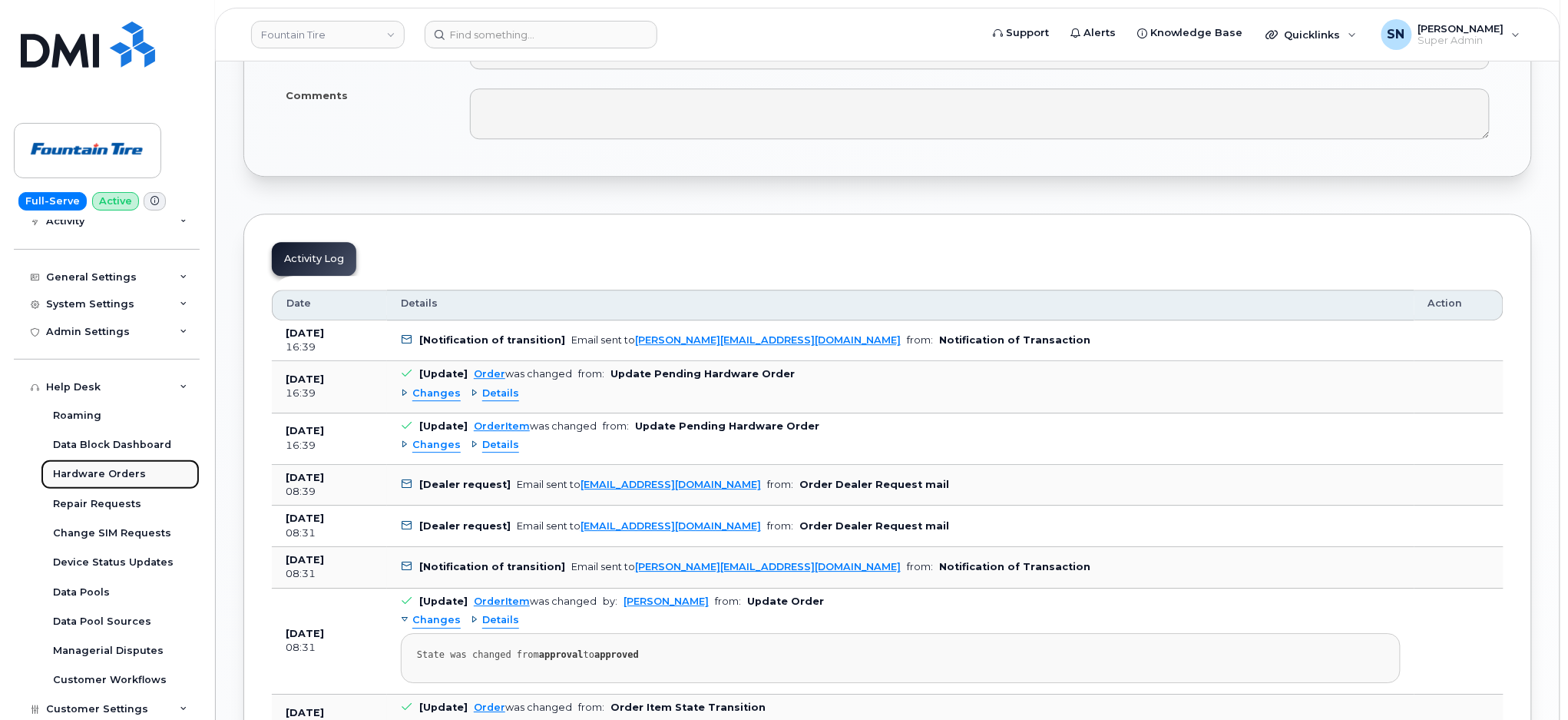
click at [111, 473] on div "Hardware Orders" at bounding box center [99, 474] width 93 height 14
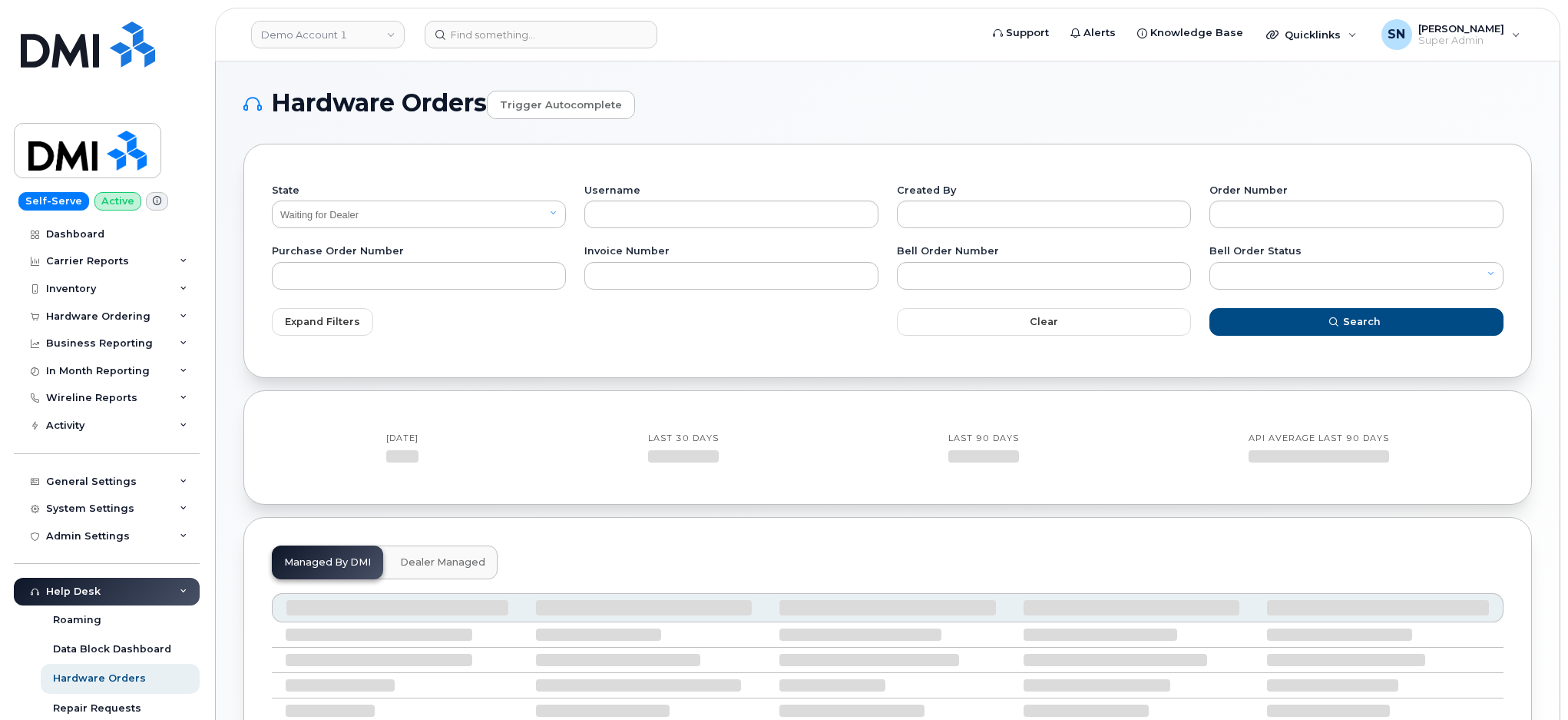
select select "Waiting for Dealer"
click at [1284, 223] on input "text" at bounding box center [1356, 215] width 294 height 28
paste input "293597"
type input "293597"
click at [310, 206] on select "All Open Closed Cancelled Waiting for Dealer Waiting On Bell Data Postponed" at bounding box center [418, 215] width 294 height 28
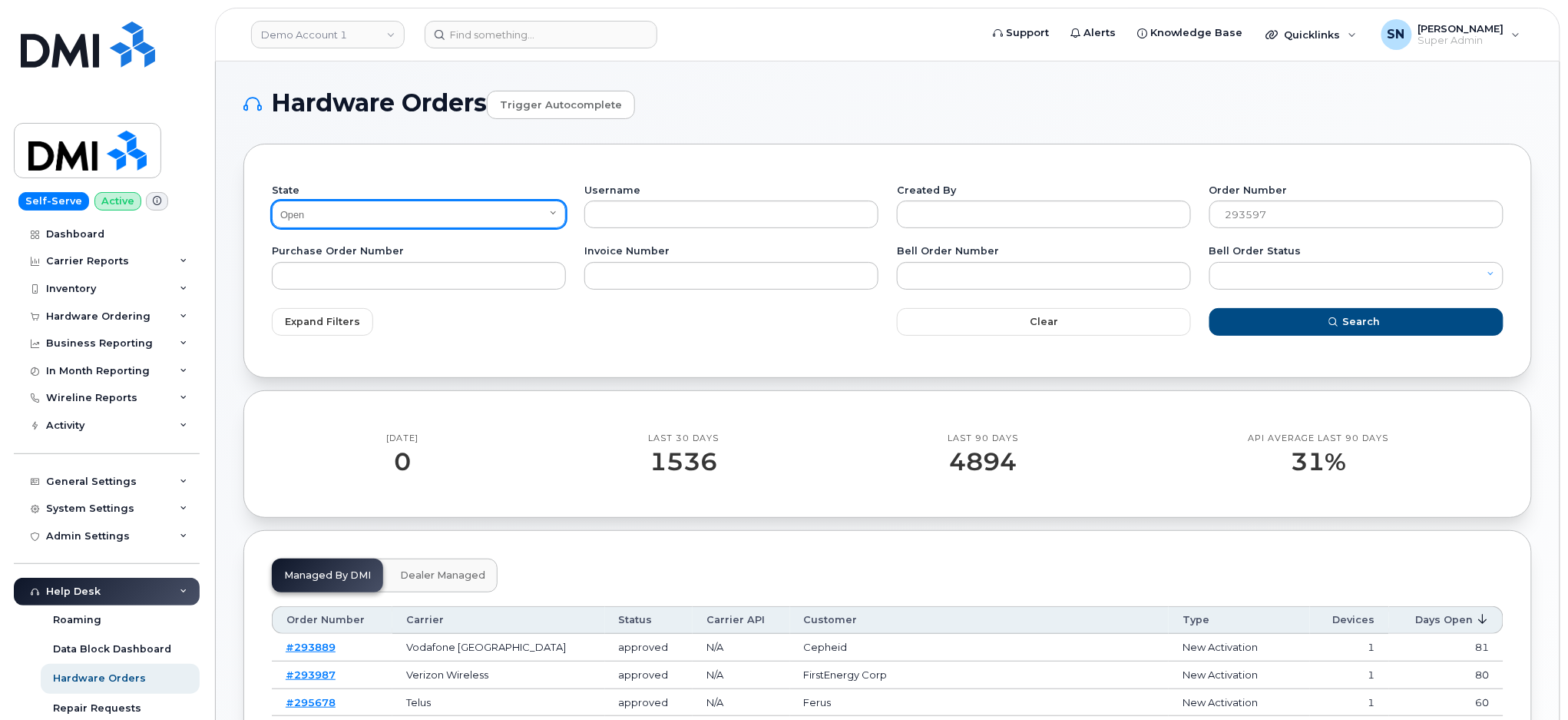
click at [272, 201] on select "All Open Closed Cancelled Waiting for Dealer Waiting On Bell Data Postponed" at bounding box center [418, 215] width 294 height 28
click at [323, 219] on select "All Open Closed Cancelled Waiting for Dealer Waiting On Bell Data Postponed" at bounding box center [418, 215] width 294 height 28
select select "All"
click at [272, 201] on select "All Open Closed Cancelled Waiting for Dealer Waiting On Bell Data Postponed" at bounding box center [418, 215] width 294 height 28
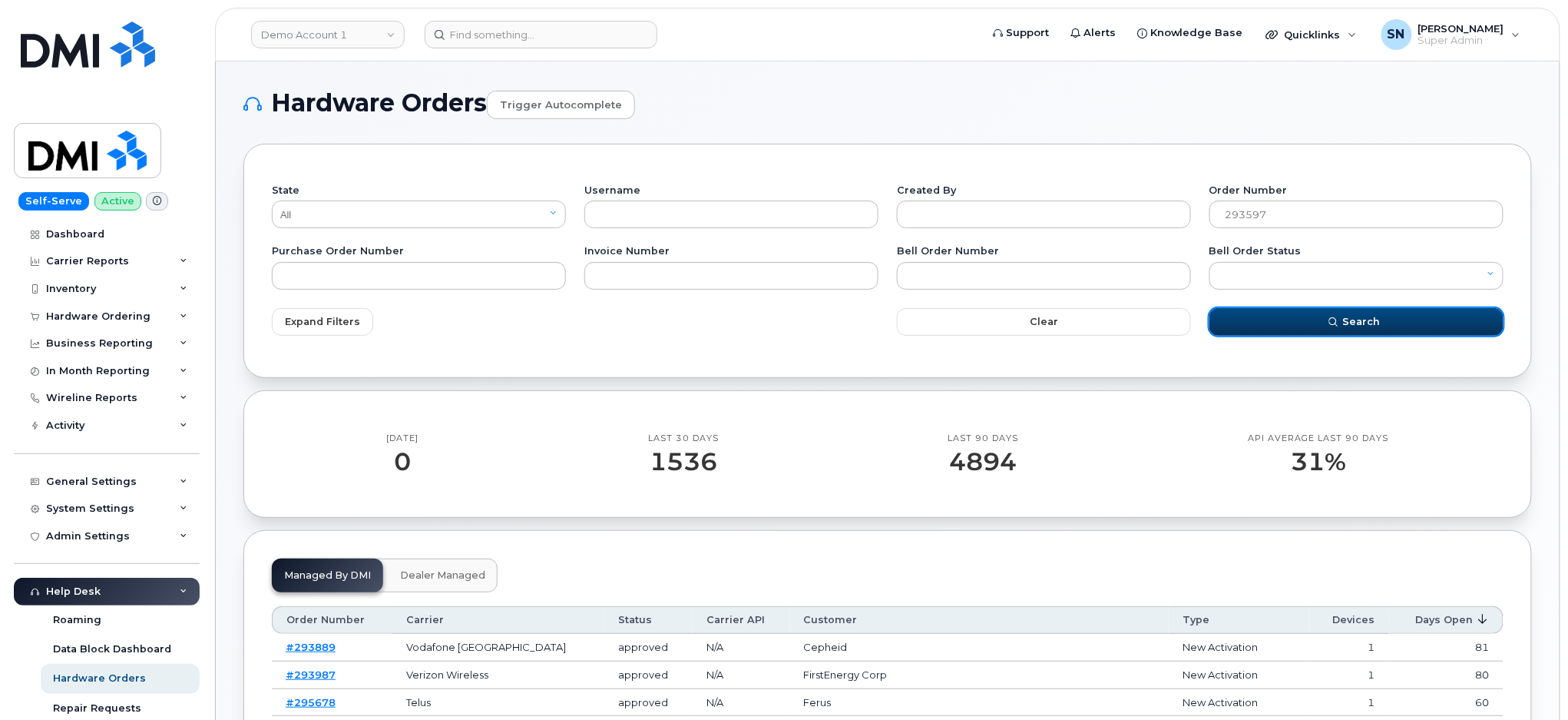
click at [1313, 318] on button "Search" at bounding box center [1356, 322] width 294 height 28
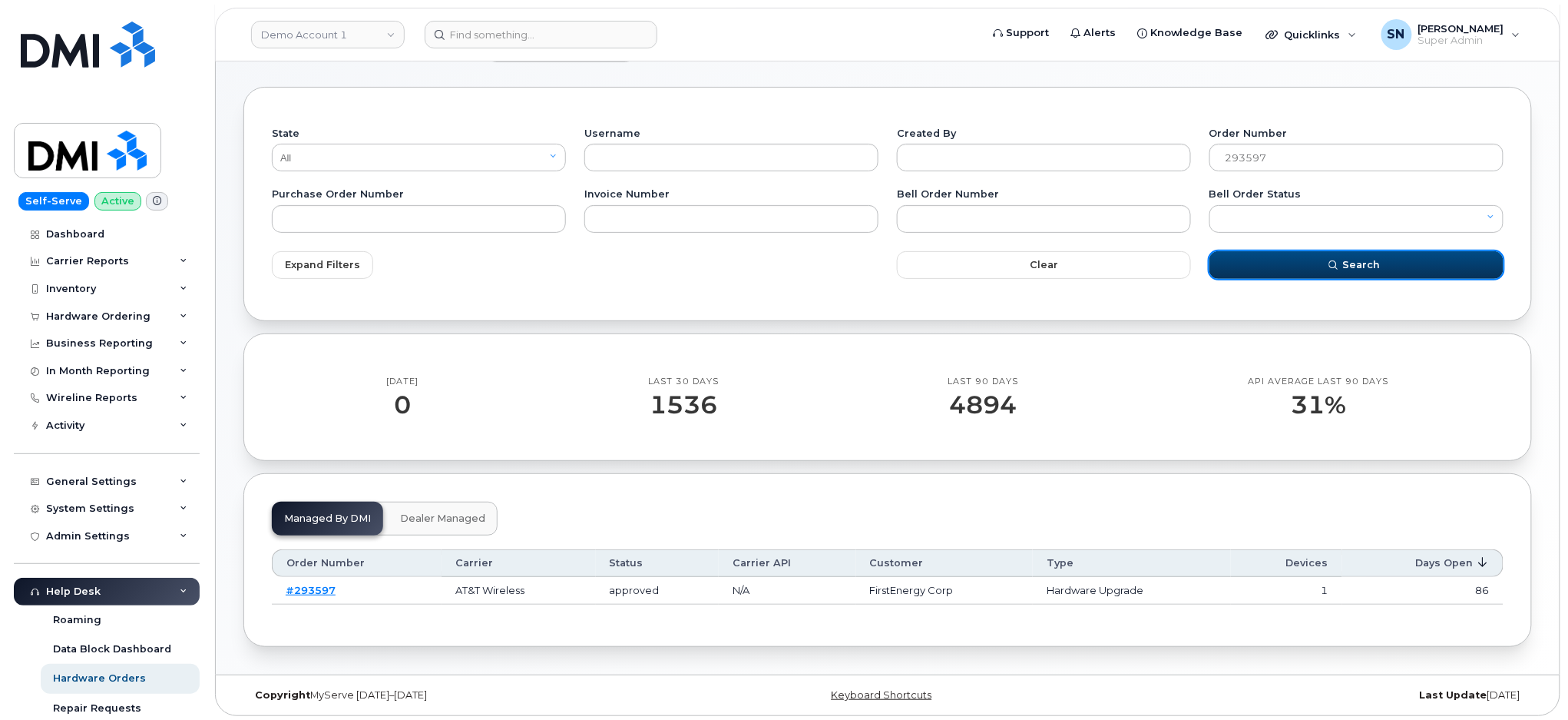
scroll to position [60, 0]
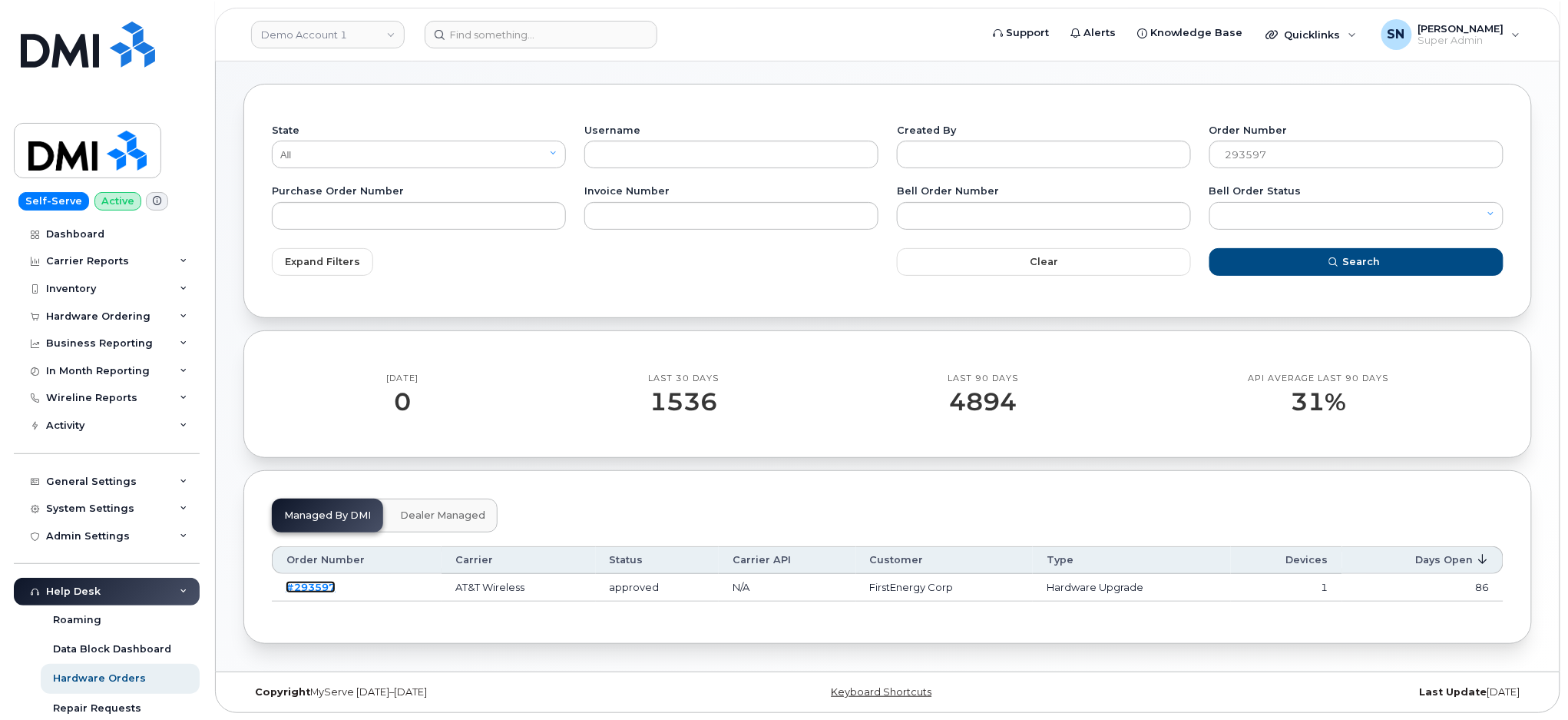
click at [313, 593] on link "#293597" at bounding box center [310, 586] width 50 height 12
click at [311, 588] on link "#293597" at bounding box center [310, 586] width 50 height 12
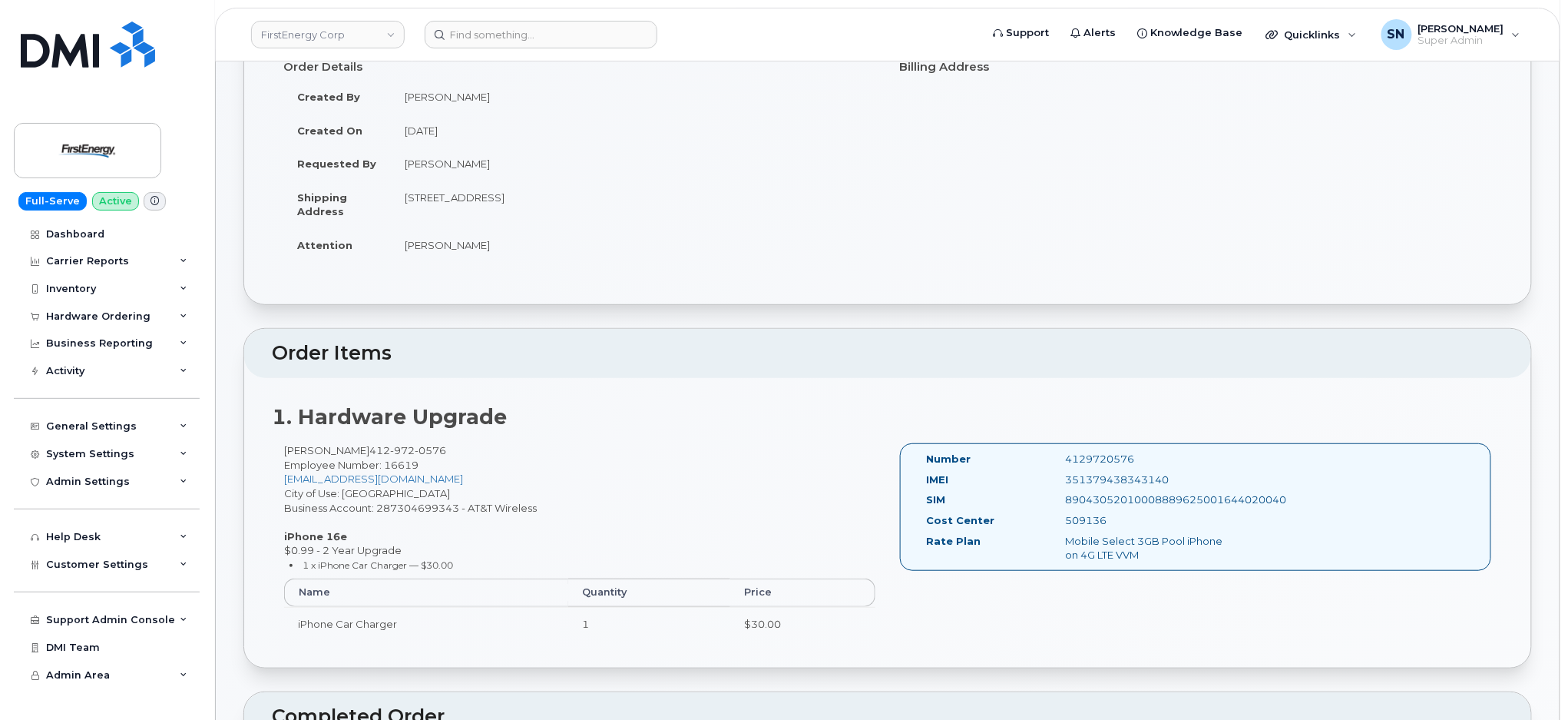
scroll to position [307, 0]
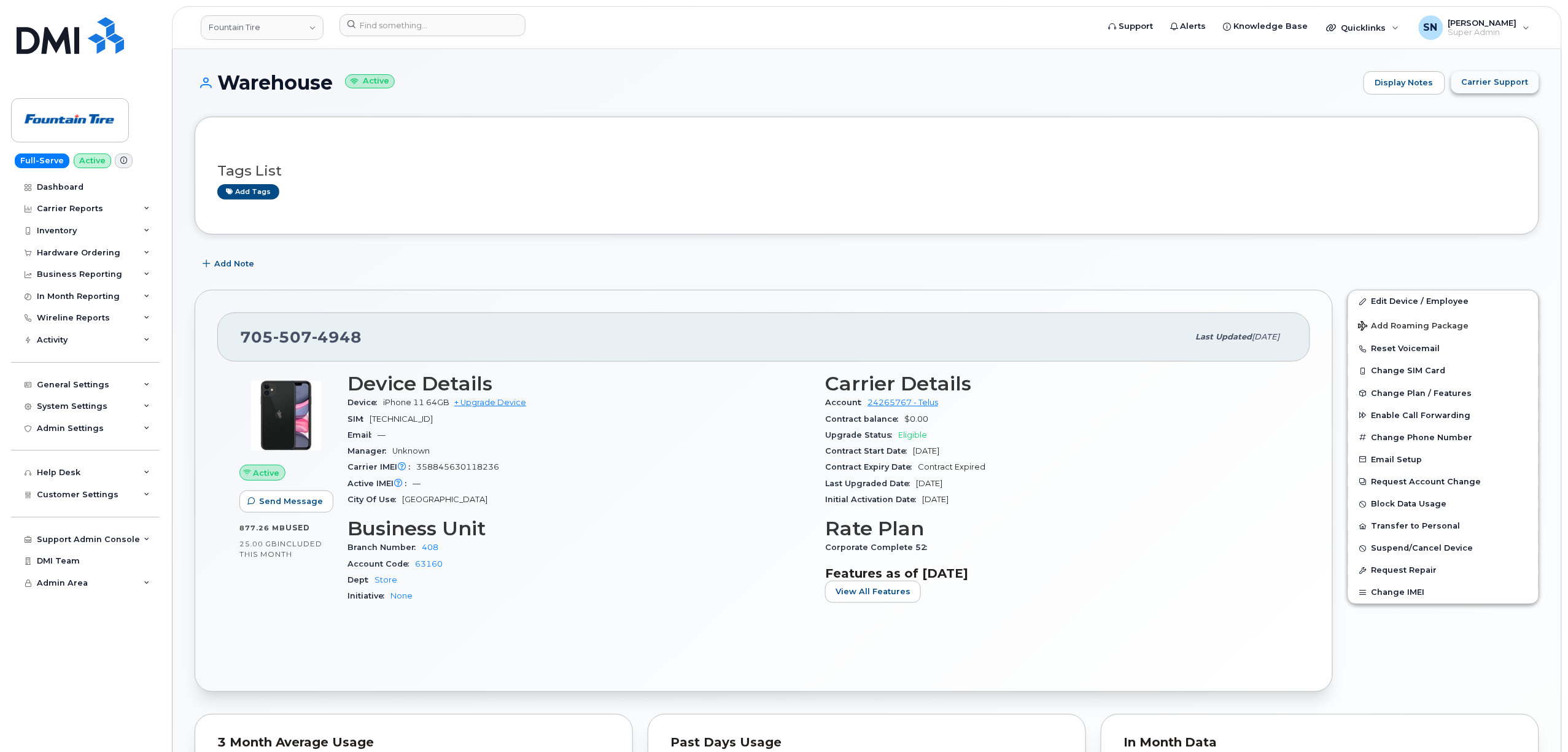
click at [1483, 82] on span "Carrier Support" at bounding box center [1495, 82] width 67 height 12
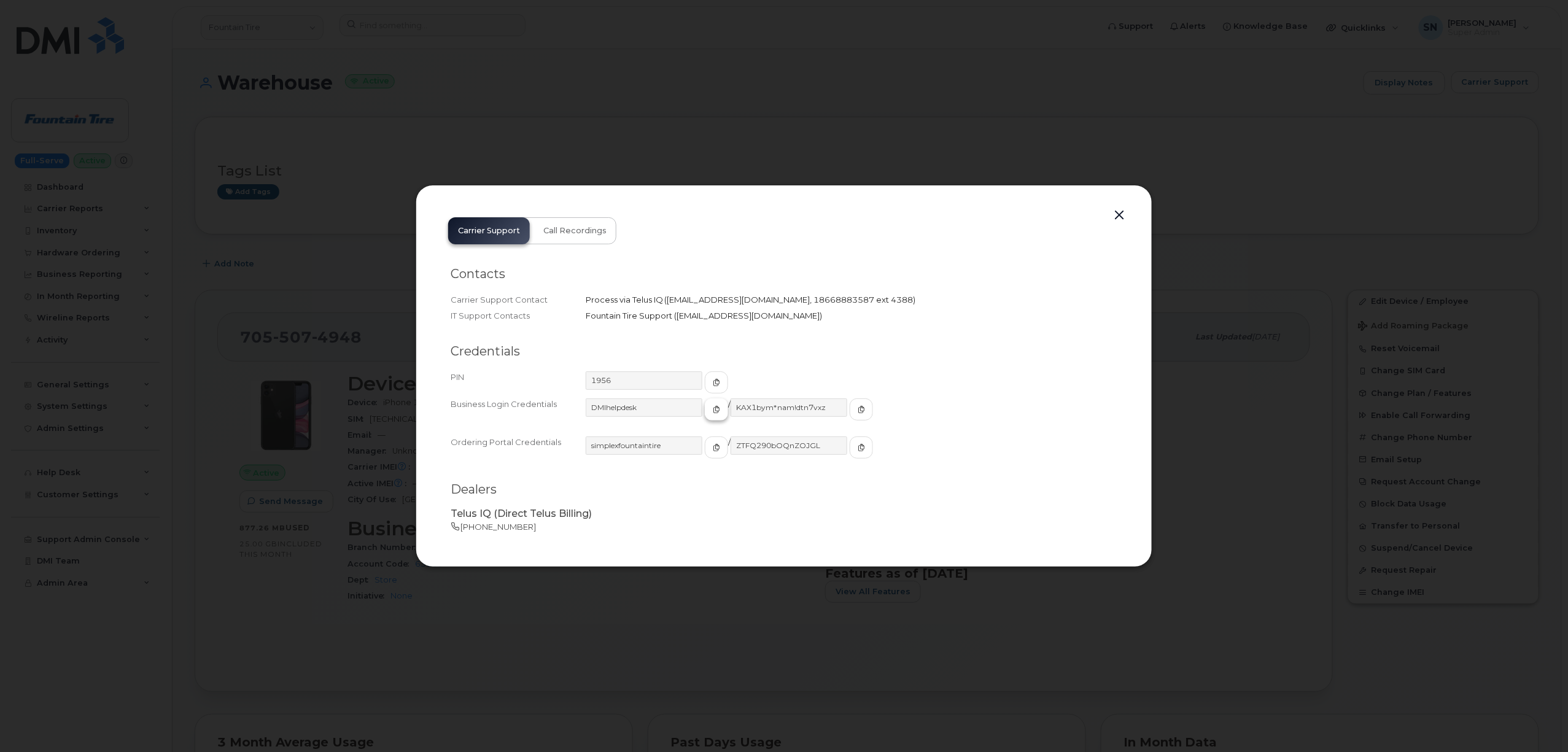
click at [713, 409] on icon "button" at bounding box center [717, 410] width 7 height 7
click at [850, 405] on button "button" at bounding box center [862, 410] width 24 height 22
click at [1120, 219] on button "button" at bounding box center [1119, 215] width 18 height 17
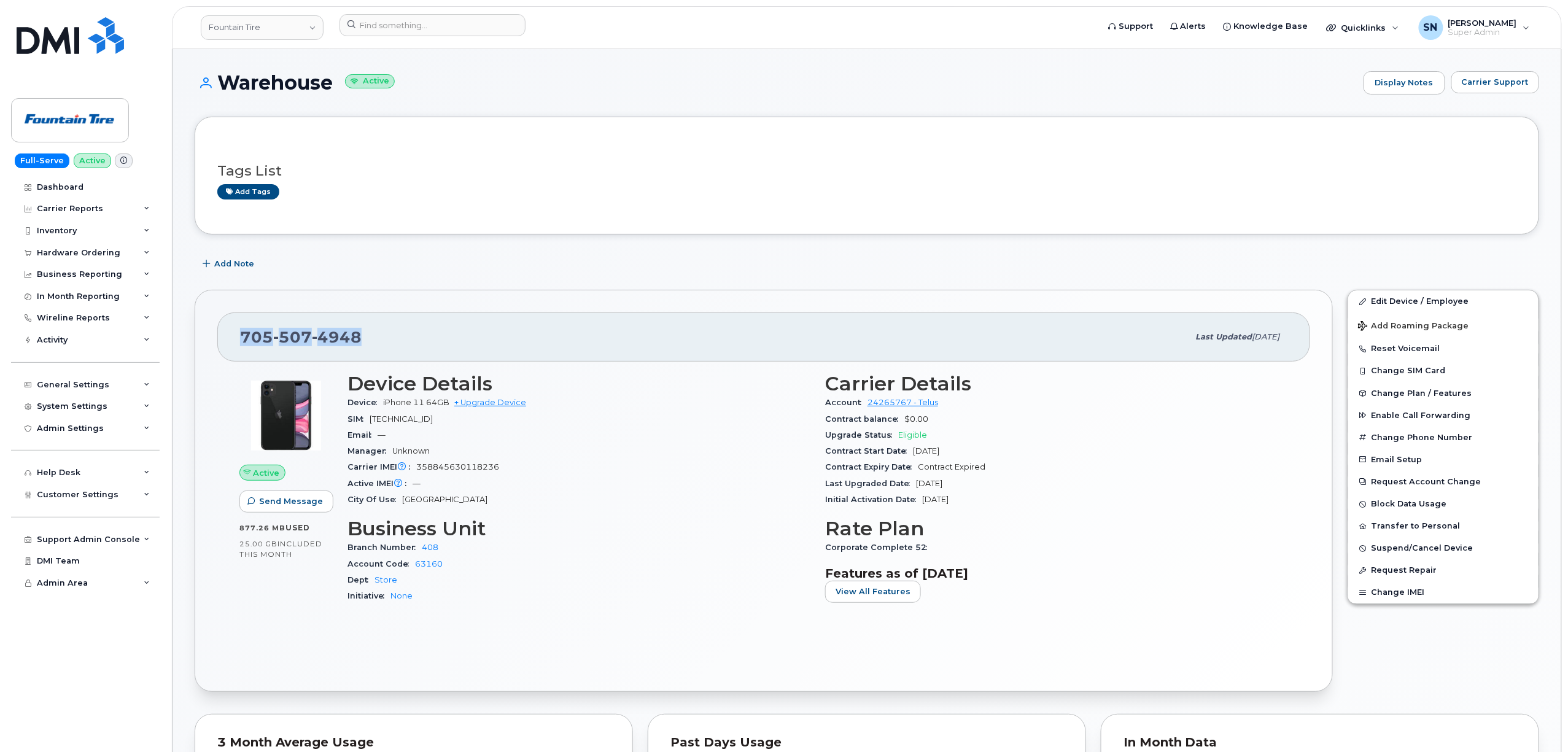
drag, startPoint x: 236, startPoint y: 330, endPoint x: 366, endPoint y: 342, distance: 130.6
click at [366, 342] on div "[PHONE_NUMBER] Last updated [DATE]" at bounding box center [764, 337] width 1093 height 49
copy span "[PHONE_NUMBER]"
click at [278, 35] on link "Fountain Tire" at bounding box center [262, 27] width 123 height 24
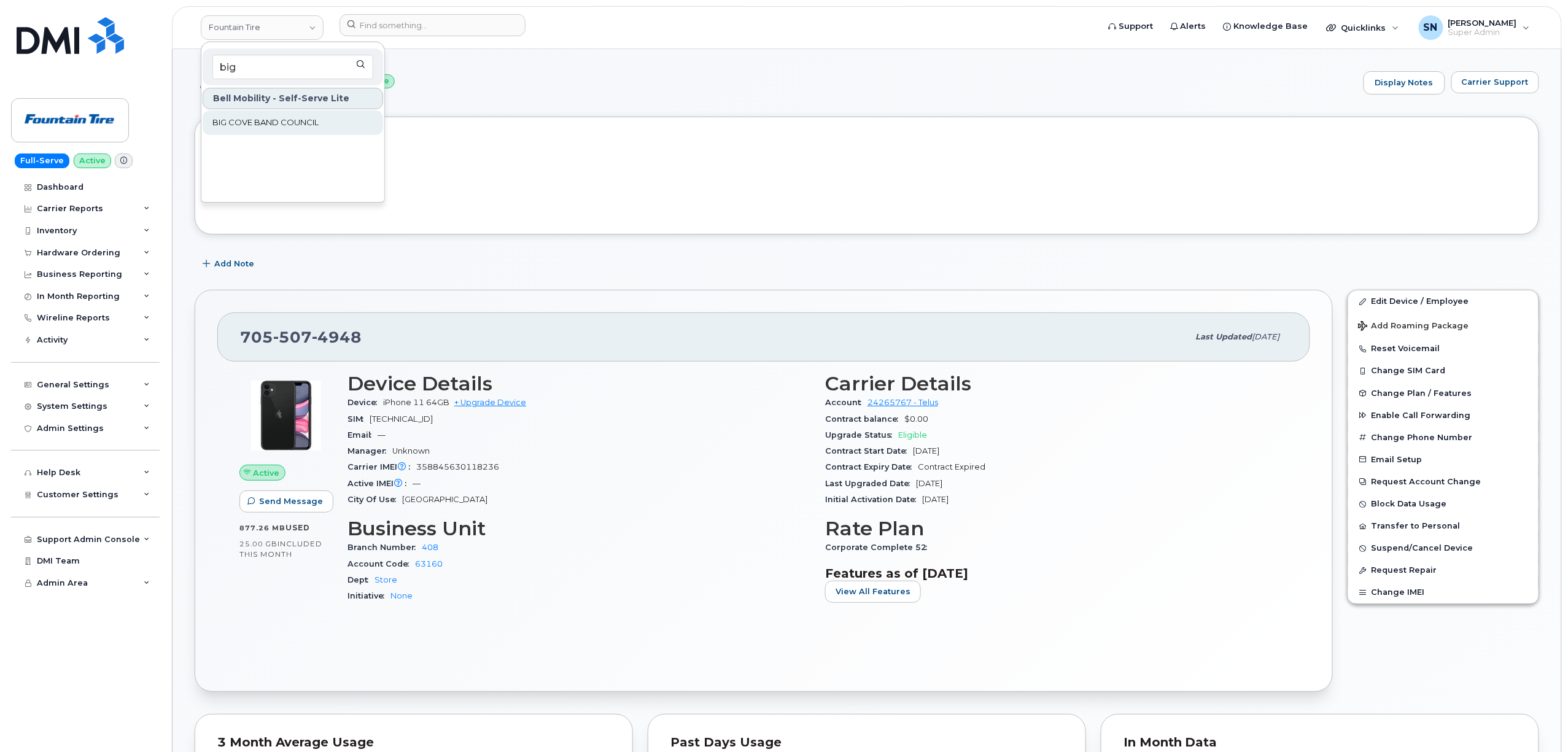
type input "big"
click at [310, 119] on span "BIG COVE BAND COUNCIL" at bounding box center [265, 122] width 106 height 13
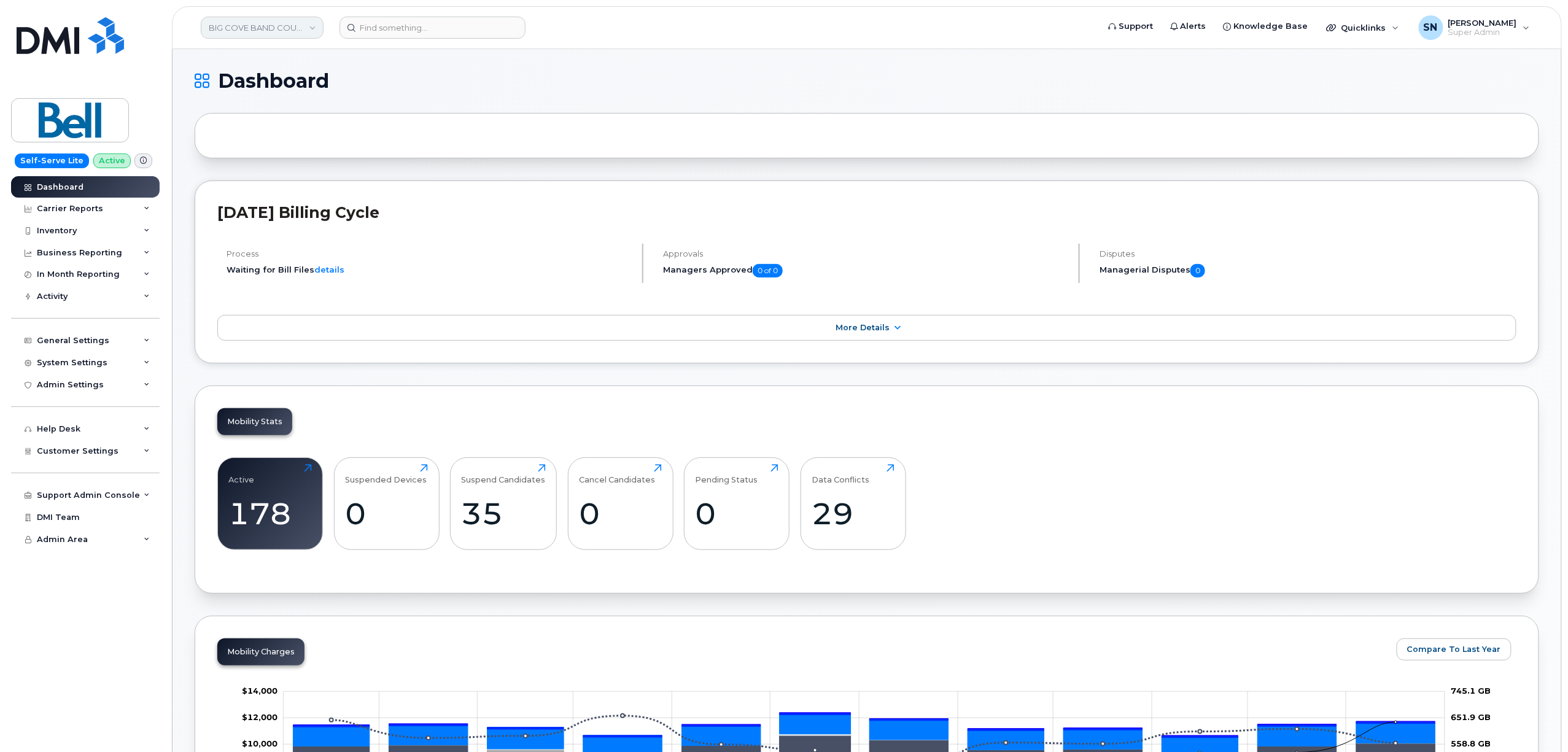
click at [281, 25] on link "BIG COVE BAND COUNCIL" at bounding box center [262, 28] width 123 height 22
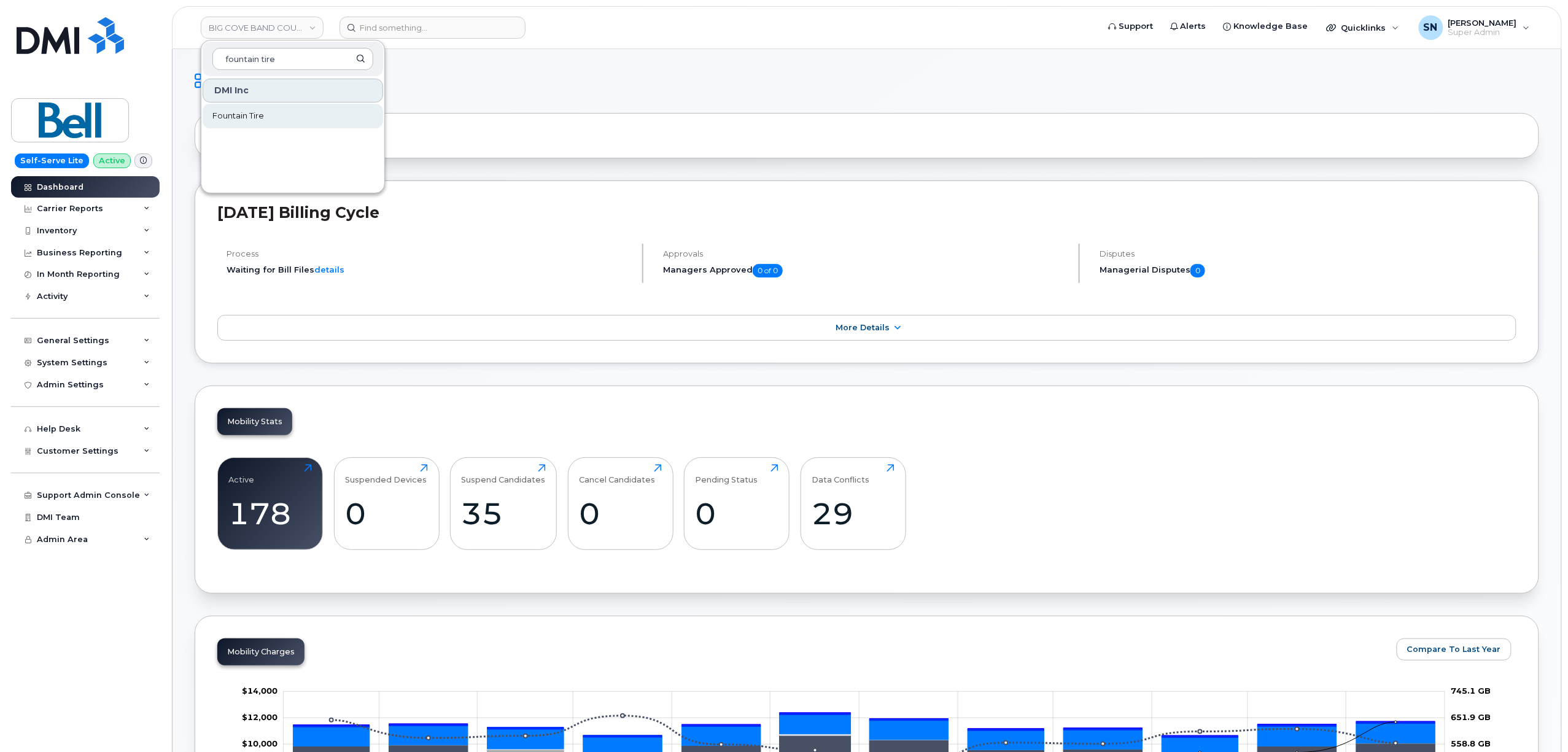
type input "fountain tire"
click at [322, 116] on link "Fountain Tire" at bounding box center [292, 116] width 180 height 24
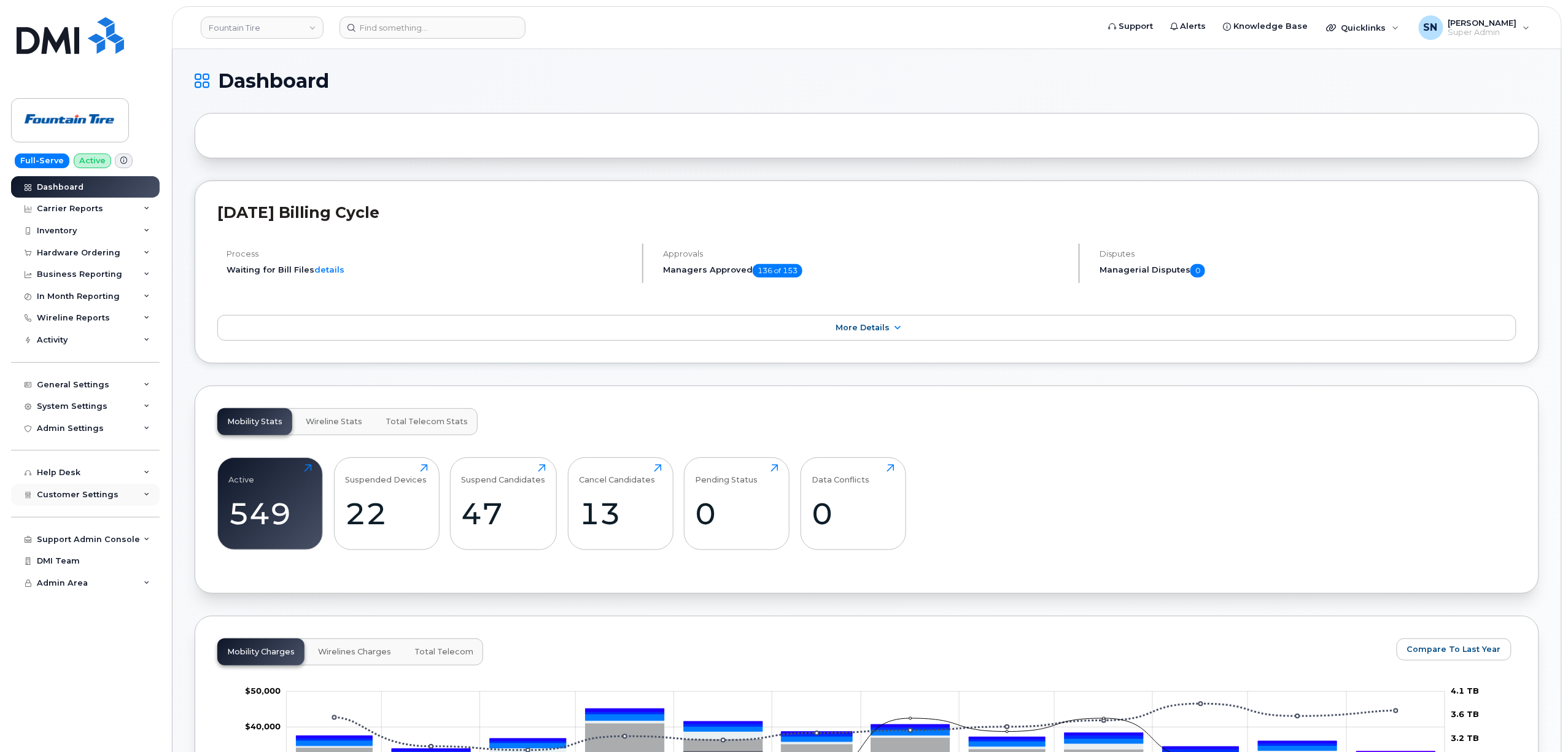
click at [105, 499] on span "Customer Settings" at bounding box center [77, 494] width 82 height 10
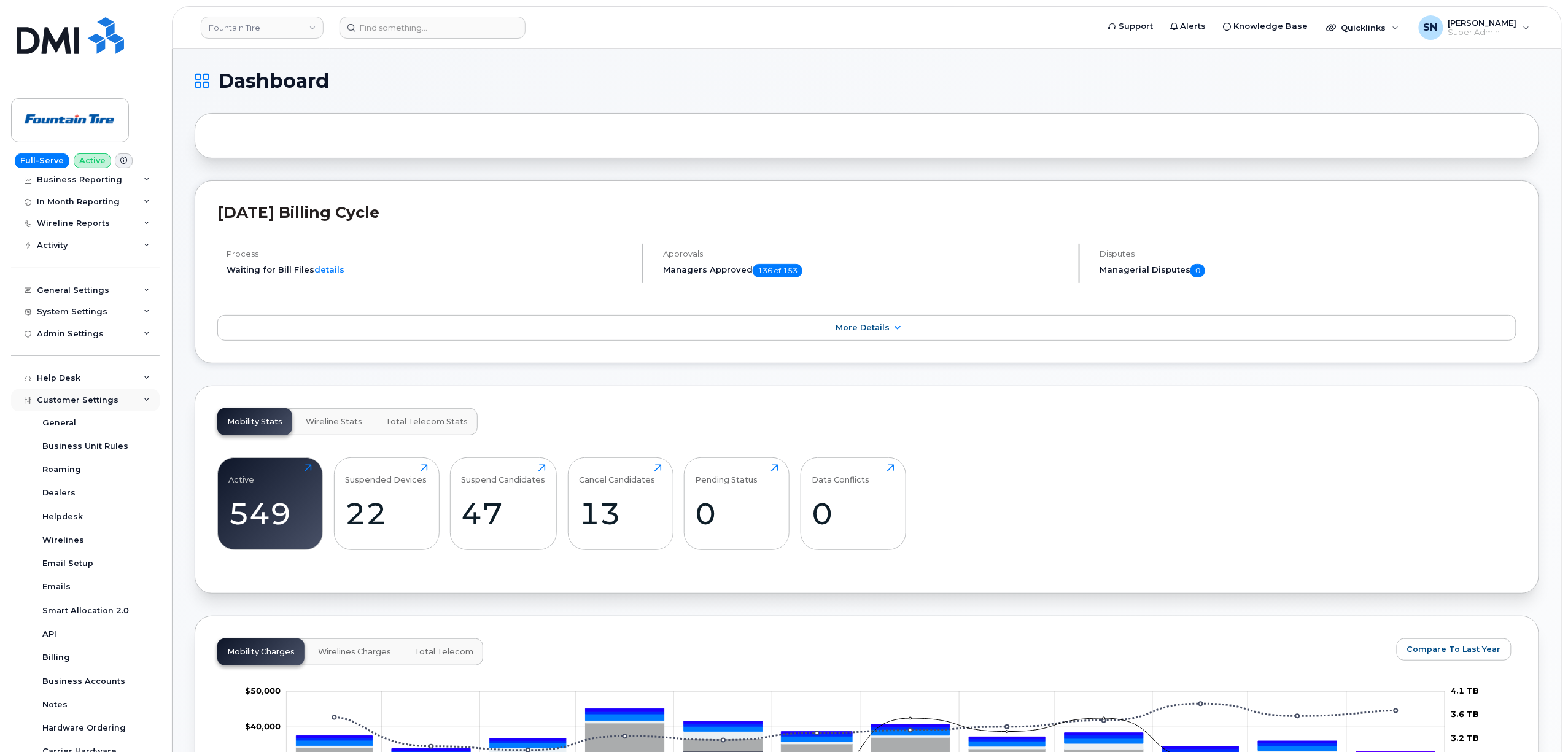
scroll to position [193, 0]
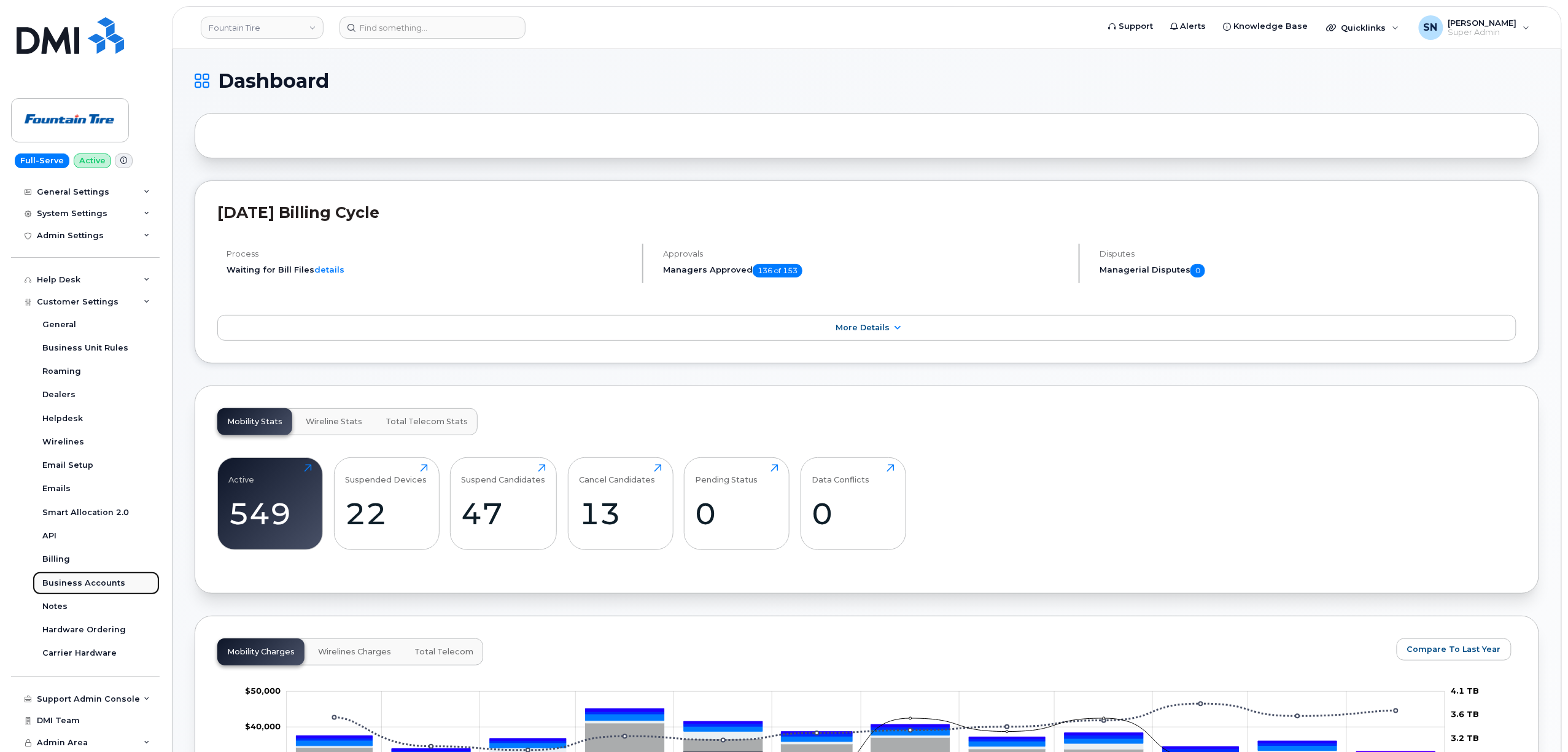
click at [108, 583] on div "Business Accounts" at bounding box center [84, 583] width 83 height 11
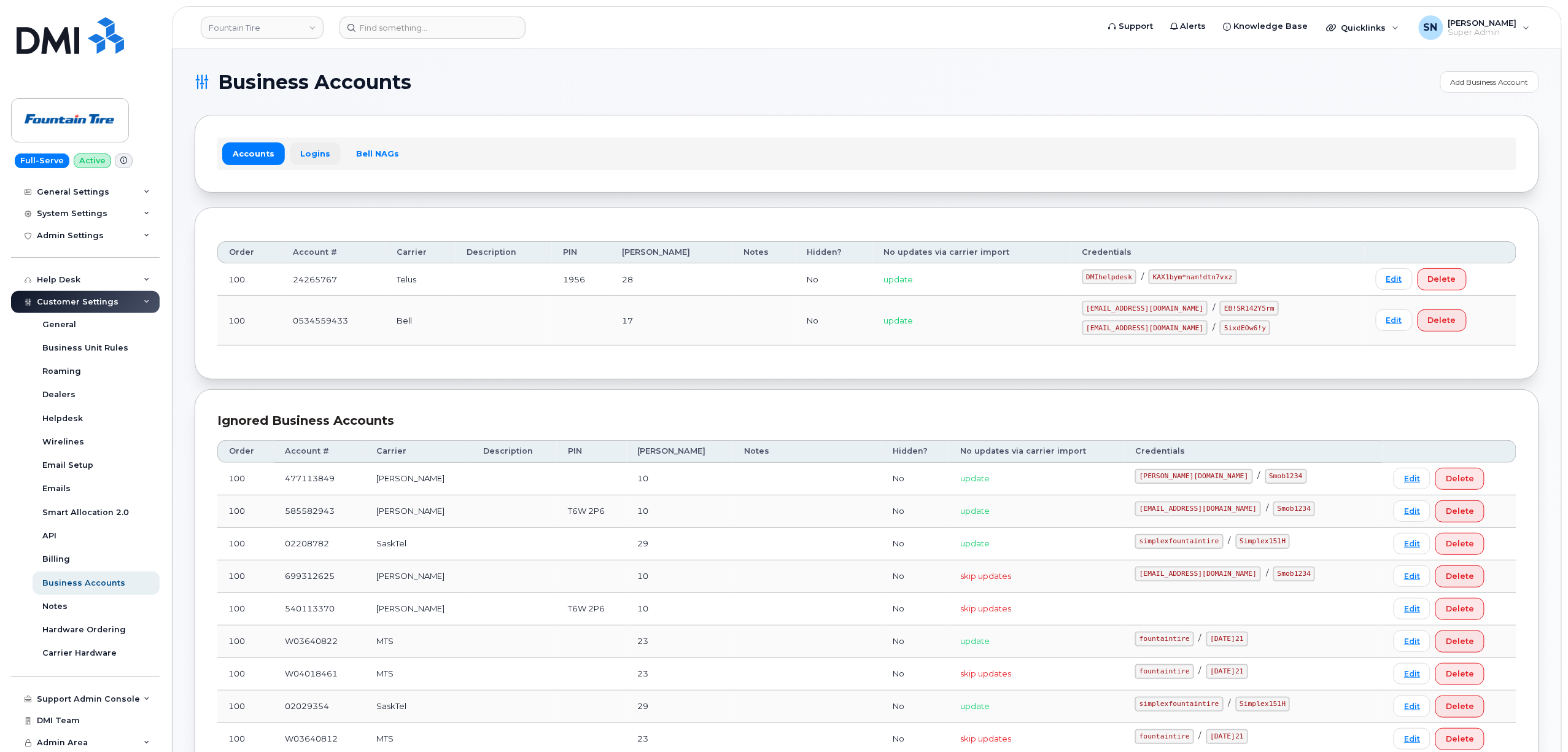
click at [290, 145] on link "Logins" at bounding box center [314, 153] width 51 height 22
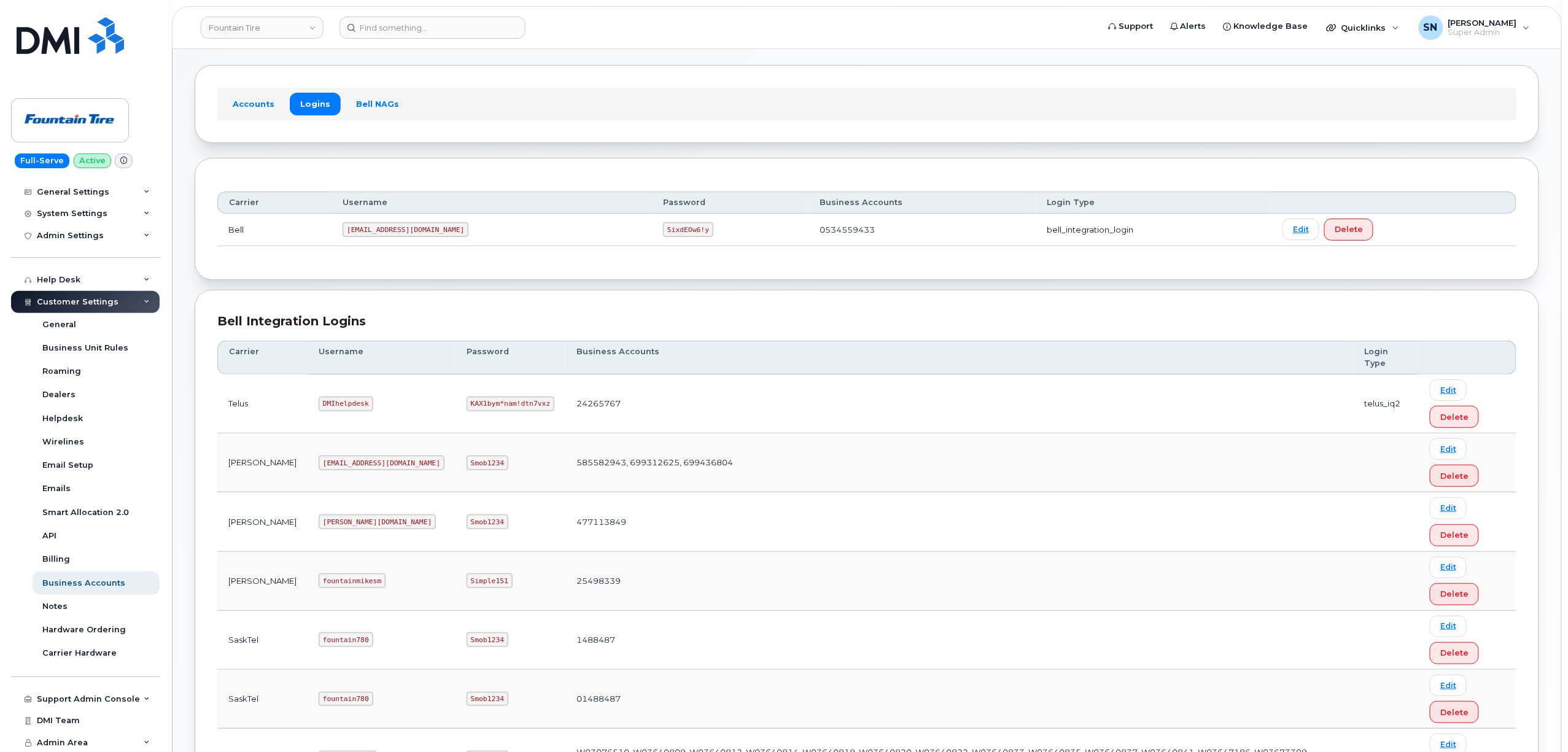
scroll to position [49, 0]
drag, startPoint x: 282, startPoint y: 410, endPoint x: 333, endPoint y: 416, distance: 51.4
click at [335, 418] on td "DMIhelpdesk" at bounding box center [382, 404] width 148 height 59
copy code "DMIhelpdesk"
drag, startPoint x: 389, startPoint y: 406, endPoint x: 236, endPoint y: 418, distance: 153.5
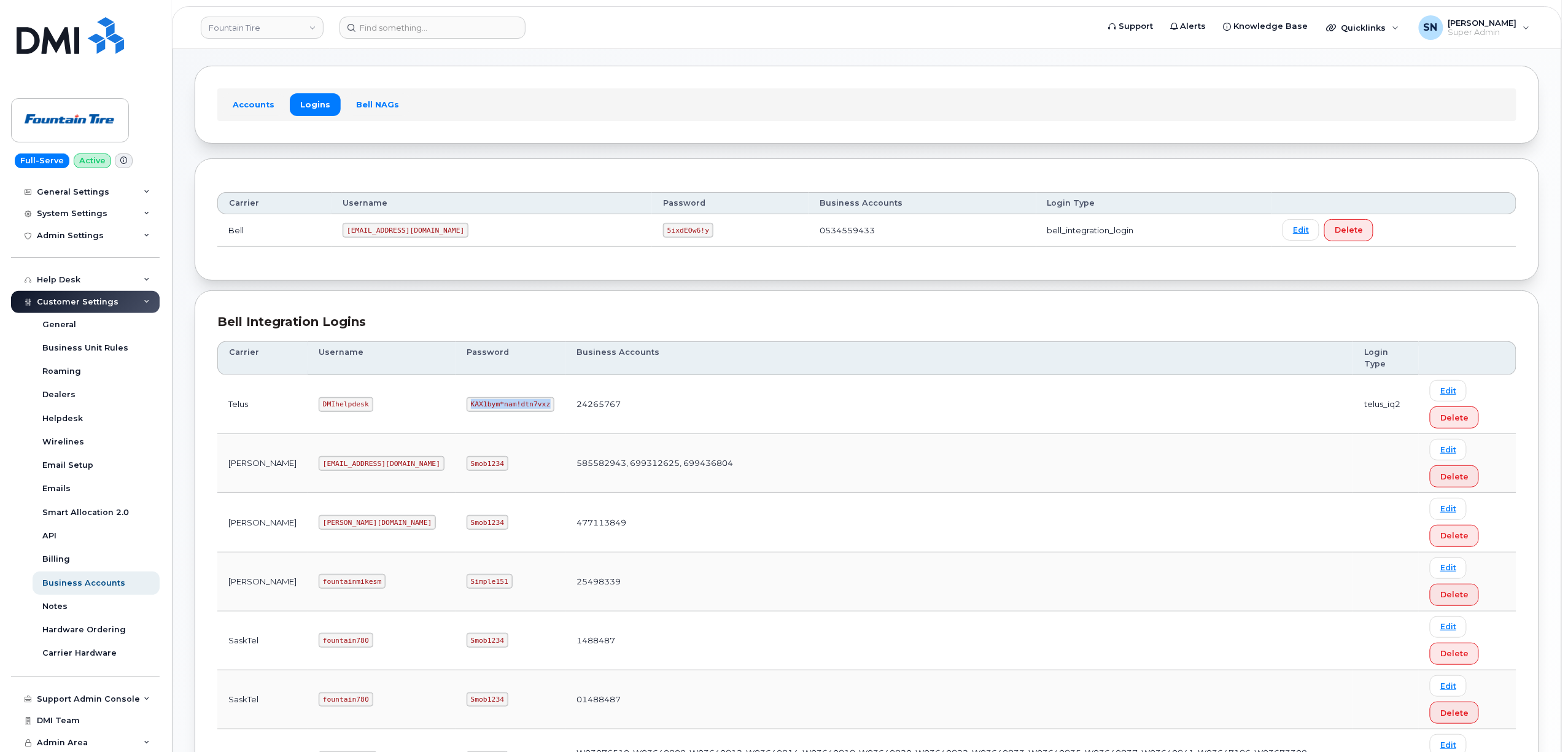
click at [465, 410] on td "KAX1bym*nam!dtn7vxz" at bounding box center [510, 404] width 110 height 59
copy code "KAX1bym*nam!dtn7vxz"
drag, startPoint x: 281, startPoint y: 406, endPoint x: 328, endPoint y: 411, distance: 47.3
click at [328, 411] on code "DMIhelpdesk" at bounding box center [346, 404] width 55 height 15
copy code "DMIhelpdesk"
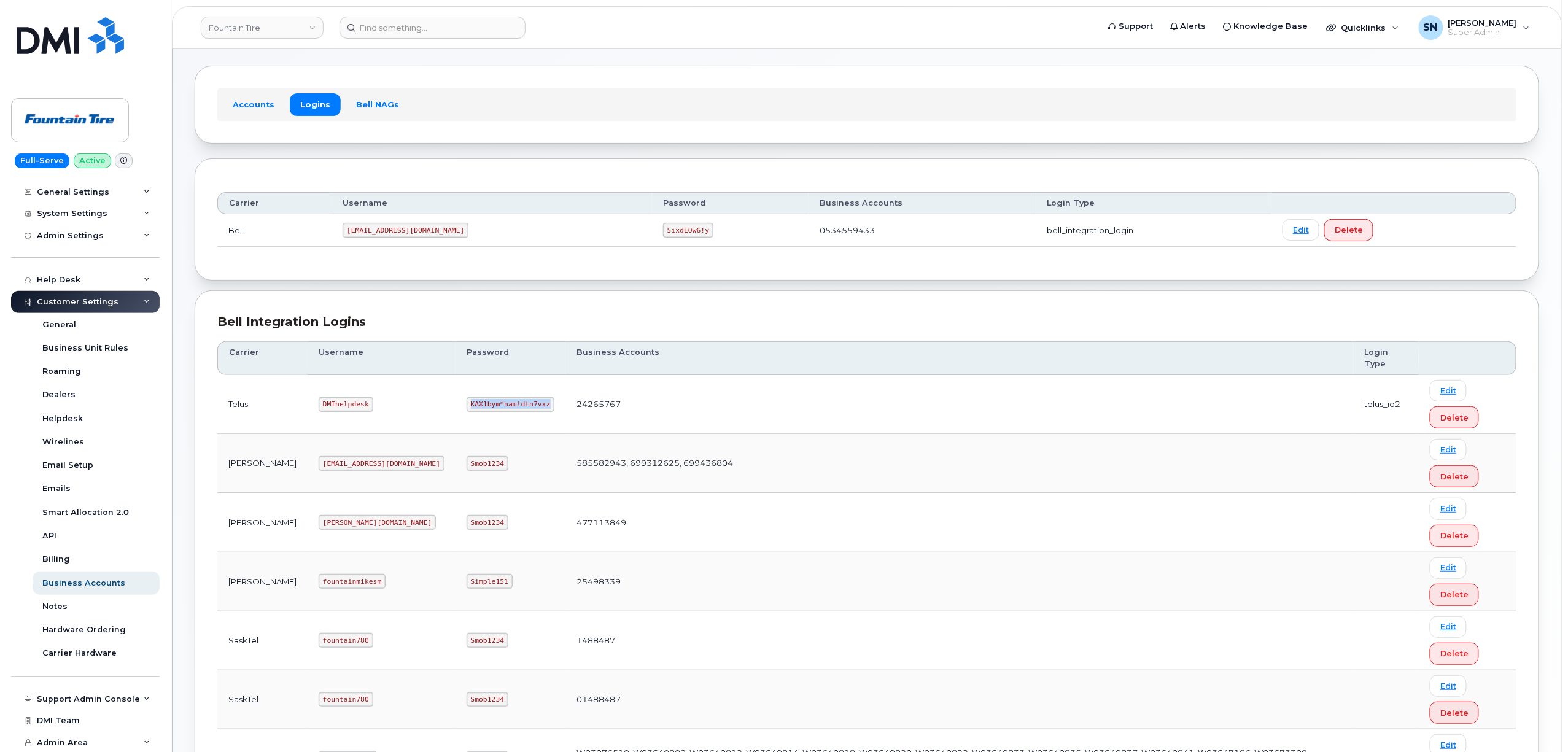
drag, startPoint x: 388, startPoint y: 404, endPoint x: 465, endPoint y: 411, distance: 77.3
click at [466, 411] on td "KAX1bym*nam!dtn7vxz" at bounding box center [510, 404] width 110 height 59
copy code "KAX1bym*nam!dtn7vxz"
drag, startPoint x: 281, startPoint y: 407, endPoint x: 326, endPoint y: 412, distance: 45.3
click at [326, 412] on code "DMIhelpdesk" at bounding box center [346, 404] width 55 height 15
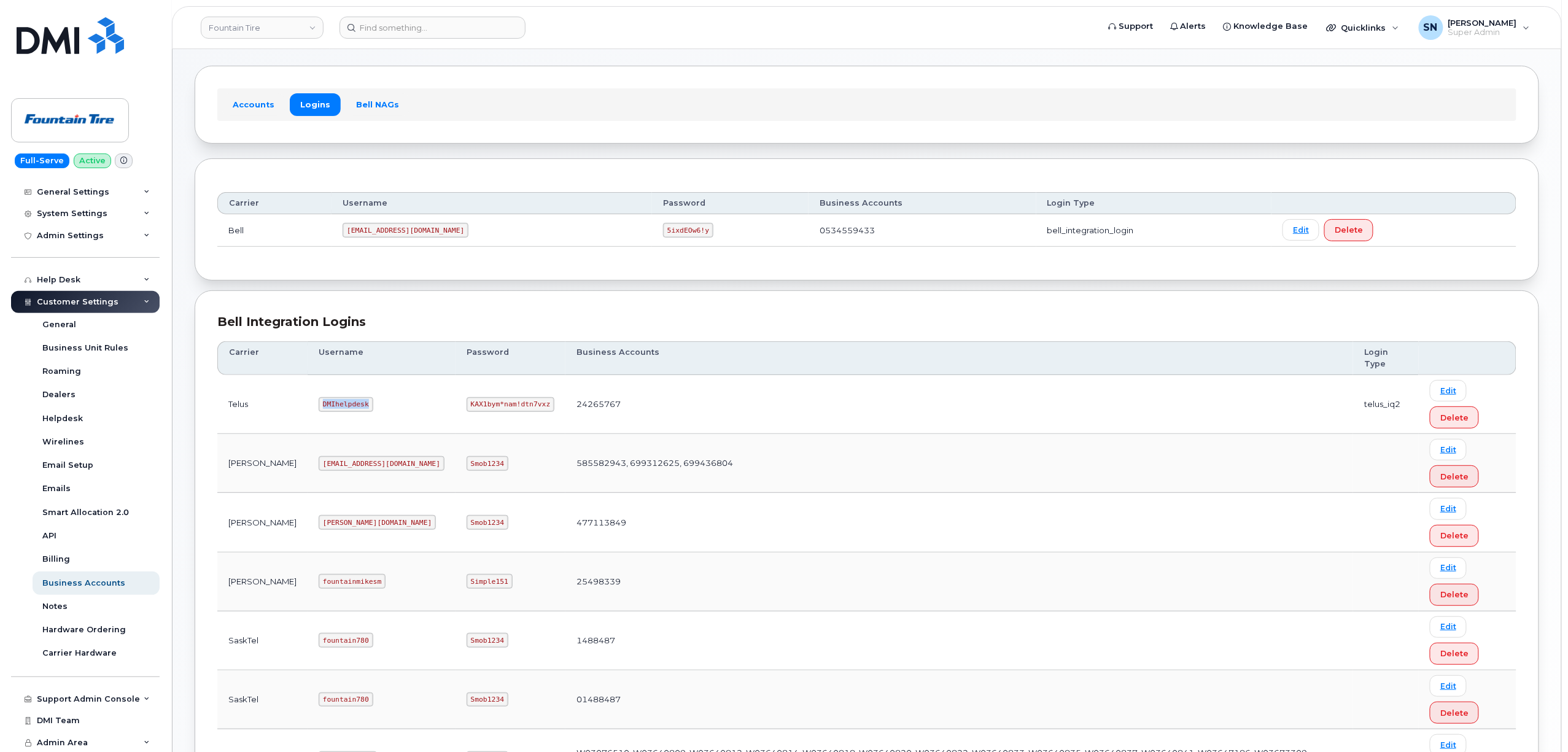
copy code "DMIhelpdesk"
drag, startPoint x: 385, startPoint y: 406, endPoint x: 463, endPoint y: 409, distance: 78.1
click at [466, 409] on code "KAX1bym*nam!dtn7vxz" at bounding box center [510, 404] width 88 height 15
copy code "KAX1bym*nam!dtn7vxz"
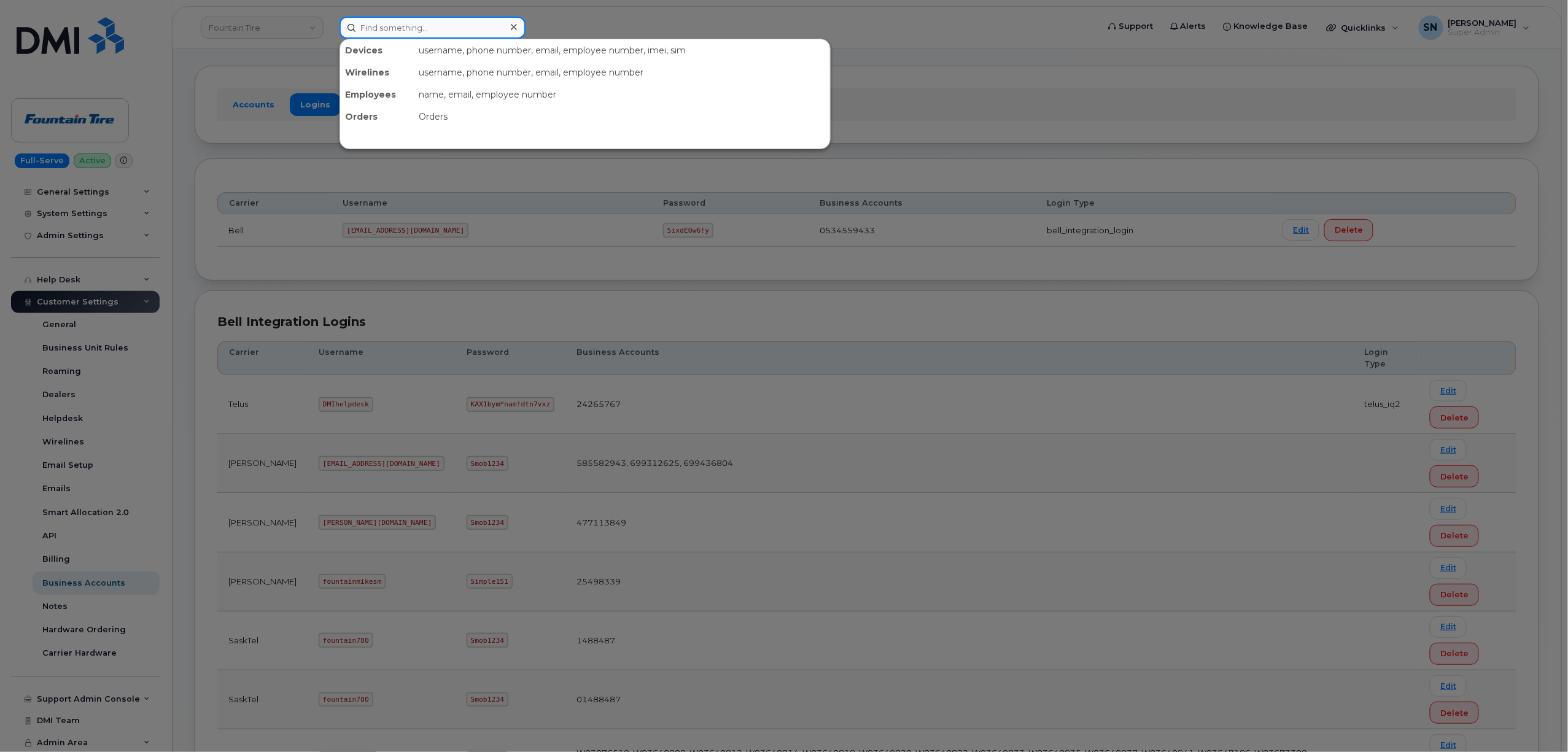
click at [482, 24] on input at bounding box center [432, 28] width 186 height 22
paste input "[PERSON_NAME]"
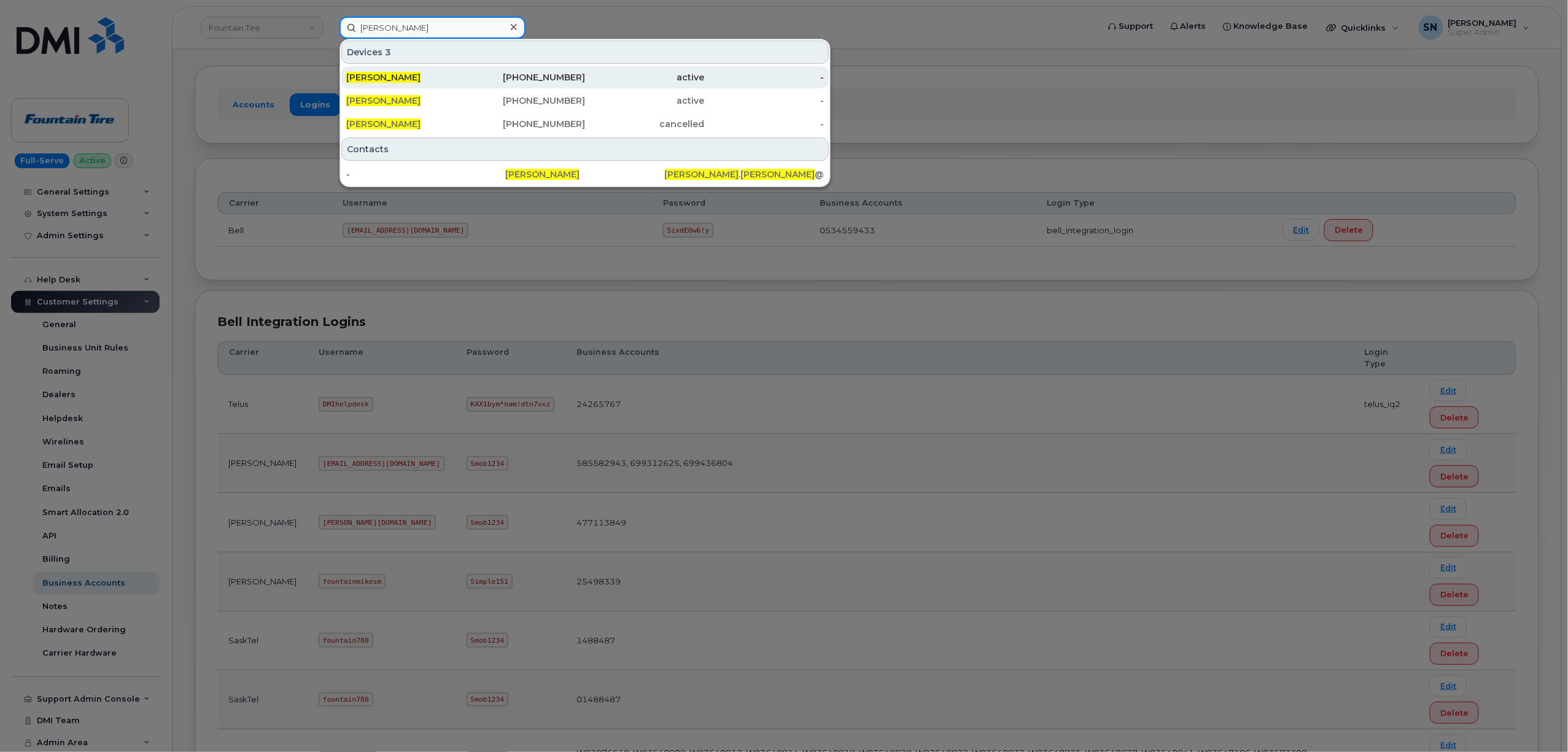
type input "[PERSON_NAME]"
click at [454, 28] on input "[PERSON_NAME]" at bounding box center [432, 28] width 186 height 22
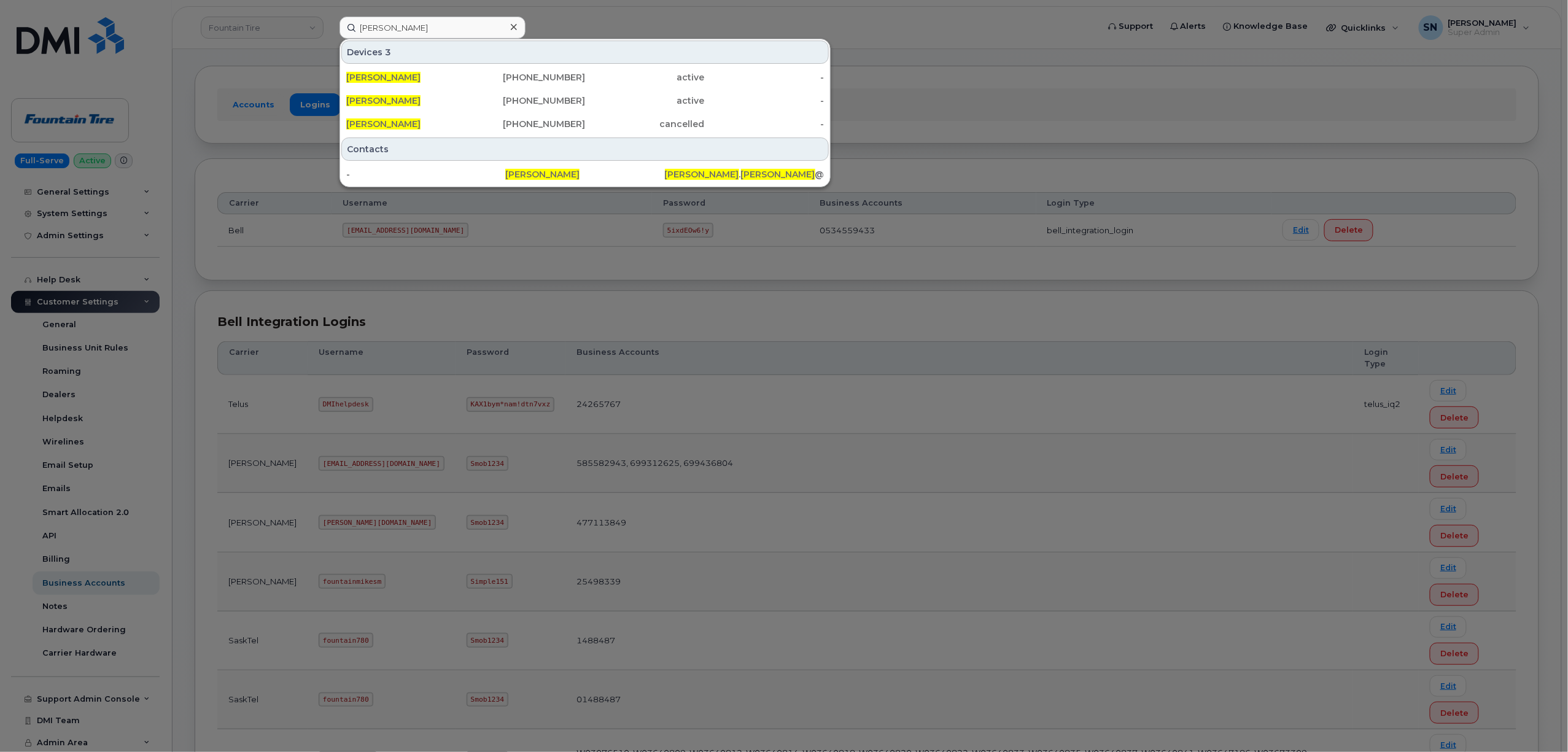
click at [509, 24] on div at bounding box center [513, 27] width 18 height 18
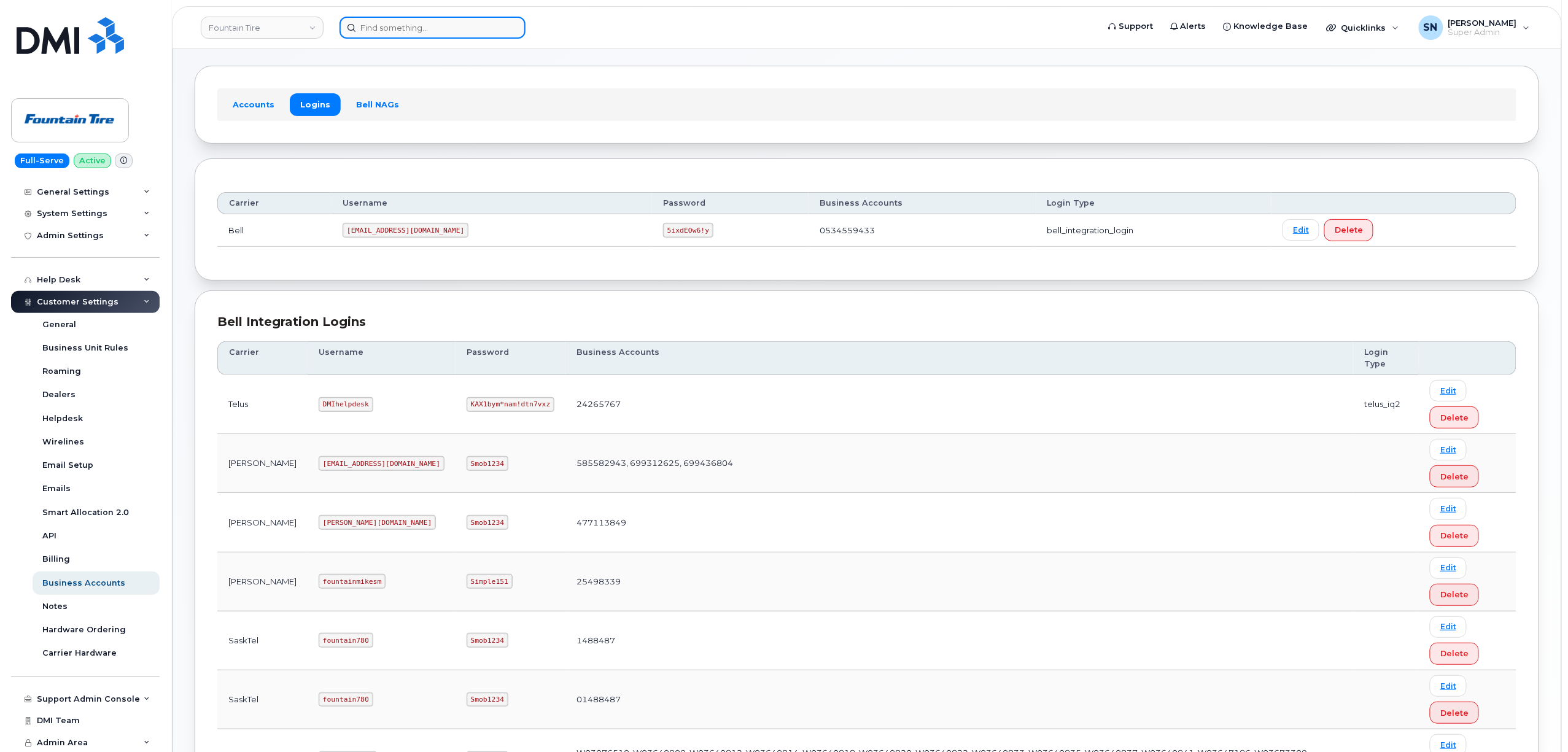
click at [411, 32] on input at bounding box center [432, 28] width 186 height 22
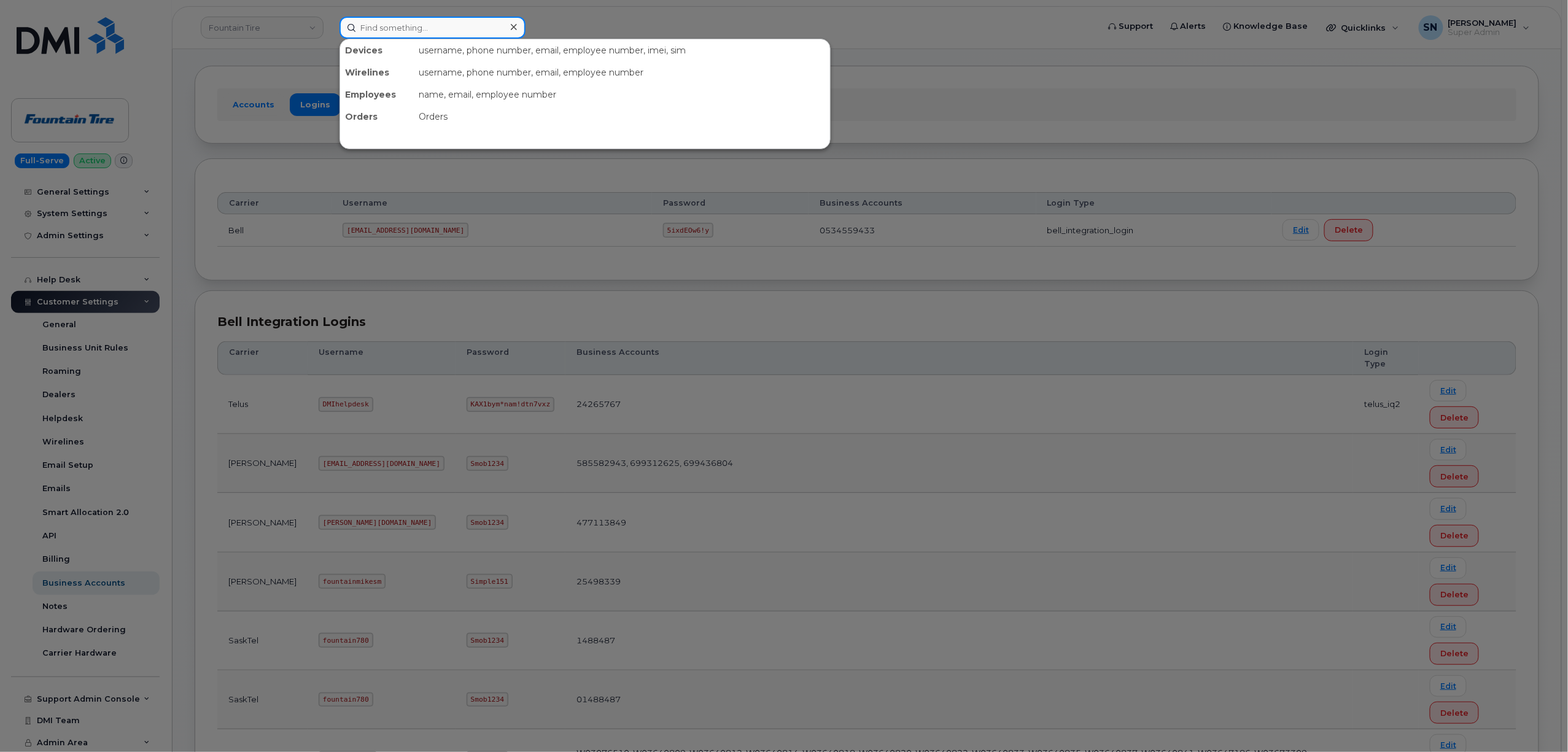
paste input "780.504.2043"
type input "780.504.2043"
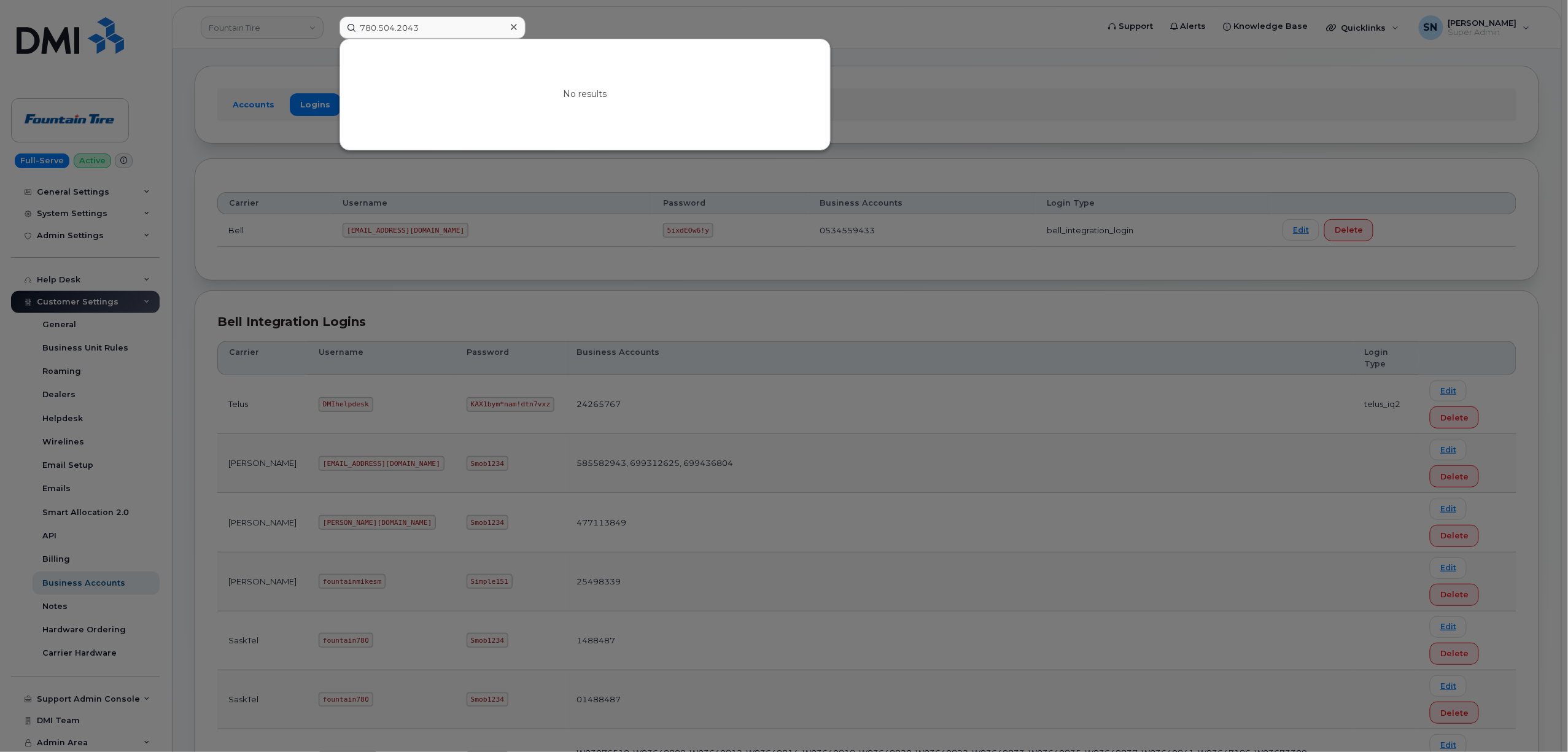
click at [566, 9] on div at bounding box center [784, 376] width 1568 height 752
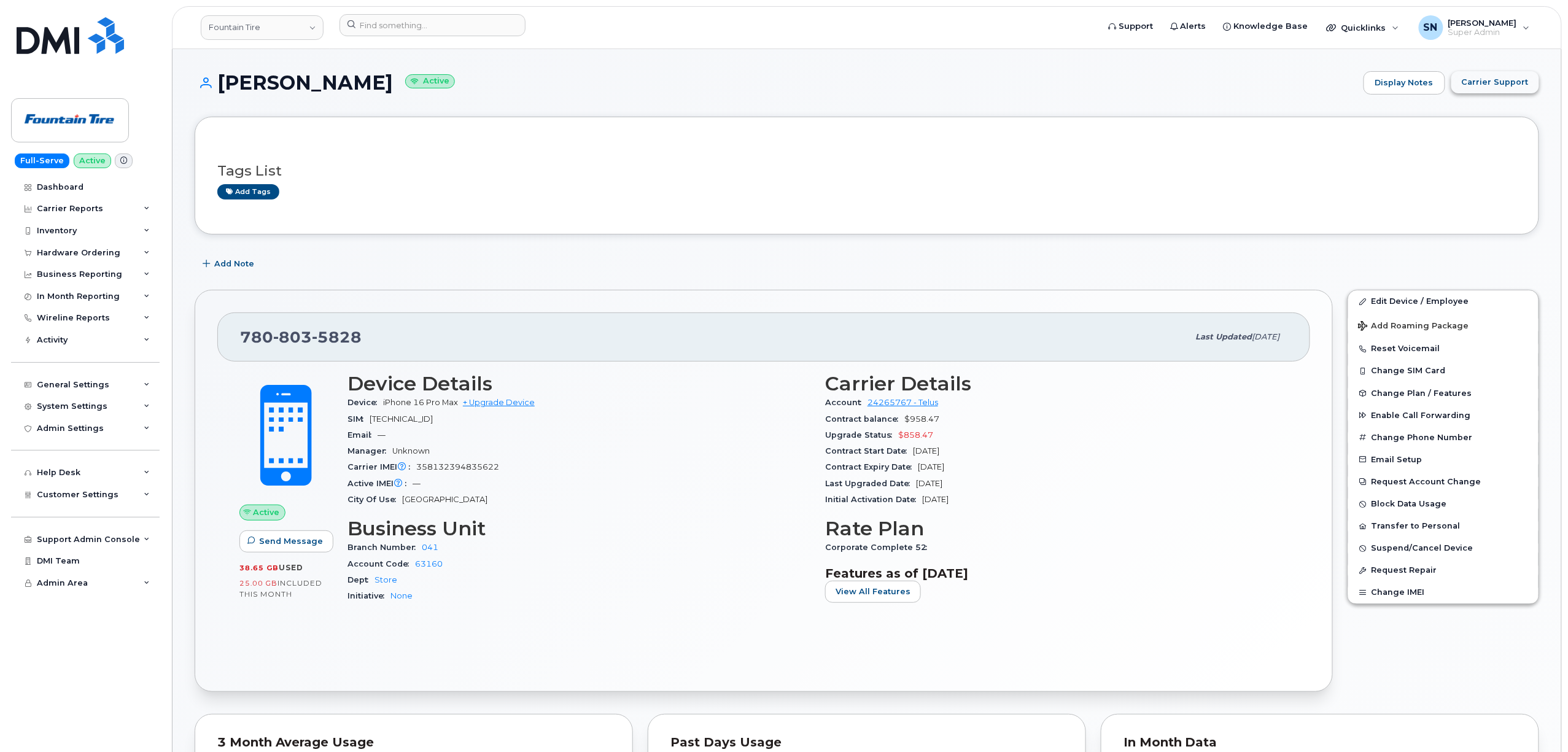
click at [1501, 91] on button "Carrier Support" at bounding box center [1494, 82] width 88 height 22
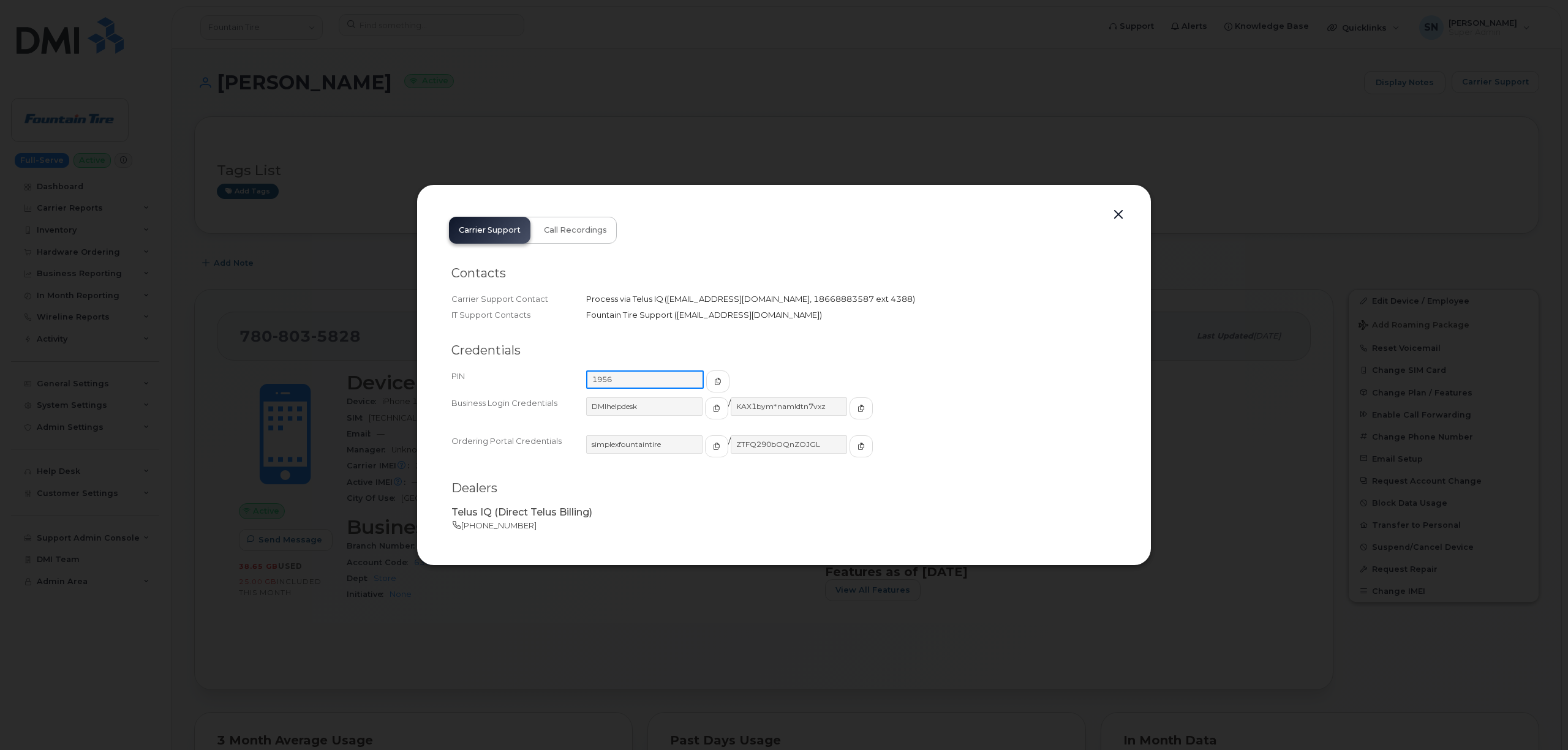
drag, startPoint x: 640, startPoint y: 383, endPoint x: 561, endPoint y: 378, distance: 79.2
click at [561, 378] on div "PIN 1956" at bounding box center [783, 381] width 665 height 27
click at [1122, 214] on button "button" at bounding box center [1118, 214] width 18 height 17
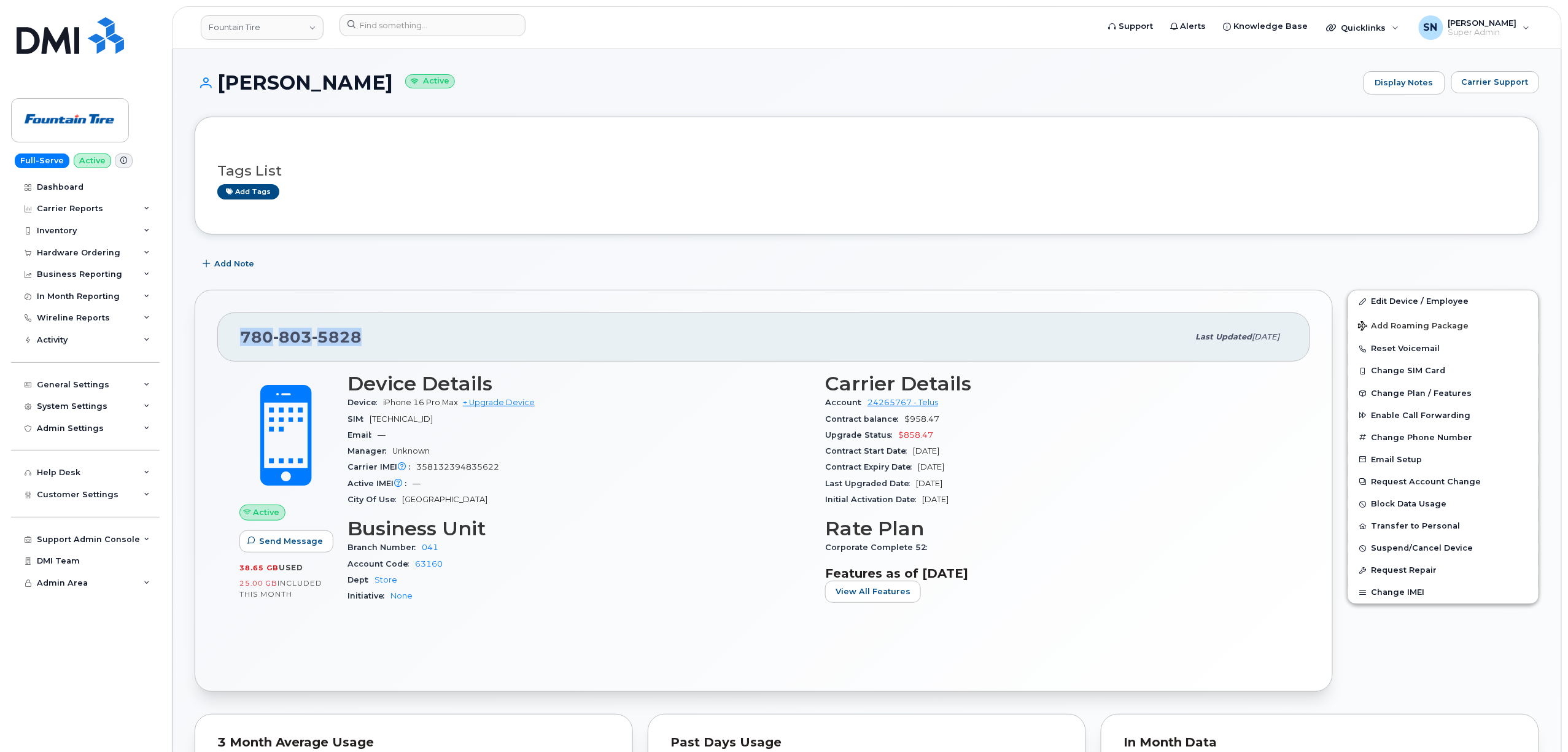
drag, startPoint x: 243, startPoint y: 334, endPoint x: 362, endPoint y: 339, distance: 119.1
click at [362, 339] on div "[PHONE_NUMBER]" at bounding box center [714, 337] width 949 height 26
copy span "[PHONE_NUMBER]"
click at [748, 284] on div "[PHONE_NUMBER] Last updated [DATE] Active Send Message 38.65 GB  used 25.00 GB …" at bounding box center [763, 491] width 1153 height 417
